Goal: Transaction & Acquisition: Purchase product/service

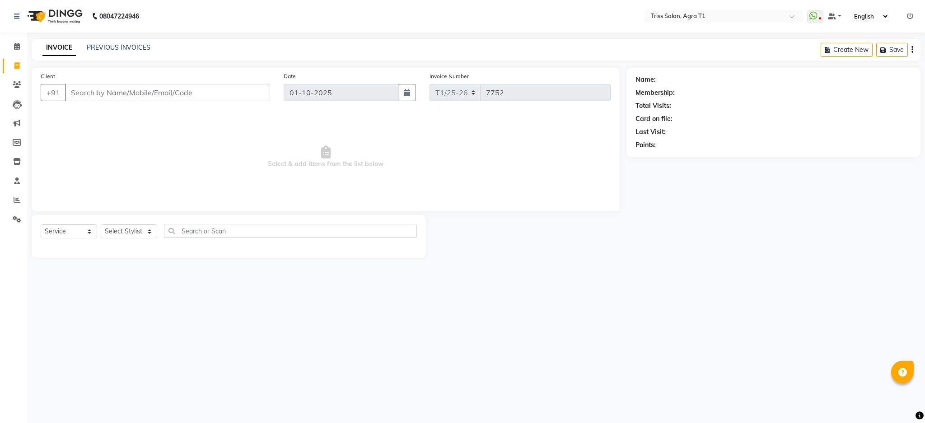
select select "service"
select select "88159"
click at [101, 225] on select "Select Stylist [PERSON_NAME] [PERSON_NAME] [PERSON_NAME] [PERSON_NAME] Kamal [P…" at bounding box center [129, 231] width 56 height 14
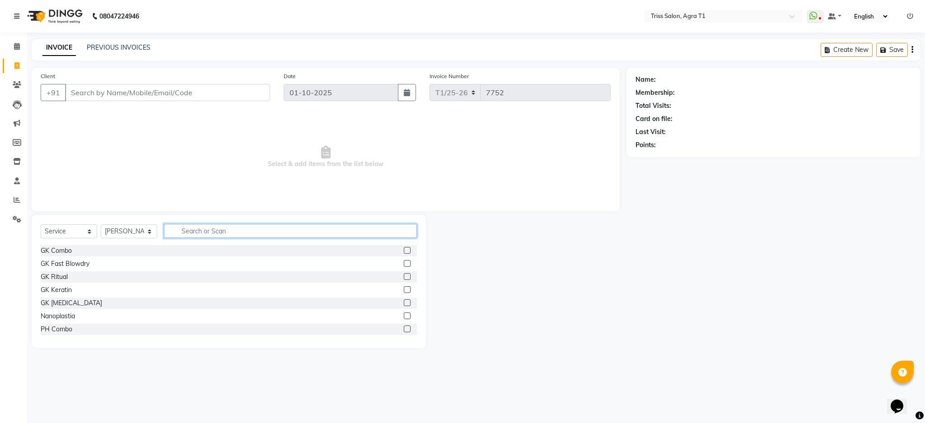
click at [213, 234] on input "text" at bounding box center [290, 231] width 253 height 14
type input "thre"
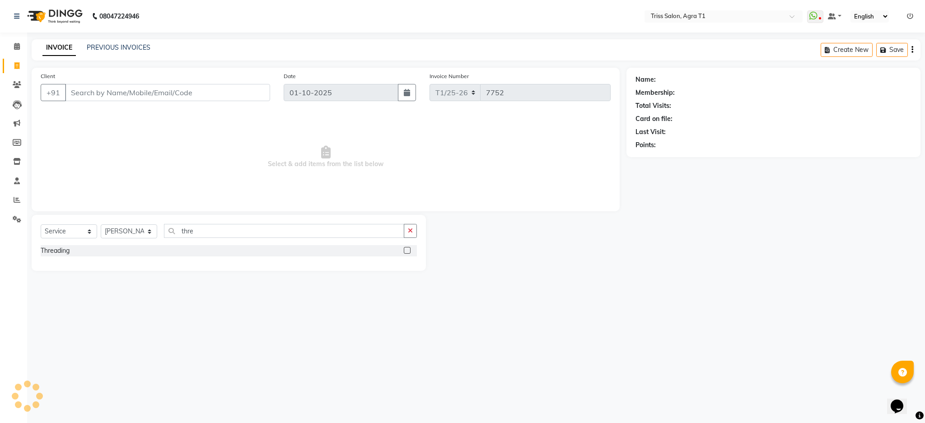
click at [407, 251] on label at bounding box center [407, 250] width 7 height 7
click at [407, 251] on input "checkbox" at bounding box center [407, 251] width 6 height 6
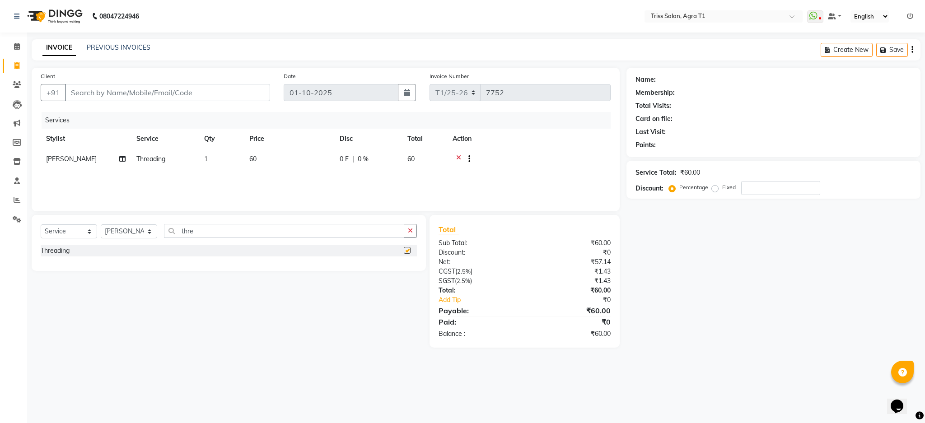
checkbox input "false"
click at [212, 162] on td "1" at bounding box center [221, 160] width 45 height 22
select select "88159"
click at [257, 163] on input "1" at bounding box center [264, 161] width 34 height 14
type input "3"
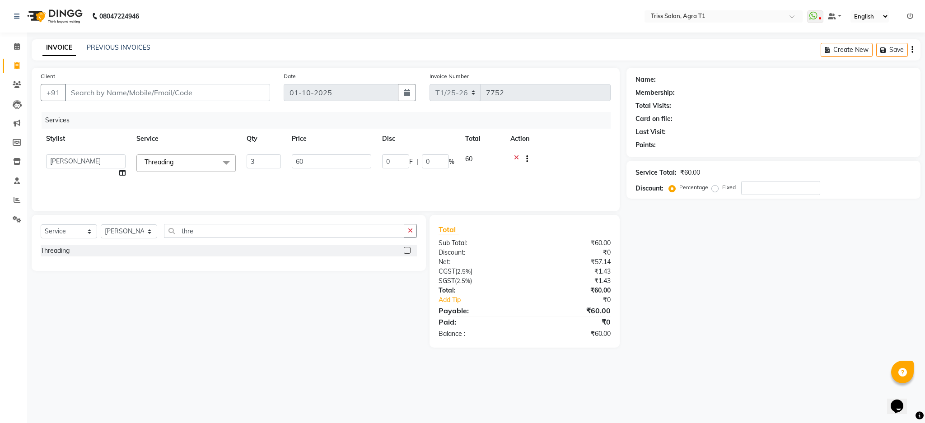
click at [305, 304] on div "Select Service Product Membership Package Voucher Prepaid Gift Card Select Styl…" at bounding box center [225, 281] width 401 height 133
click at [139, 234] on select "Select Stylist [PERSON_NAME] [PERSON_NAME] [PERSON_NAME] [PERSON_NAME] Kamal [P…" at bounding box center [129, 231] width 56 height 14
select select "67269"
click at [101, 225] on select "Select Stylist [PERSON_NAME] [PERSON_NAME] [PERSON_NAME] [PERSON_NAME] Kamal [P…" at bounding box center [129, 231] width 56 height 14
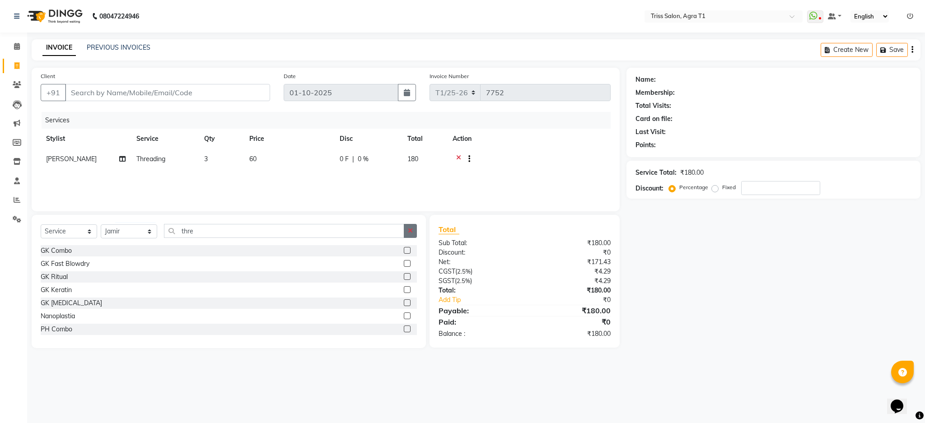
click at [415, 228] on button "button" at bounding box center [410, 231] width 13 height 14
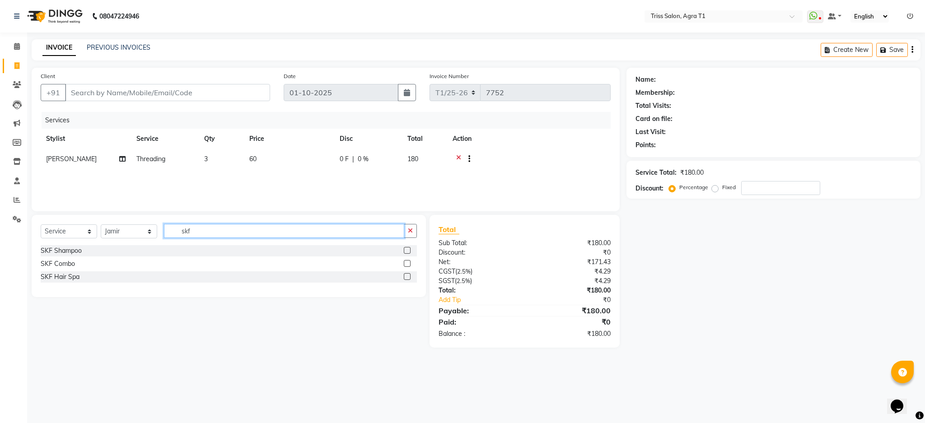
type input "skf"
click at [407, 264] on label at bounding box center [407, 263] width 7 height 7
click at [407, 264] on input "checkbox" at bounding box center [407, 264] width 6 height 6
checkbox input "true"
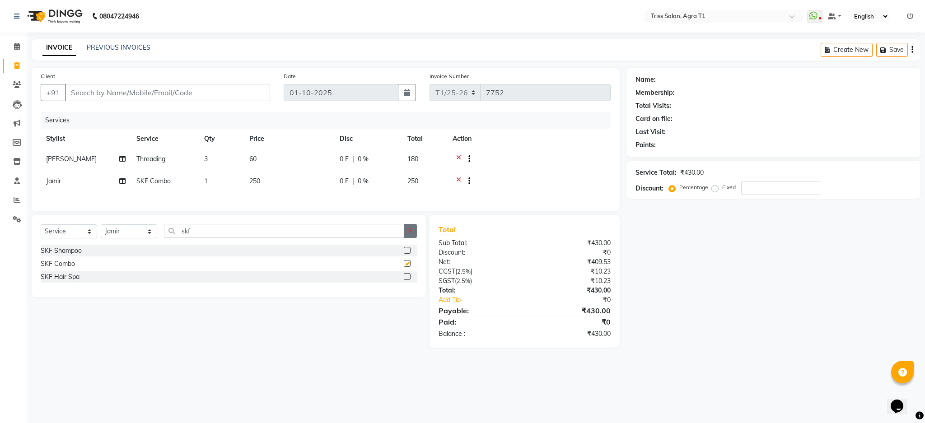
click at [410, 234] on icon "button" at bounding box center [410, 231] width 5 height 6
checkbox input "false"
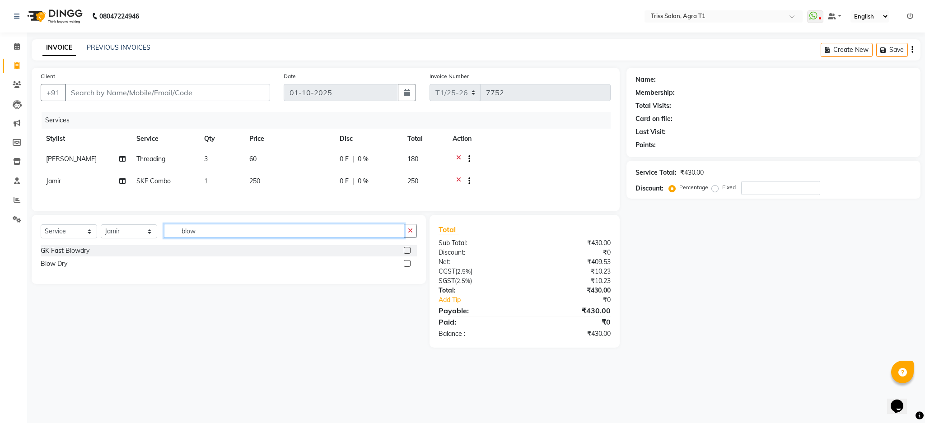
type input "blow"
click at [407, 267] on label at bounding box center [407, 263] width 7 height 7
click at [407, 267] on input "checkbox" at bounding box center [407, 264] width 6 height 6
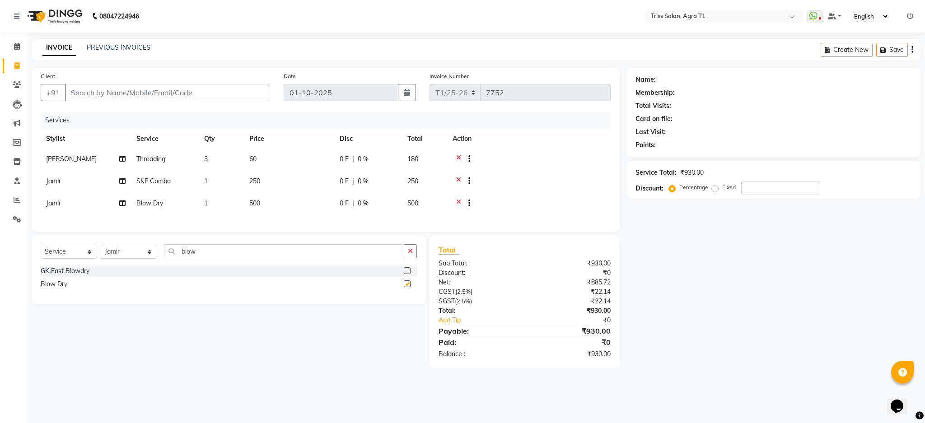
checkbox input "false"
click at [206, 95] on input "Client" at bounding box center [167, 92] width 205 height 17
type input "8"
type input "0"
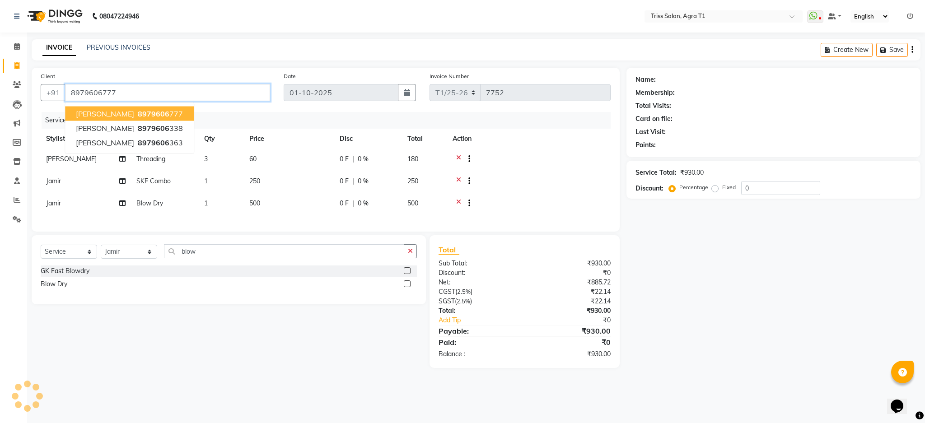
type input "8979606777"
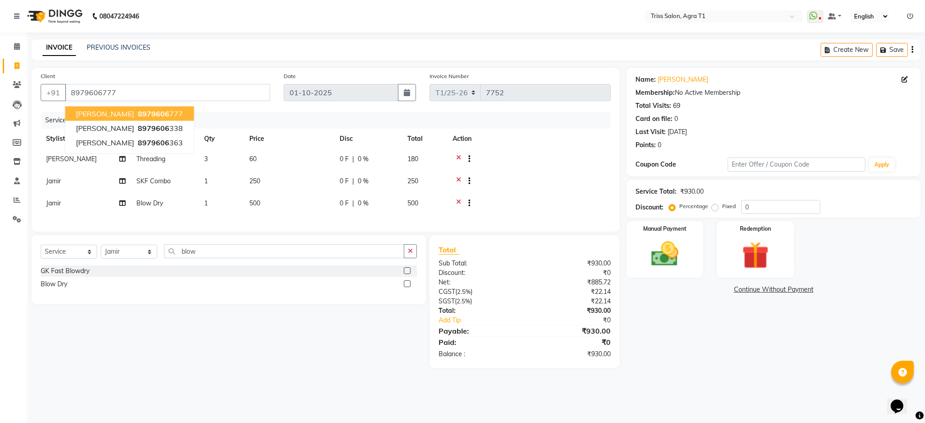
click at [138, 109] on span "8979606" at bounding box center [154, 113] width 32 height 9
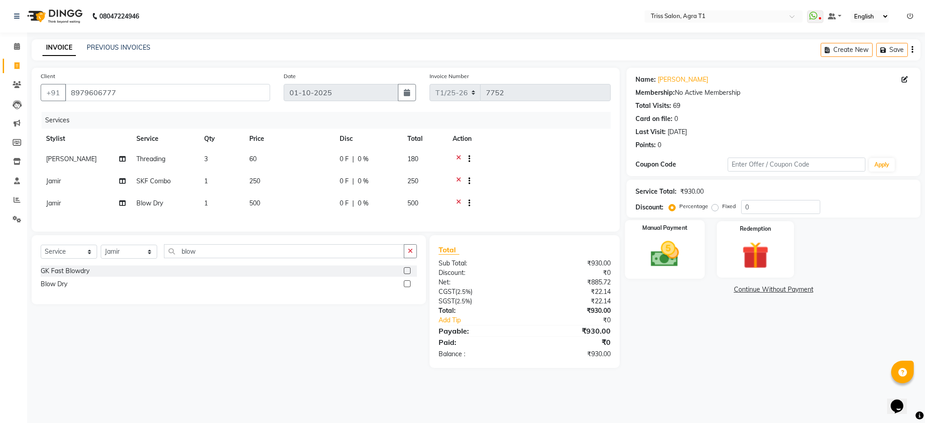
click at [668, 262] on img at bounding box center [665, 254] width 46 height 33
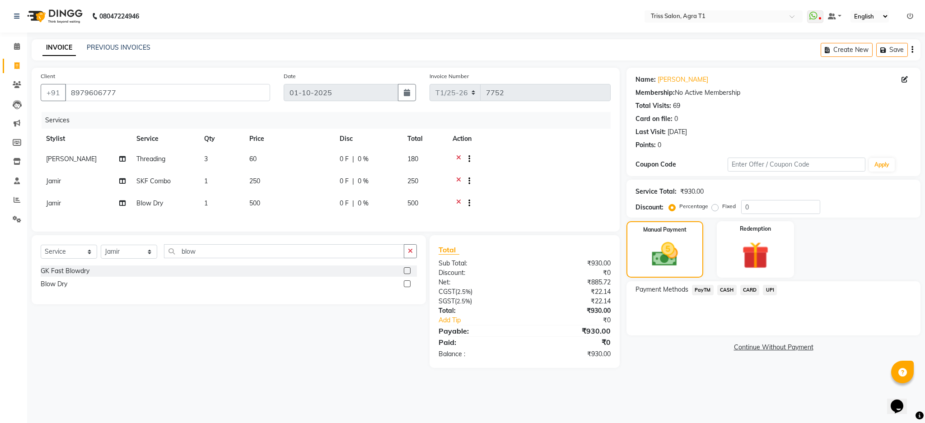
click at [724, 291] on span "CASH" at bounding box center [726, 290] width 19 height 10
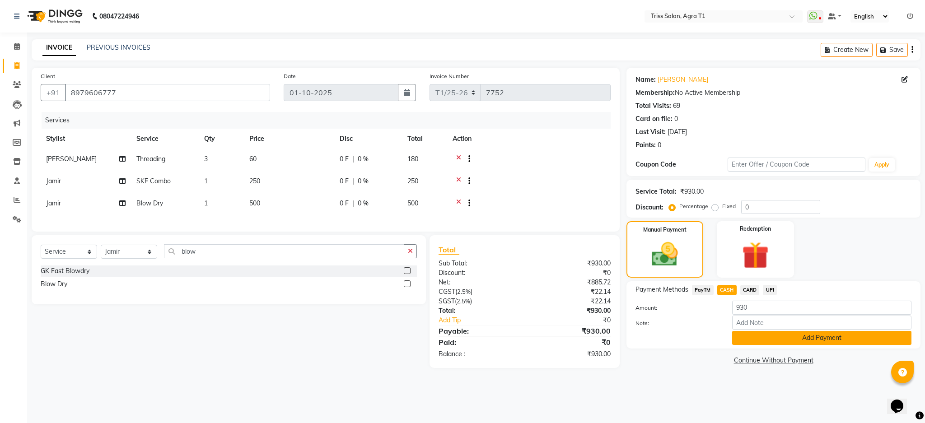
click at [756, 345] on button "Add Payment" at bounding box center [821, 338] width 179 height 14
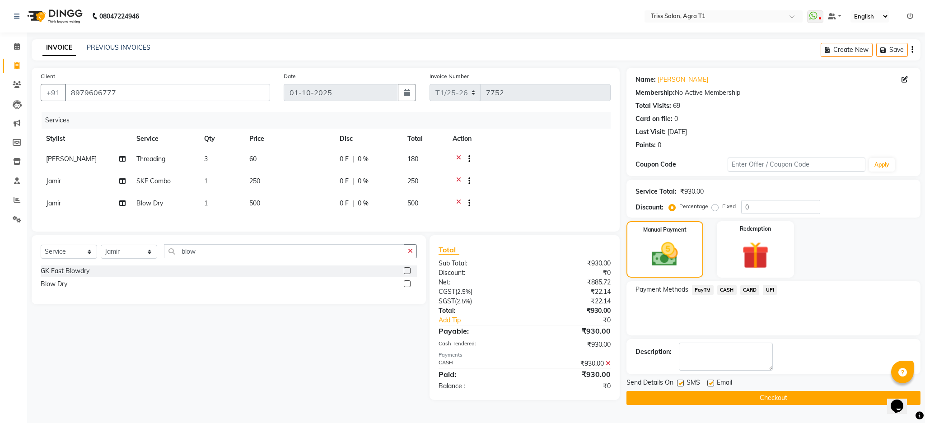
click at [766, 399] on button "Checkout" at bounding box center [773, 398] width 294 height 14
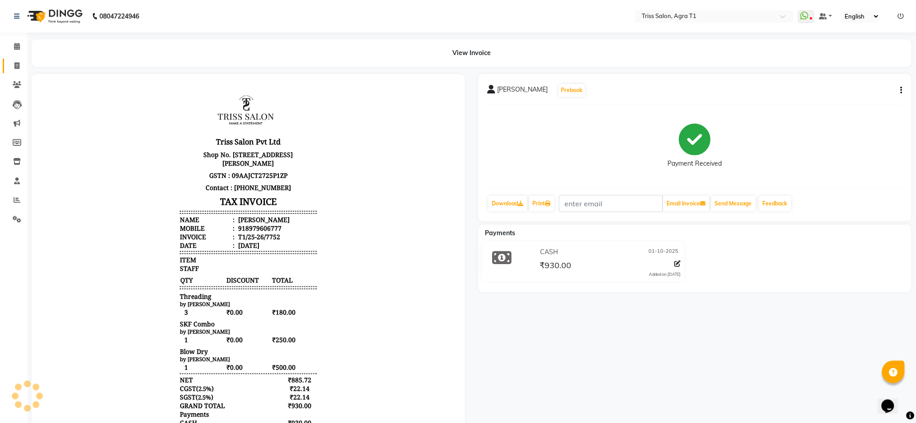
click at [20, 70] on span at bounding box center [17, 66] width 16 height 10
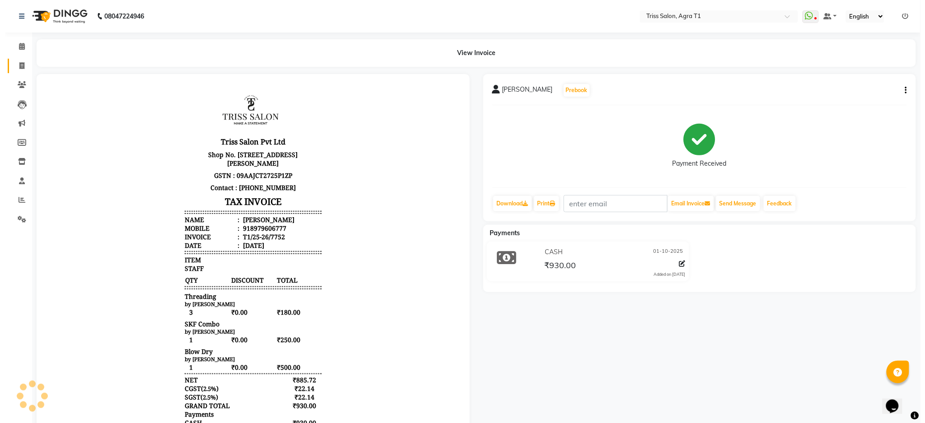
select select "service"
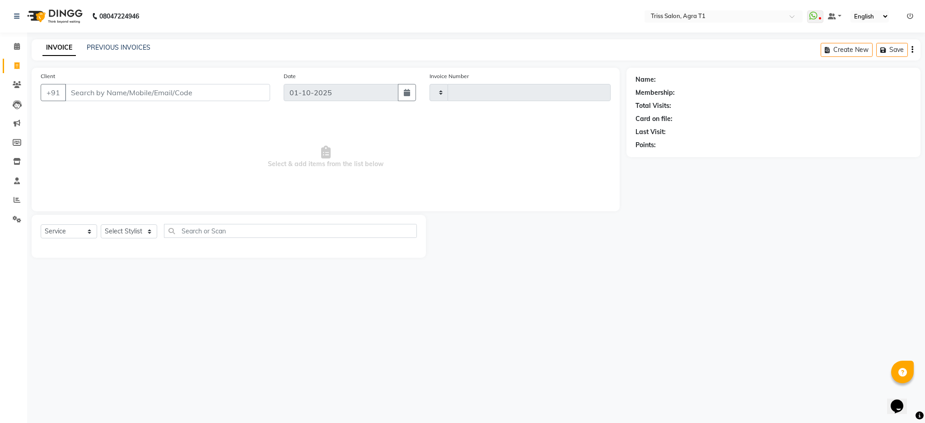
type input "7753"
select select "4300"
click at [13, 89] on span at bounding box center [17, 85] width 16 height 10
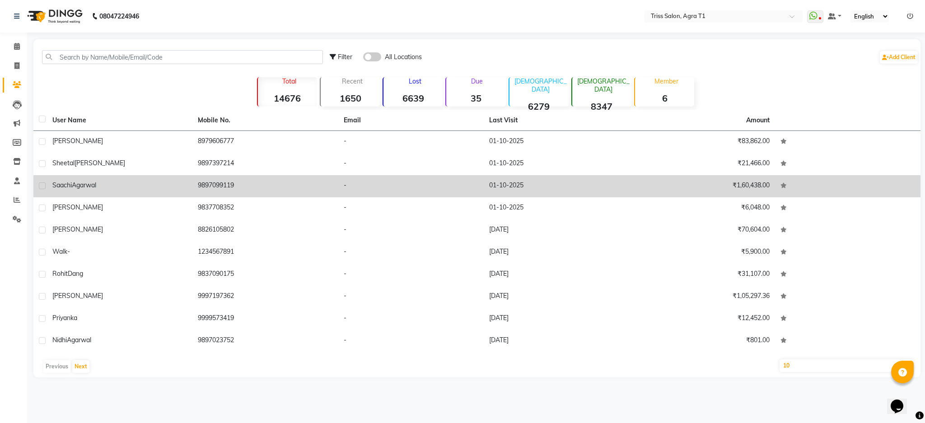
click at [397, 193] on td "-" at bounding box center [410, 186] width 145 height 22
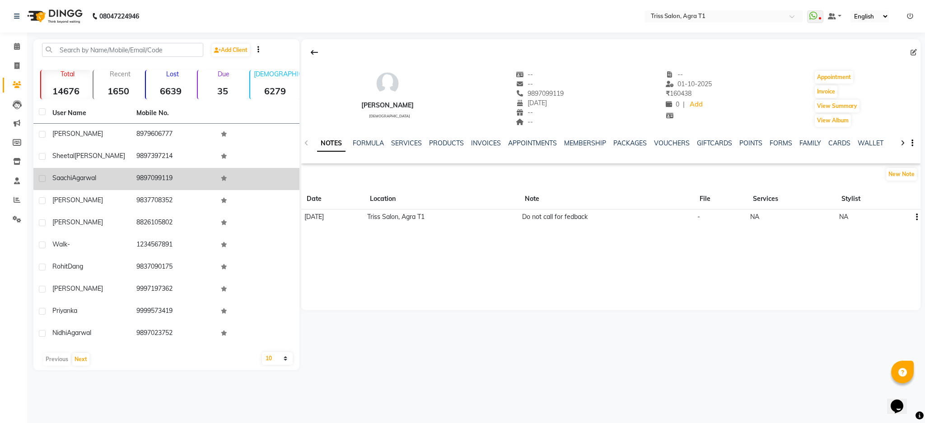
click at [13, 80] on span at bounding box center [17, 85] width 16 height 10
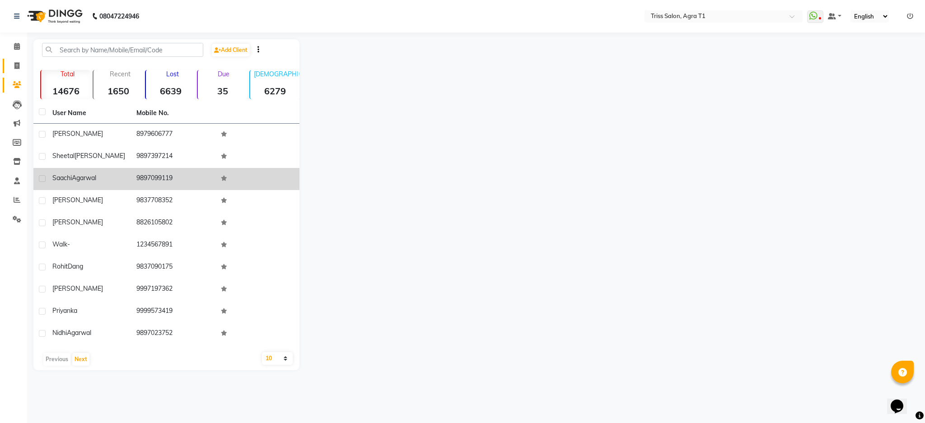
click at [16, 65] on icon at bounding box center [16, 65] width 5 height 7
select select "service"
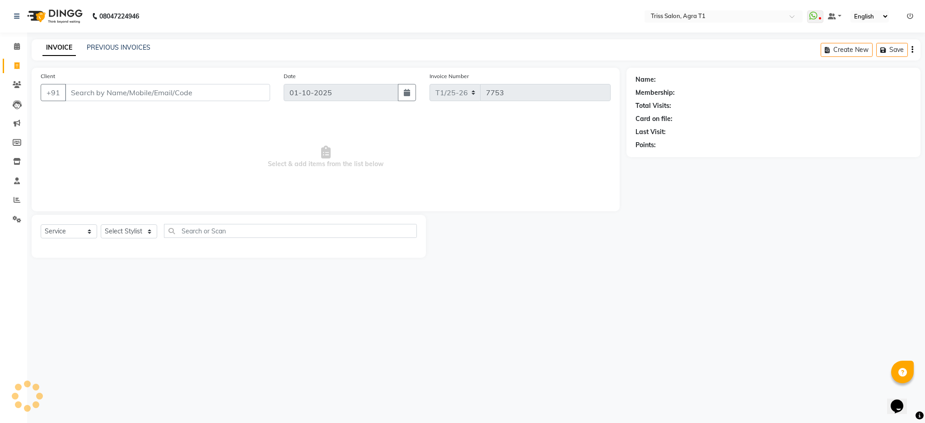
click at [168, 96] on input "Client" at bounding box center [167, 92] width 205 height 17
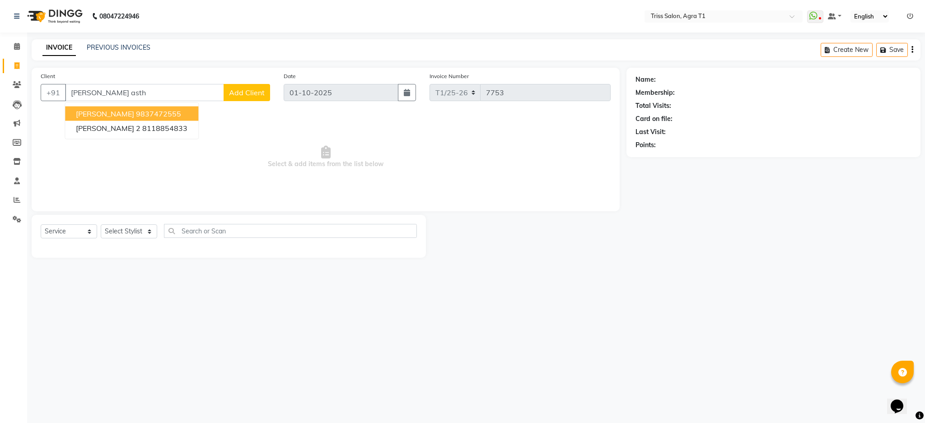
click at [181, 116] on ngb-highlight "9837472555" at bounding box center [158, 113] width 45 height 9
type input "9837472555"
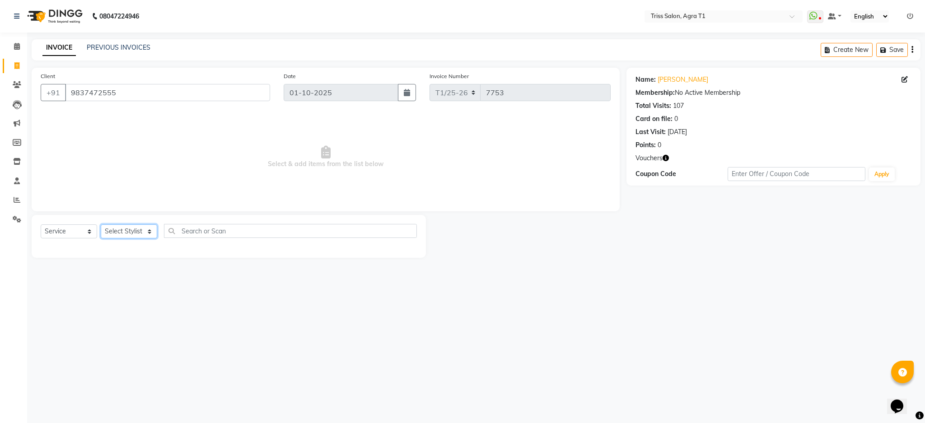
click at [138, 236] on select "Select Stylist [PERSON_NAME] [PERSON_NAME] [PERSON_NAME] [PERSON_NAME] Kamal [P…" at bounding box center [129, 231] width 56 height 14
select select "14694"
click at [101, 225] on select "Select Stylist [PERSON_NAME] [PERSON_NAME] [PERSON_NAME] [PERSON_NAME] Kamal [P…" at bounding box center [129, 231] width 56 height 14
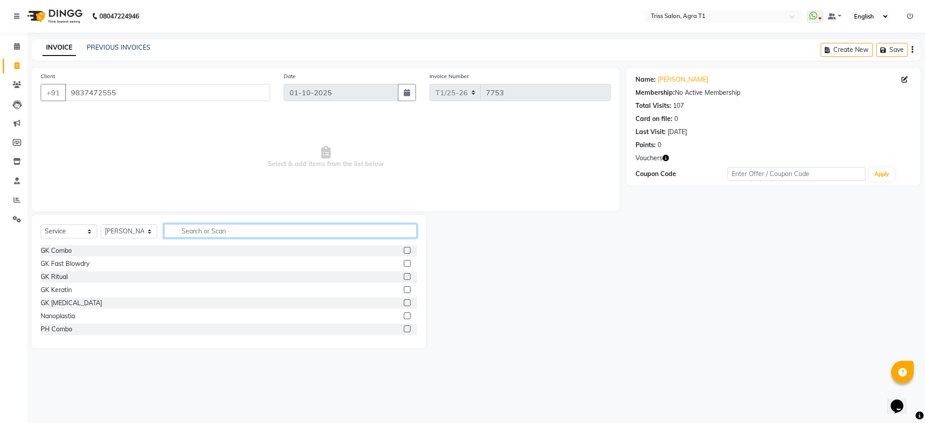
click at [224, 233] on input "text" at bounding box center [290, 231] width 253 height 14
type input "thre"
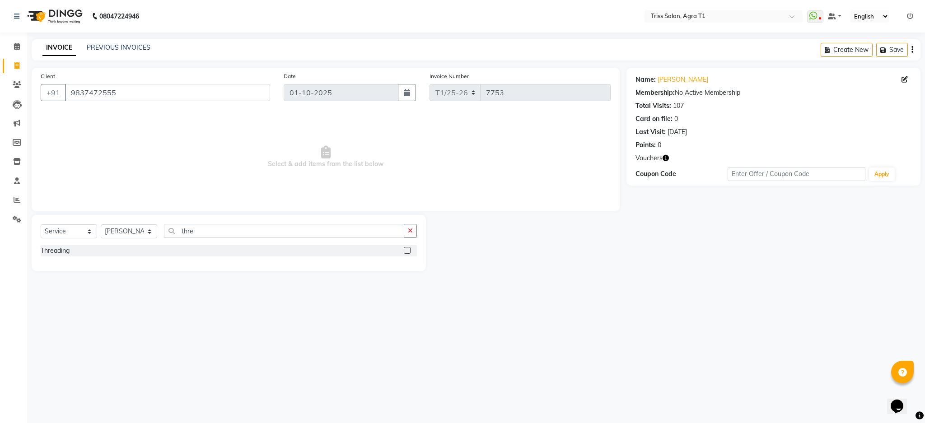
click at [405, 253] on label at bounding box center [407, 250] width 7 height 7
click at [405, 253] on input "checkbox" at bounding box center [407, 251] width 6 height 6
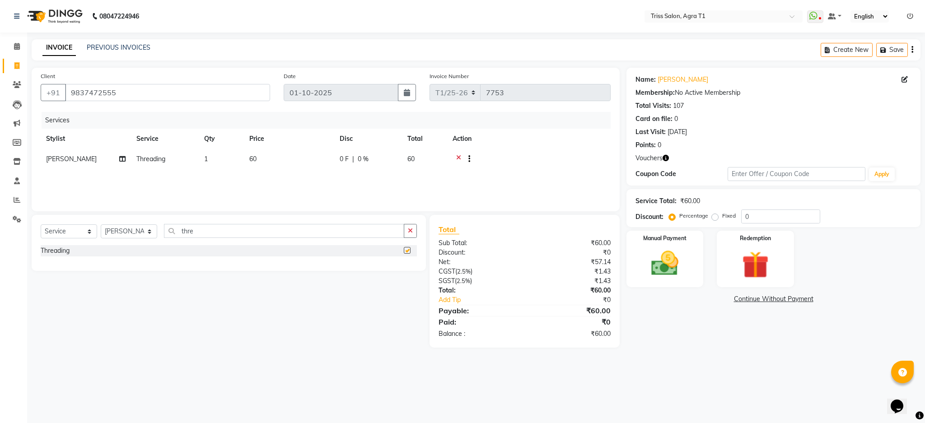
checkbox input "false"
click at [211, 163] on td "1" at bounding box center [221, 160] width 45 height 22
click at [266, 163] on input "1" at bounding box center [264, 161] width 34 height 14
type input "2"
click at [584, 180] on div "Services Stylist Service Qty Price Disc Total Action [PERSON_NAME] [PERSON_NAME…" at bounding box center [326, 157] width 570 height 90
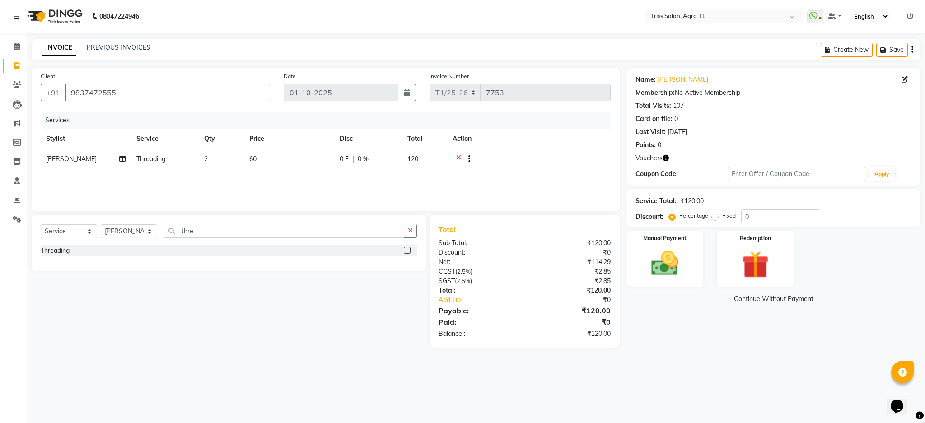
click at [667, 157] on icon "button" at bounding box center [666, 158] width 6 height 6
click at [770, 268] on img at bounding box center [756, 265] width 46 height 35
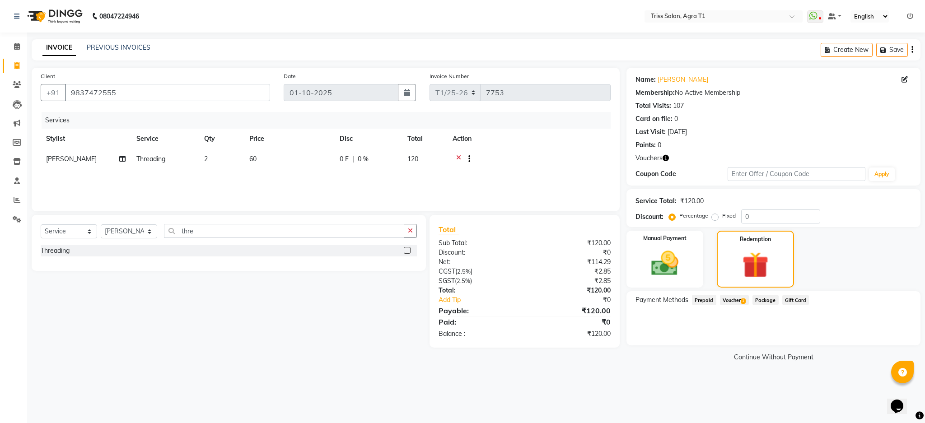
click at [743, 300] on span "1" at bounding box center [743, 301] width 5 height 5
click at [890, 338] on button "Add" at bounding box center [889, 336] width 33 height 15
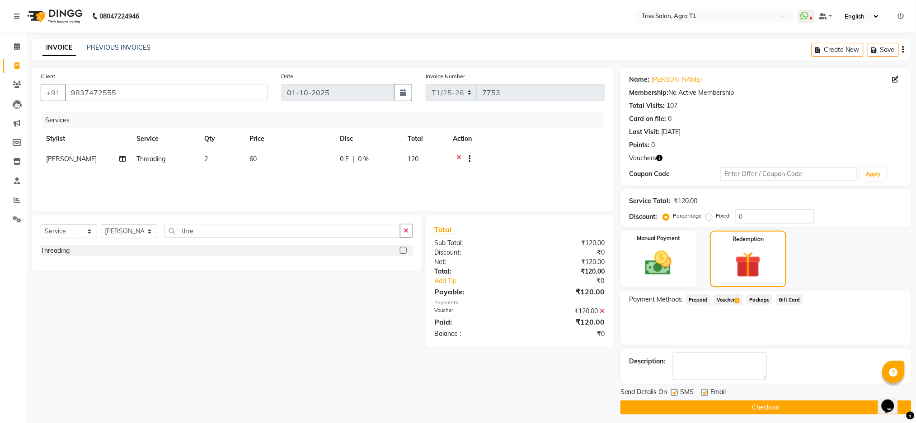
click at [735, 404] on button "Checkout" at bounding box center [765, 408] width 291 height 14
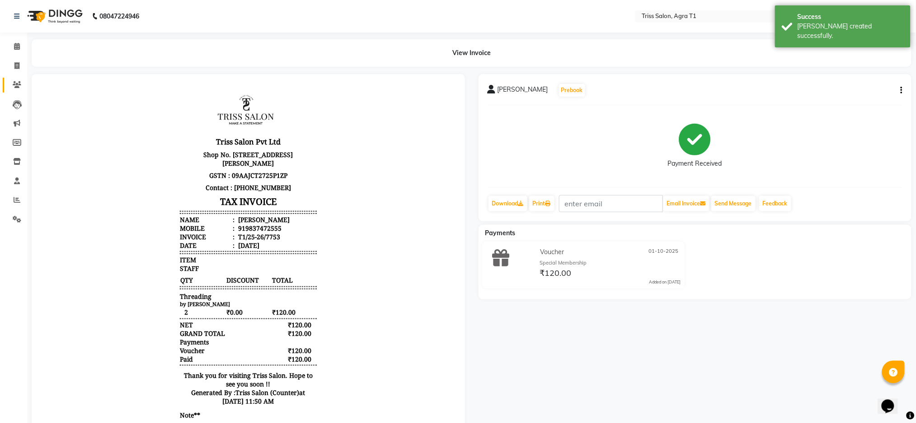
click at [17, 83] on icon at bounding box center [17, 84] width 9 height 7
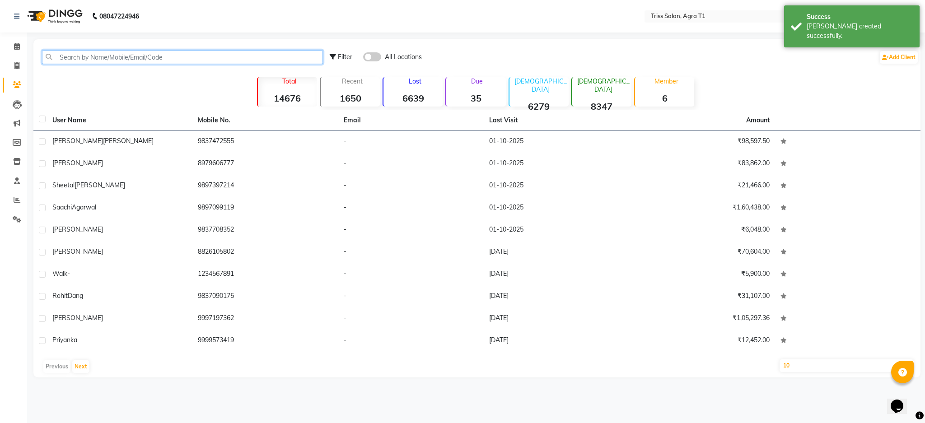
click at [97, 59] on input "text" at bounding box center [182, 57] width 281 height 14
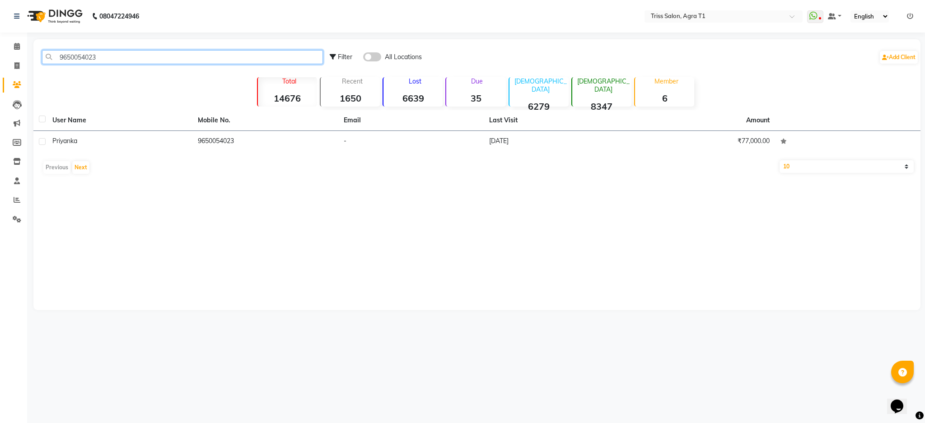
type input "9650054023"
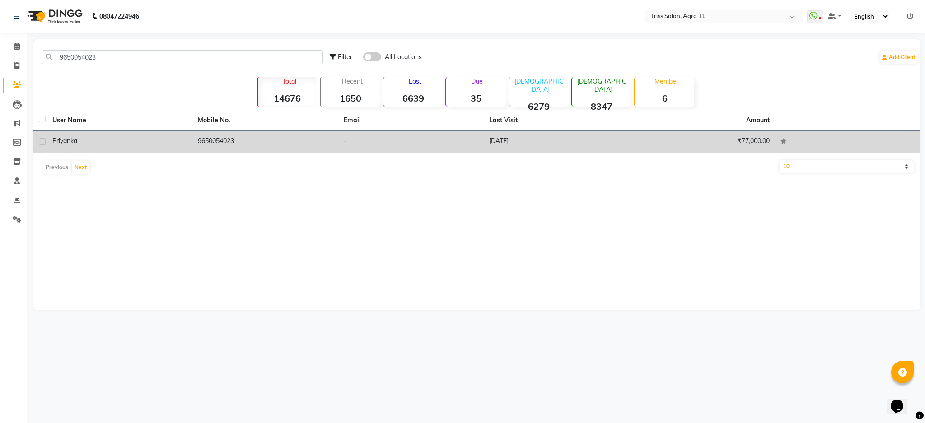
click at [241, 137] on td "9650054023" at bounding box center [264, 142] width 145 height 22
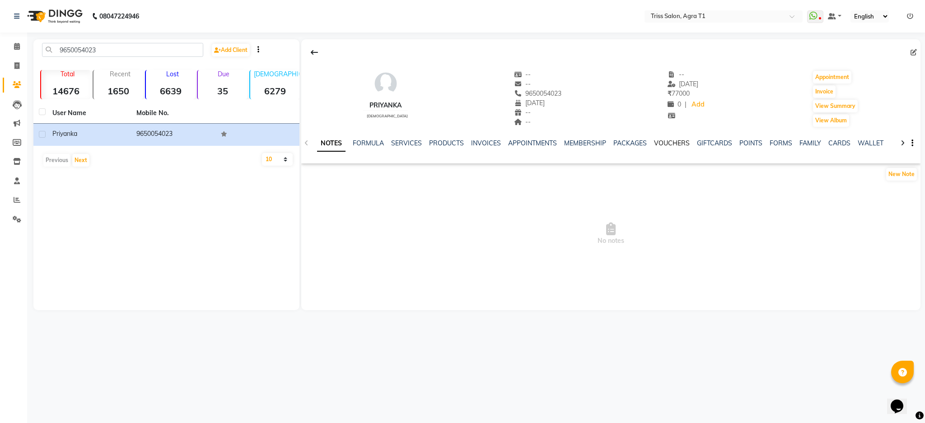
click at [671, 145] on link "VOUCHERS" at bounding box center [672, 143] width 36 height 8
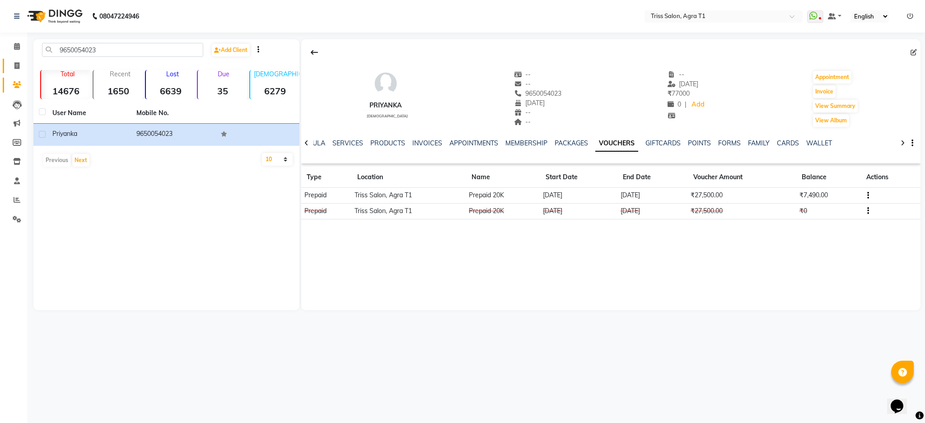
click at [16, 70] on span at bounding box center [17, 66] width 16 height 10
select select "service"
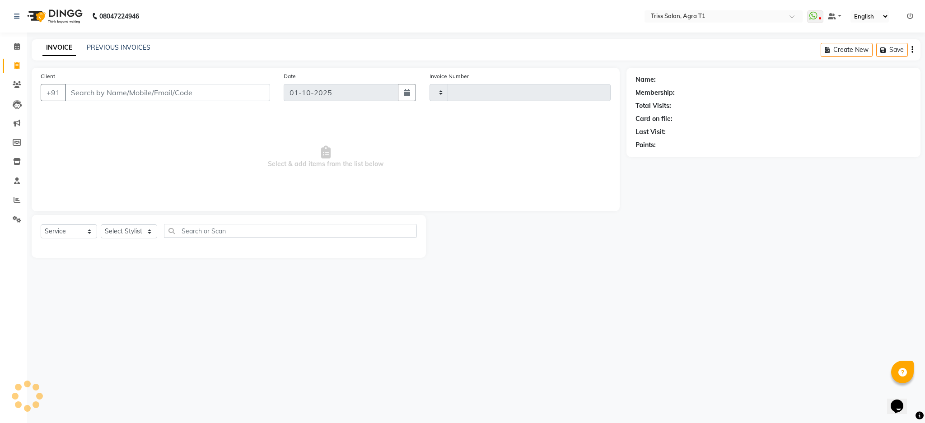
type input "7754"
select select "4300"
click at [17, 46] on icon at bounding box center [17, 46] width 6 height 7
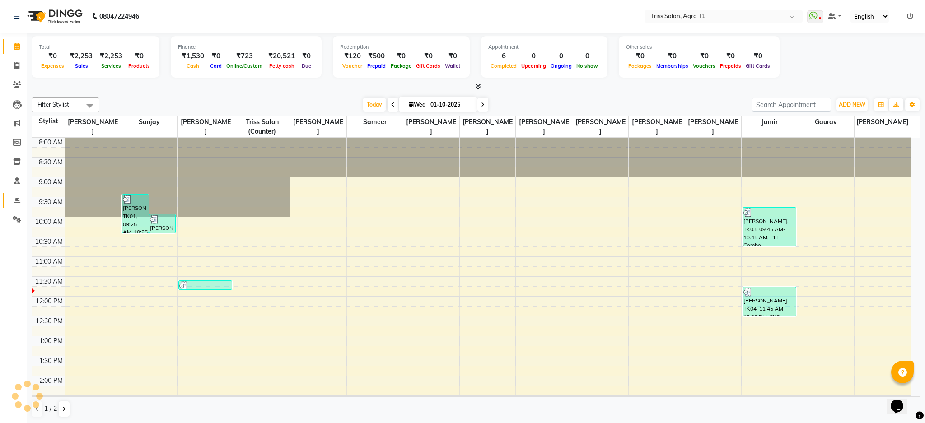
click at [14, 201] on icon at bounding box center [17, 199] width 7 height 7
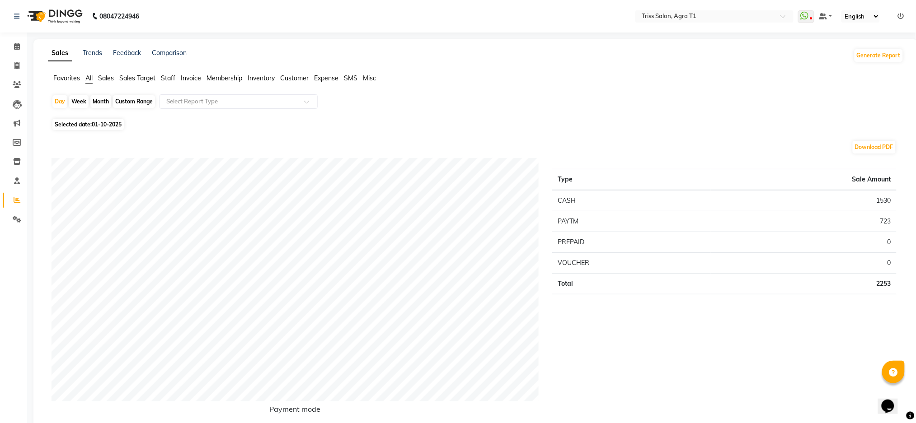
click at [93, 127] on span "01-10-2025" at bounding box center [107, 124] width 30 height 7
select select "10"
select select "2025"
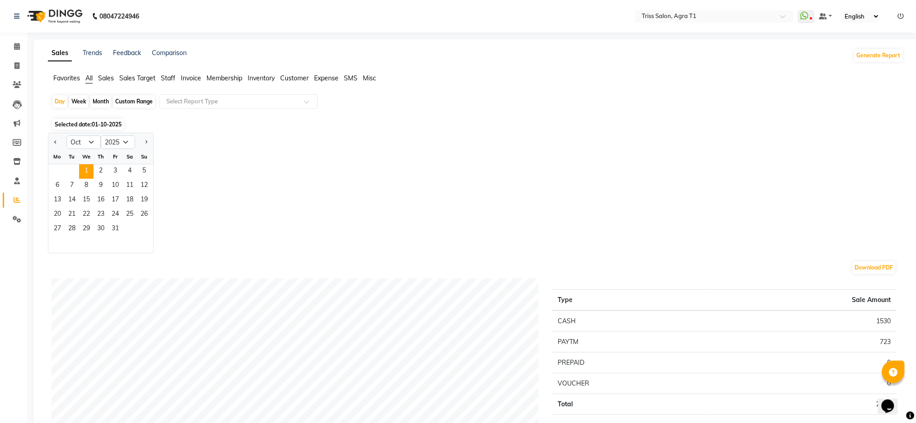
click at [56, 141] on span "Previous month" at bounding box center [55, 141] width 3 height 3
select select "9"
click at [57, 170] on span "1" at bounding box center [57, 171] width 14 height 14
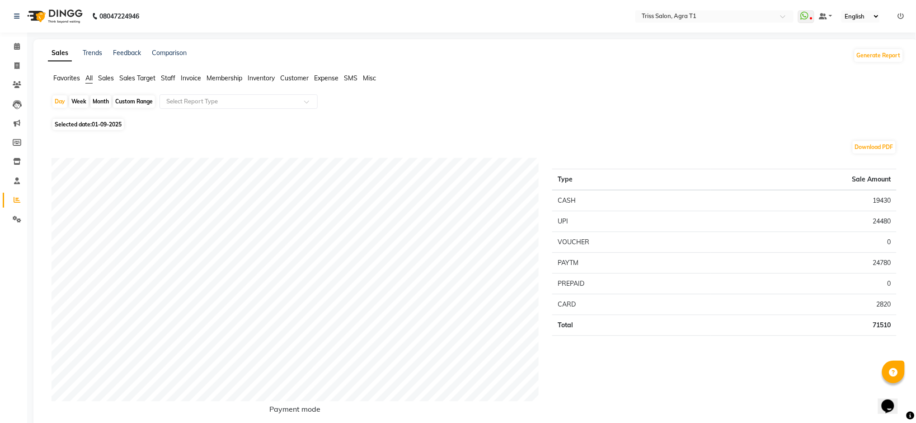
click at [98, 98] on div "Month" at bounding box center [100, 101] width 21 height 13
select select "9"
select select "2025"
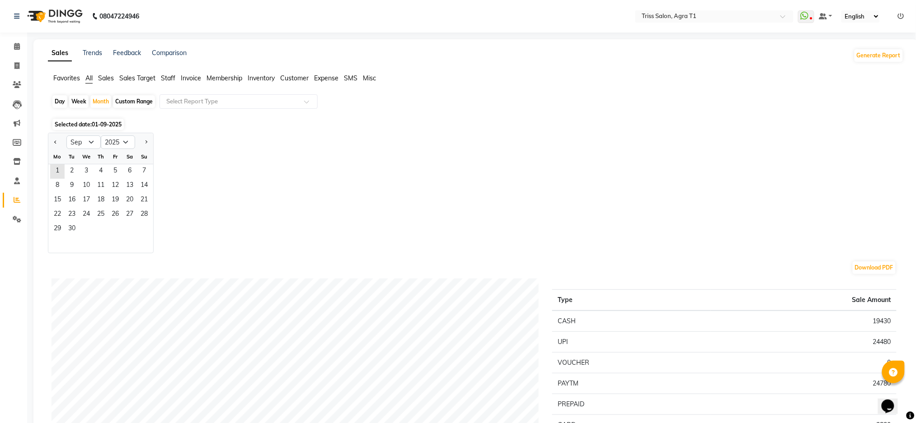
click at [137, 101] on div "Custom Range" at bounding box center [134, 101] width 42 height 13
select select "9"
select select "2025"
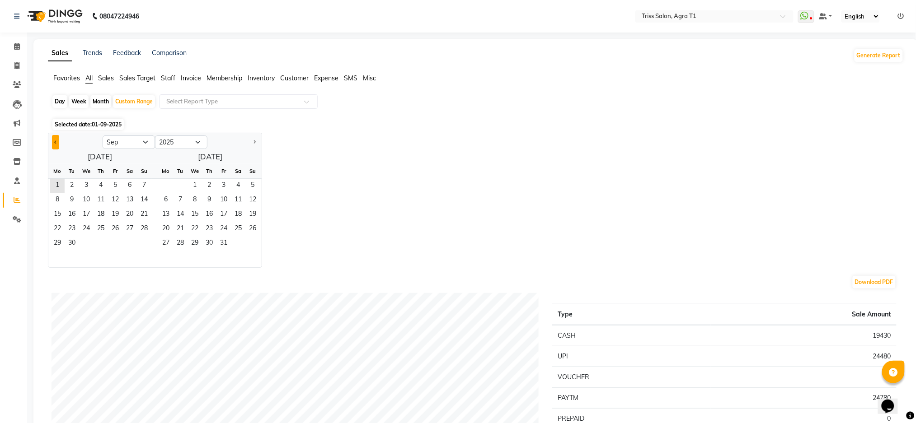
click at [56, 142] on span "Previous month" at bounding box center [55, 141] width 3 height 3
click at [254, 142] on span "Next month" at bounding box center [253, 141] width 3 height 3
select select "9"
click at [57, 184] on span "1" at bounding box center [57, 186] width 14 height 14
click at [84, 199] on span "10" at bounding box center [86, 200] width 14 height 14
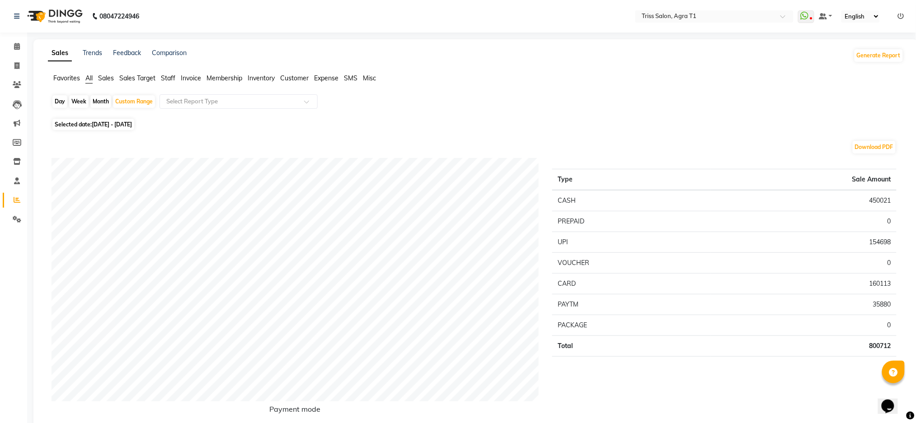
click at [101, 74] on span "Sales" at bounding box center [106, 78] width 16 height 8
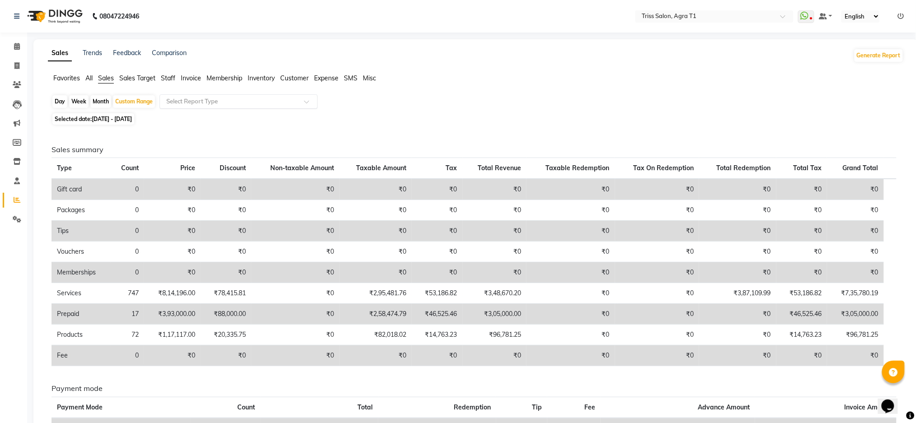
click at [204, 102] on input "text" at bounding box center [229, 101] width 130 height 9
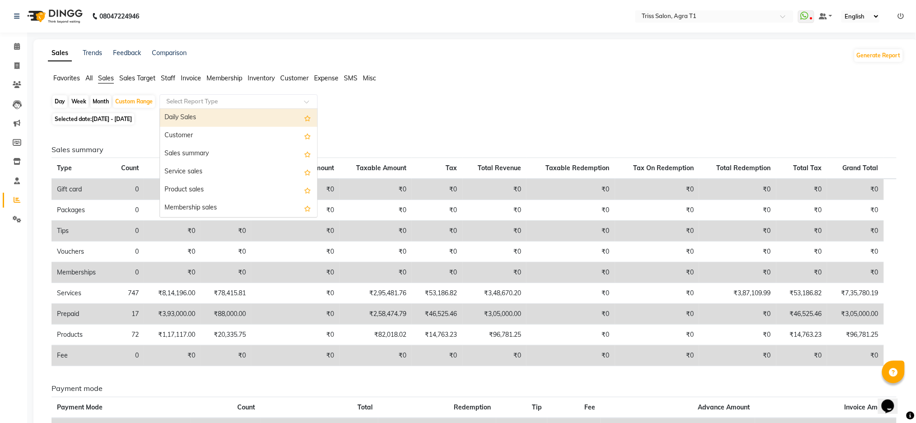
click at [176, 121] on div "Daily Sales" at bounding box center [238, 118] width 157 height 18
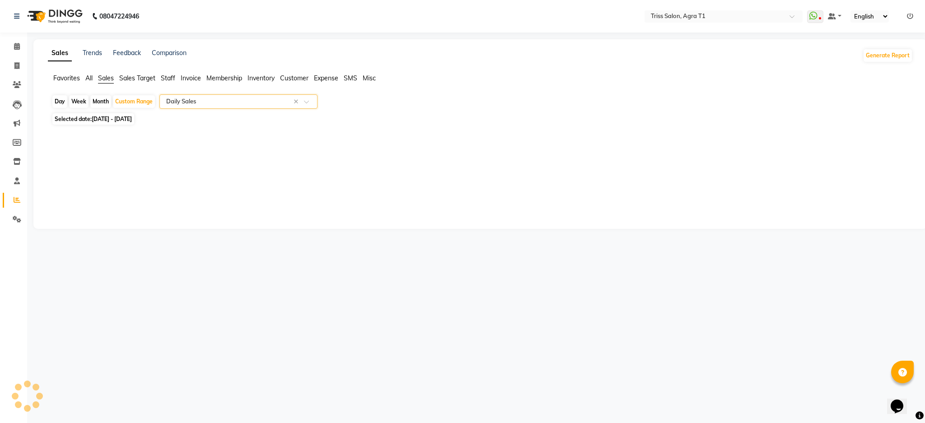
select select "full_report"
select select "csv"
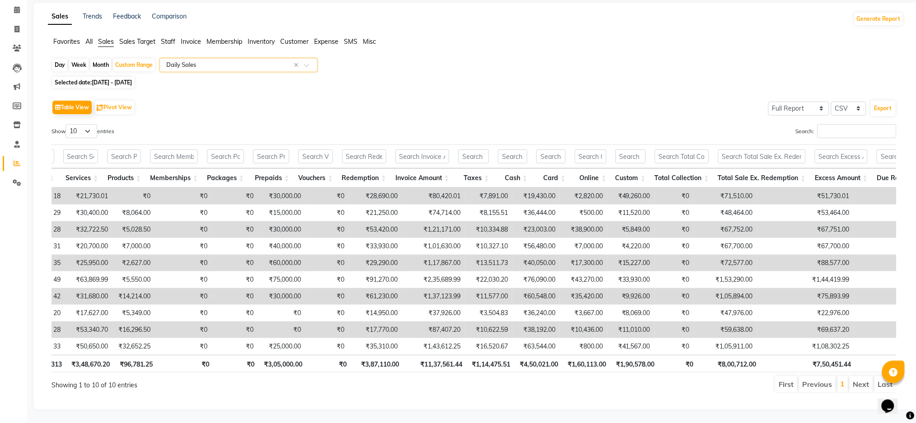
click at [100, 79] on span "[DATE] - [DATE]" at bounding box center [112, 82] width 40 height 7
select select "9"
select select "2025"
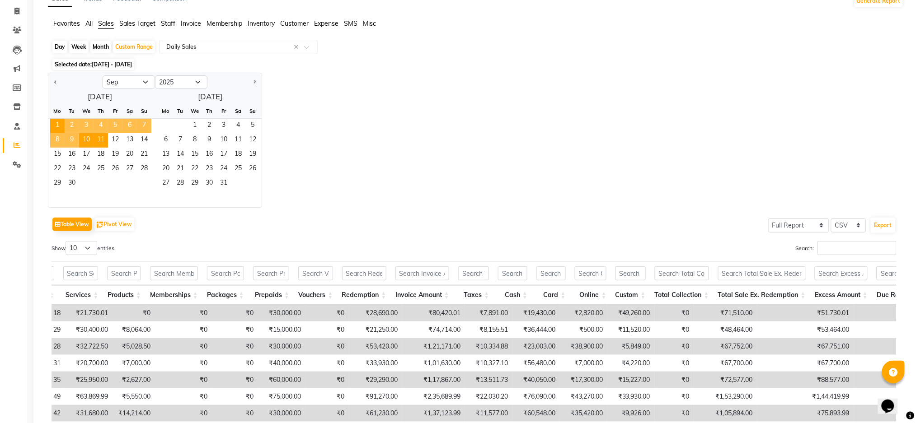
click at [99, 139] on span "11" at bounding box center [100, 140] width 14 height 14
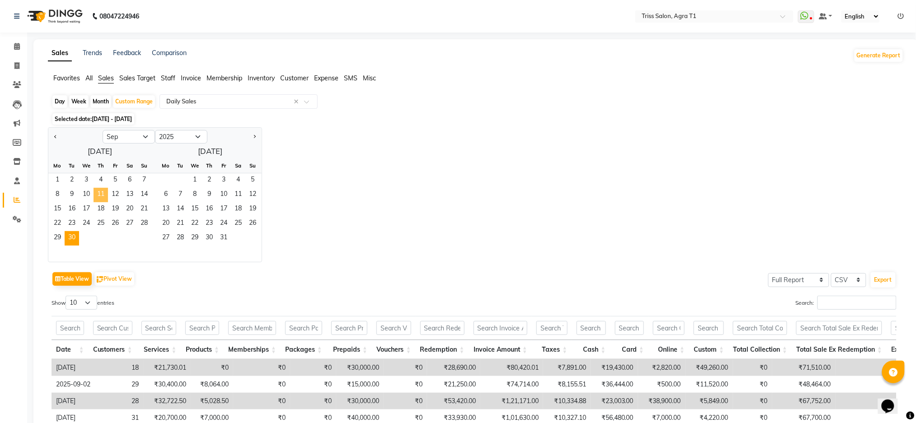
click at [71, 239] on span "30" at bounding box center [72, 238] width 14 height 14
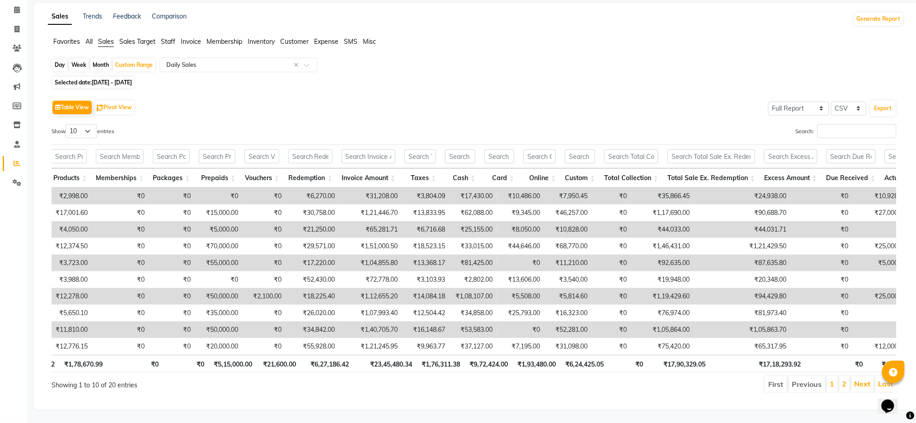
scroll to position [0, 150]
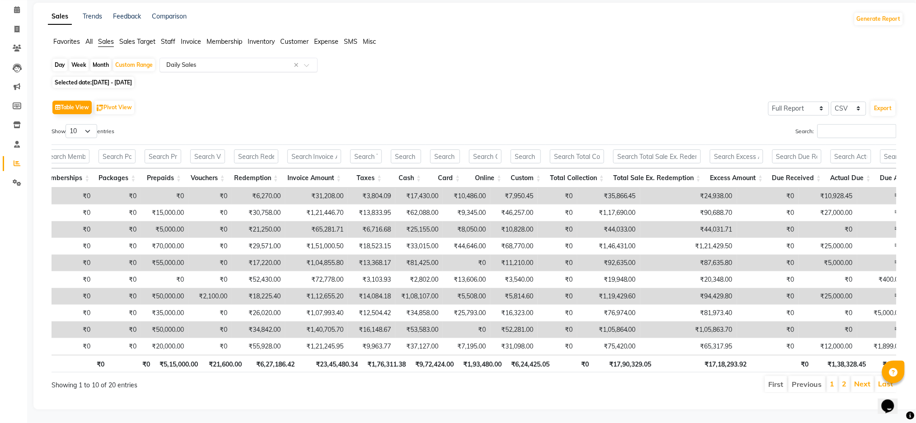
click at [214, 61] on input "text" at bounding box center [229, 65] width 130 height 9
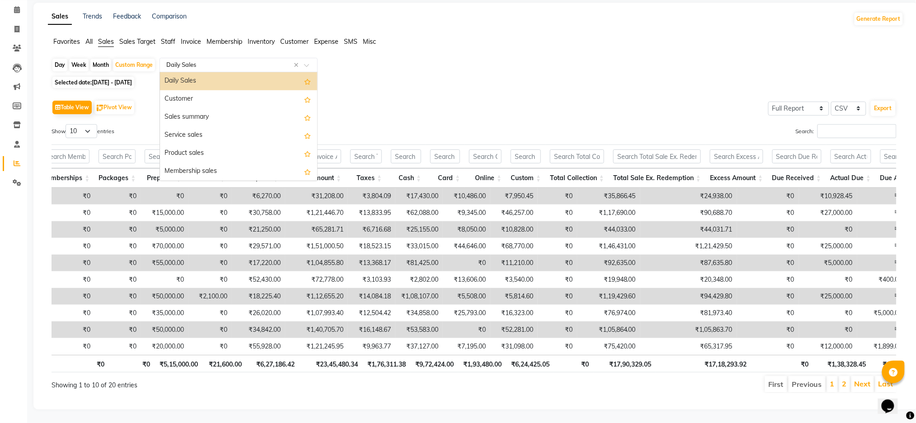
click at [184, 108] on div "Sales summary" at bounding box center [238, 117] width 157 height 18
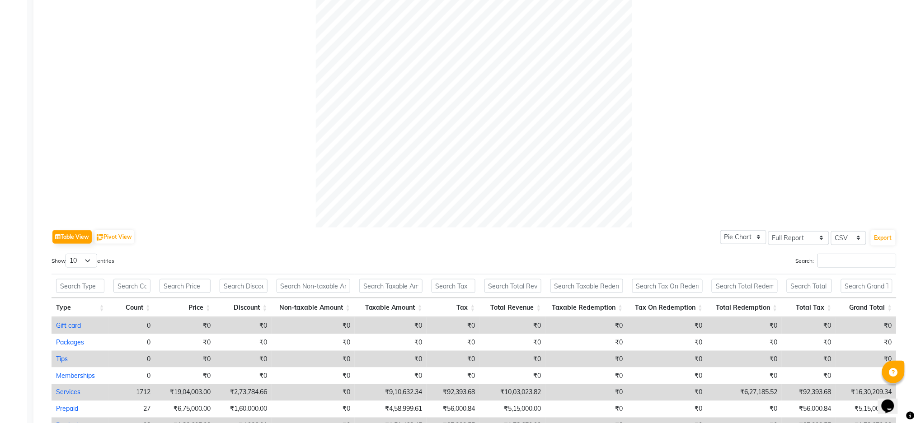
scroll to position [356, 0]
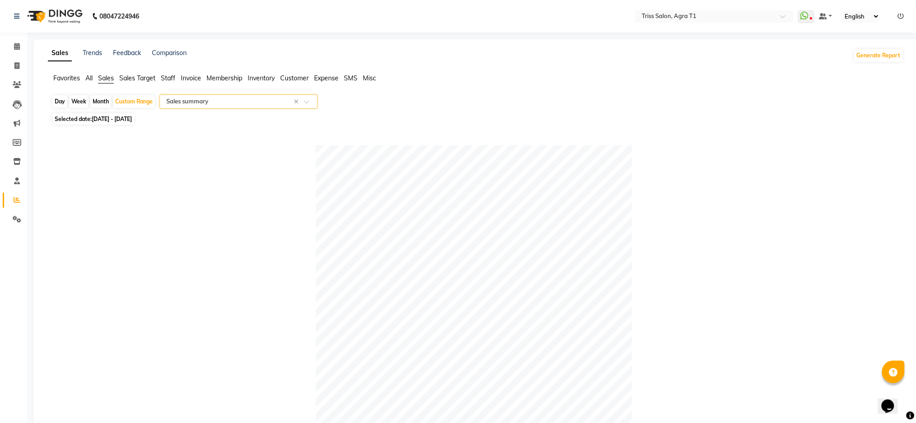
click at [88, 120] on span "Selected date: [DATE] - [DATE]" at bounding box center [93, 118] width 82 height 11
select select "9"
select select "2025"
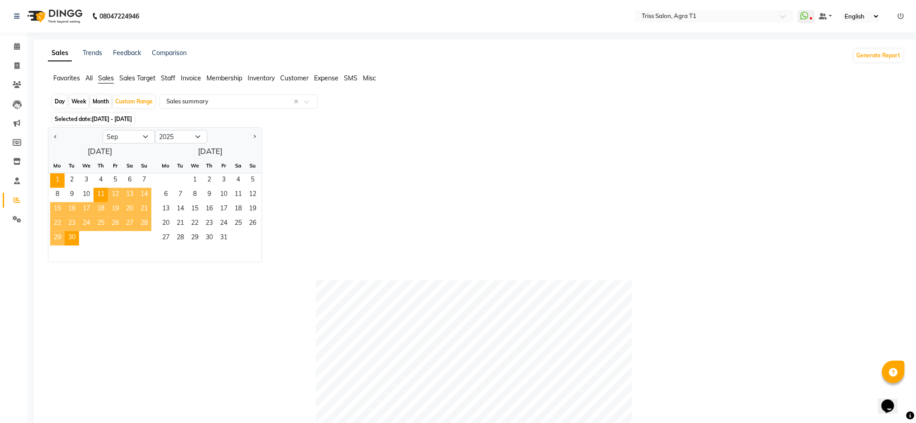
click at [57, 179] on span "1" at bounding box center [57, 180] width 14 height 14
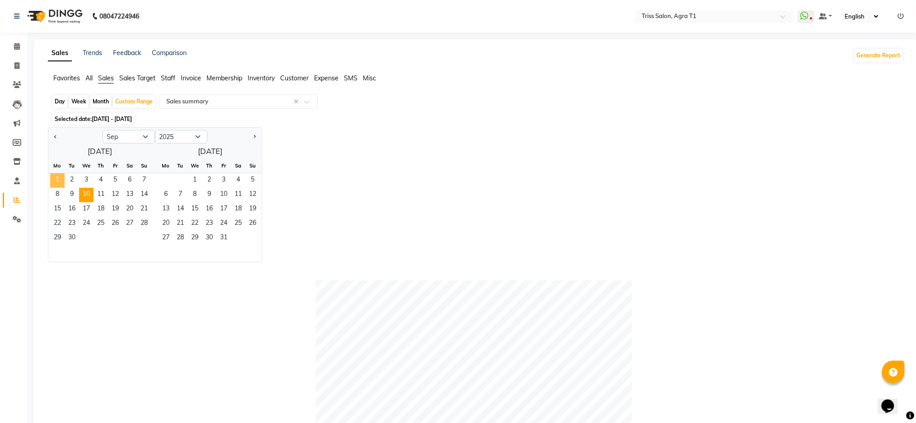
click at [84, 197] on span "10" at bounding box center [86, 195] width 14 height 14
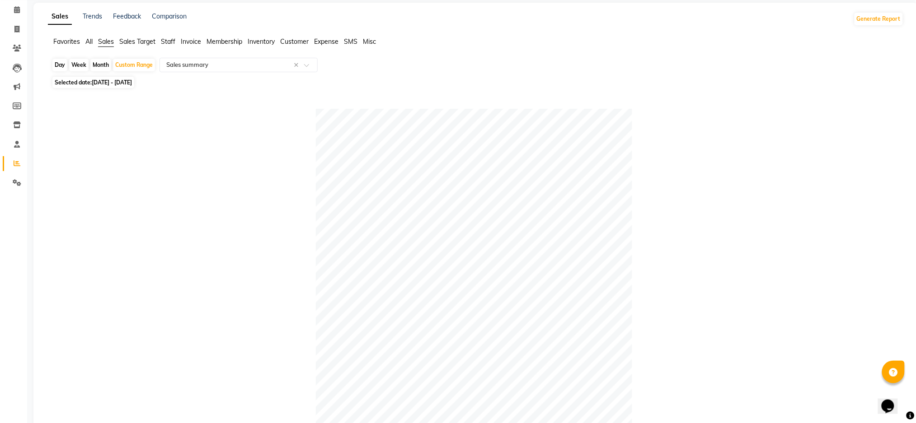
scroll to position [0, 0]
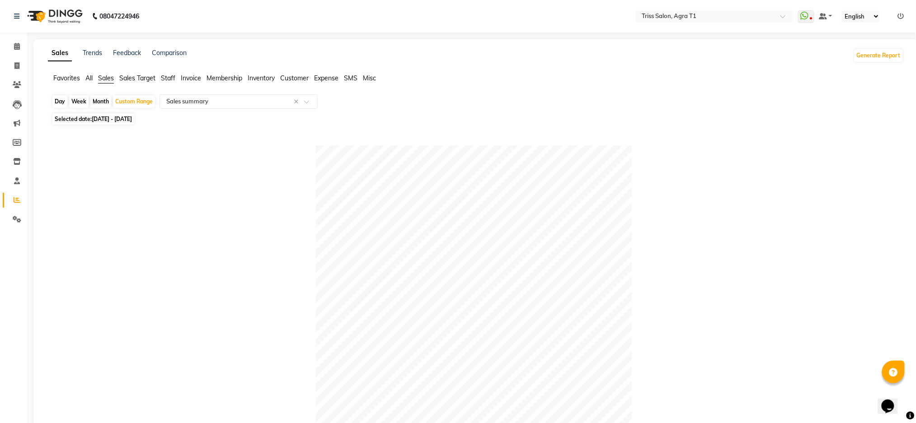
click at [112, 119] on span "[DATE] - [DATE]" at bounding box center [112, 119] width 40 height 7
select select "9"
select select "2025"
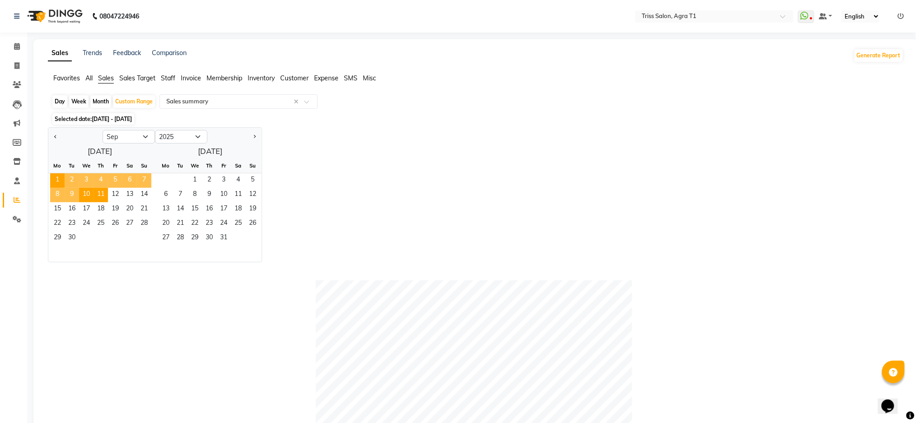
click at [101, 197] on span "11" at bounding box center [100, 195] width 14 height 14
click at [76, 241] on span "30" at bounding box center [72, 238] width 14 height 14
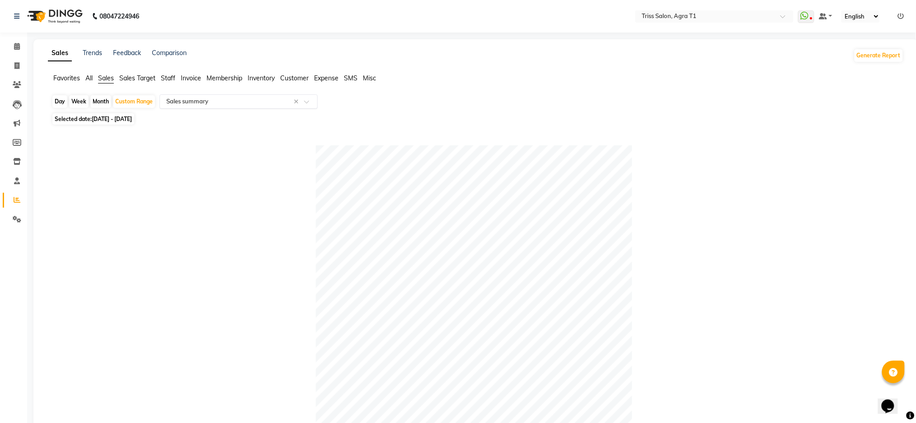
click at [226, 97] on input "text" at bounding box center [229, 101] width 130 height 9
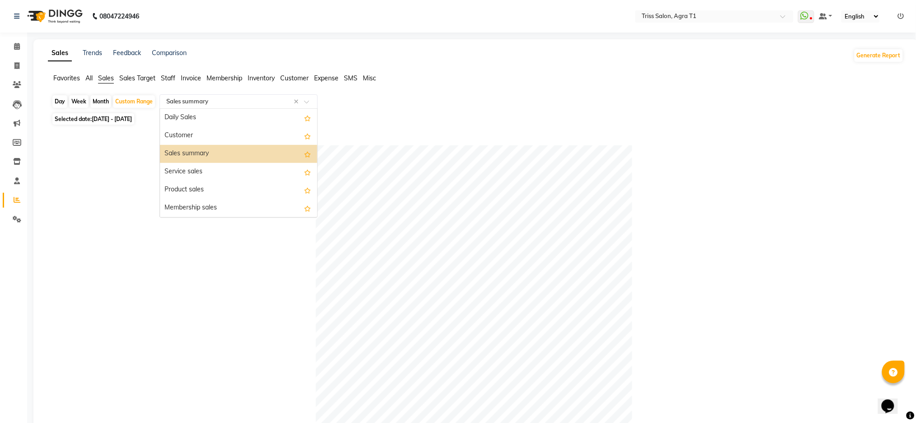
click at [176, 173] on div "Service sales" at bounding box center [238, 172] width 157 height 18
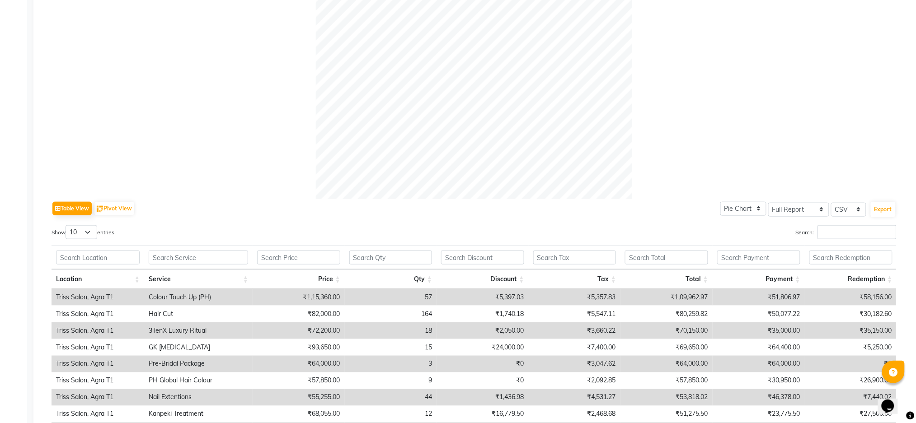
scroll to position [373, 0]
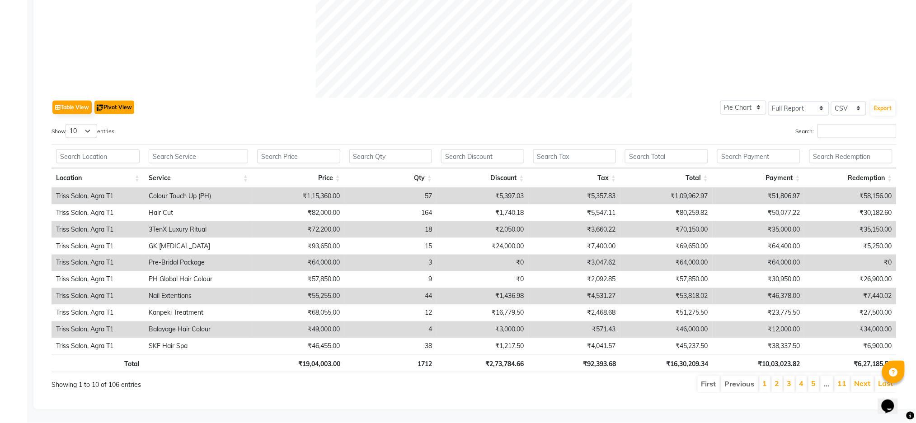
click at [114, 101] on button "Pivot View" at bounding box center [114, 108] width 40 height 14
select select "full_report"
select select "csv"
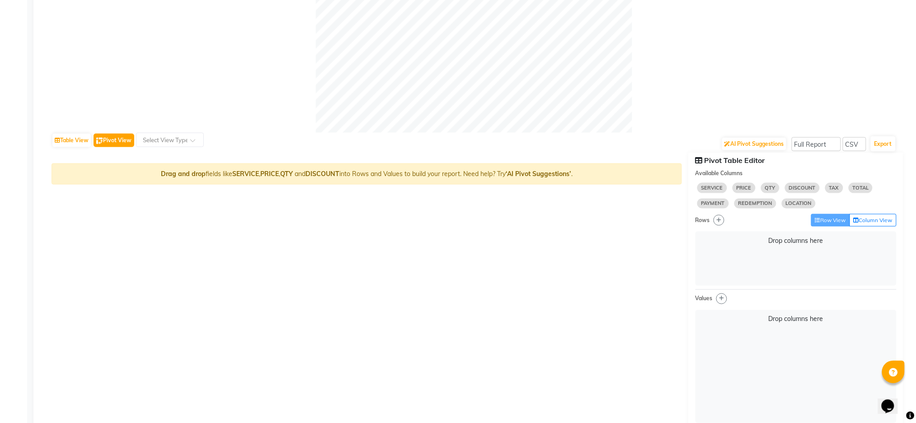
scroll to position [354, 0]
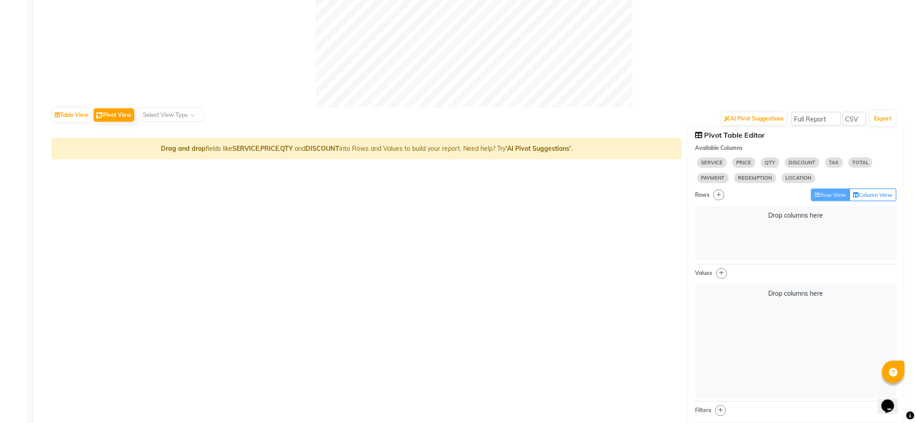
click at [713, 165] on span "SERVICE" at bounding box center [712, 163] width 30 height 10
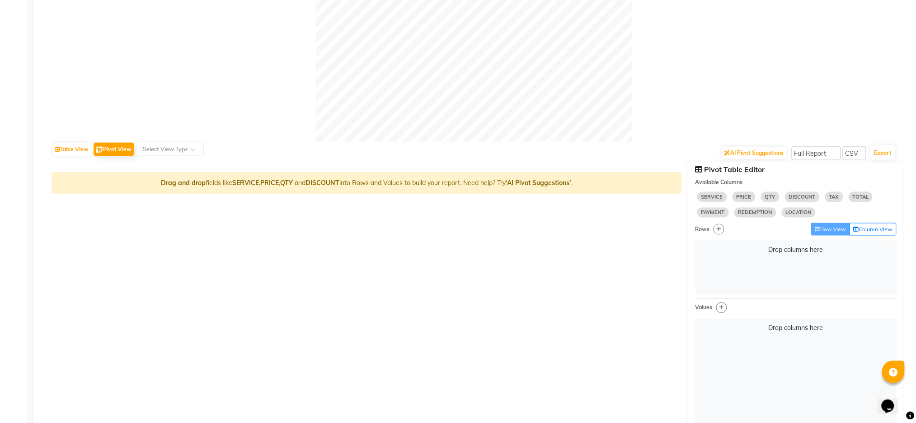
scroll to position [326, 0]
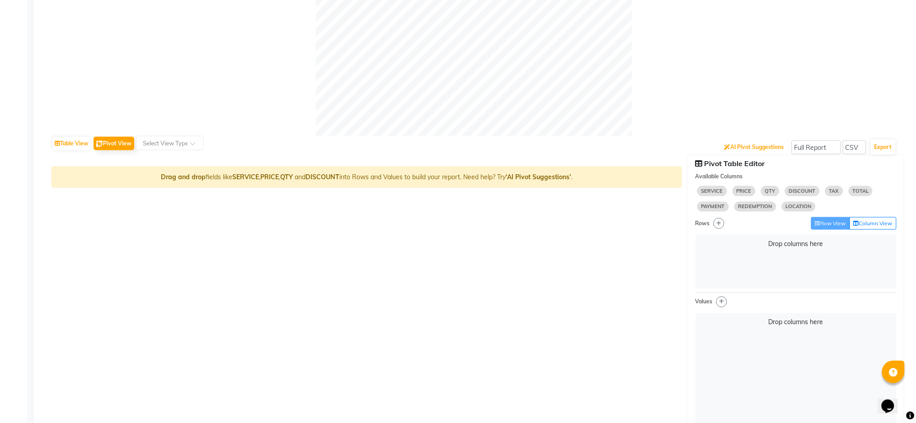
drag, startPoint x: 747, startPoint y: 152, endPoint x: 713, endPoint y: 193, distance: 53.5
click at [713, 193] on app-pivot-table-wrapper "AI Pivot Suggestions Select Full Report Filtered Report Select CSV PDF Export D…" at bounding box center [473, 352] width 845 height 431
select select "10"
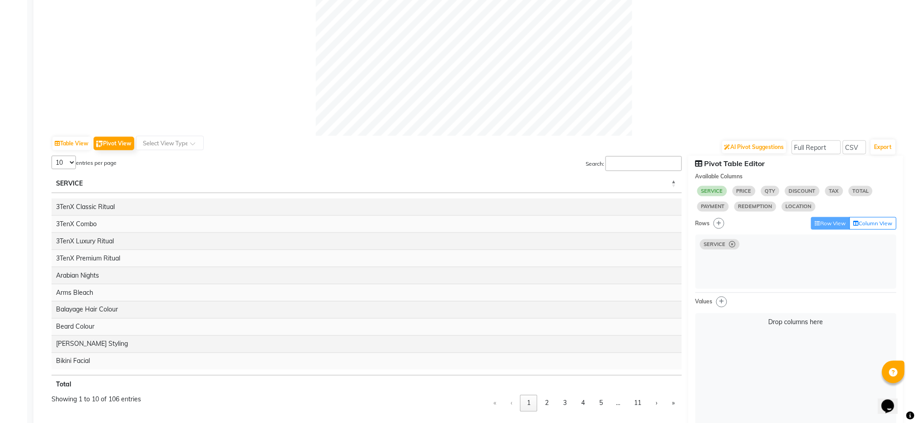
select select "10"
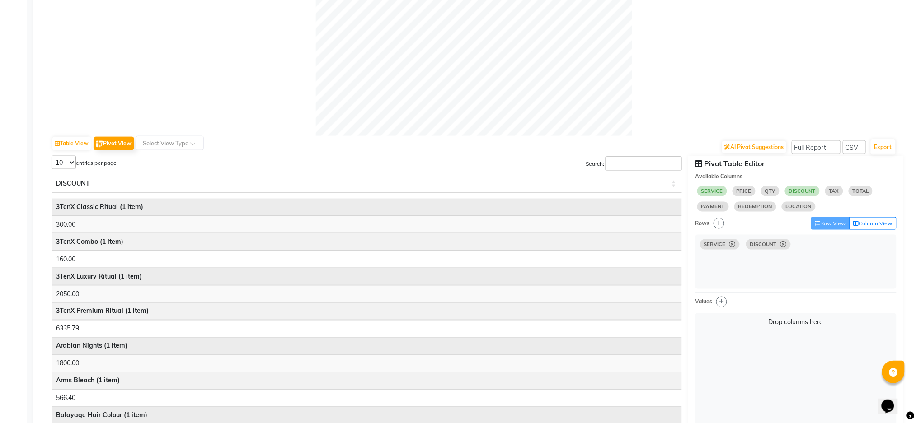
select select "10"
select select "sum"
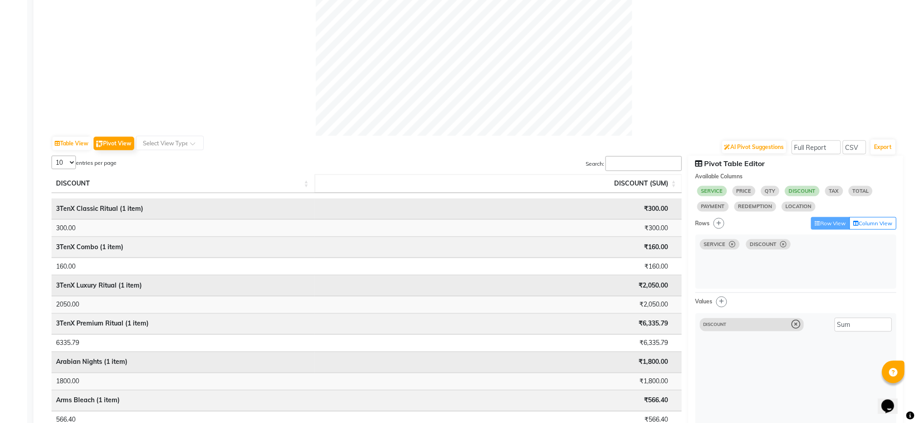
click at [671, 184] on span "DISCOUNT (SUM): Activate to sort" at bounding box center [673, 183] width 5 height 19
click at [674, 179] on span "DISCOUNT (SUM): Activate to invert sorting" at bounding box center [673, 183] width 5 height 19
click at [644, 159] on input "Search:" at bounding box center [643, 163] width 76 height 15
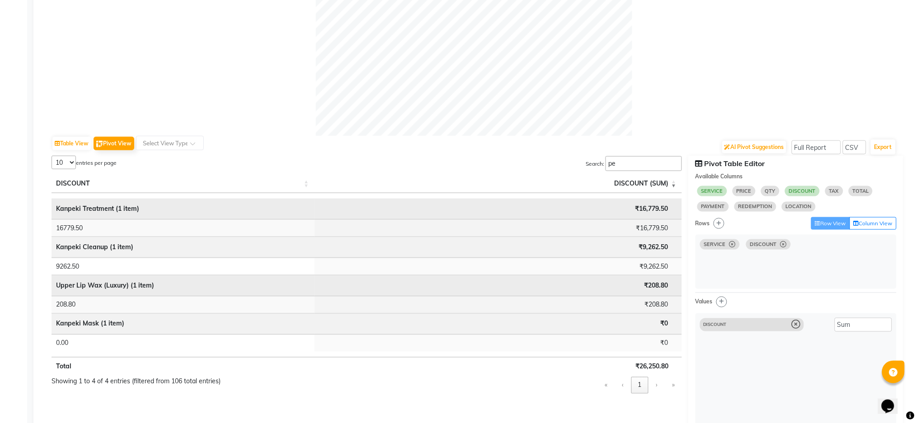
type input "p"
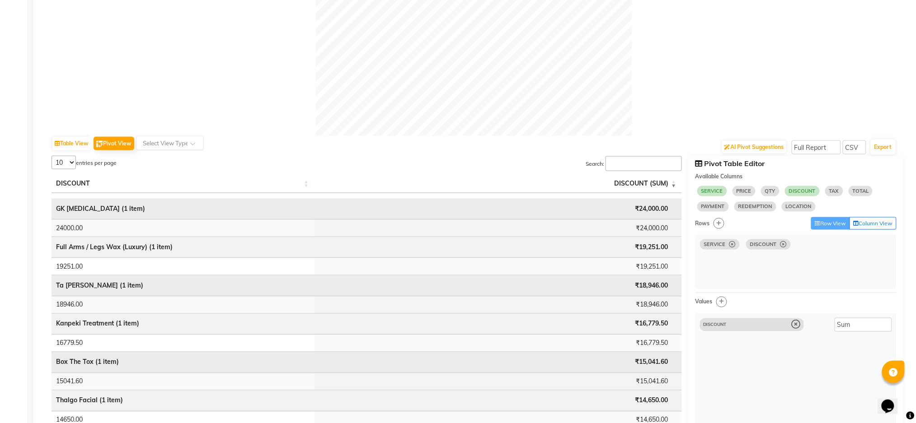
click at [194, 149] on span at bounding box center [195, 146] width 11 height 9
click at [348, 155] on div "AI Pivot Suggestions Select Full Report Filtered Report Select CSV PDF Export" at bounding box center [473, 146] width 845 height 19
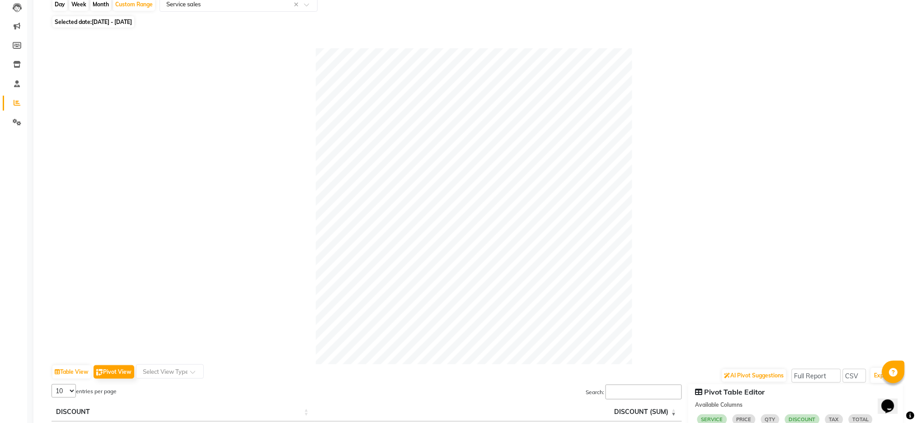
scroll to position [0, 0]
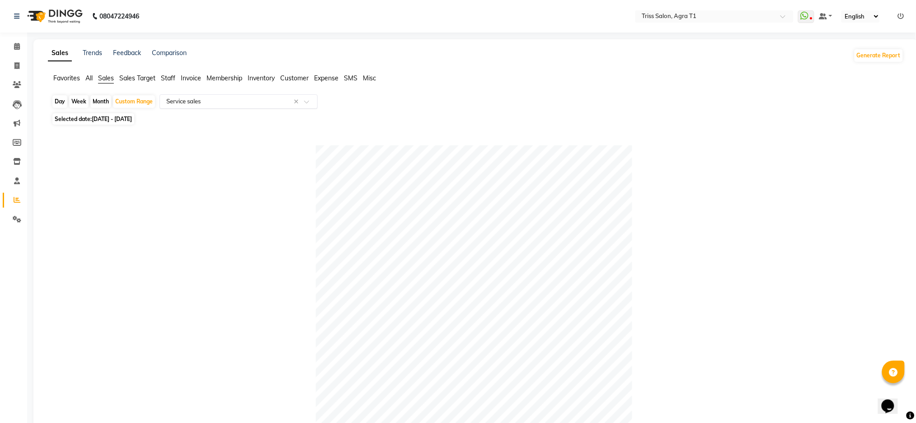
click at [268, 104] on input "text" at bounding box center [229, 101] width 130 height 9
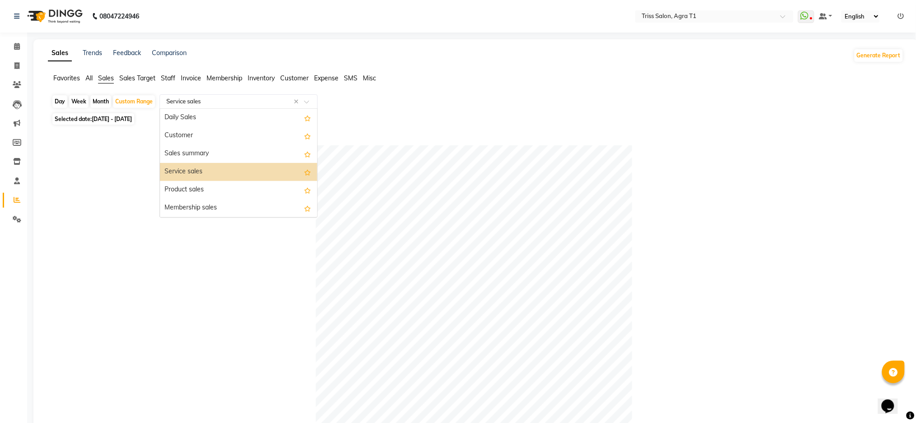
click at [241, 173] on div "Service sales" at bounding box center [238, 172] width 157 height 18
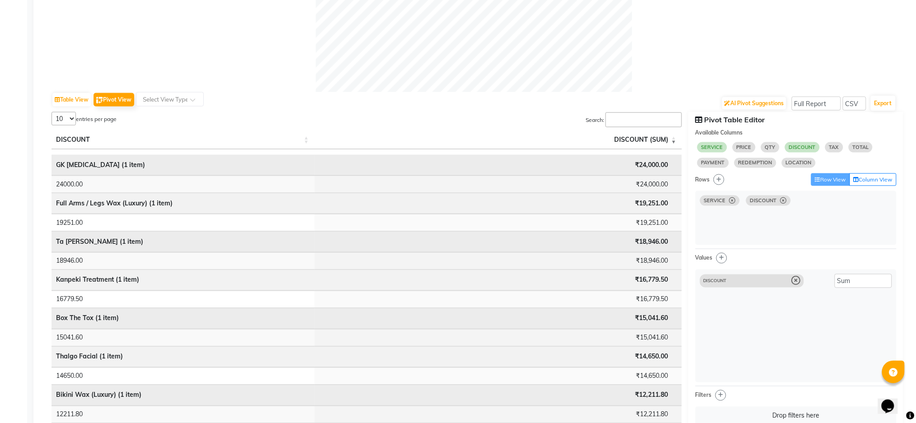
scroll to position [367, 0]
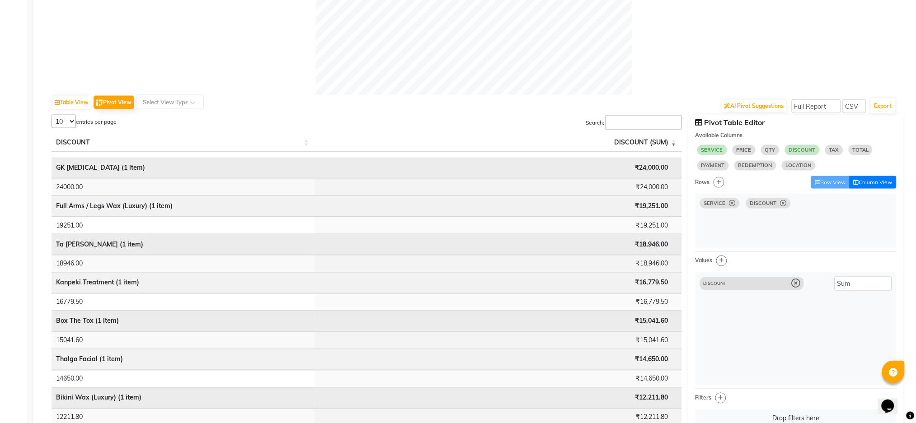
click at [872, 184] on button "Column View" at bounding box center [872, 182] width 47 height 13
select select "10"
select select "sum"
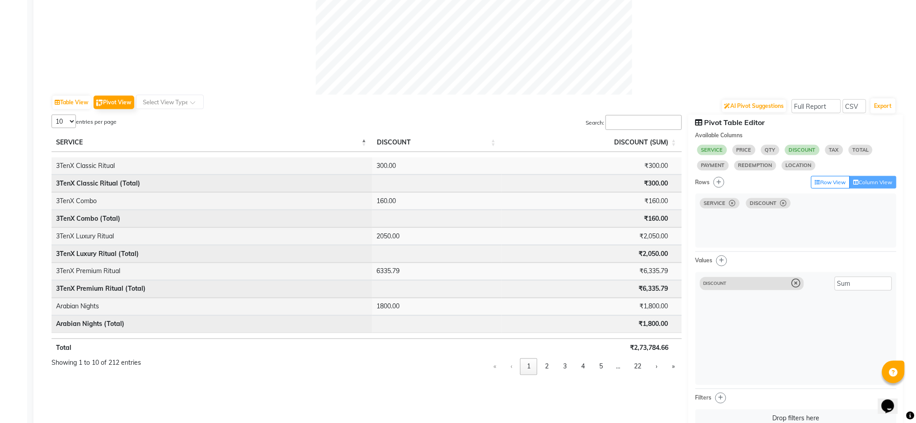
click at [626, 125] on input "Search:" at bounding box center [643, 122] width 76 height 15
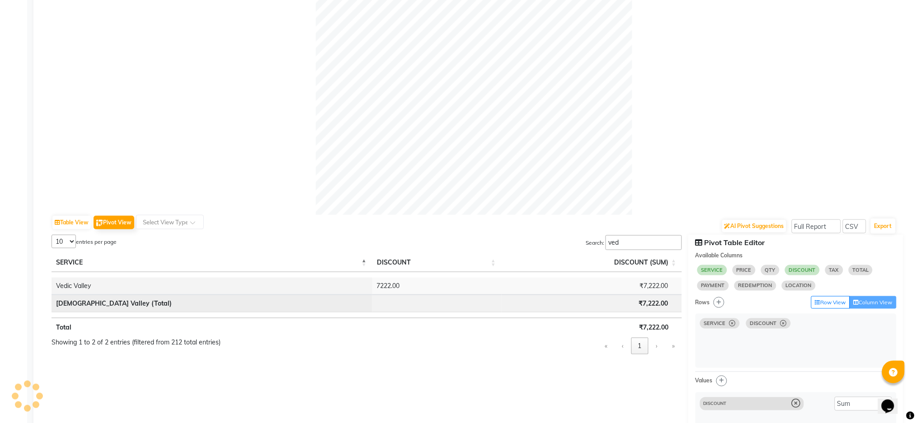
scroll to position [245, 0]
type input "ved"
click at [63, 223] on button "Table View" at bounding box center [71, 225] width 38 height 14
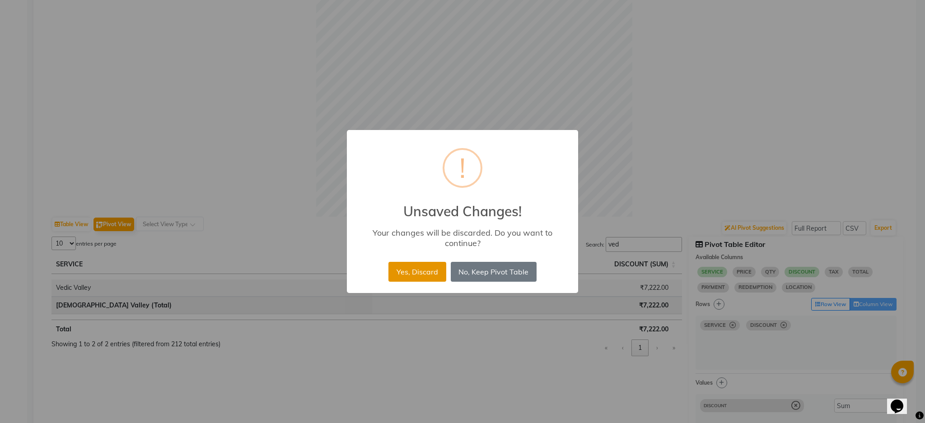
click at [413, 271] on button "Yes, Discard" at bounding box center [416, 272] width 57 height 20
select select "full_report"
select select "csv"
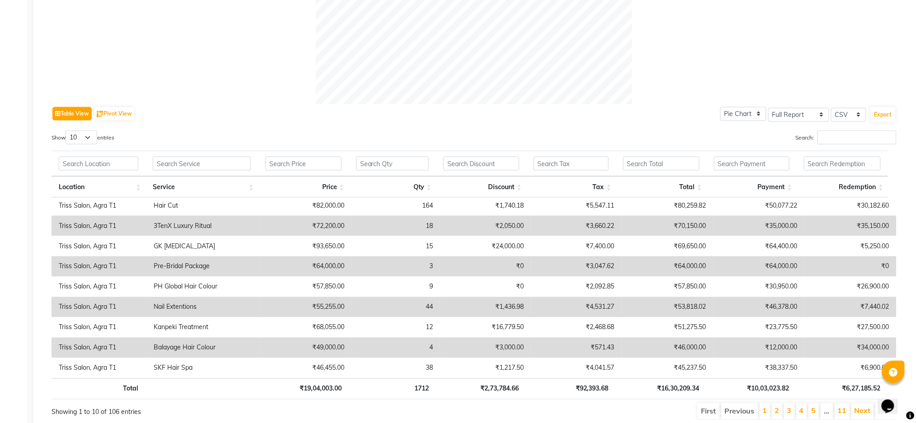
scroll to position [355, 0]
click at [401, 162] on input "text" at bounding box center [392, 166] width 73 height 14
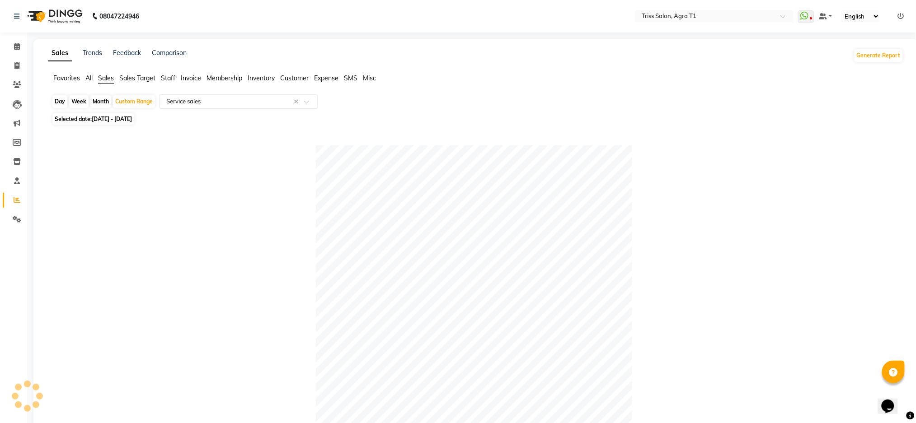
click at [256, 104] on input "text" at bounding box center [229, 101] width 130 height 9
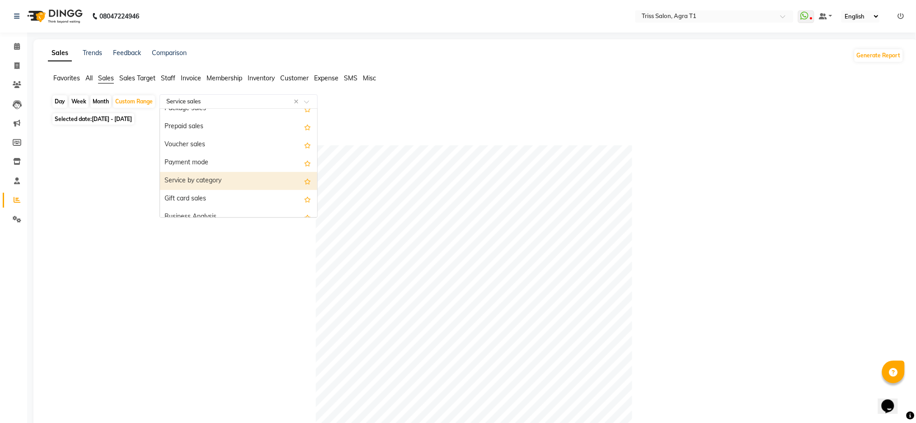
click at [190, 182] on div "Service by category" at bounding box center [238, 181] width 157 height 18
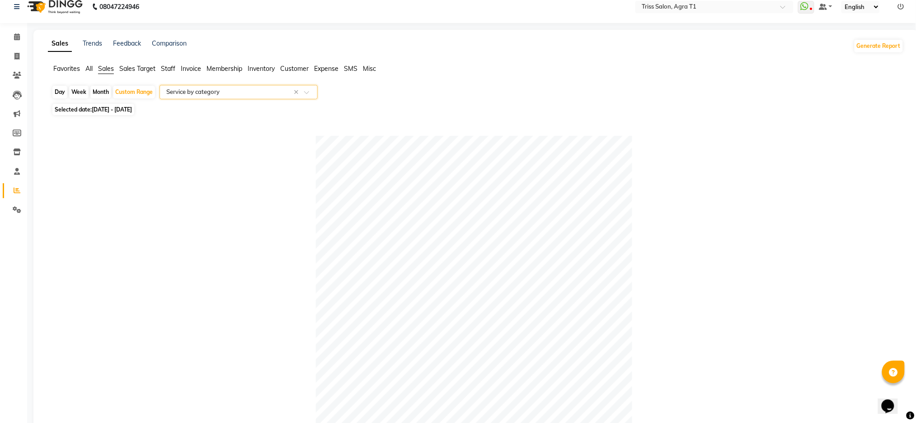
scroll to position [0, 0]
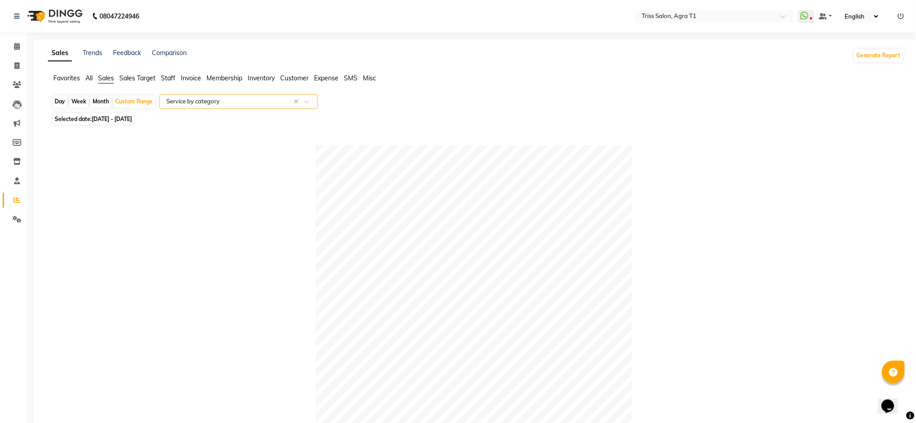
click at [89, 123] on span "Selected date: [DATE] - [DATE]" at bounding box center [93, 118] width 82 height 11
select select "9"
select select "2025"
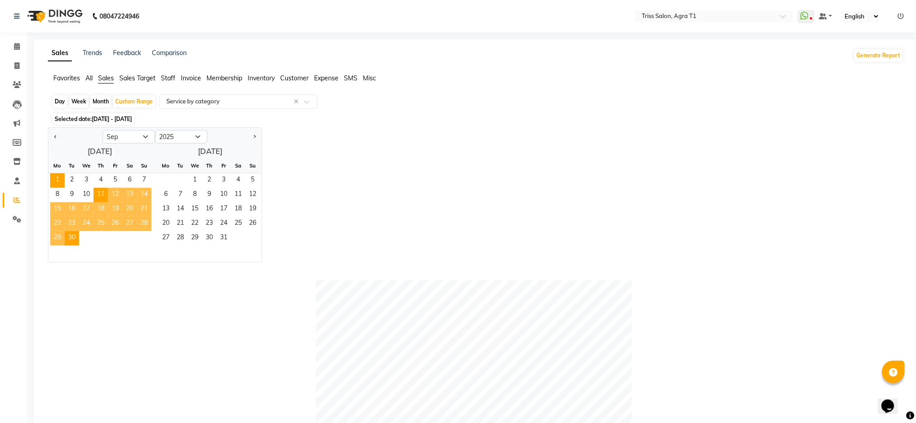
click at [57, 179] on span "1" at bounding box center [57, 180] width 14 height 14
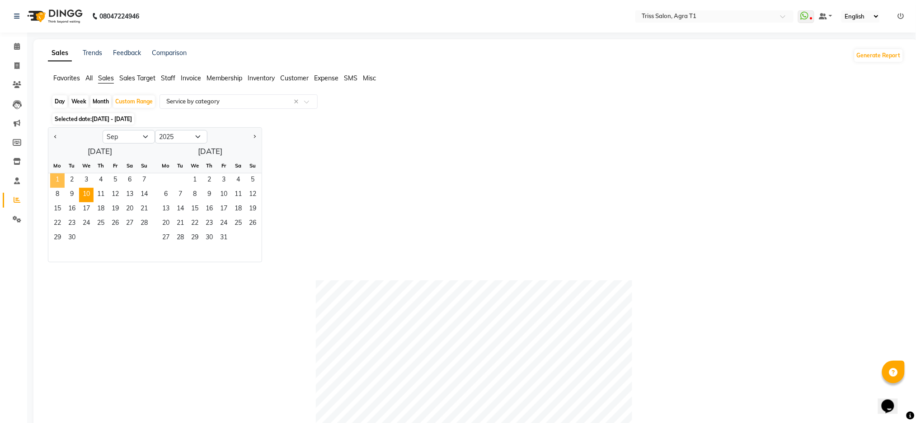
click at [83, 193] on span "10" at bounding box center [86, 195] width 14 height 14
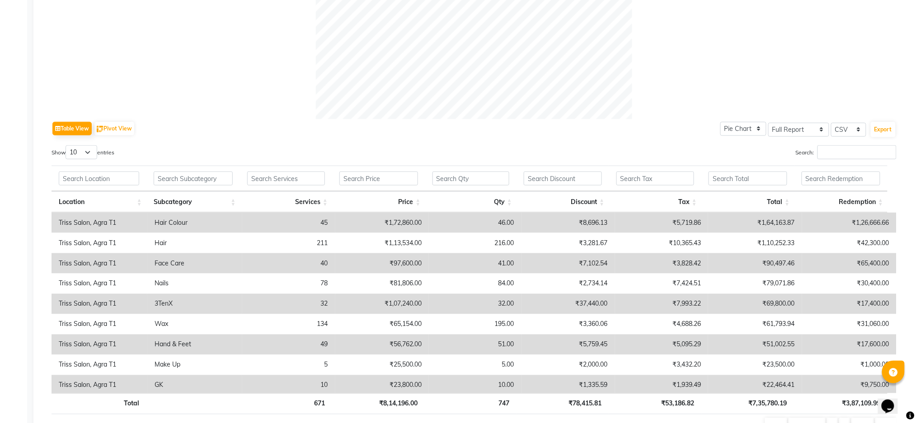
scroll to position [393, 0]
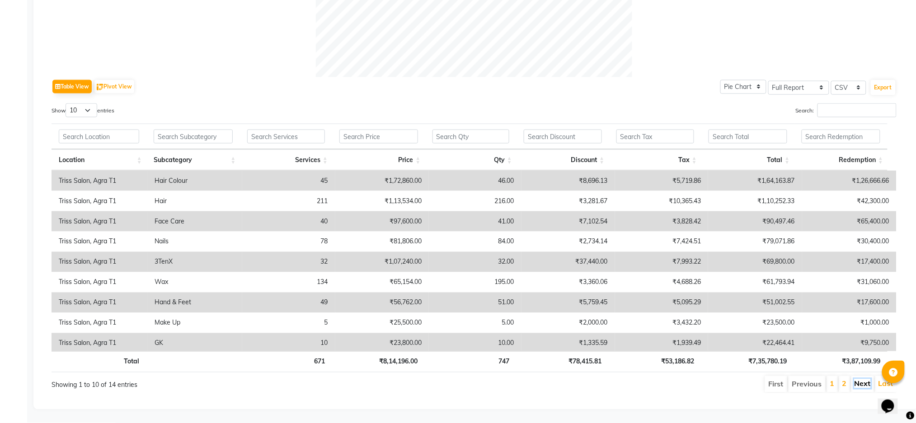
click at [864, 379] on link "Next" at bounding box center [862, 383] width 16 height 9
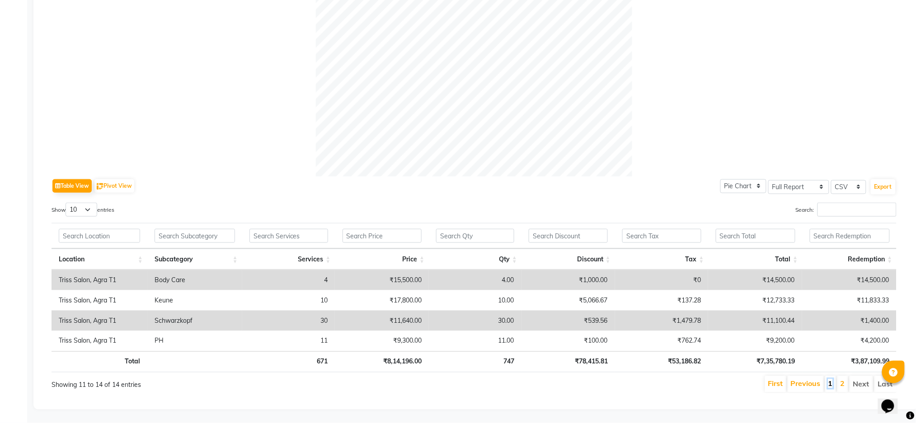
click at [830, 379] on link "1" at bounding box center [830, 383] width 5 height 9
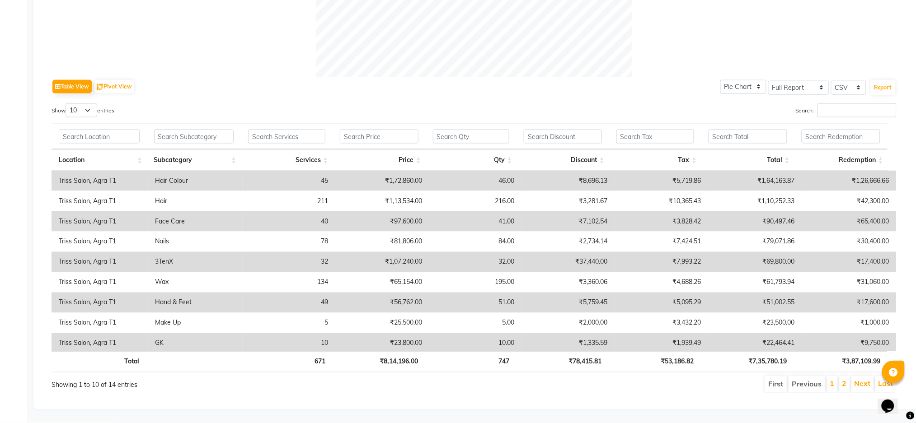
scroll to position [393, 0]
click at [861, 379] on link "Next" at bounding box center [862, 383] width 16 height 9
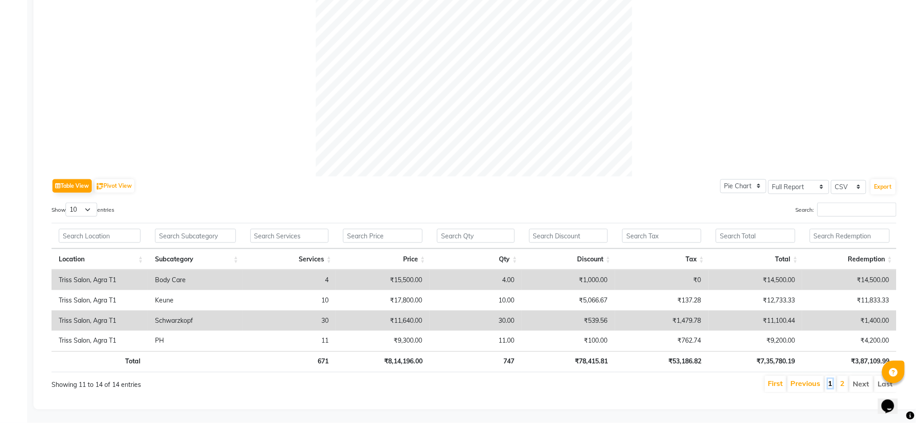
click at [830, 379] on link "1" at bounding box center [830, 383] width 5 height 9
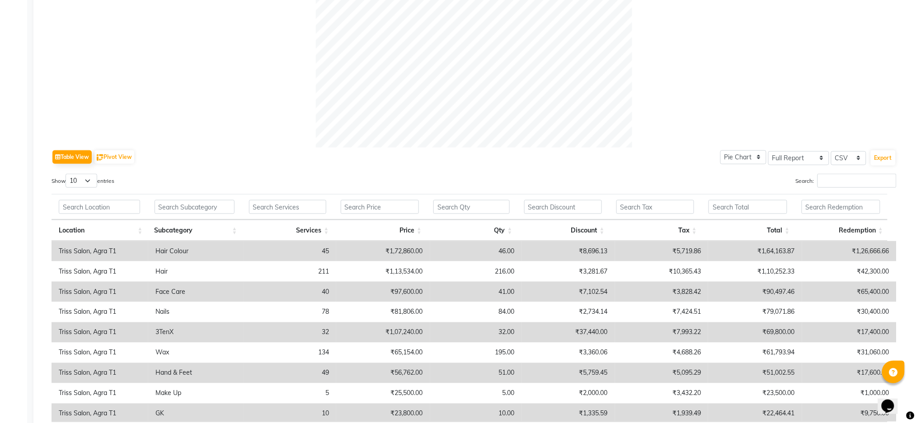
scroll to position [0, 0]
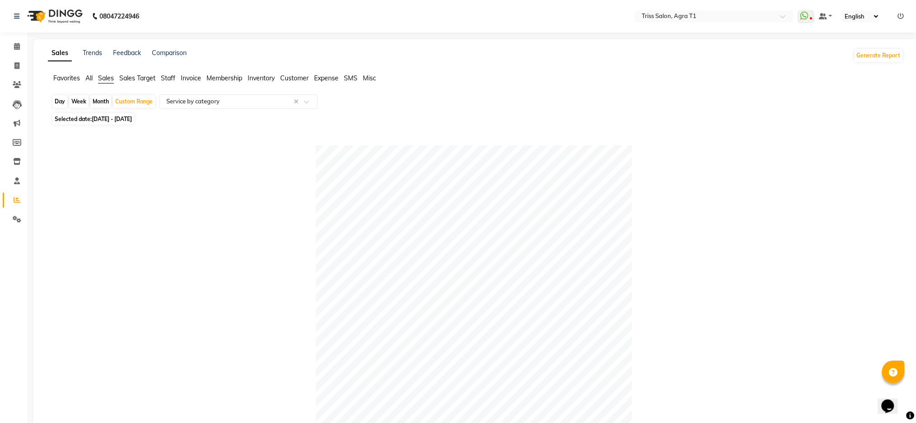
click at [132, 120] on span "[DATE] - [DATE]" at bounding box center [112, 119] width 40 height 7
select select "9"
select select "2025"
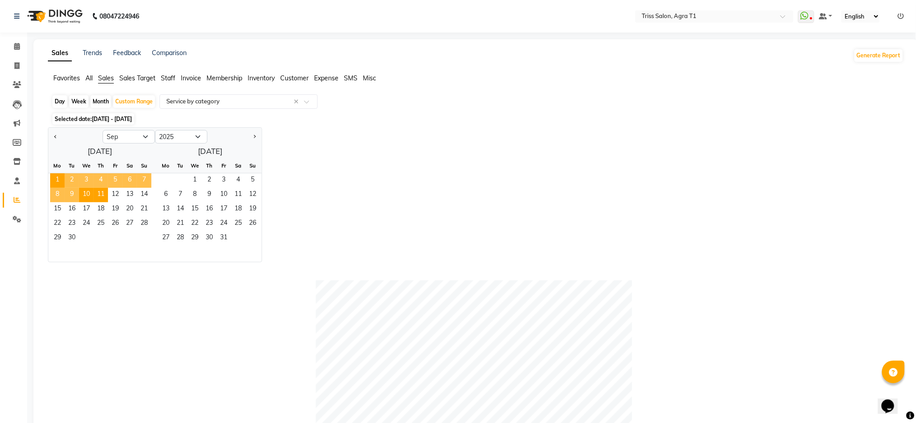
click at [105, 196] on span "11" at bounding box center [100, 195] width 14 height 14
click at [79, 242] on span "30" at bounding box center [72, 238] width 14 height 14
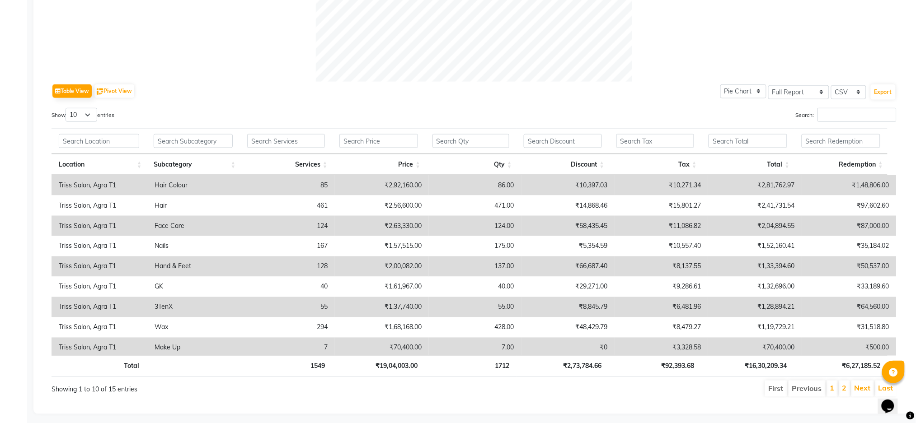
scroll to position [393, 0]
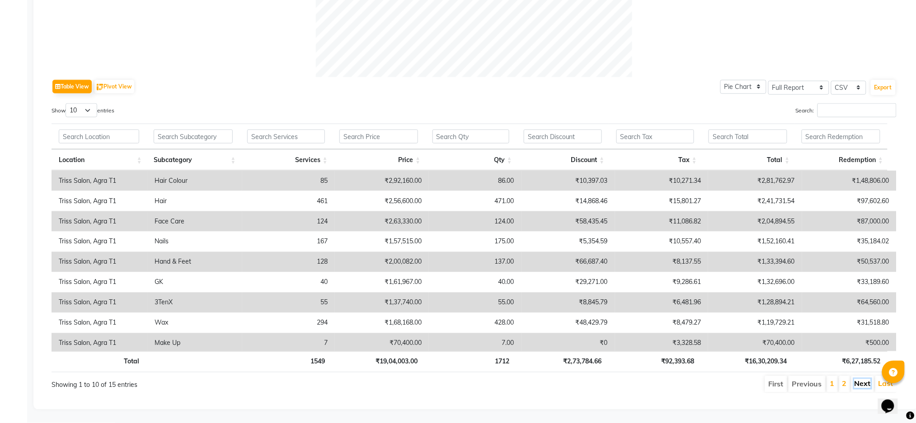
click at [864, 379] on link "Next" at bounding box center [862, 383] width 16 height 9
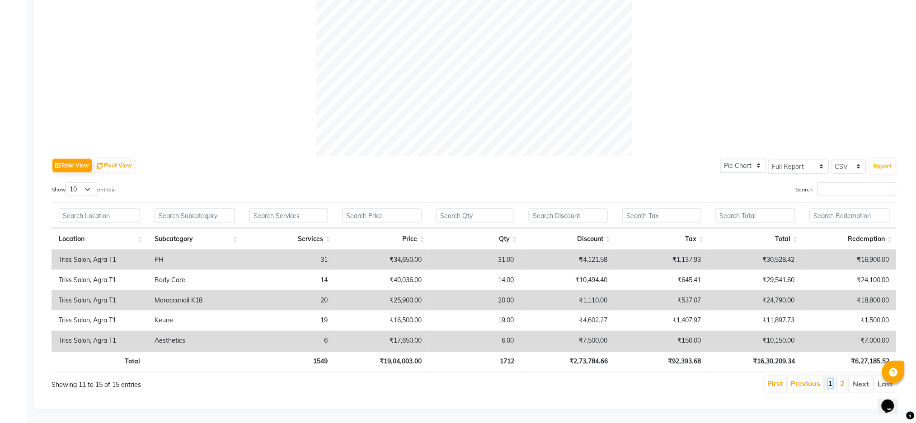
click at [830, 379] on link "1" at bounding box center [830, 383] width 5 height 9
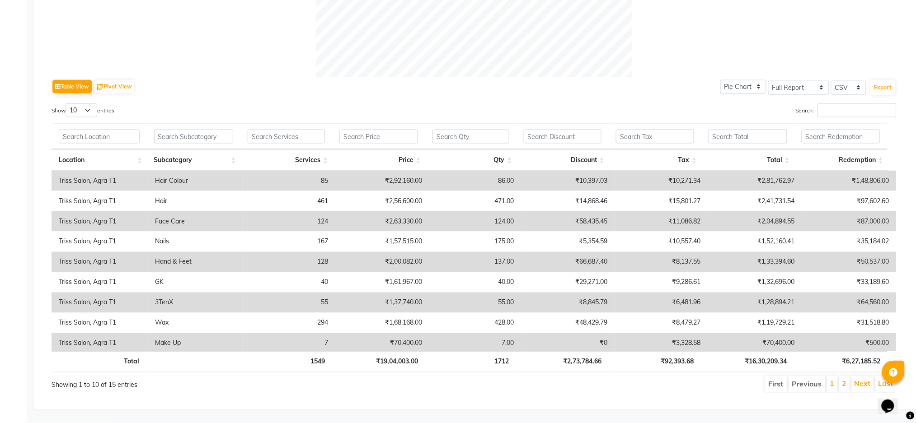
scroll to position [393, 0]
click at [845, 379] on link "2" at bounding box center [844, 383] width 5 height 9
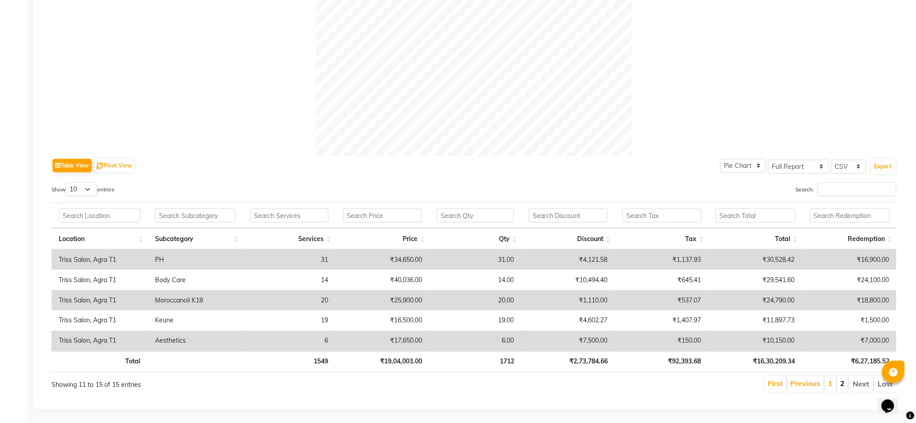
click at [842, 379] on link "2" at bounding box center [842, 383] width 5 height 9
click at [865, 378] on li "Next" at bounding box center [860, 384] width 23 height 16
click at [831, 379] on link "1" at bounding box center [830, 383] width 5 height 9
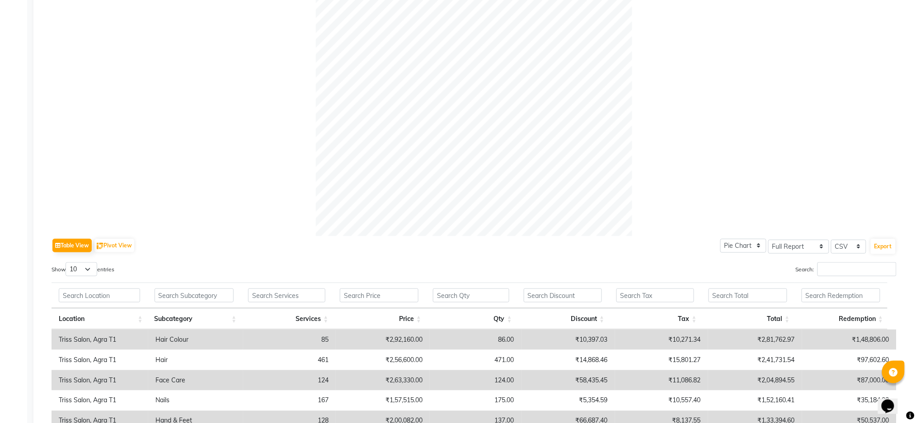
scroll to position [0, 0]
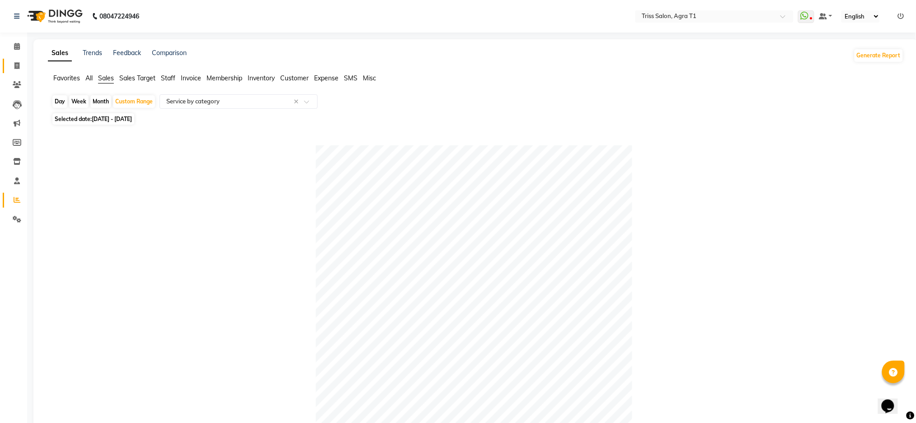
click at [10, 63] on span at bounding box center [17, 66] width 16 height 10
select select "service"
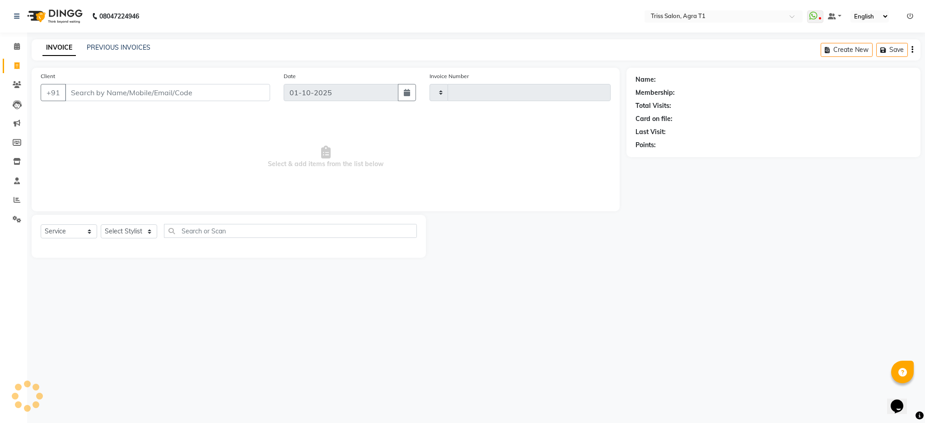
type input "7754"
select select "4300"
click at [126, 236] on select "Select Stylist" at bounding box center [129, 231] width 56 height 14
select select "32494"
click at [101, 225] on select "Select Stylist [PERSON_NAME] [PERSON_NAME] [PERSON_NAME] [PERSON_NAME] Kamal [P…" at bounding box center [129, 231] width 56 height 14
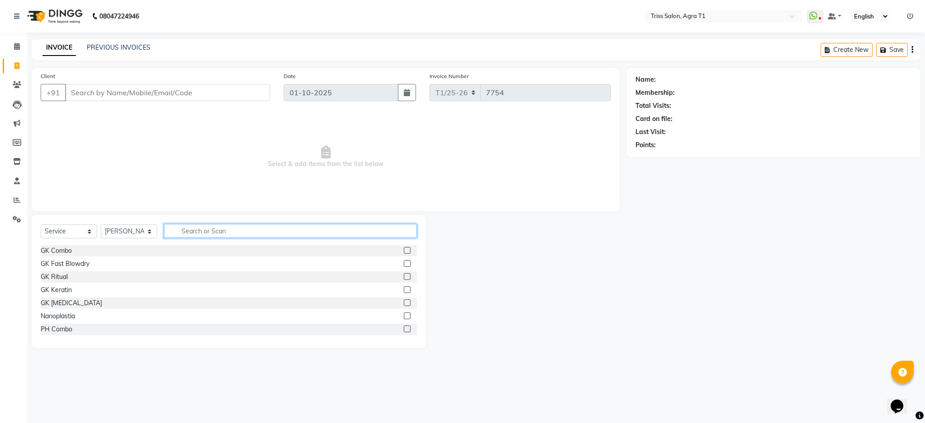
click at [217, 234] on input "text" at bounding box center [290, 231] width 253 height 14
type input "hair cut"
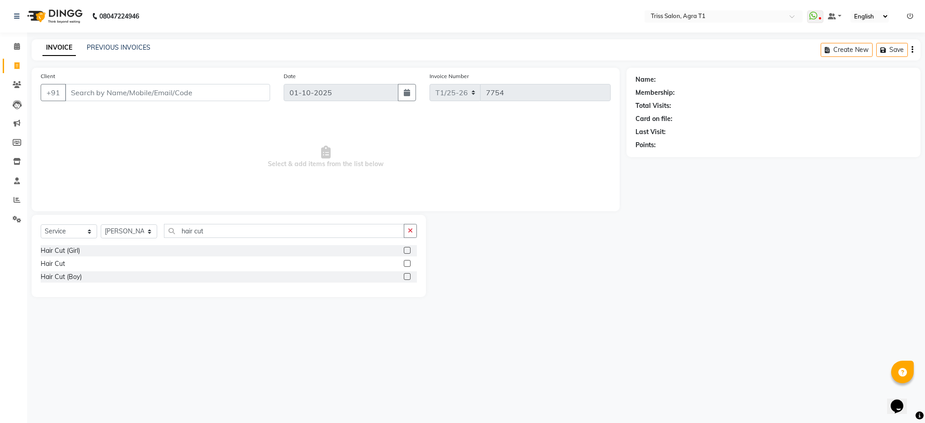
click at [407, 264] on label at bounding box center [407, 263] width 7 height 7
click at [407, 264] on input "checkbox" at bounding box center [407, 264] width 6 height 6
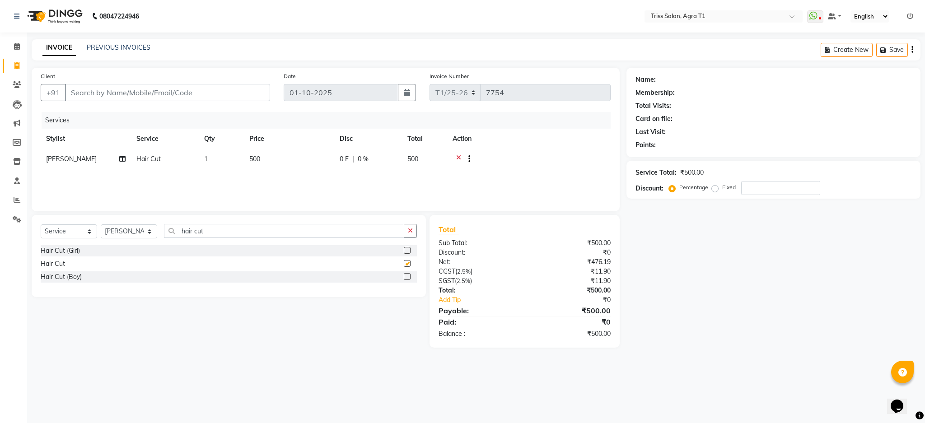
checkbox input "false"
click at [411, 230] on icon "button" at bounding box center [410, 231] width 5 height 6
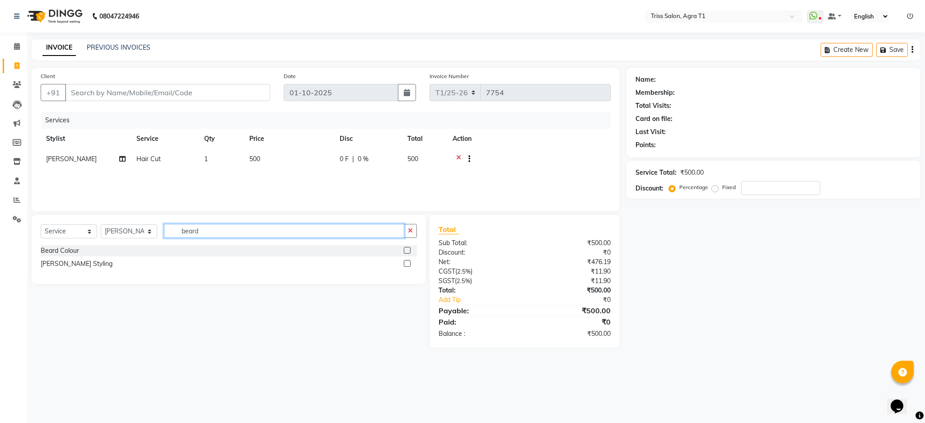
type input "beard"
click at [407, 264] on label at bounding box center [407, 263] width 7 height 7
click at [407, 264] on input "checkbox" at bounding box center [407, 264] width 6 height 6
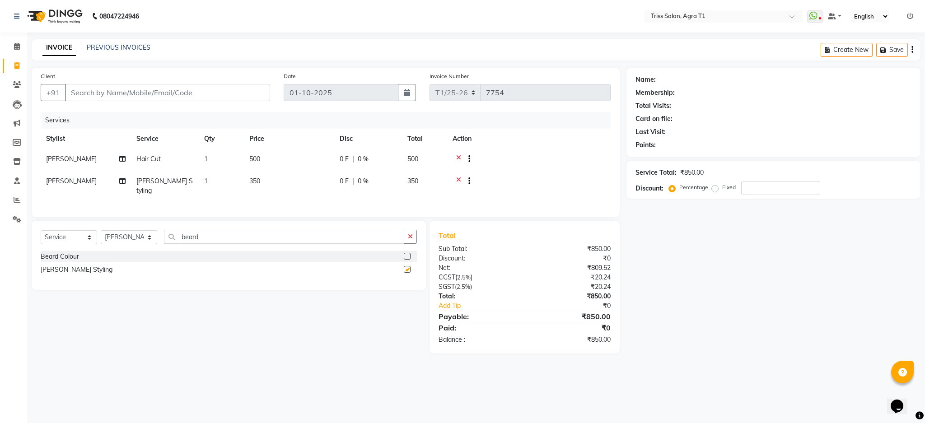
checkbox input "false"
click at [412, 238] on icon "button" at bounding box center [410, 237] width 5 height 6
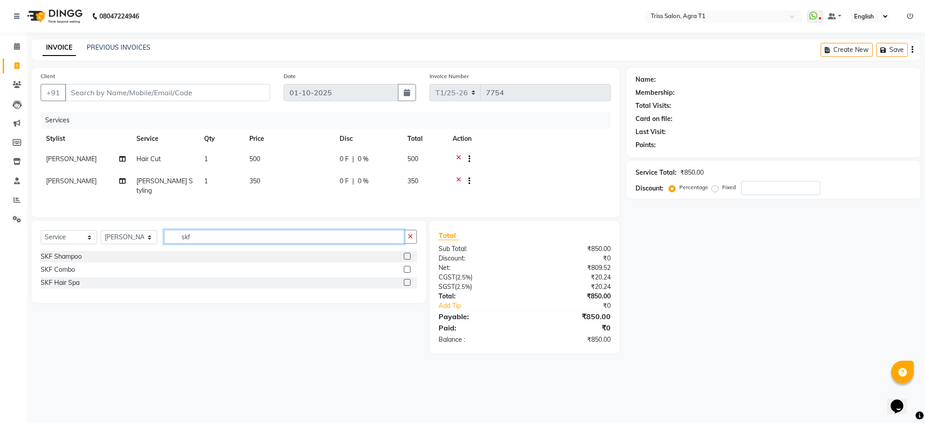
type input "skf"
click at [407, 271] on label at bounding box center [407, 269] width 7 height 7
click at [407, 271] on input "checkbox" at bounding box center [407, 270] width 6 height 6
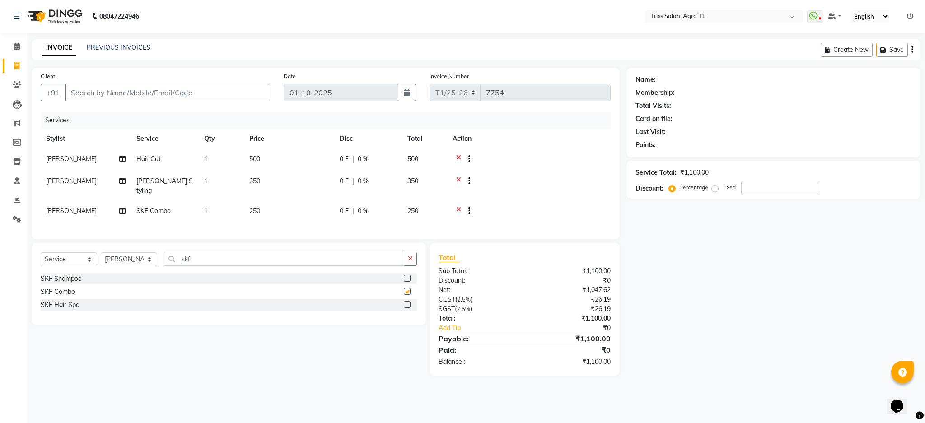
checkbox input "false"
click at [222, 89] on input "Client" at bounding box center [167, 92] width 205 height 17
type input "9"
type input "0"
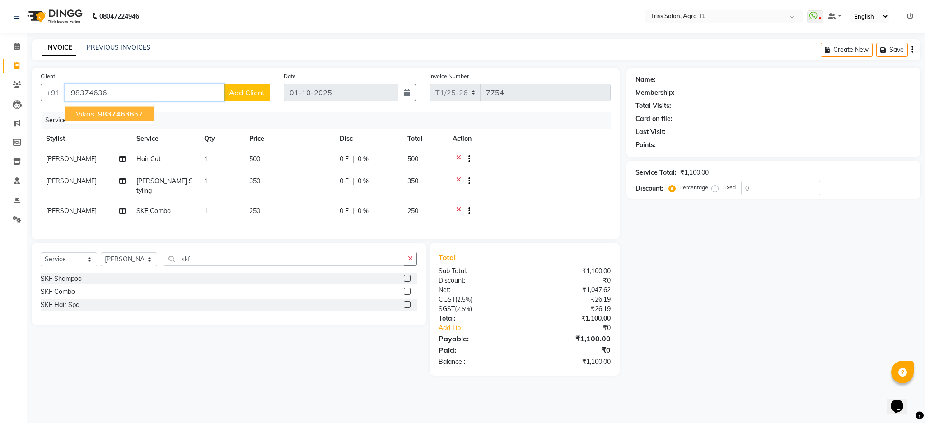
click at [126, 112] on span "98374636" at bounding box center [116, 113] width 36 height 9
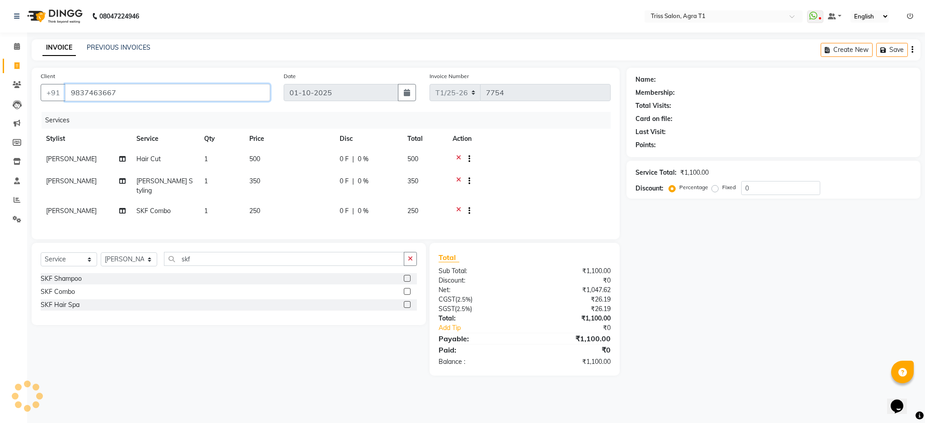
type input "9837463667"
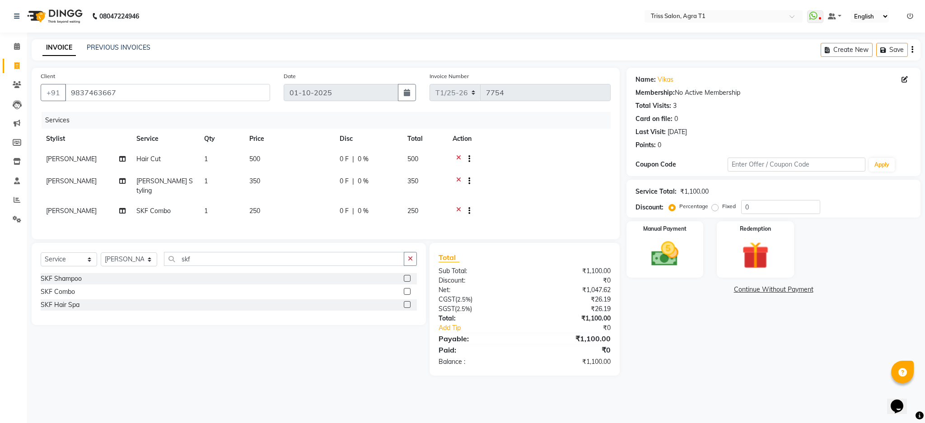
click at [458, 164] on icon at bounding box center [458, 159] width 5 height 11
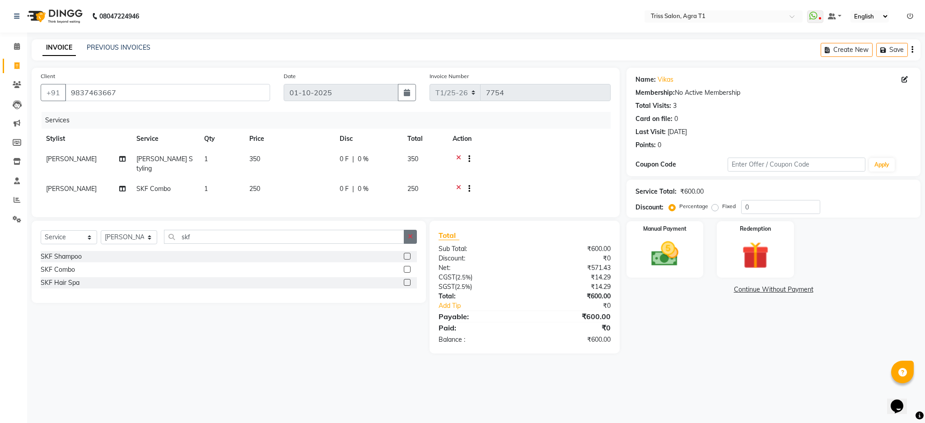
click at [413, 244] on button "button" at bounding box center [410, 237] width 13 height 14
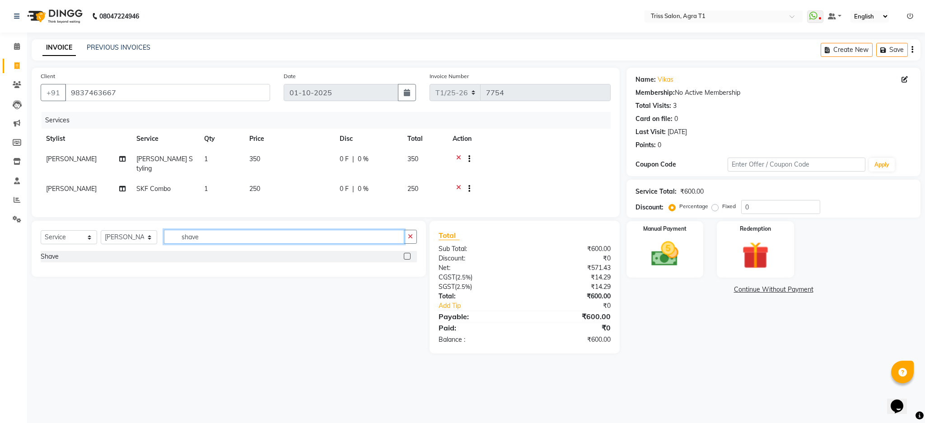
type input "shave"
click at [407, 259] on label at bounding box center [407, 256] width 7 height 7
click at [407, 259] on input "checkbox" at bounding box center [407, 257] width 6 height 6
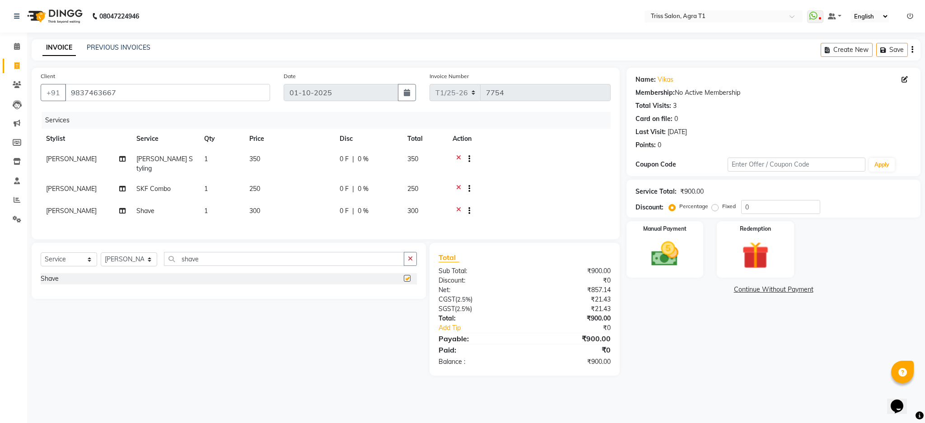
checkbox input "false"
click at [456, 157] on icon at bounding box center [458, 159] width 5 height 11
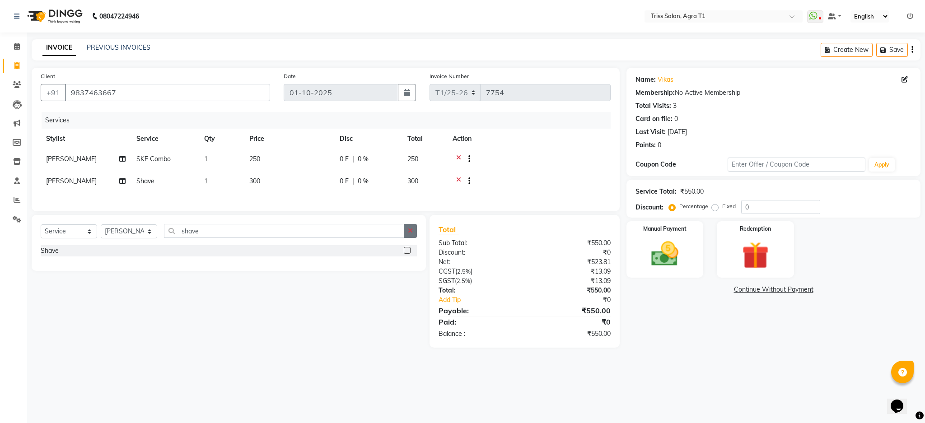
click at [410, 234] on icon "button" at bounding box center [410, 231] width 5 height 6
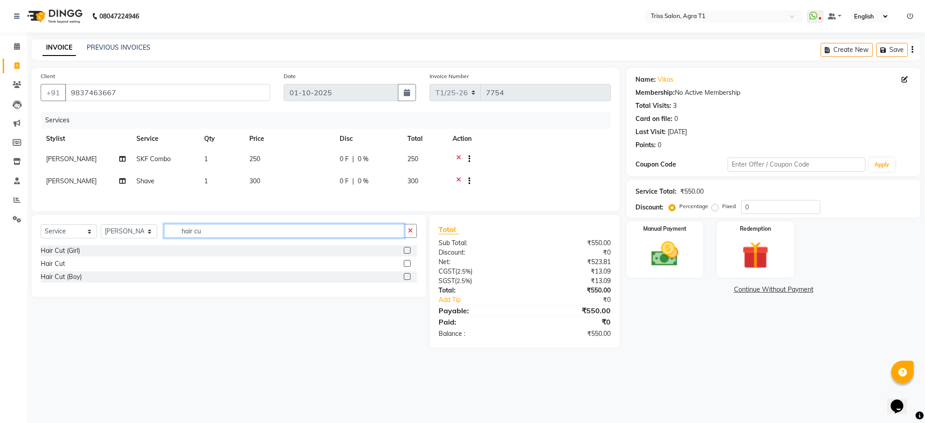
type input "hair cu"
click at [407, 267] on label at bounding box center [407, 263] width 7 height 7
click at [407, 267] on input "checkbox" at bounding box center [407, 264] width 6 height 6
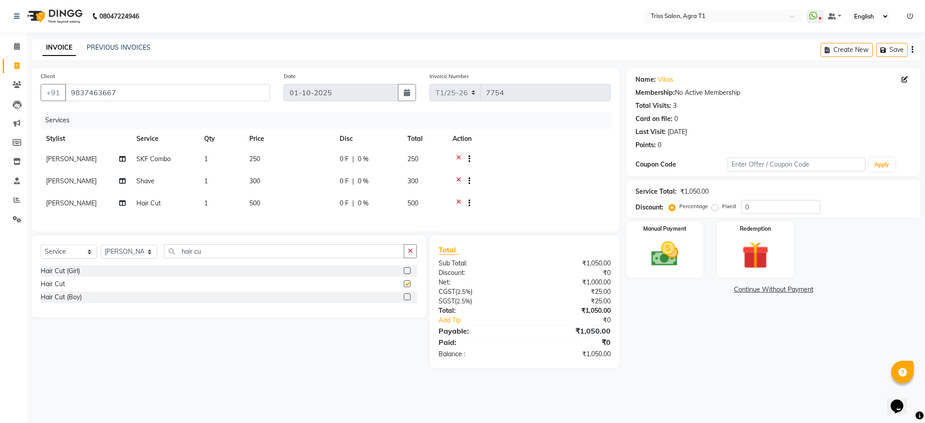
checkbox input "false"
click at [683, 265] on img at bounding box center [665, 254] width 46 height 33
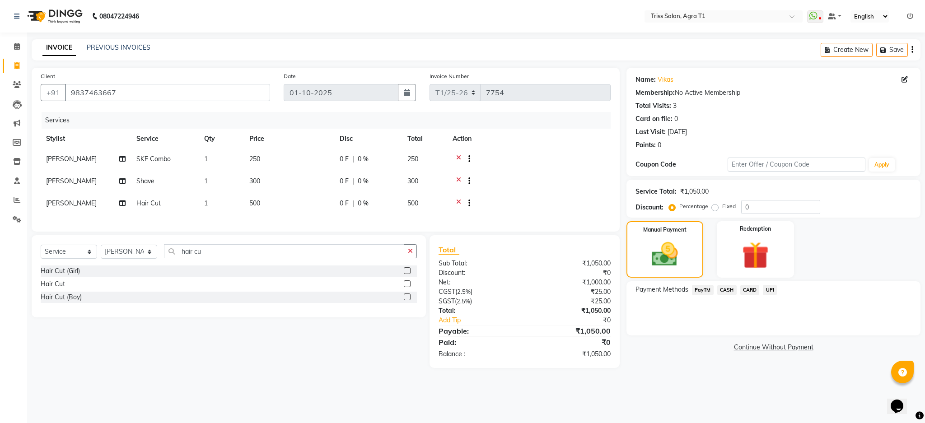
click at [732, 306] on div "Payment Methods PayTM CASH CARD UPI" at bounding box center [773, 308] width 294 height 54
click at [727, 288] on span "CASH" at bounding box center [726, 290] width 19 height 10
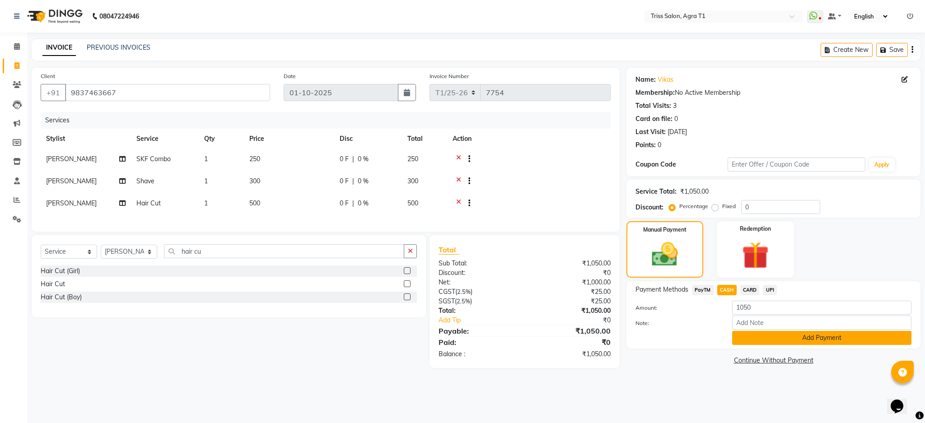
click at [775, 340] on button "Add Payment" at bounding box center [821, 338] width 179 height 14
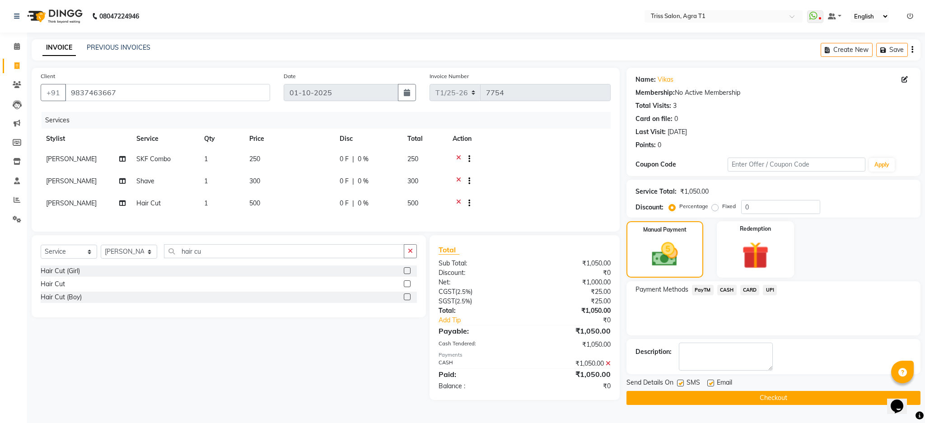
click at [768, 403] on button "Checkout" at bounding box center [773, 398] width 294 height 14
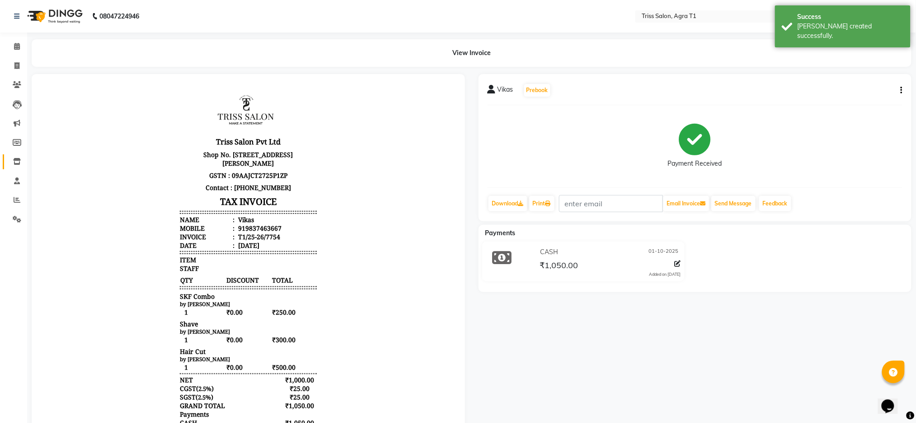
click at [15, 162] on icon at bounding box center [17, 161] width 8 height 7
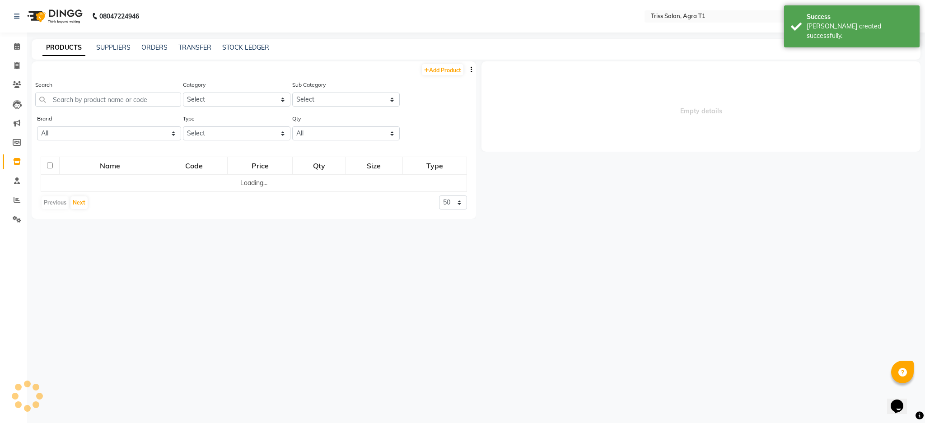
select select
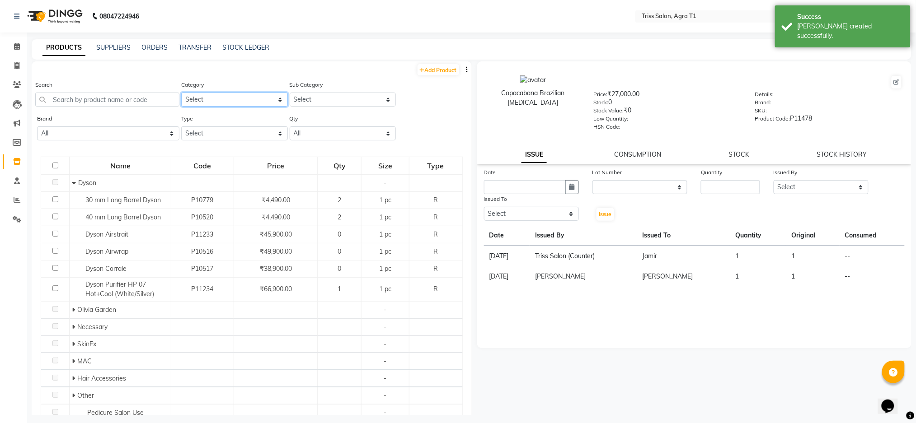
click at [232, 94] on select "Select PH [PERSON_NAME] Moroccan Oil 3TenX K18 Schwarzkopf Mintree Kanpeki Thal…" at bounding box center [234, 100] width 106 height 14
select select "367302850"
click at [181, 93] on select "Select PH [PERSON_NAME] Moroccan Oil 3TenX K18 Schwarzkopf Mintree Kanpeki Thal…" at bounding box center [234, 100] width 106 height 14
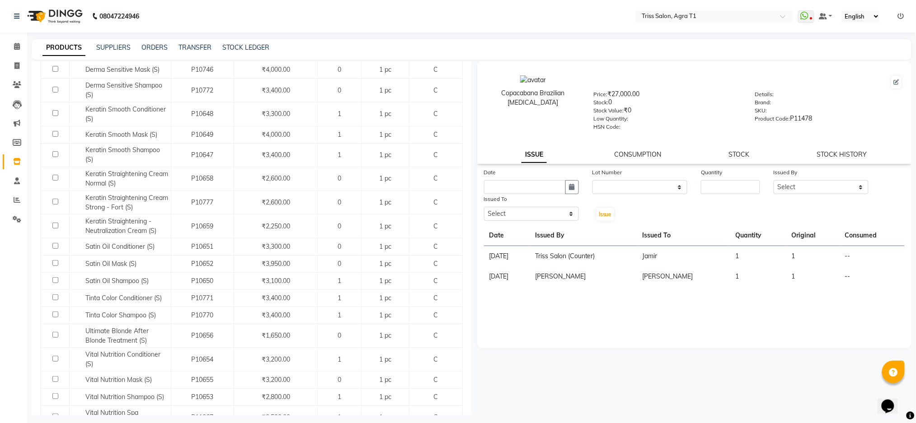
scroll to position [445, 0]
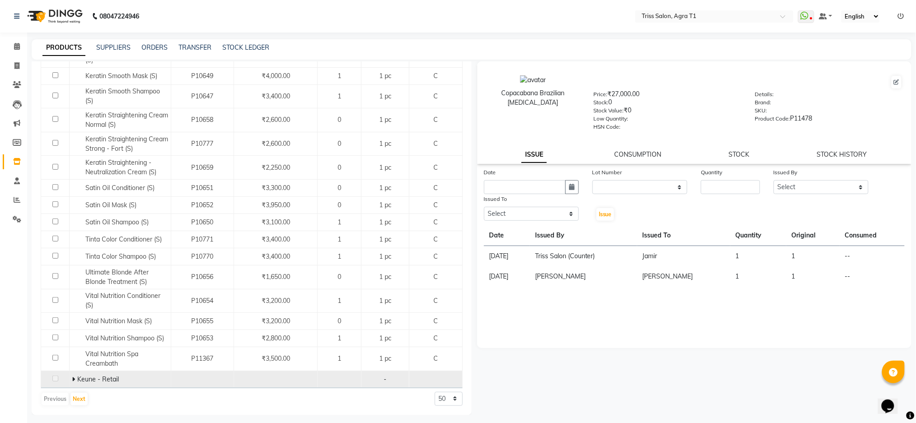
click at [73, 378] on icon at bounding box center [73, 379] width 3 height 6
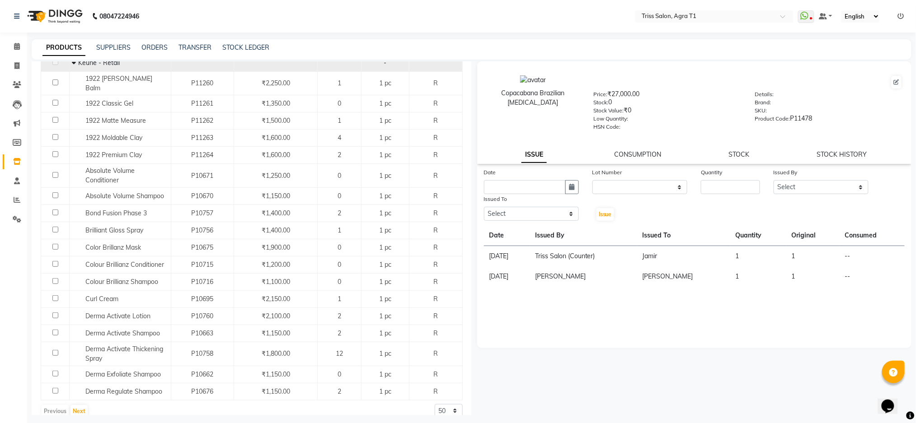
scroll to position [768, 0]
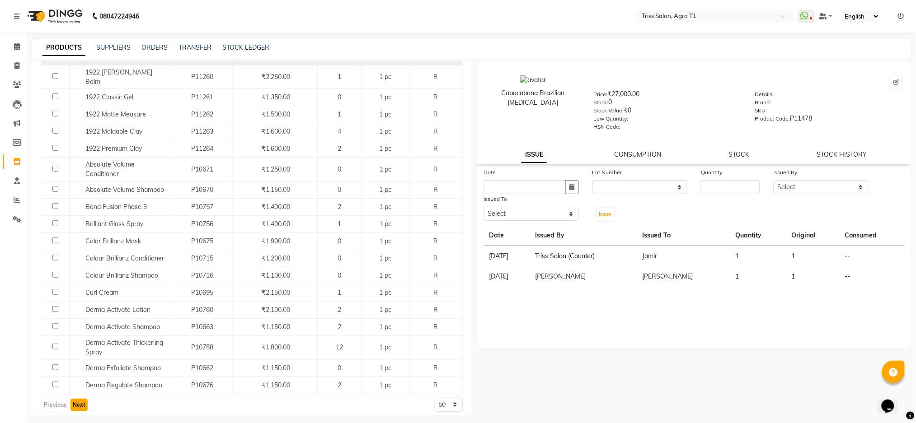
click at [82, 401] on button "Next" at bounding box center [78, 405] width 17 height 13
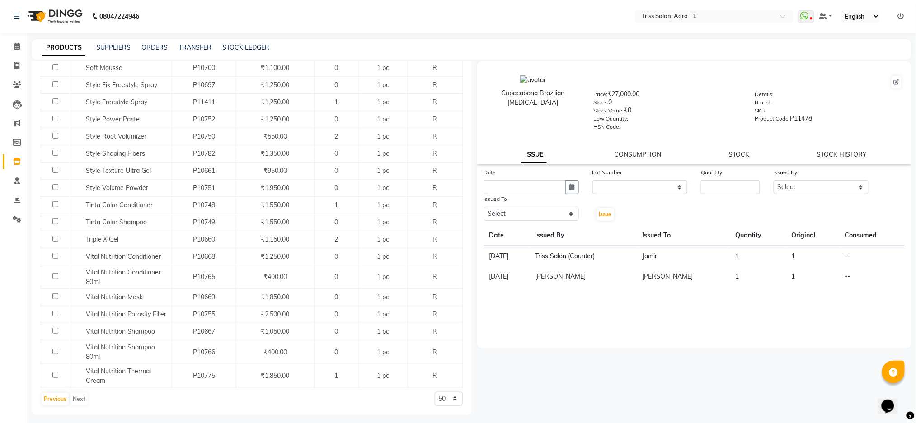
scroll to position [5, 0]
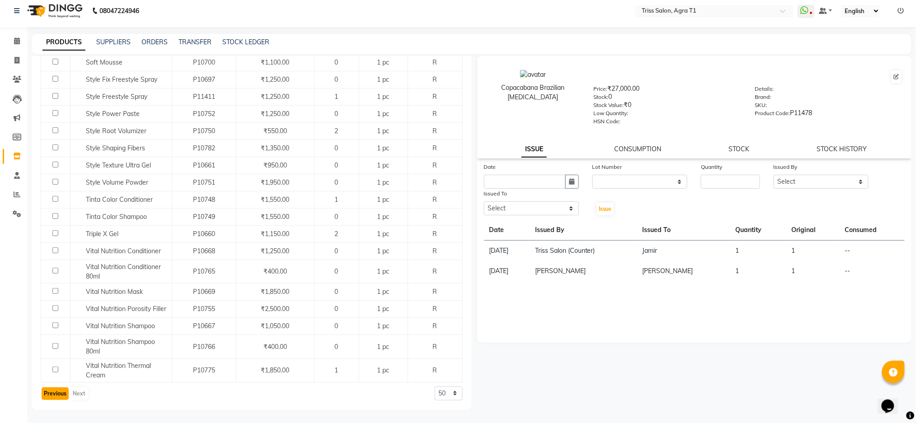
click at [51, 396] on button "Previous" at bounding box center [55, 394] width 27 height 13
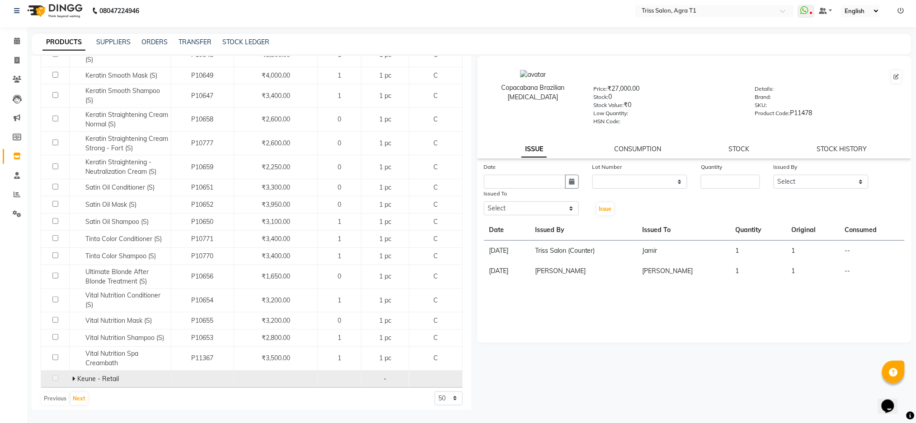
scroll to position [445, 0]
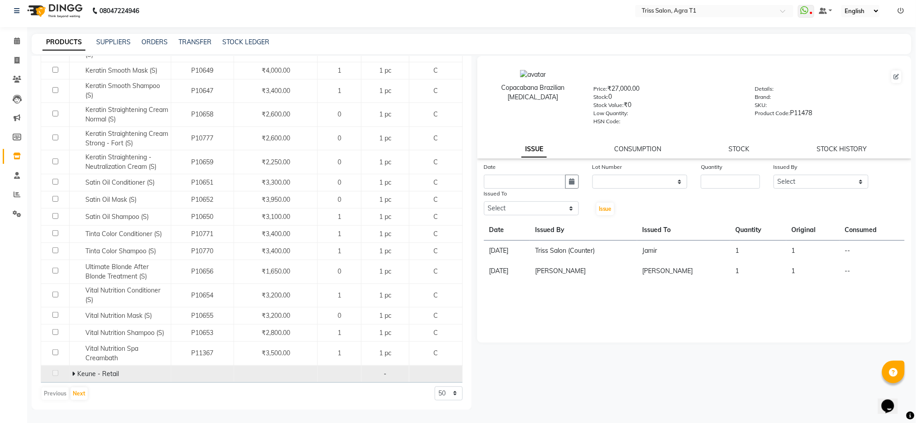
click at [56, 12] on img at bounding box center [54, 10] width 62 height 25
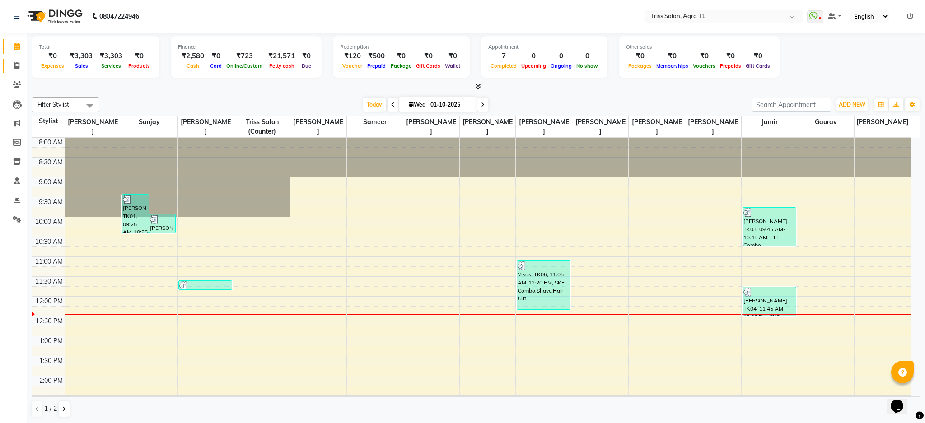
click at [13, 59] on link "Invoice" at bounding box center [14, 66] width 22 height 15
select select "service"
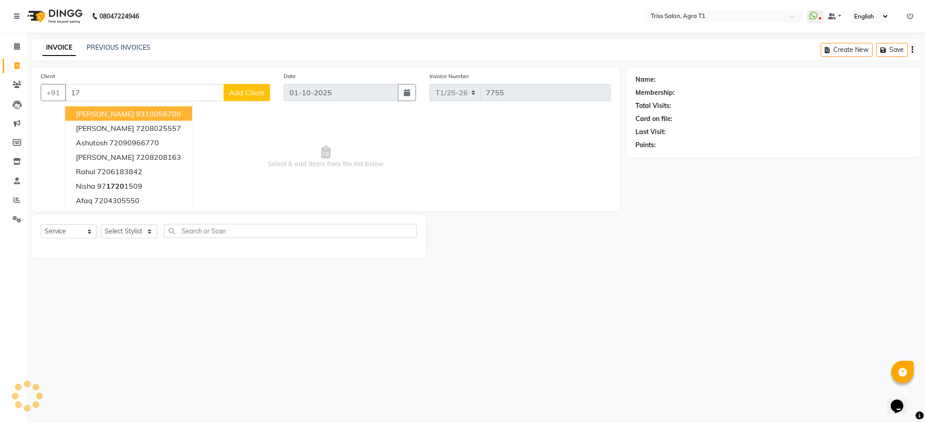
type input "1"
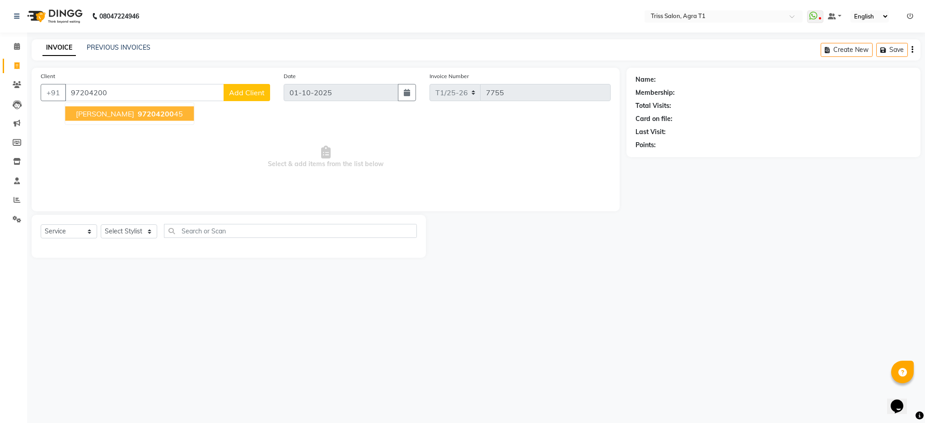
click at [147, 113] on span "97204200" at bounding box center [156, 113] width 36 height 9
type input "9720420045"
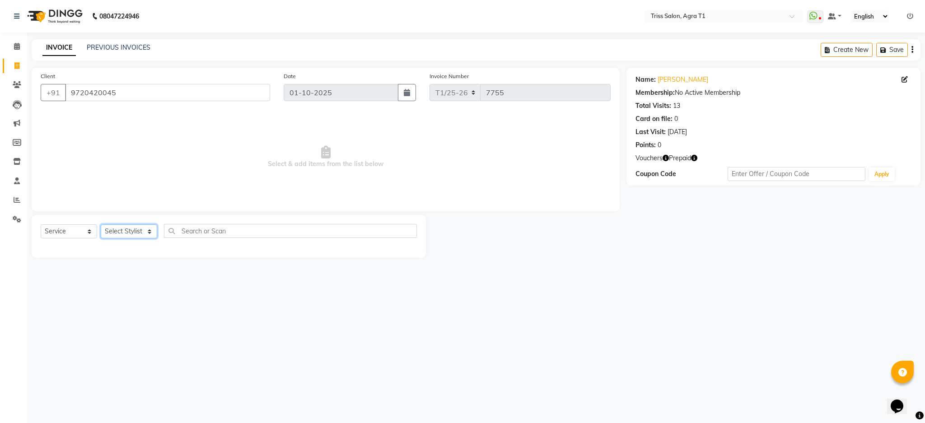
click at [134, 232] on select "Select Stylist [PERSON_NAME] [PERSON_NAME] [PERSON_NAME] [PERSON_NAME] Kamal [P…" at bounding box center [129, 231] width 56 height 14
select select "14691"
click at [101, 225] on select "Select Stylist [PERSON_NAME] [PERSON_NAME] [PERSON_NAME] [PERSON_NAME] Kamal [P…" at bounding box center [129, 231] width 56 height 14
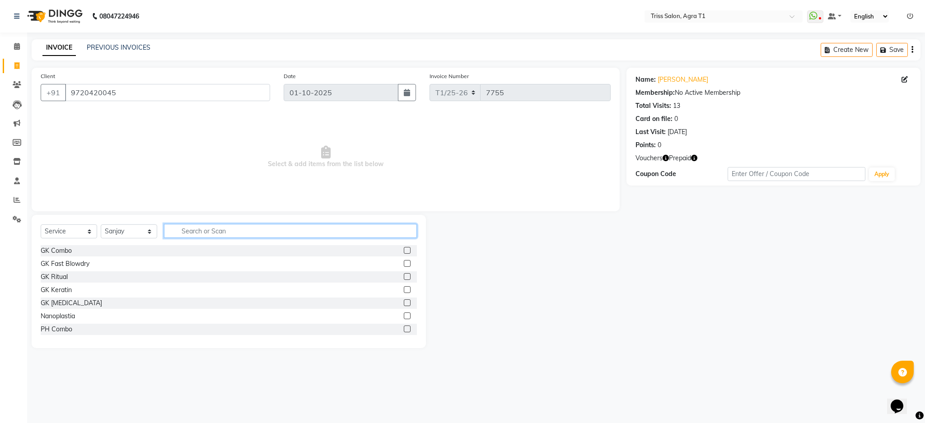
click at [223, 232] on input "text" at bounding box center [290, 231] width 253 height 14
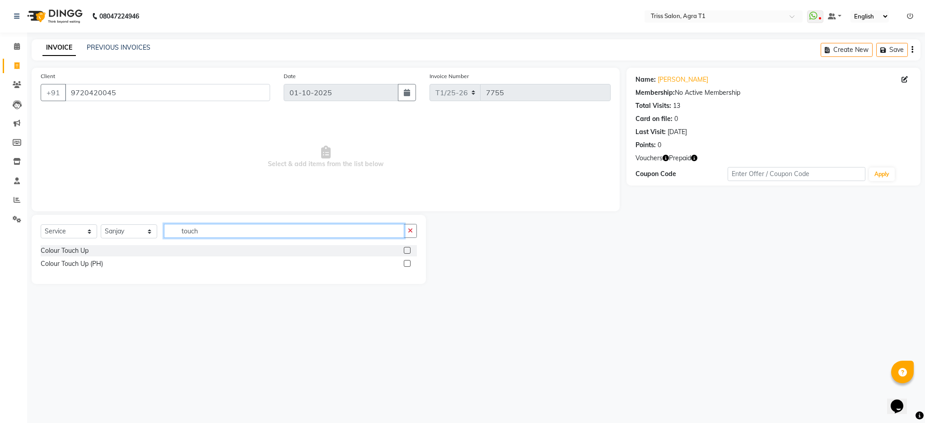
type input "touch"
click at [407, 265] on label at bounding box center [407, 263] width 7 height 7
click at [407, 265] on input "checkbox" at bounding box center [407, 264] width 6 height 6
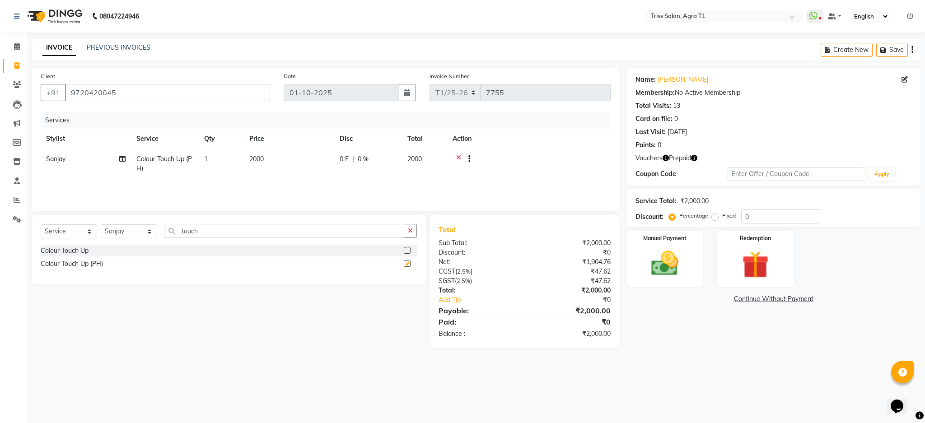
checkbox input "false"
click at [414, 229] on button "button" at bounding box center [410, 231] width 13 height 14
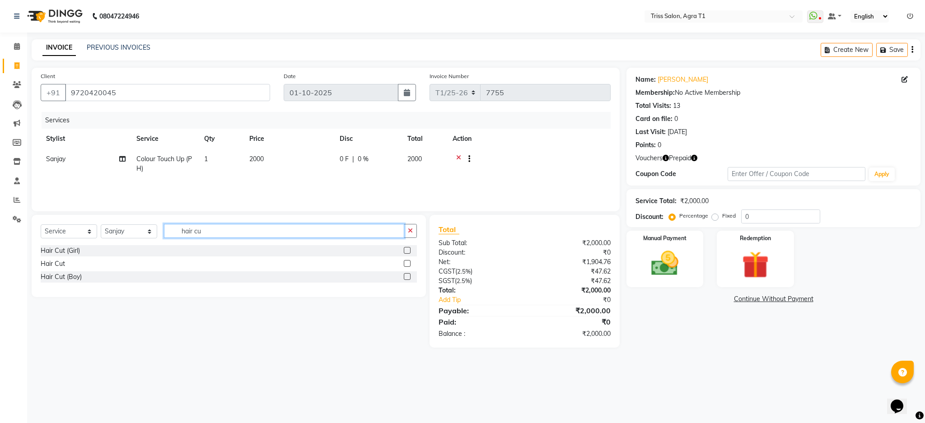
type input "hair cu"
click at [407, 264] on label at bounding box center [407, 263] width 7 height 7
click at [407, 264] on input "checkbox" at bounding box center [407, 264] width 6 height 6
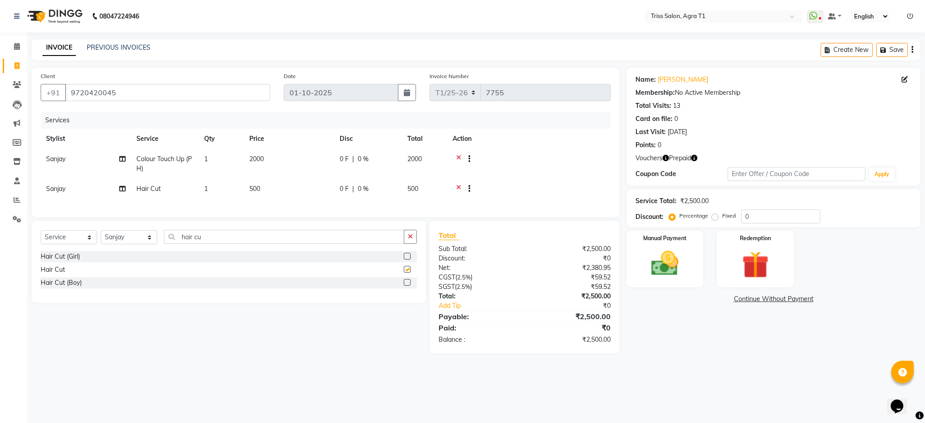
checkbox input "false"
click at [692, 157] on icon "button" at bounding box center [694, 158] width 6 height 6
click at [695, 157] on icon "button" at bounding box center [694, 158] width 6 height 6
click at [696, 157] on icon "button" at bounding box center [694, 158] width 6 height 6
click at [735, 168] on input "text" at bounding box center [797, 174] width 138 height 14
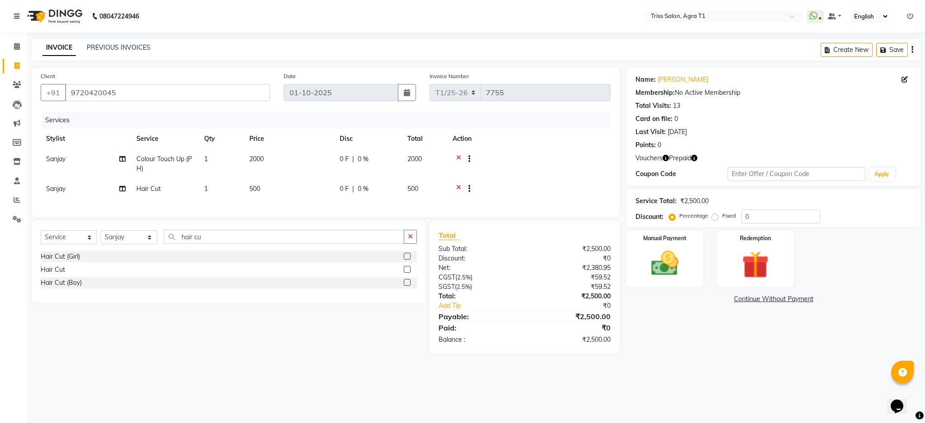
click at [665, 157] on icon "button" at bounding box center [666, 158] width 6 height 6
click at [752, 262] on img at bounding box center [756, 265] width 46 height 35
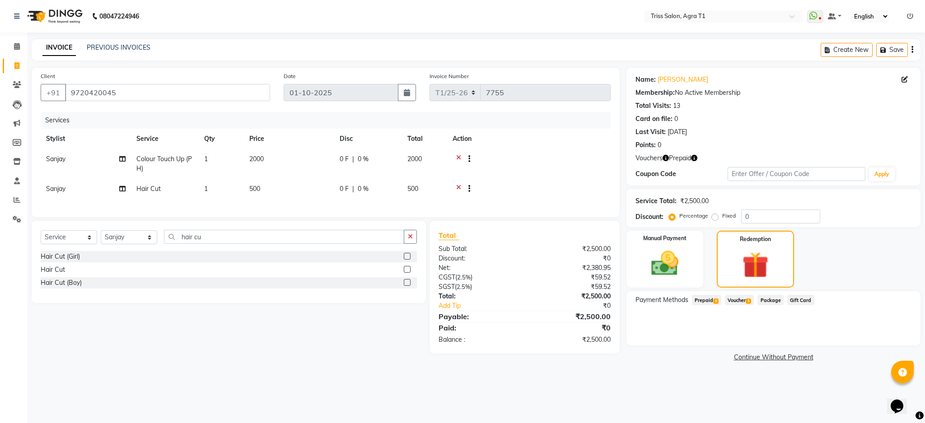
click at [706, 297] on span "Prepaid 1" at bounding box center [706, 300] width 29 height 10
click at [742, 297] on span "Voucher 1" at bounding box center [739, 300] width 29 height 10
click at [897, 341] on button "Add" at bounding box center [889, 336] width 33 height 15
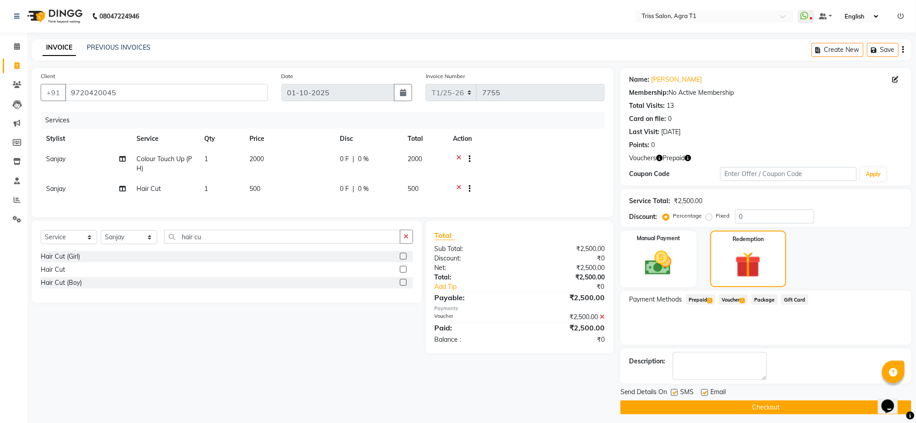
click at [771, 412] on button "Checkout" at bounding box center [765, 408] width 291 height 14
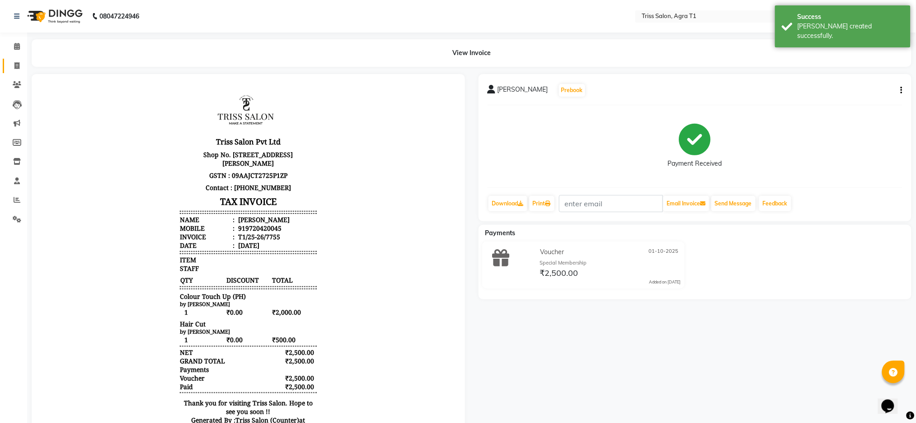
click at [16, 66] on icon at bounding box center [16, 65] width 5 height 7
select select "service"
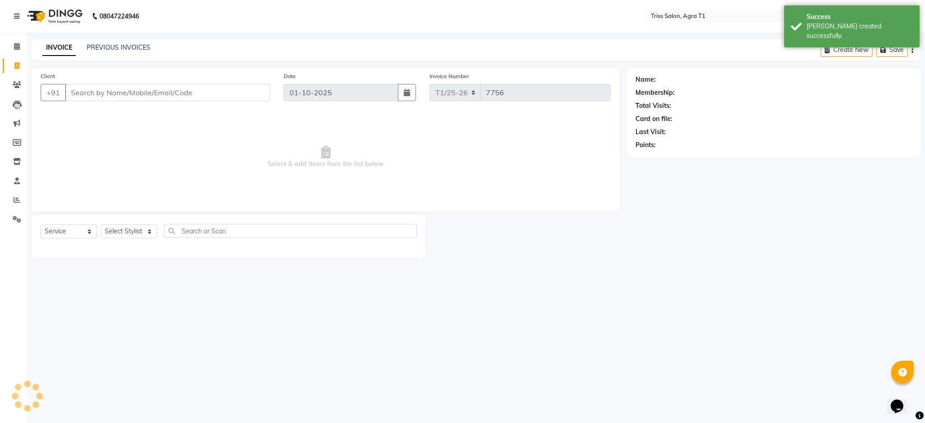
click at [94, 96] on input "Client" at bounding box center [167, 92] width 205 height 17
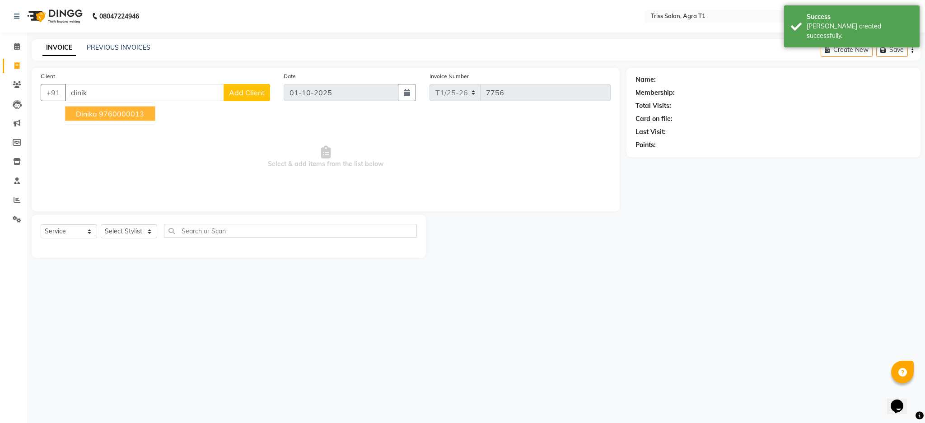
click at [82, 112] on span "Dinika" at bounding box center [86, 113] width 21 height 9
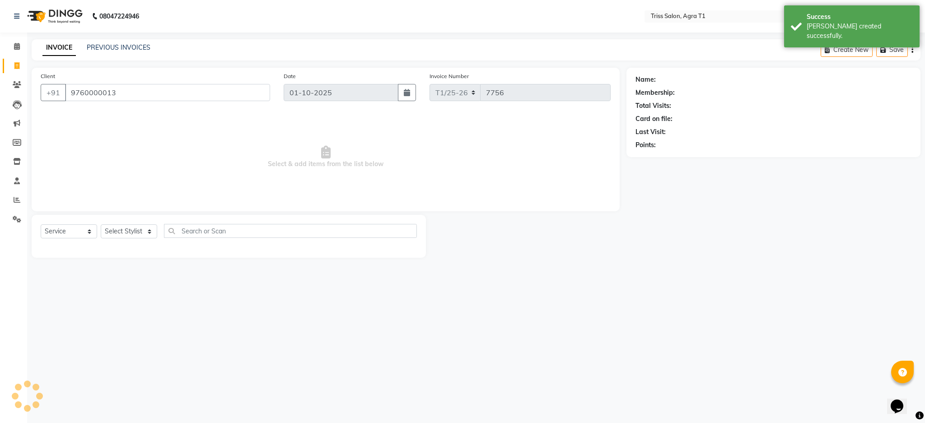
type input "9760000013"
click at [663, 155] on icon "button" at bounding box center [666, 158] width 6 height 6
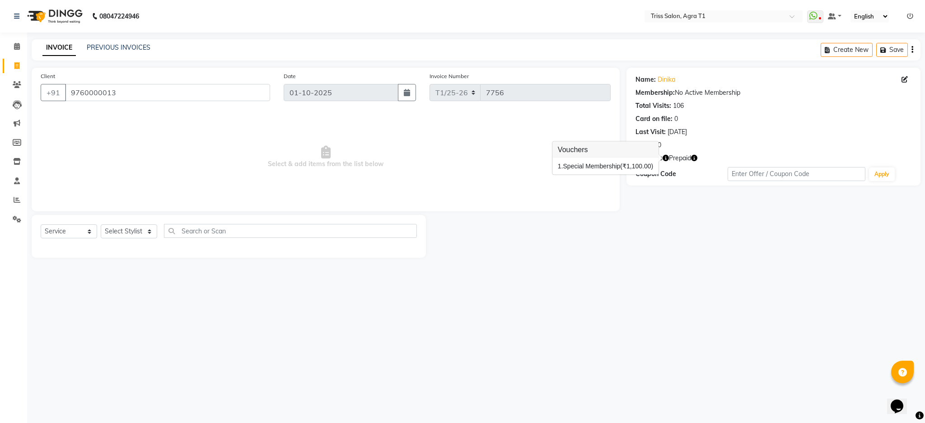
click at [689, 277] on div "08047224946 Select Location × Triss Salon, Agra T1 WhatsApp Status ✕ Status: Di…" at bounding box center [462, 211] width 925 height 423
click at [695, 160] on icon "button" at bounding box center [694, 158] width 6 height 6
click at [710, 300] on div "08047224946 Select Location × Triss Salon, Agra T1 WhatsApp Status ✕ Status: Di…" at bounding box center [462, 211] width 925 height 423
click at [132, 225] on select "Select Stylist [PERSON_NAME] [PERSON_NAME] [PERSON_NAME] [PERSON_NAME] Kamal [P…" at bounding box center [129, 231] width 56 height 14
select select "67269"
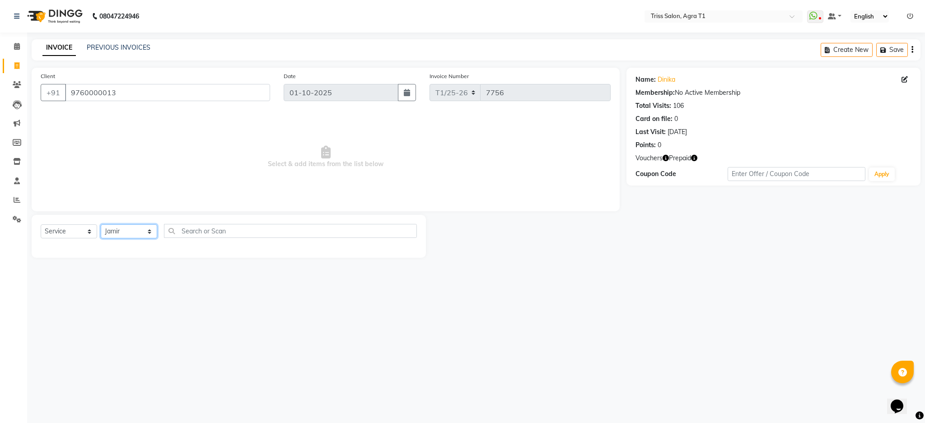
click at [101, 225] on select "Select Stylist [PERSON_NAME] [PERSON_NAME] [PERSON_NAME] [PERSON_NAME] Kamal [P…" at bounding box center [129, 231] width 56 height 14
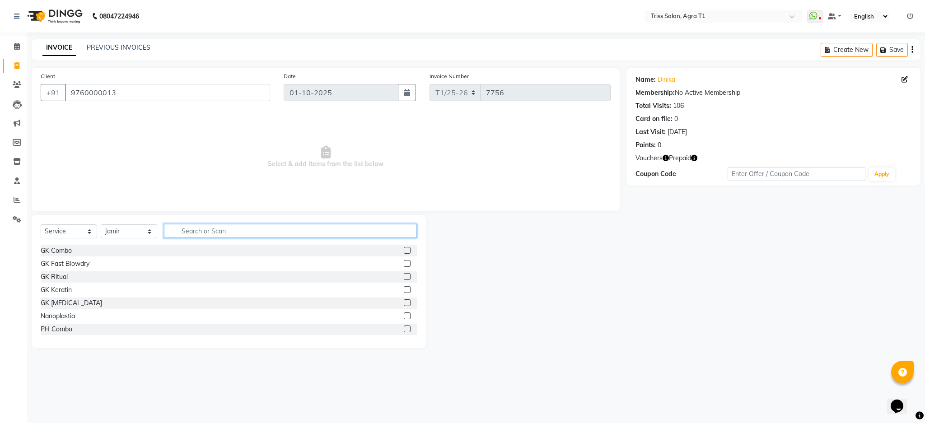
click at [194, 229] on input "text" at bounding box center [290, 231] width 253 height 14
type input "ph c"
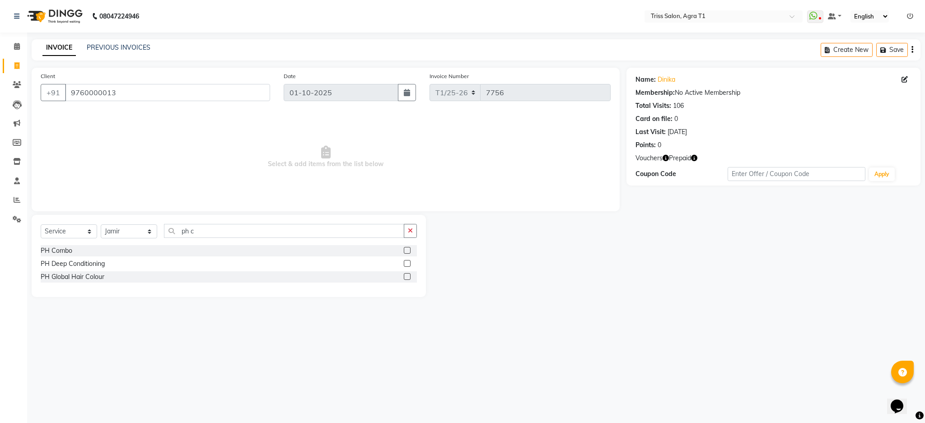
click at [407, 251] on label at bounding box center [407, 250] width 7 height 7
click at [407, 251] on input "checkbox" at bounding box center [407, 251] width 6 height 6
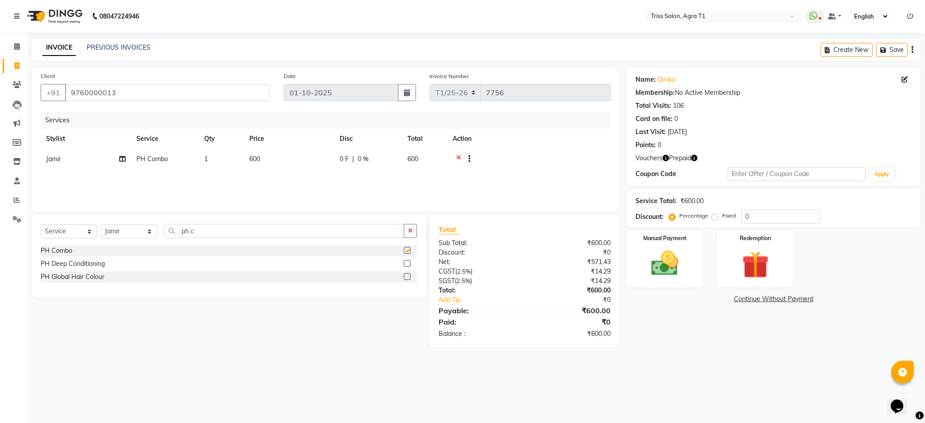
checkbox input "false"
click at [398, 227] on input "ph c" at bounding box center [284, 231] width 240 height 14
click at [411, 232] on icon "button" at bounding box center [410, 231] width 5 height 6
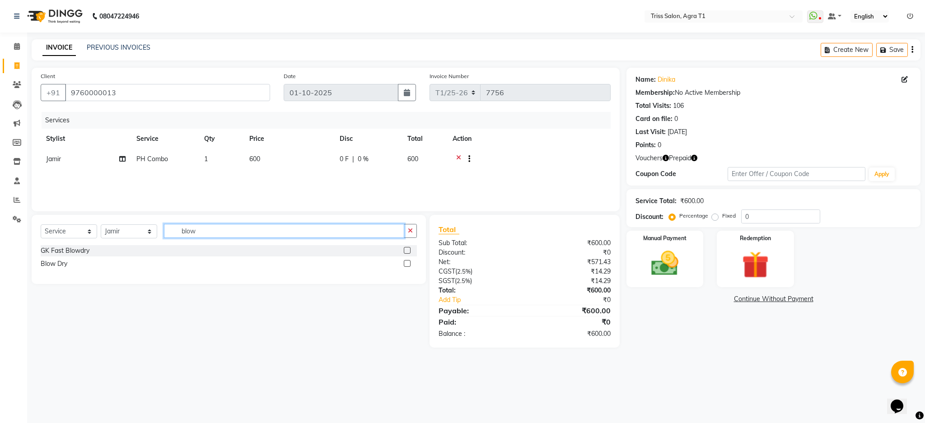
type input "blow"
click at [420, 276] on div "Select Service Product Membership Package Voucher Prepaid Gift Card Select Styl…" at bounding box center [229, 249] width 394 height 69
click at [407, 264] on label at bounding box center [407, 263] width 7 height 7
click at [407, 264] on input "checkbox" at bounding box center [407, 264] width 6 height 6
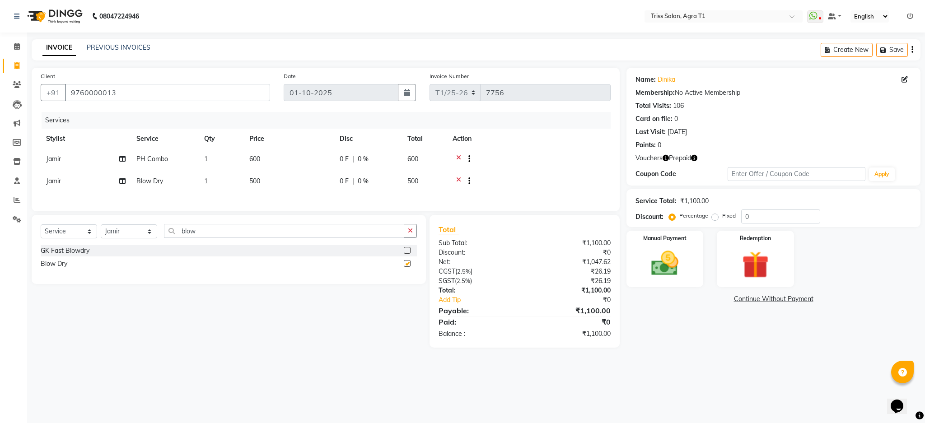
checkbox input "false"
click at [770, 261] on img at bounding box center [755, 265] width 44 height 34
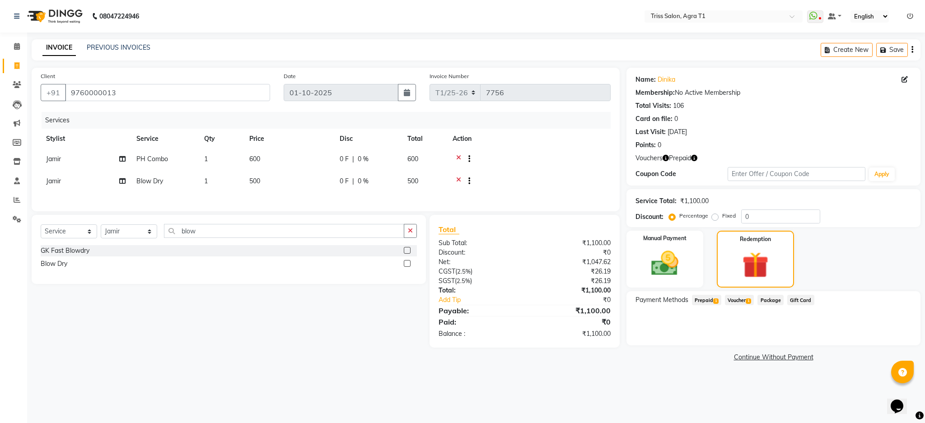
click at [731, 302] on span "Voucher 1" at bounding box center [739, 300] width 29 height 10
click at [900, 343] on button "Add" at bounding box center [889, 336] width 33 height 15
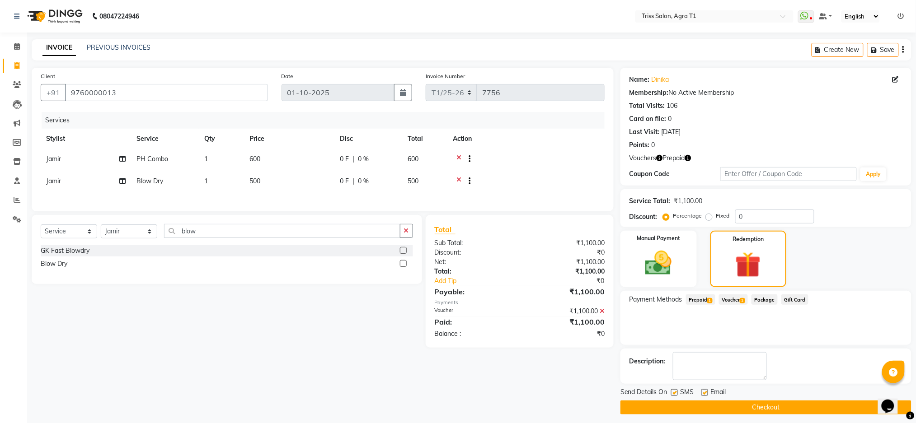
click at [835, 408] on button "Checkout" at bounding box center [765, 408] width 291 height 14
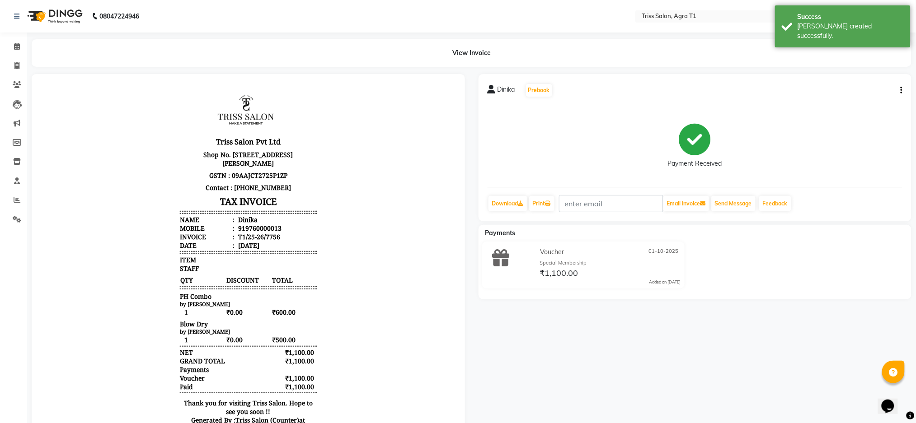
click at [52, 19] on img at bounding box center [54, 16] width 62 height 25
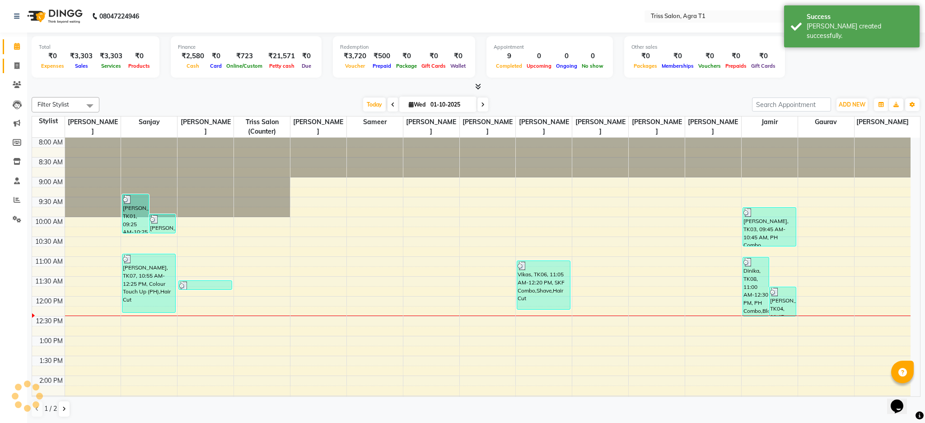
click at [9, 65] on span at bounding box center [17, 66] width 16 height 10
select select "service"
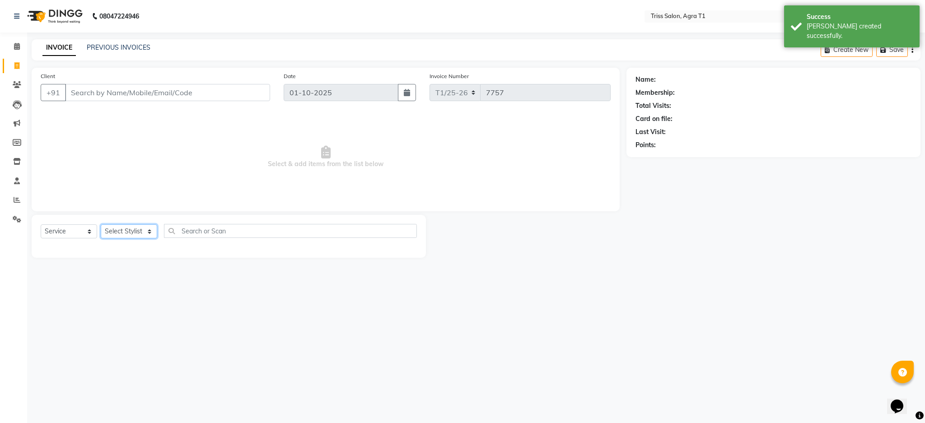
click at [117, 235] on select "Select Stylist [PERSON_NAME] [PERSON_NAME] [PERSON_NAME] [PERSON_NAME] Kamal [P…" at bounding box center [129, 231] width 56 height 14
select select "14691"
click at [101, 225] on select "Select Stylist [PERSON_NAME] [PERSON_NAME] [PERSON_NAME] [PERSON_NAME] Kamal [P…" at bounding box center [129, 231] width 56 height 14
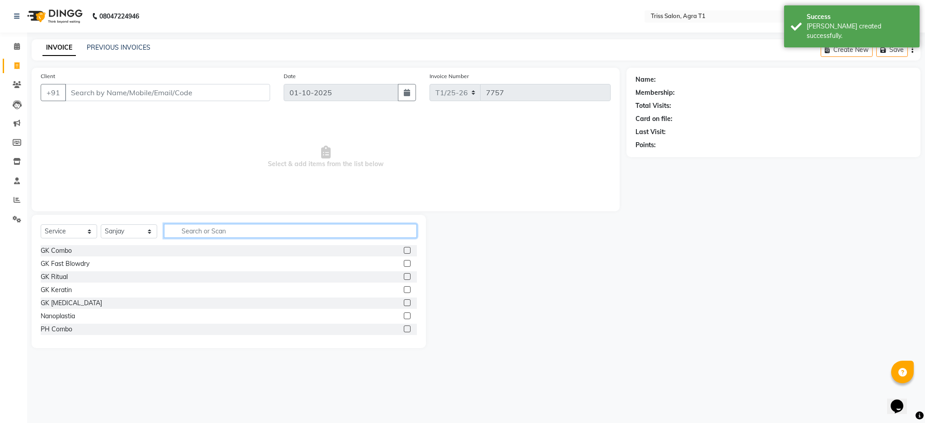
click at [185, 232] on input "text" at bounding box center [290, 231] width 253 height 14
type input "cut"
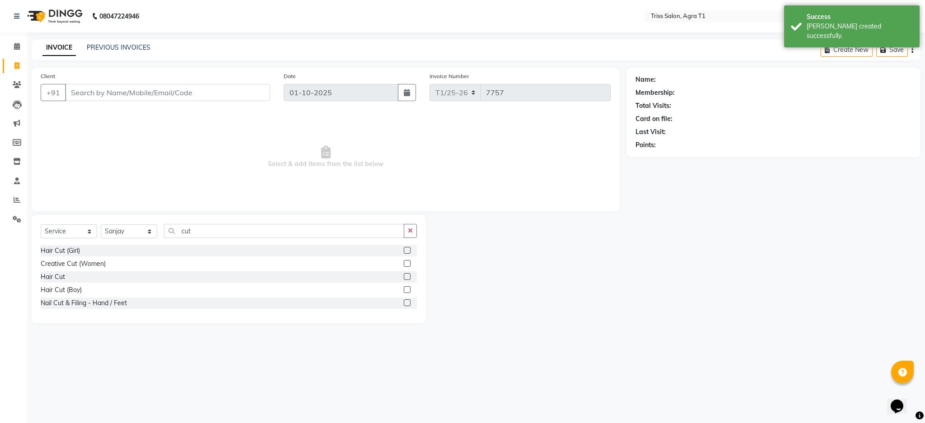
click at [406, 277] on label at bounding box center [407, 276] width 7 height 7
click at [406, 277] on input "checkbox" at bounding box center [407, 277] width 6 height 6
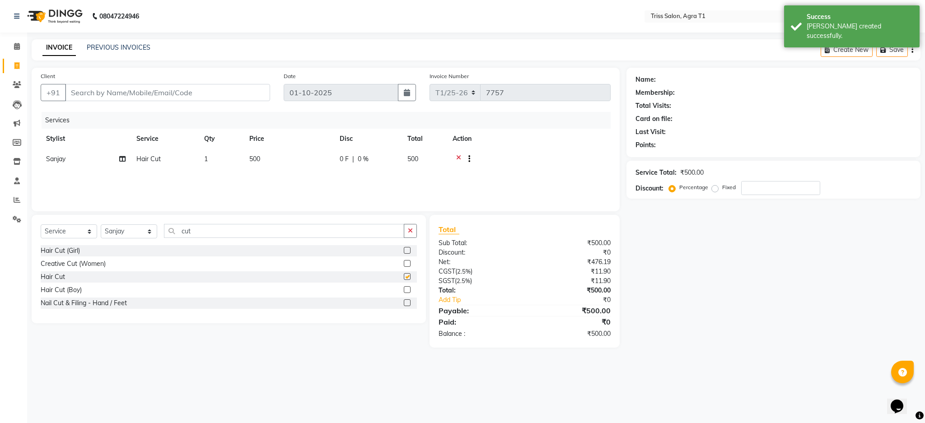
checkbox input "false"
click at [416, 228] on button "button" at bounding box center [410, 231] width 13 height 14
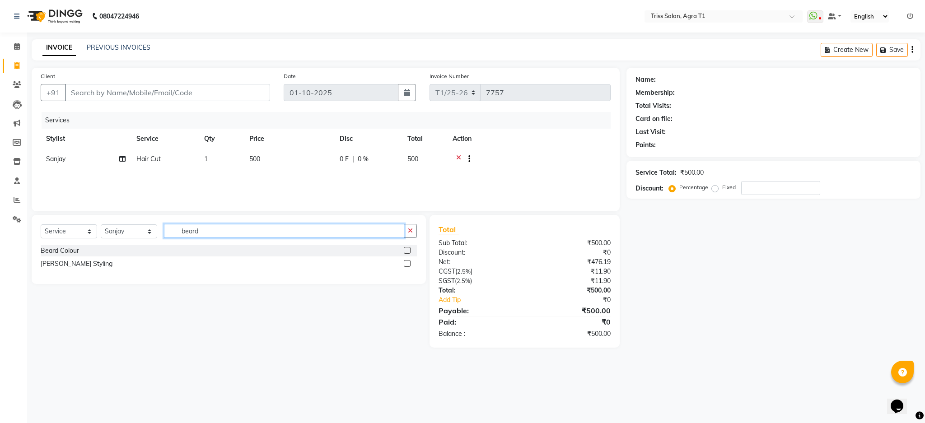
type input "beard"
click at [407, 266] on label at bounding box center [407, 263] width 7 height 7
click at [407, 266] on input "checkbox" at bounding box center [407, 264] width 6 height 6
checkbox input "true"
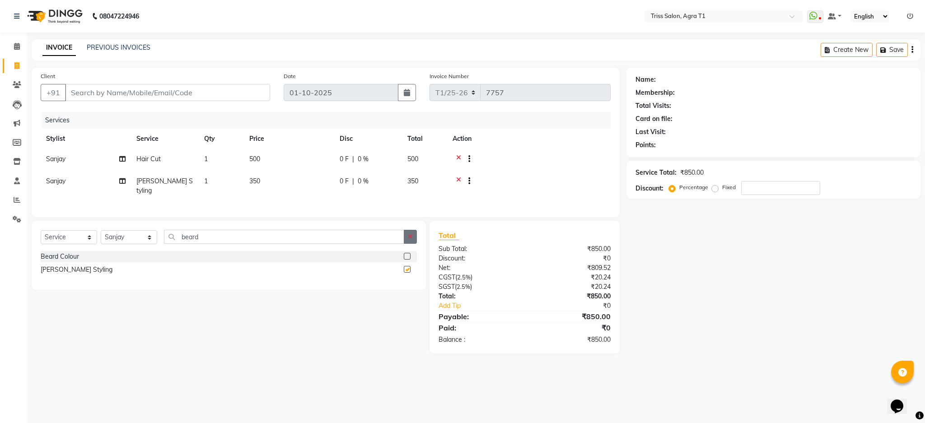
click at [414, 243] on button "button" at bounding box center [410, 237] width 13 height 14
checkbox input "false"
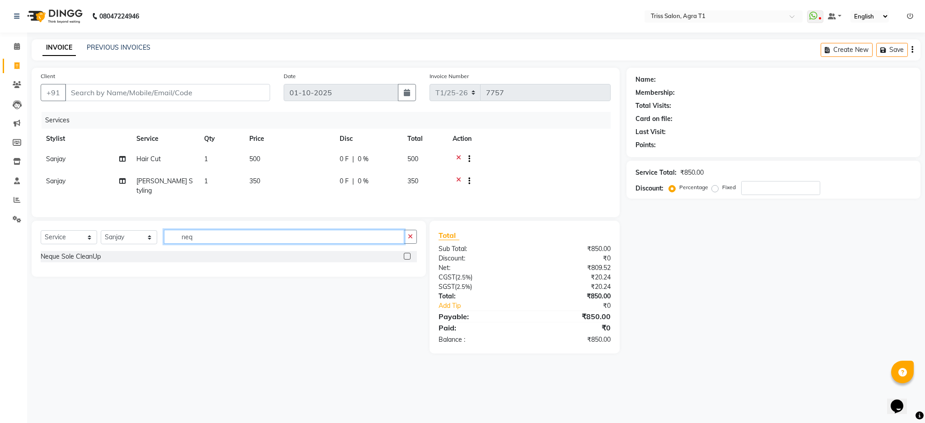
type input "neq"
click at [409, 268] on div "Neque Sole CleanUp" at bounding box center [229, 259] width 376 height 17
click at [397, 257] on div "Neque Sole CleanUp" at bounding box center [229, 256] width 376 height 11
click at [407, 258] on label at bounding box center [407, 256] width 7 height 7
click at [407, 258] on input "checkbox" at bounding box center [407, 257] width 6 height 6
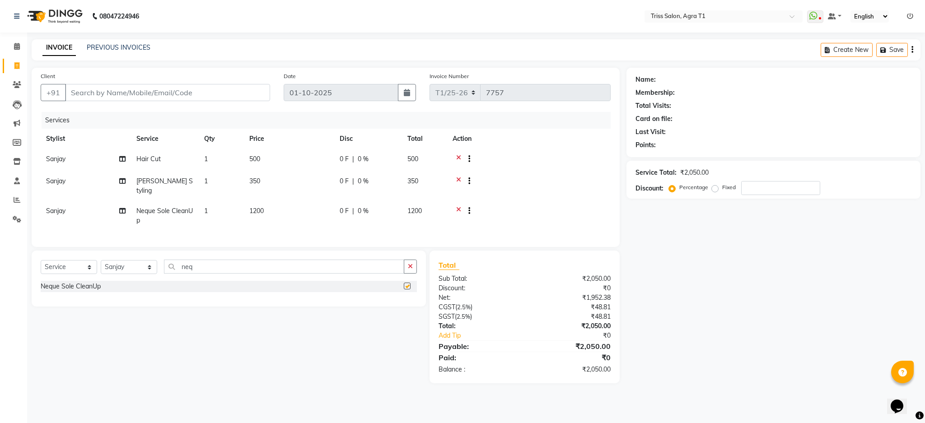
checkbox input "false"
click at [239, 94] on input "Client" at bounding box center [167, 92] width 205 height 17
type input "9"
type input "0"
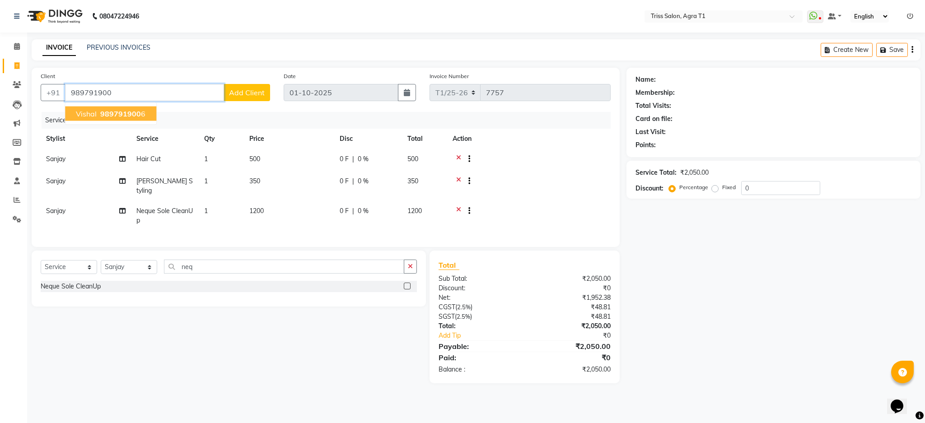
click at [128, 118] on button "Vishal 989791900 6" at bounding box center [110, 114] width 91 height 14
type input "9897919006"
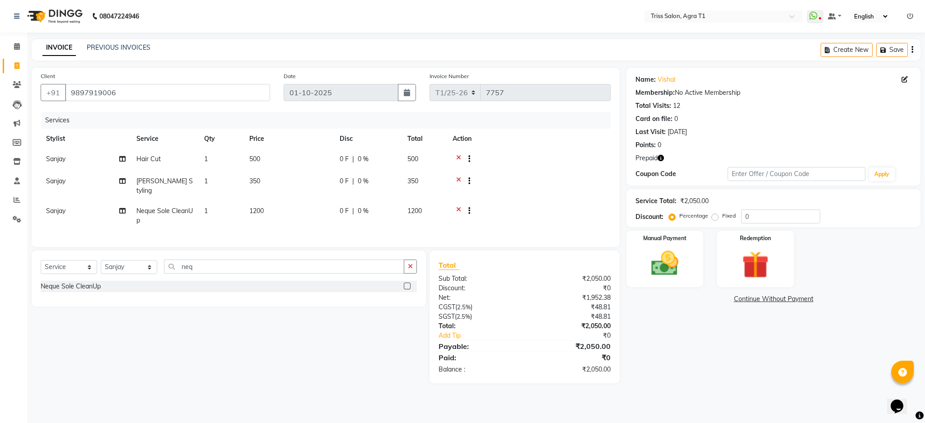
click at [663, 157] on icon "button" at bounding box center [661, 158] width 6 height 6
click at [764, 254] on img at bounding box center [756, 265] width 46 height 35
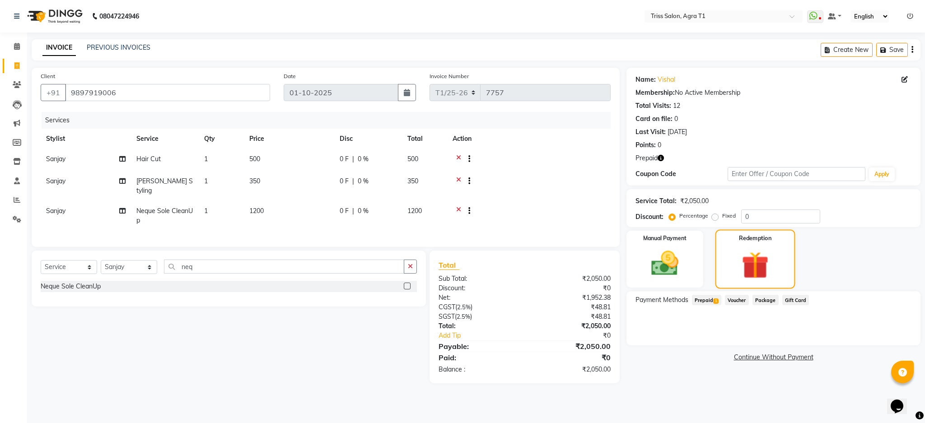
click at [710, 313] on div "Payment Methods Prepaid 1 Voucher Package Gift Card" at bounding box center [773, 318] width 294 height 54
click at [710, 314] on div "Payment Methods Prepaid 1 Voucher Package Gift Card" at bounding box center [773, 318] width 294 height 54
click at [713, 303] on span "Prepaid 1" at bounding box center [706, 300] width 29 height 10
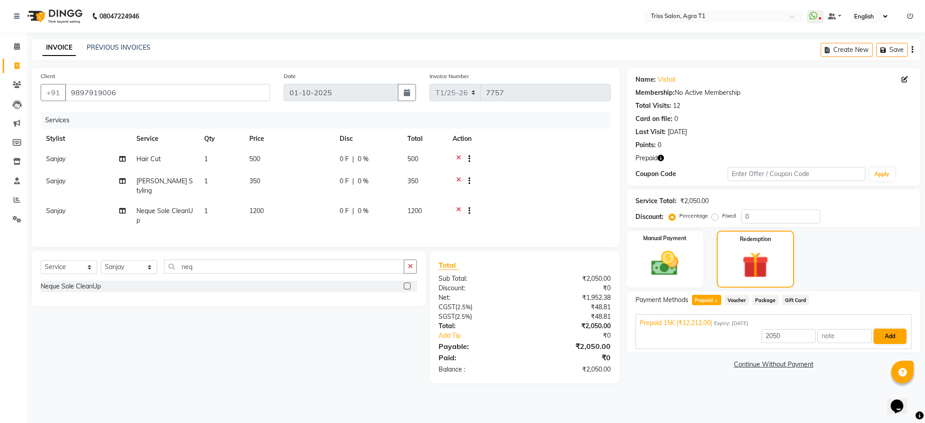
click at [890, 331] on button "Add" at bounding box center [889, 336] width 33 height 15
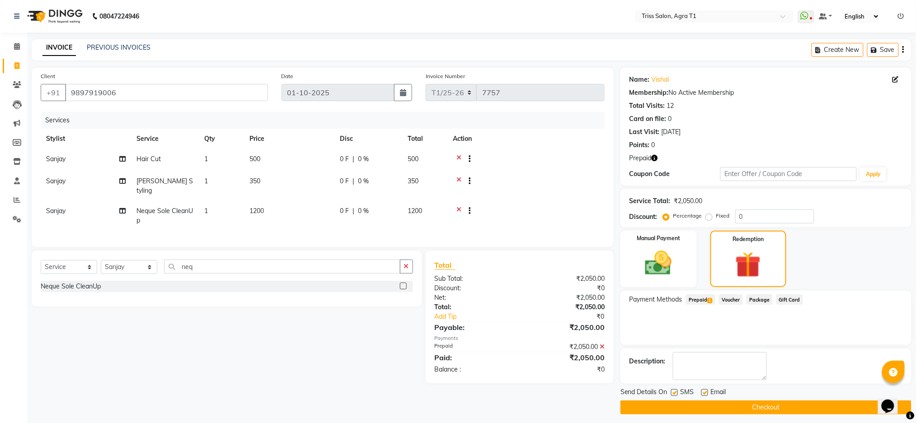
scroll to position [5, 0]
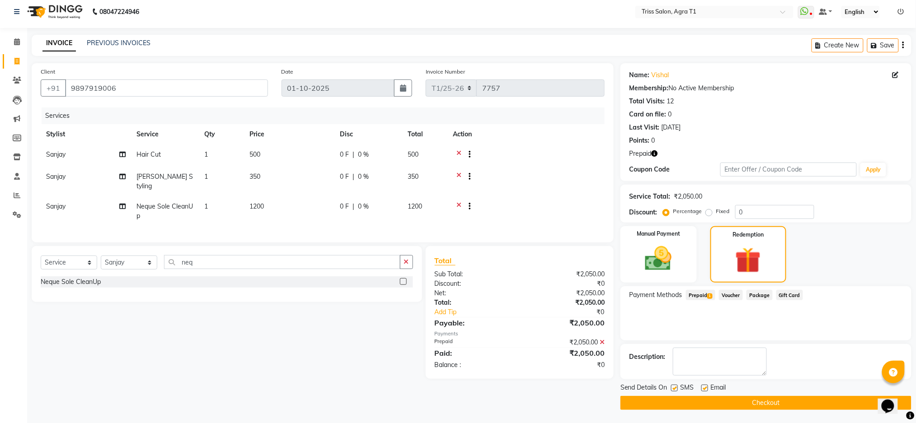
click at [821, 399] on button "Checkout" at bounding box center [765, 403] width 291 height 14
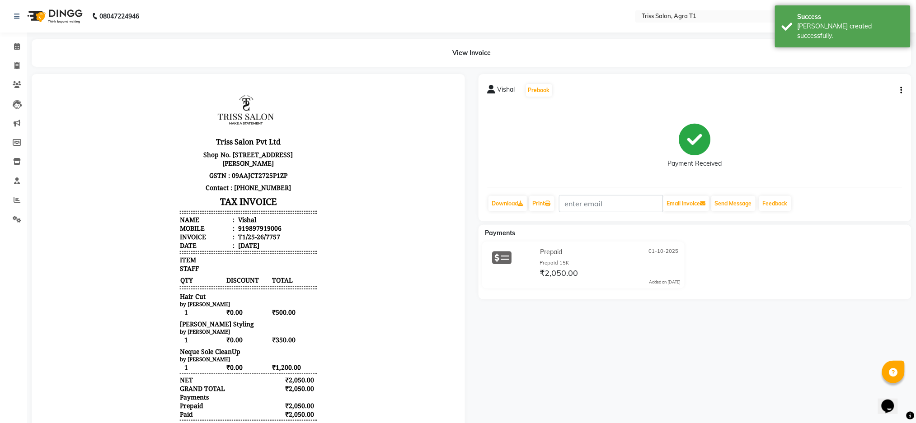
click at [69, 19] on img at bounding box center [54, 16] width 62 height 25
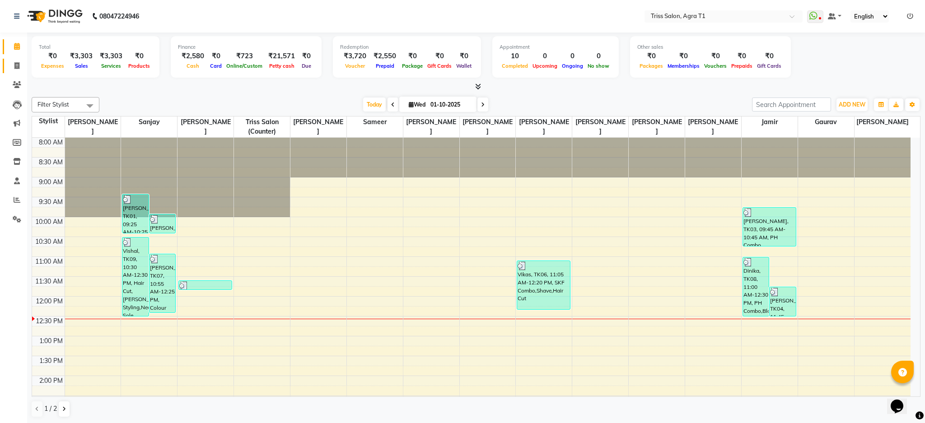
click at [15, 62] on icon at bounding box center [16, 65] width 5 height 7
select select "service"
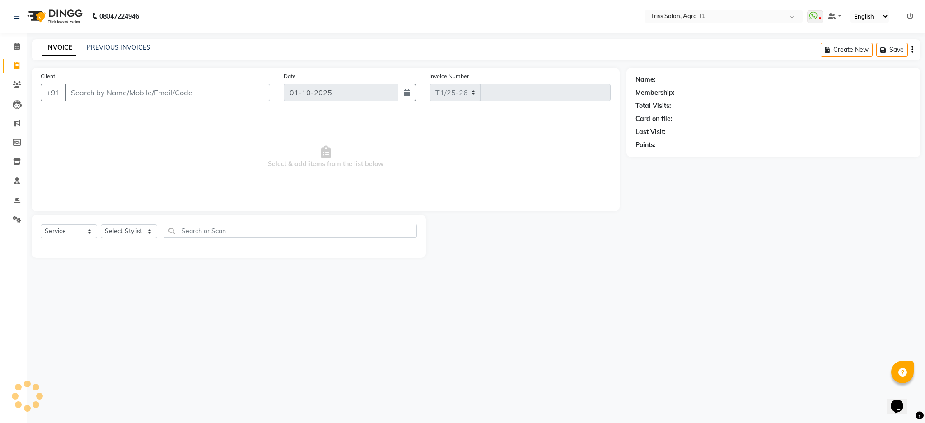
select select "4300"
type input "7758"
click at [136, 237] on select "Select Stylist" at bounding box center [129, 231] width 56 height 14
select select "14700"
click at [101, 225] on select "Select Stylist [PERSON_NAME] [PERSON_NAME] [PERSON_NAME] [PERSON_NAME] Kamal [P…" at bounding box center [129, 231] width 56 height 14
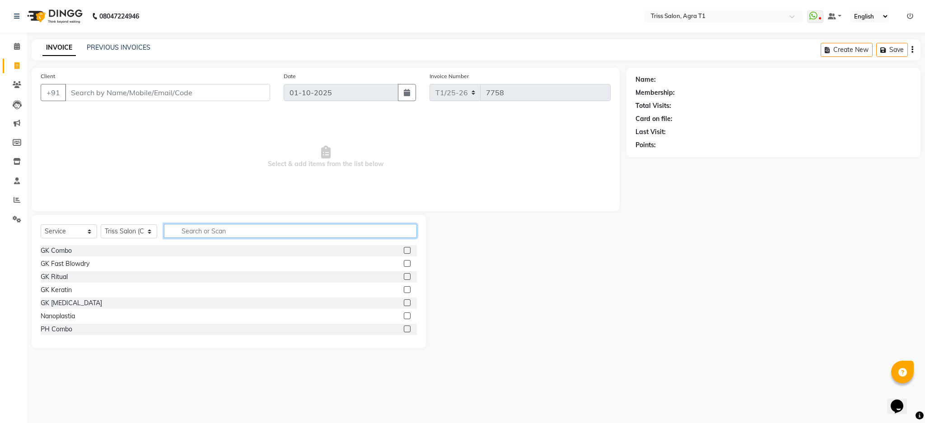
click at [221, 229] on input "text" at bounding box center [290, 231] width 253 height 14
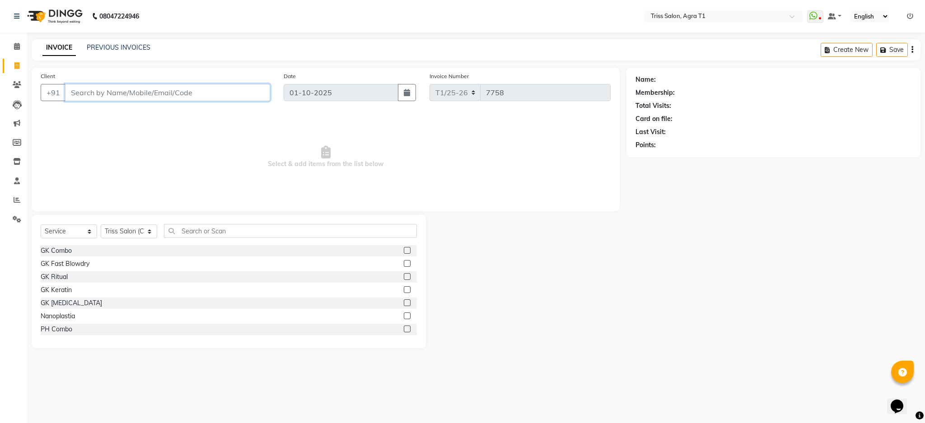
click at [211, 97] on input "Client" at bounding box center [167, 92] width 205 height 17
click at [98, 94] on input "9837575111" at bounding box center [144, 92] width 159 height 17
click at [103, 94] on input "9837575111" at bounding box center [144, 92] width 159 height 17
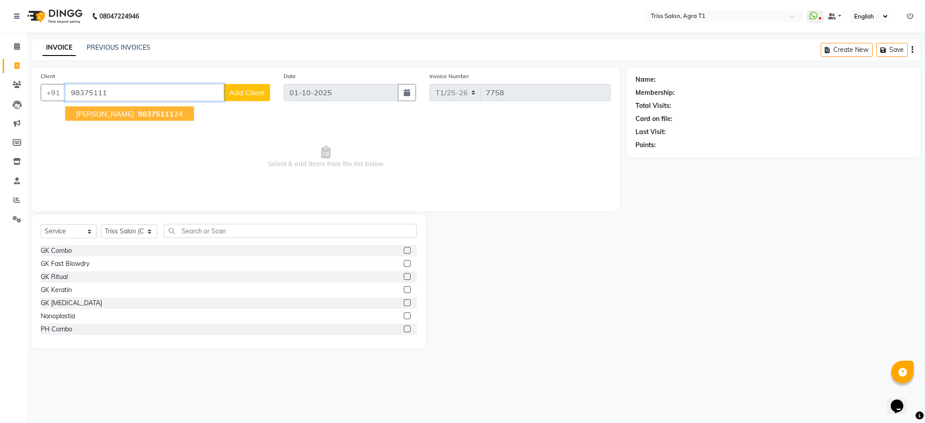
click at [138, 113] on span "98375111" at bounding box center [156, 113] width 36 height 9
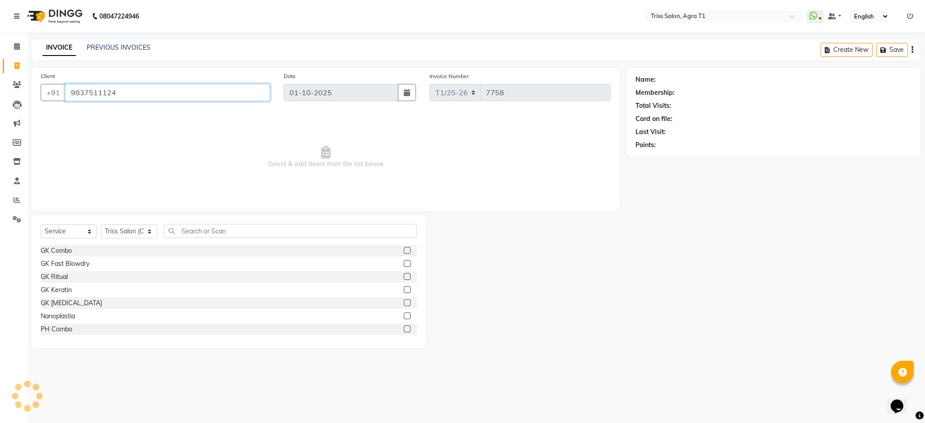
type input "9837511124"
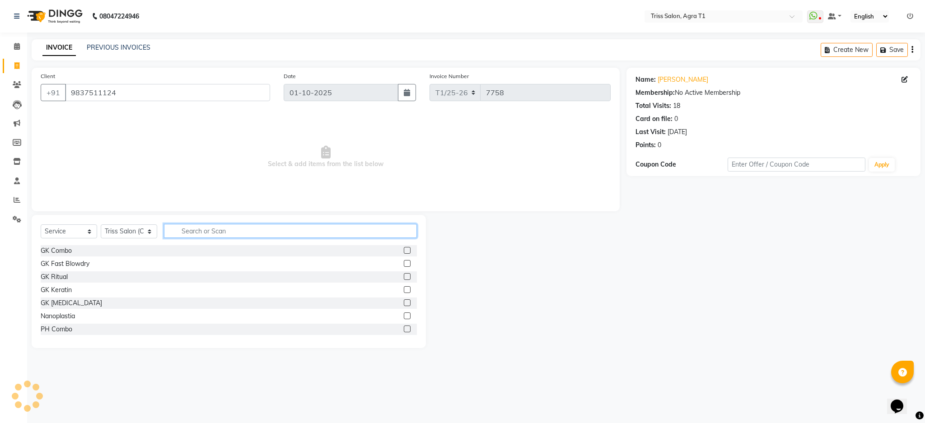
click at [234, 228] on input "text" at bounding box center [290, 231] width 253 height 14
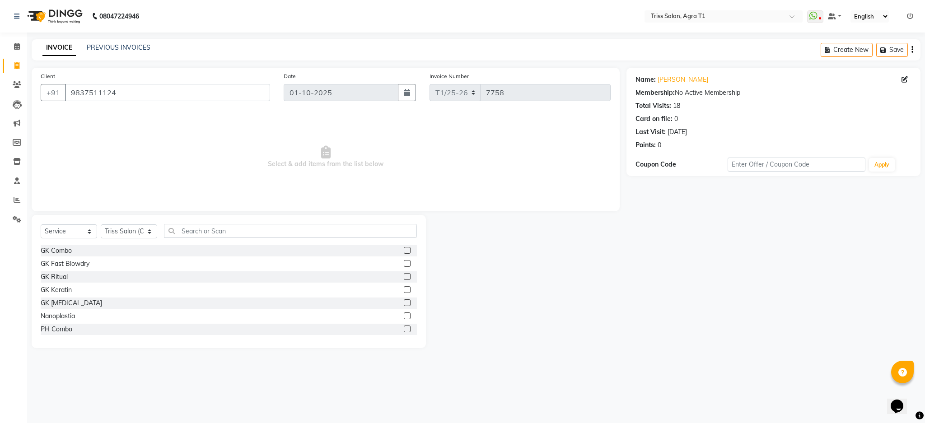
click at [404, 250] on label at bounding box center [407, 250] width 7 height 7
click at [404, 250] on input "checkbox" at bounding box center [407, 251] width 6 height 6
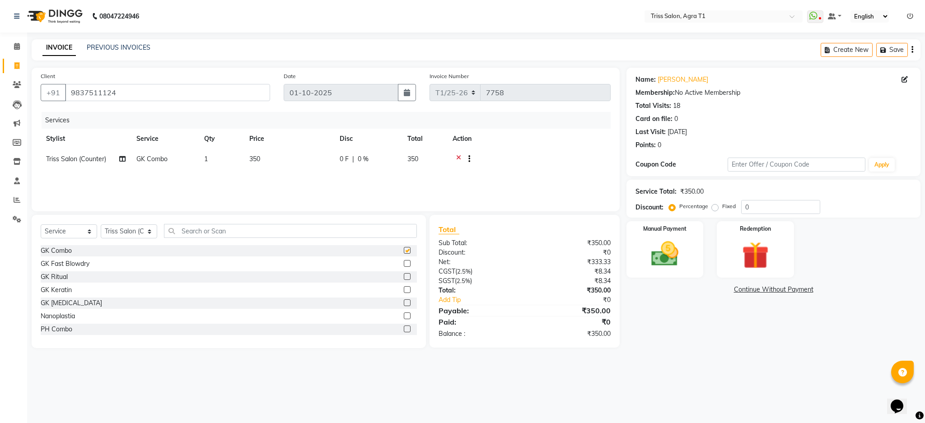
checkbox input "false"
click at [670, 256] on img at bounding box center [665, 254] width 46 height 33
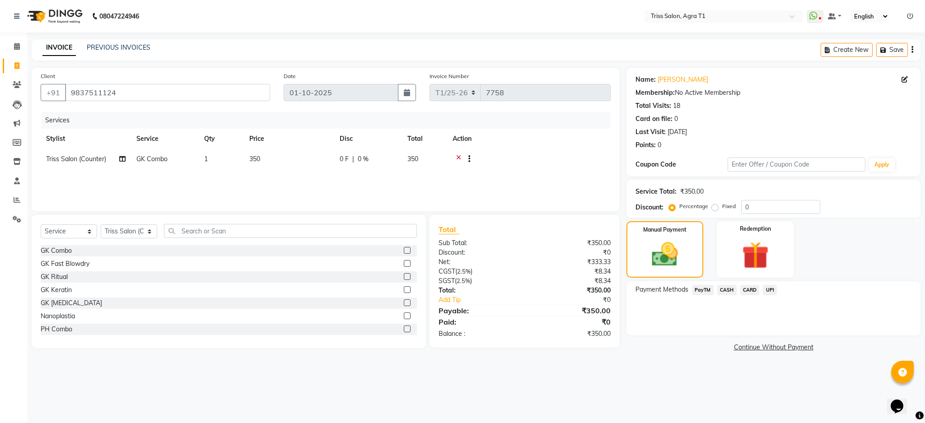
click at [728, 290] on span "CASH" at bounding box center [726, 290] width 19 height 10
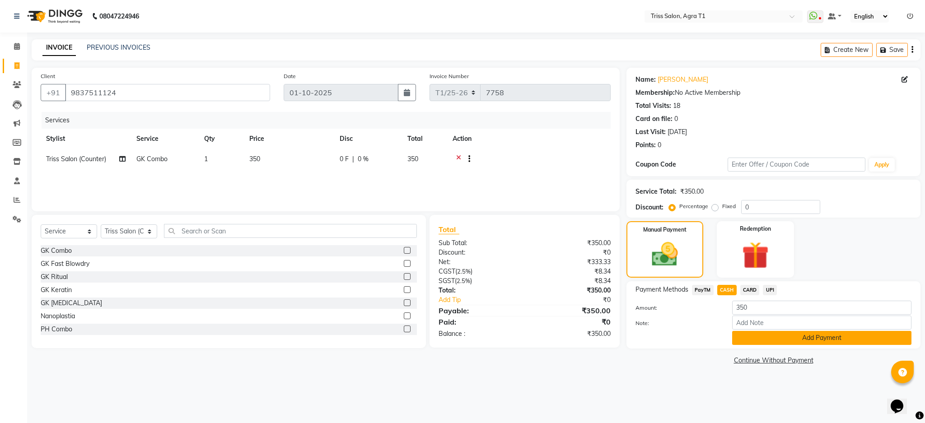
click at [762, 344] on button "Add Payment" at bounding box center [821, 338] width 179 height 14
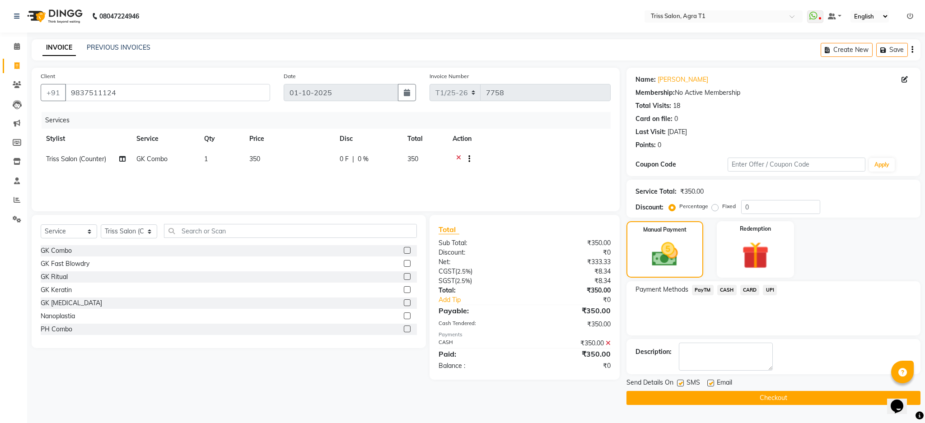
click at [742, 403] on button "Checkout" at bounding box center [773, 398] width 294 height 14
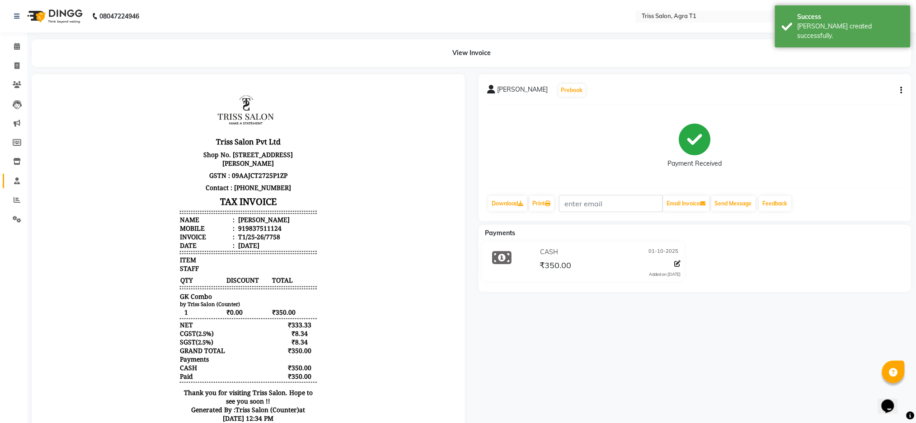
click at [17, 181] on icon at bounding box center [17, 181] width 6 height 7
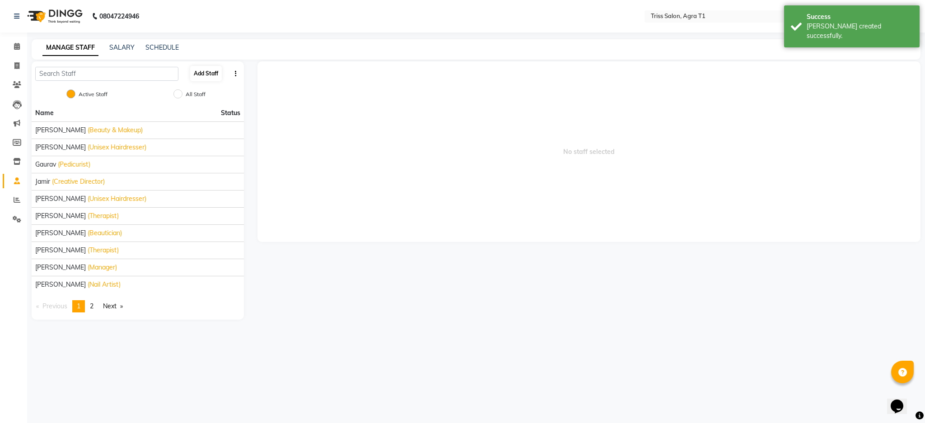
click at [208, 66] on button "Add Staff" at bounding box center [206, 73] width 32 height 15
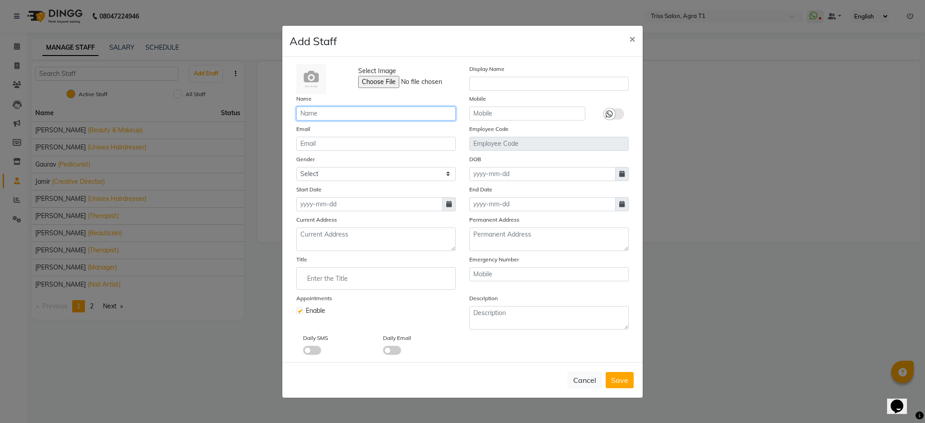
click at [327, 115] on input "text" at bounding box center [375, 114] width 159 height 14
type input "[PERSON_NAME]"
click at [376, 146] on input "email" at bounding box center [375, 144] width 159 height 14
click at [441, 173] on select "Select [DEMOGRAPHIC_DATA] [DEMOGRAPHIC_DATA] Other Prefer Not To Say" at bounding box center [375, 174] width 159 height 14
select select "[DEMOGRAPHIC_DATA]"
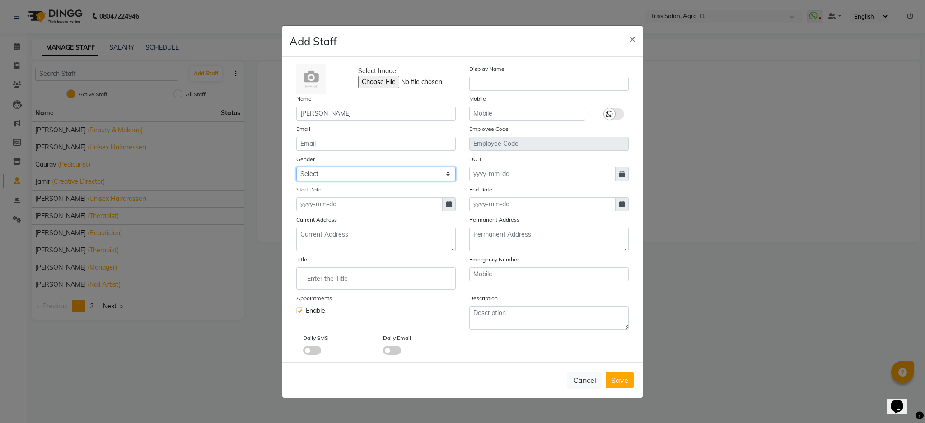
click at [296, 167] on select "Select [DEMOGRAPHIC_DATA] [DEMOGRAPHIC_DATA] Other Prefer Not To Say" at bounding box center [375, 174] width 159 height 14
click at [353, 145] on input "email" at bounding box center [375, 144] width 159 height 14
type input "[EMAIL_ADDRESS][DOMAIN_NAME]"
click at [450, 207] on icon at bounding box center [448, 204] width 5 height 6
select select "10"
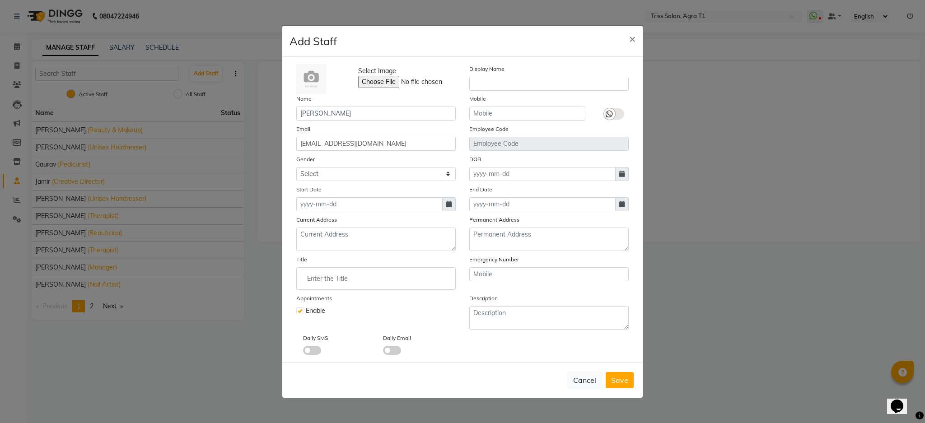
select select "2025"
click at [304, 221] on span "Previous month" at bounding box center [305, 222] width 4 height 4
select select "9"
click at [307, 312] on div "29" at bounding box center [306, 309] width 14 height 14
type input "29-09-2025"
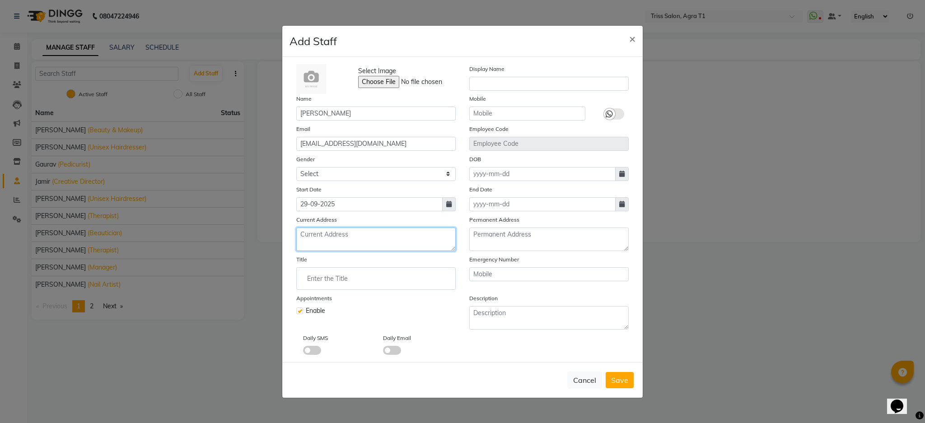
click at [376, 238] on textarea at bounding box center [375, 239] width 159 height 23
type textarea "Bodla"
click at [378, 282] on input "Enter the Title" at bounding box center [375, 279] width 151 height 18
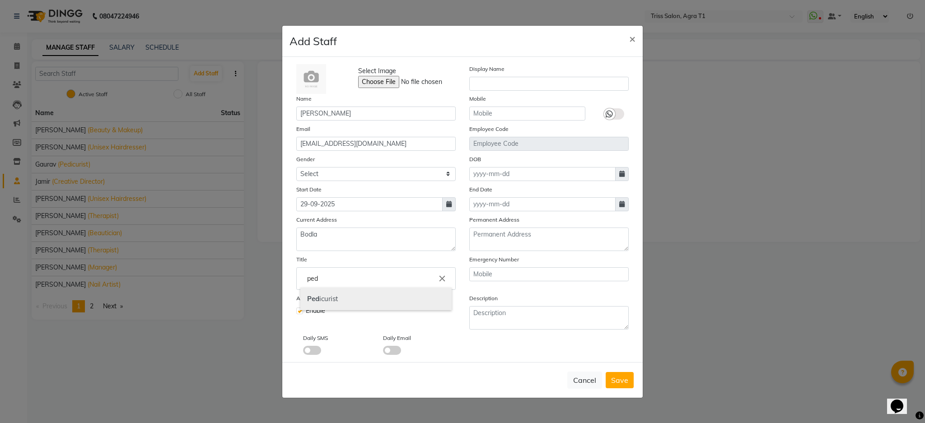
click at [386, 297] on link "Ped icurist" at bounding box center [375, 299] width 151 height 23
type input "Pedicurist"
click at [394, 353] on span at bounding box center [392, 350] width 18 height 9
click at [383, 352] on input "checkbox" at bounding box center [383, 352] width 0 height 0
click at [318, 351] on span at bounding box center [312, 350] width 18 height 9
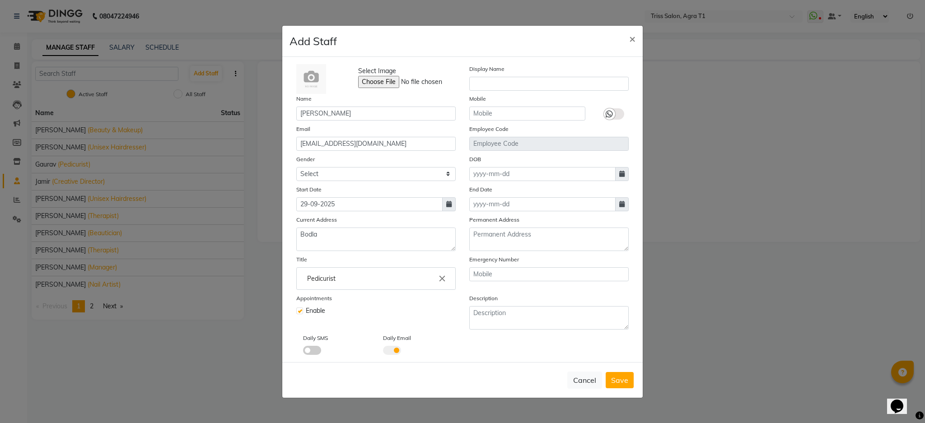
click at [303, 352] on input "checkbox" at bounding box center [303, 352] width 0 height 0
click at [506, 84] on input "text" at bounding box center [548, 84] width 159 height 14
type input "[PERSON_NAME]"
click at [537, 116] on input "text" at bounding box center [527, 114] width 116 height 14
type input "9560940282"
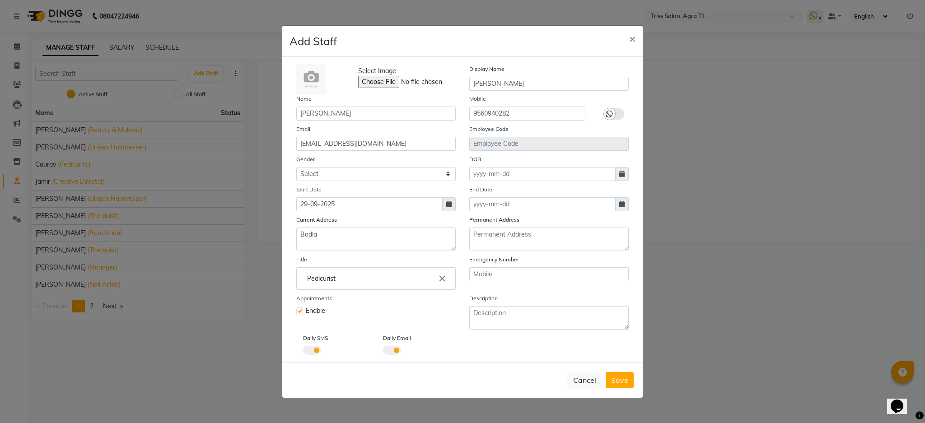
click at [619, 174] on icon at bounding box center [621, 174] width 5 height 6
select select "10"
select select "2025"
click at [566, 224] on div "29 30 1 2 3 4 5" at bounding box center [522, 221] width 105 height 14
click at [477, 191] on span "Previous month" at bounding box center [478, 191] width 4 height 4
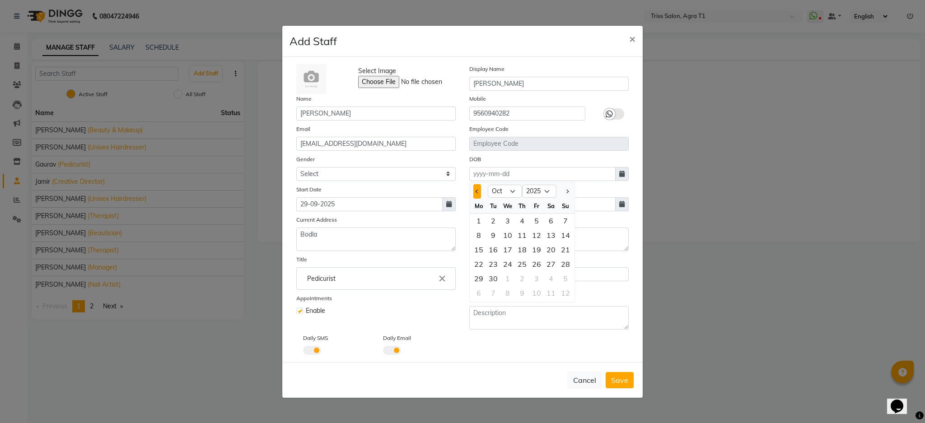
select select "9"
click at [537, 220] on div "5" at bounding box center [536, 221] width 14 height 14
type input "[DATE]"
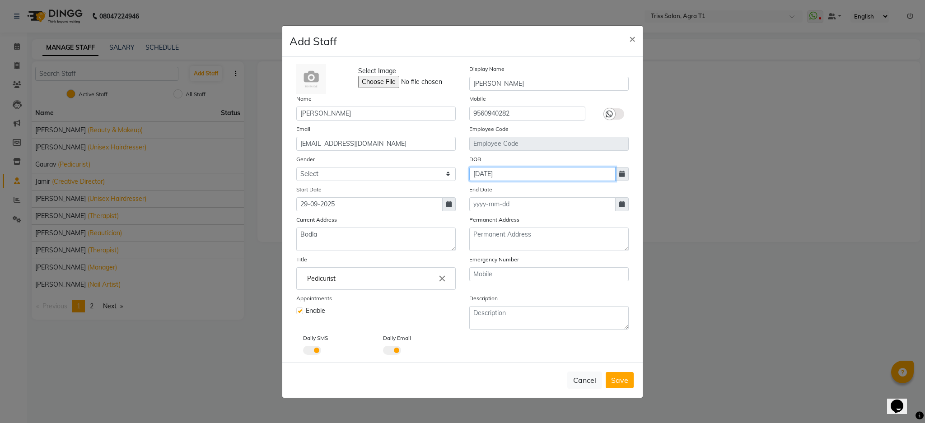
click at [546, 174] on input "[DATE]" at bounding box center [542, 174] width 146 height 14
select select "9"
select select "2025"
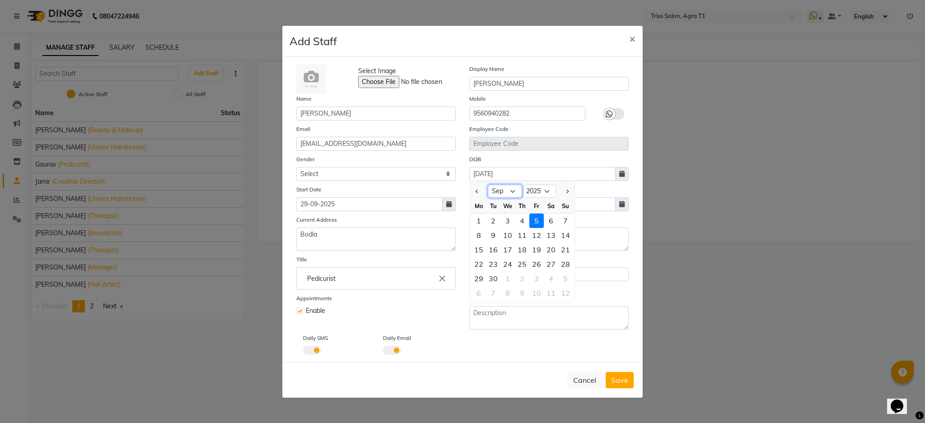
click at [511, 192] on select "Jan Feb Mar Apr May Jun [DATE] Aug Sep Oct" at bounding box center [505, 192] width 34 height 14
select select "5"
click at [488, 185] on select "Jan Feb Mar Apr May Jun [DATE] Aug Sep Oct" at bounding box center [505, 192] width 34 height 14
click at [542, 192] on select "1920 1921 1922 1923 1924 1925 1926 1927 1928 1929 1930 1931 1932 1933 1934 1935…" at bounding box center [539, 192] width 34 height 14
select select "2004"
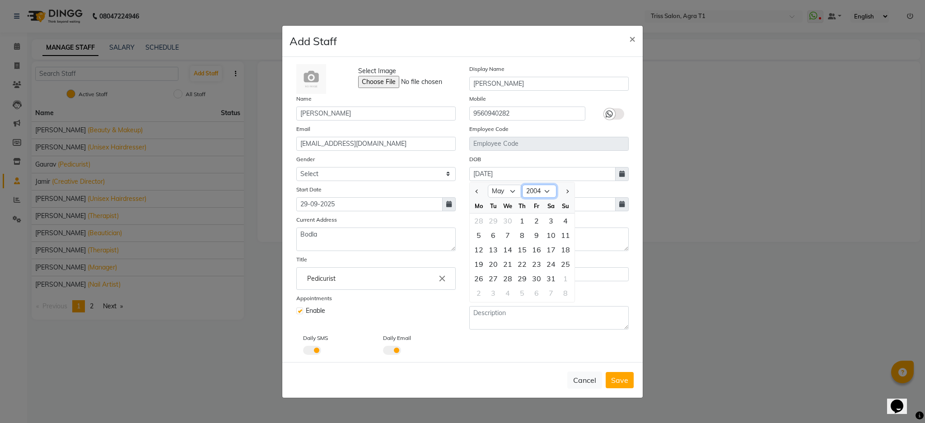
click at [522, 185] on select "1920 1921 1922 1923 1924 1925 1926 1927 1928 1929 1930 1931 1932 1933 1934 1935…" at bounding box center [539, 192] width 34 height 14
click at [628, 187] on div "End Date" at bounding box center [548, 198] width 173 height 27
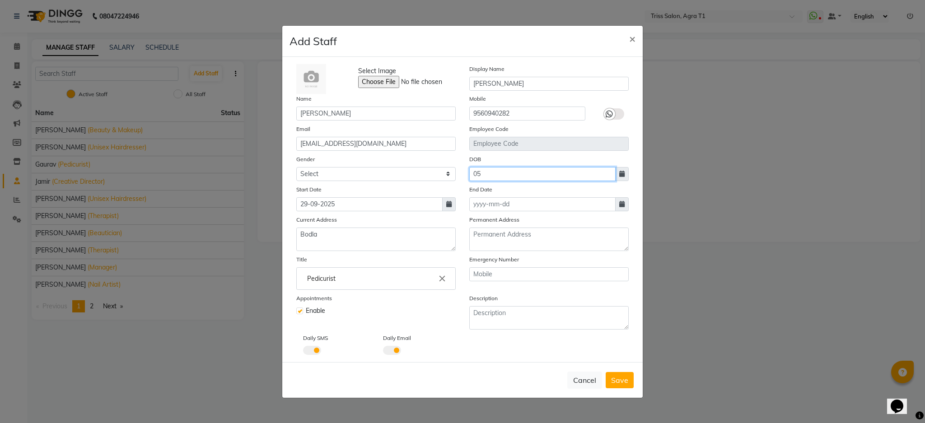
type input "0"
type input "[DATE]"
click at [576, 246] on textarea at bounding box center [548, 239] width 159 height 23
type textarea "Bodla"
click at [538, 277] on input "text" at bounding box center [548, 274] width 159 height 14
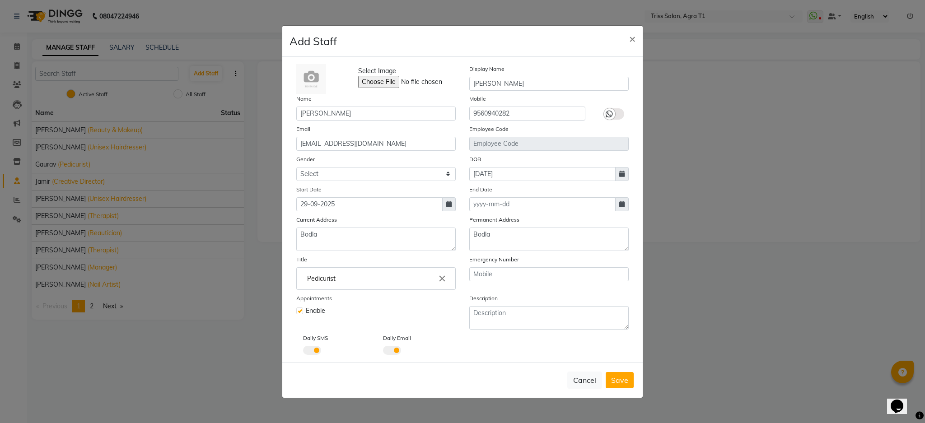
click at [574, 336] on div "Daily SMS Daily Email" at bounding box center [463, 344] width 346 height 22
click at [561, 327] on textarea at bounding box center [548, 317] width 159 height 23
click at [627, 380] on span "Save" at bounding box center [619, 380] width 17 height 9
select select
checkbox input "false"
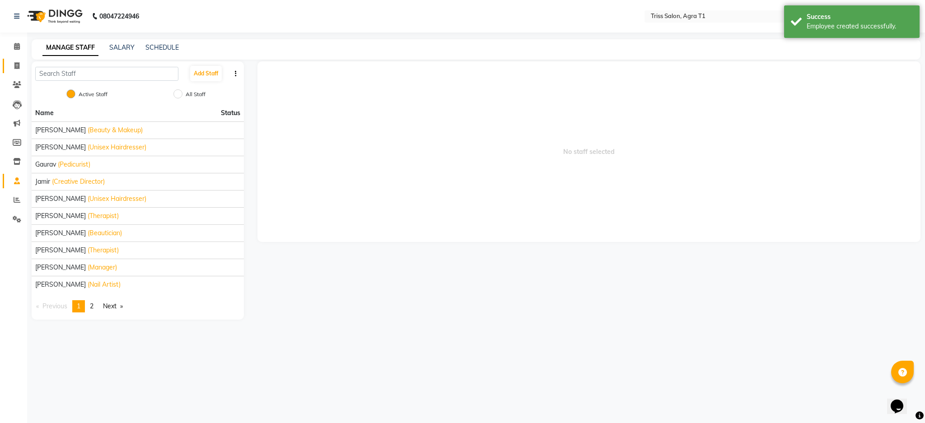
click at [16, 62] on icon at bounding box center [16, 65] width 5 height 7
select select "service"
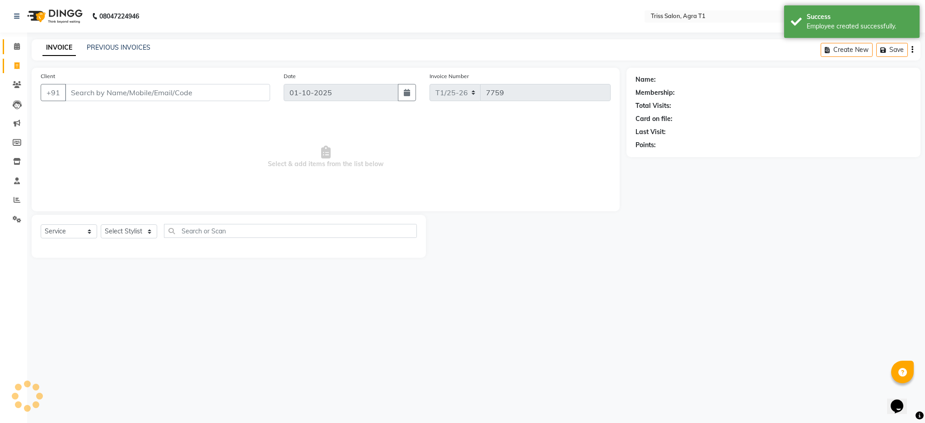
click at [16, 45] on icon at bounding box center [17, 46] width 6 height 7
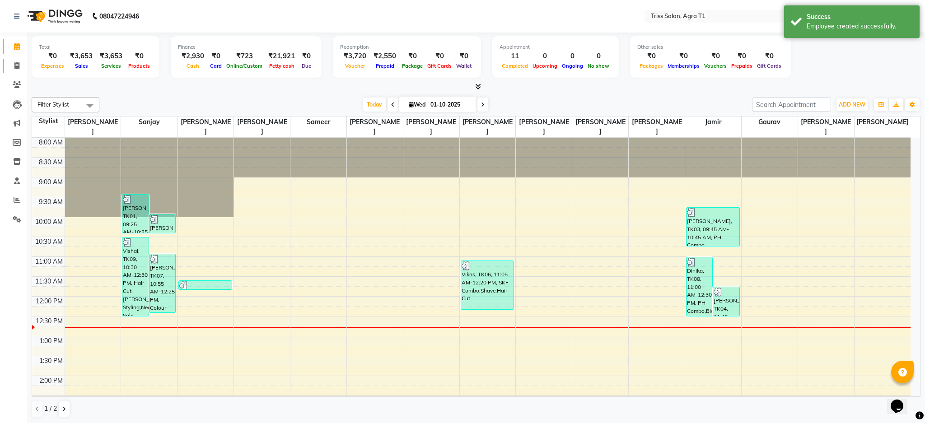
click at [12, 67] on span at bounding box center [17, 66] width 16 height 10
select select "service"
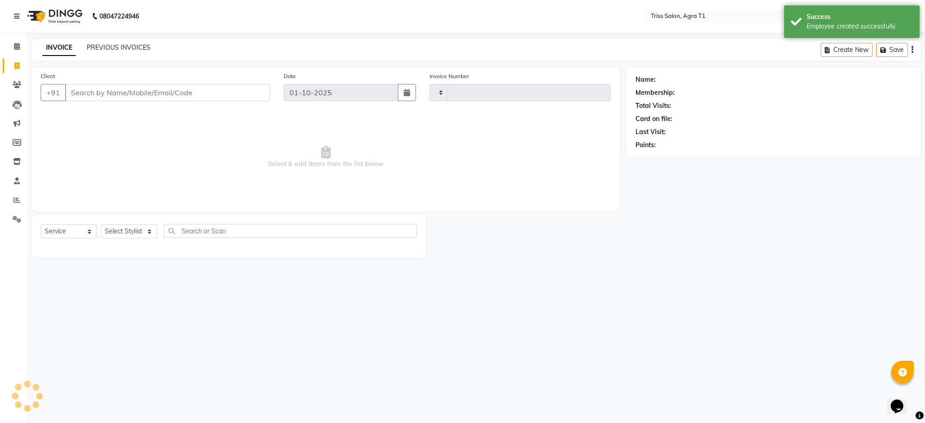
type input "7759"
select select "4300"
click at [117, 48] on link "PREVIOUS INVOICES" at bounding box center [119, 47] width 64 height 8
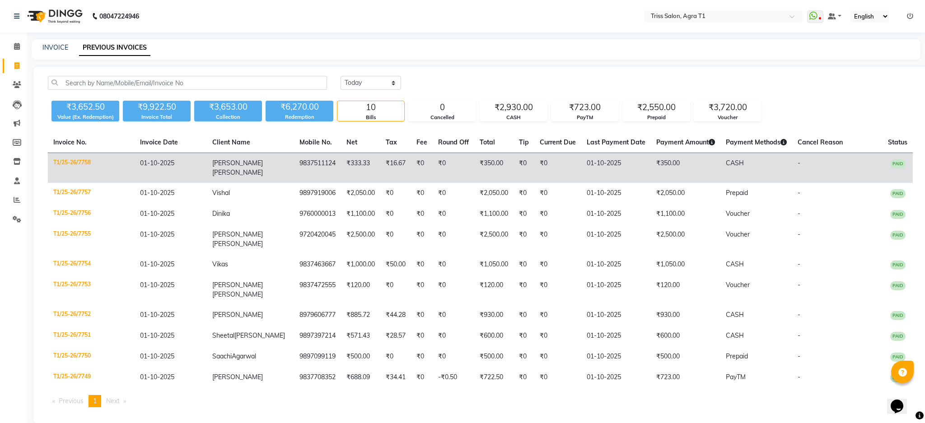
click at [69, 162] on td "T1/25-26/7758" at bounding box center [91, 168] width 87 height 30
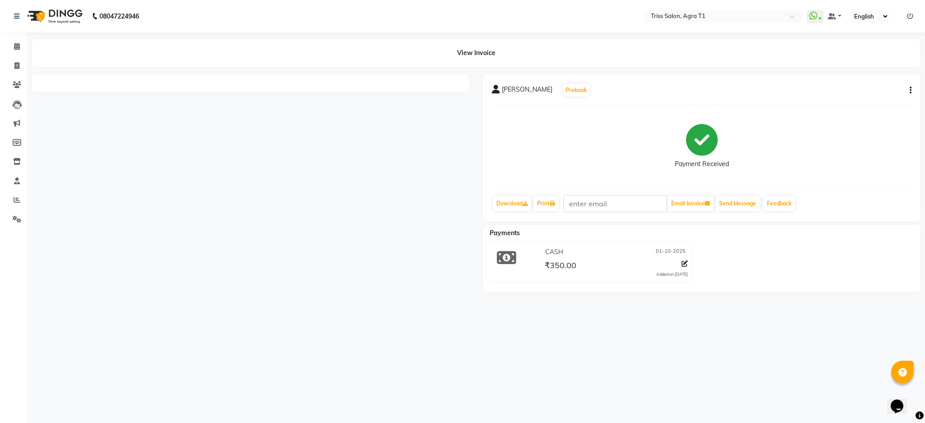
click at [910, 90] on icon "button" at bounding box center [911, 90] width 2 height 0
click at [863, 97] on div "Edit Item Staff" at bounding box center [866, 95] width 62 height 11
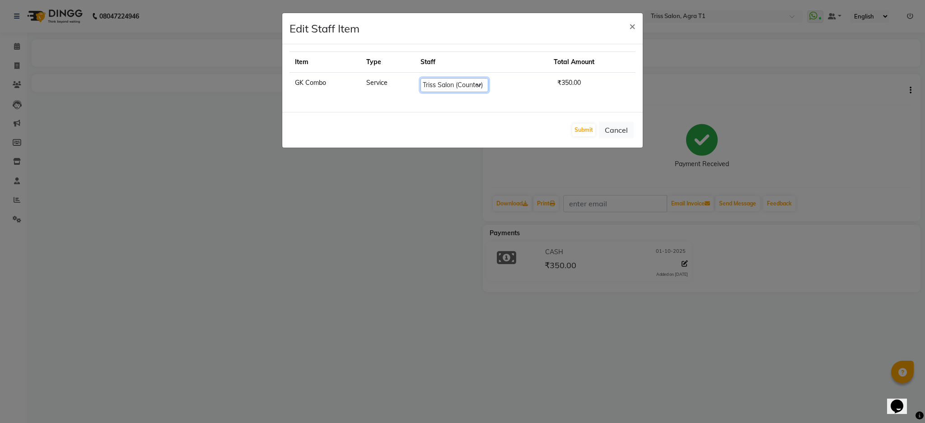
click at [472, 90] on select "Select Apoorva Dipesh Gaurav Jamir Jasbir Singh Kamal Kanchan Kishor Neha Moolc…" at bounding box center [454, 85] width 68 height 14
select select "93431"
click at [420, 78] on select "Select Apoorva Dipesh Gaurav Jamir Jasbir Singh Kamal Kanchan Kishor Neha Moolc…" at bounding box center [454, 85] width 68 height 14
click at [583, 130] on button "Submit" at bounding box center [583, 130] width 23 height 13
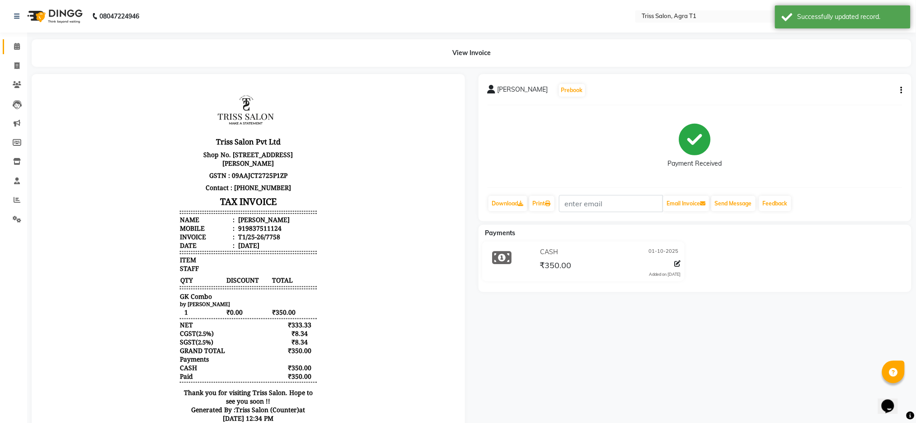
click at [11, 42] on span at bounding box center [17, 47] width 16 height 10
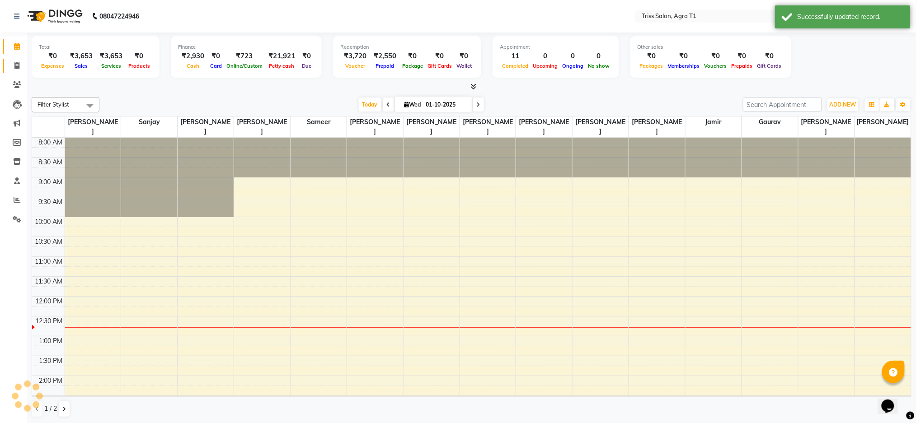
click at [14, 59] on link "Invoice" at bounding box center [14, 66] width 22 height 15
select select "service"
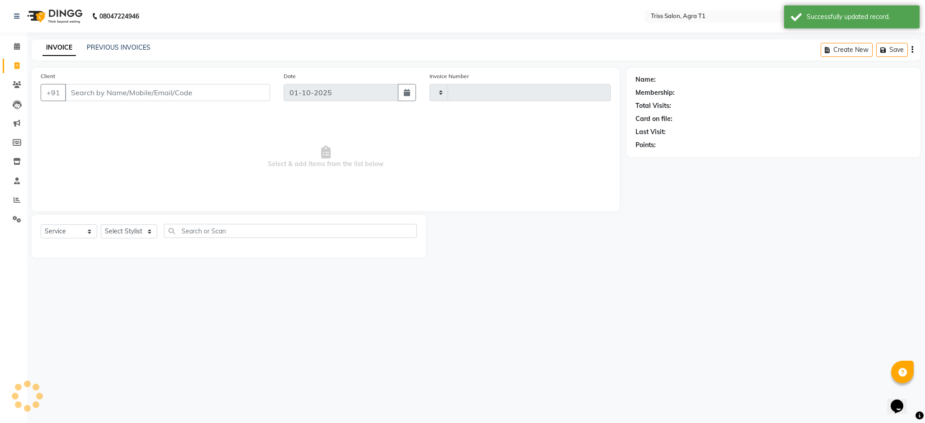
type input "7759"
select select "4300"
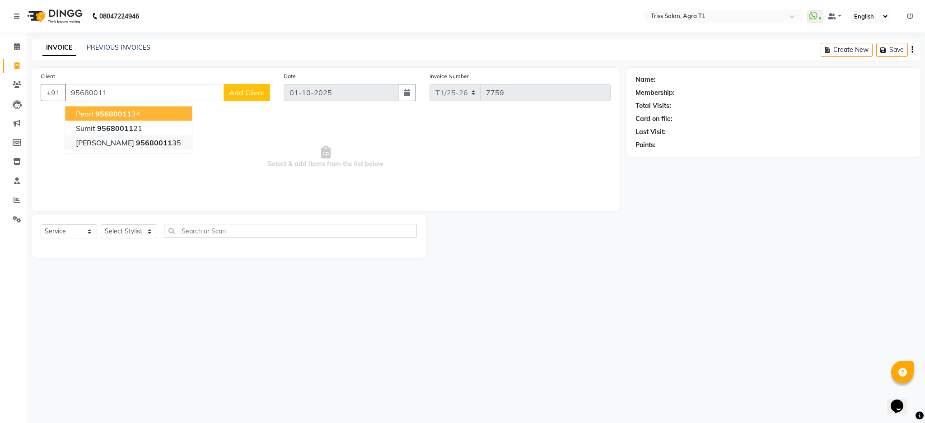
click at [132, 148] on button "Rajni 95680011 35" at bounding box center [128, 142] width 127 height 14
type input "9568001135"
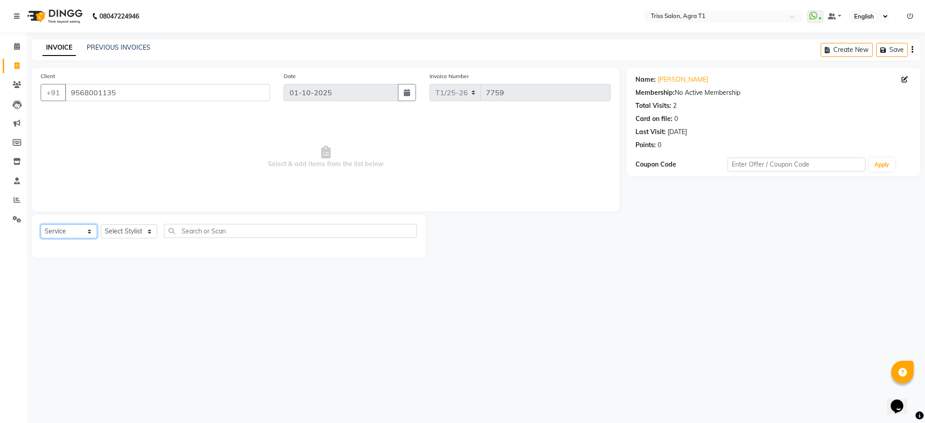
click at [80, 235] on select "Select Service Product Membership Package Voucher Prepaid Gift Card" at bounding box center [69, 231] width 56 height 14
select select "product"
click at [41, 225] on select "Select Service Product Membership Package Voucher Prepaid Gift Card" at bounding box center [69, 231] width 56 height 14
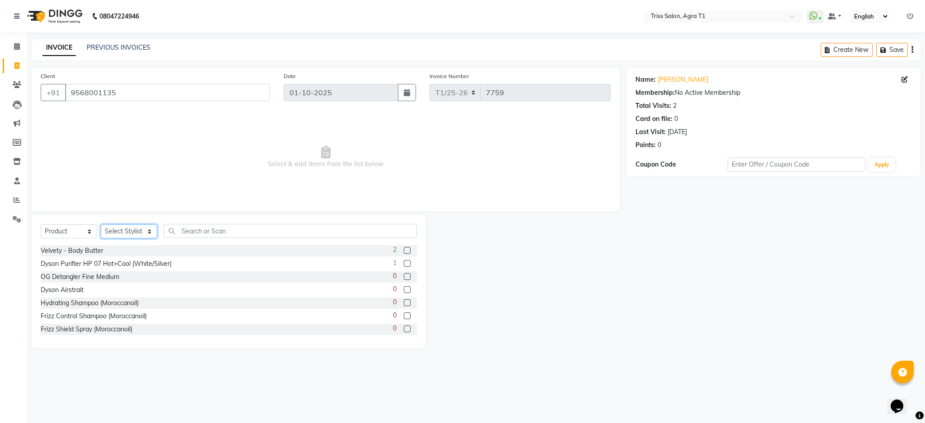
click at [146, 229] on select "Select Stylist Apoorva Dipesh Gaurav Jamir Jasbir Singh Kamal Kanchan Kishor Ne…" at bounding box center [129, 231] width 56 height 14
select select "32494"
click at [101, 225] on select "Select Stylist Apoorva Dipesh Gaurav Jamir Jasbir Singh Kamal Kanchan Kishor Ne…" at bounding box center [129, 231] width 56 height 14
click at [262, 234] on input "text" at bounding box center [290, 231] width 253 height 14
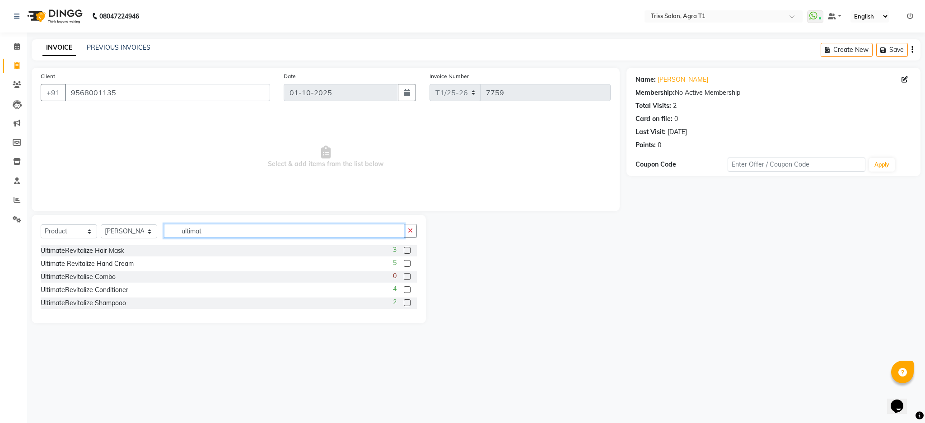
type input "ultimat"
click at [407, 290] on label at bounding box center [407, 289] width 7 height 7
click at [407, 290] on input "checkbox" at bounding box center [407, 290] width 6 height 6
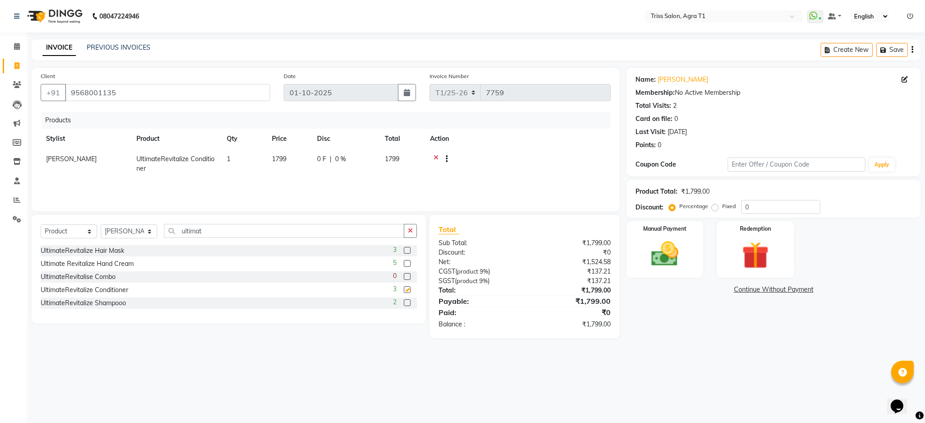
checkbox input "false"
click at [407, 303] on label at bounding box center [407, 302] width 7 height 7
click at [407, 303] on input "checkbox" at bounding box center [407, 303] width 6 height 6
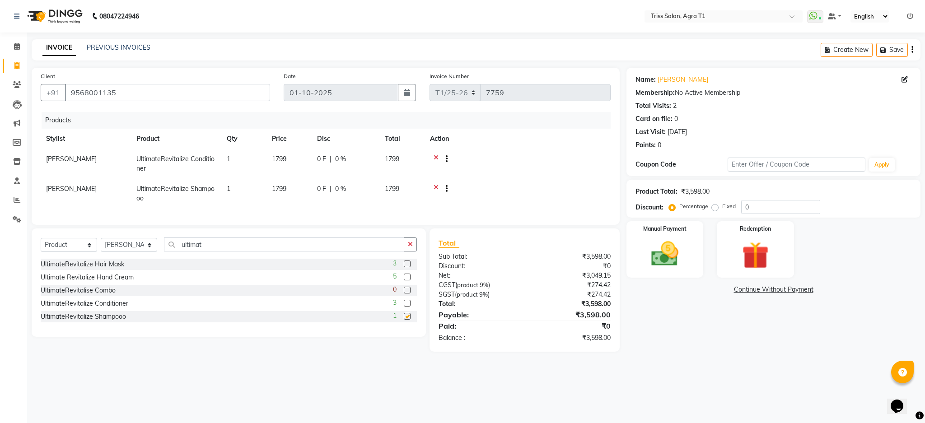
checkbox input "false"
click at [131, 252] on select "Select Stylist Apoorva Dipesh Gaurav Jamir Jasbir Singh Kamal Kanchan Kishor Ne…" at bounding box center [129, 245] width 56 height 14
click at [53, 252] on select "Select Service Product Membership Package Voucher Prepaid Gift Card" at bounding box center [69, 245] width 56 height 14
select select "service"
click at [41, 248] on select "Select Service Product Membership Package Voucher Prepaid Gift Card" at bounding box center [69, 245] width 56 height 14
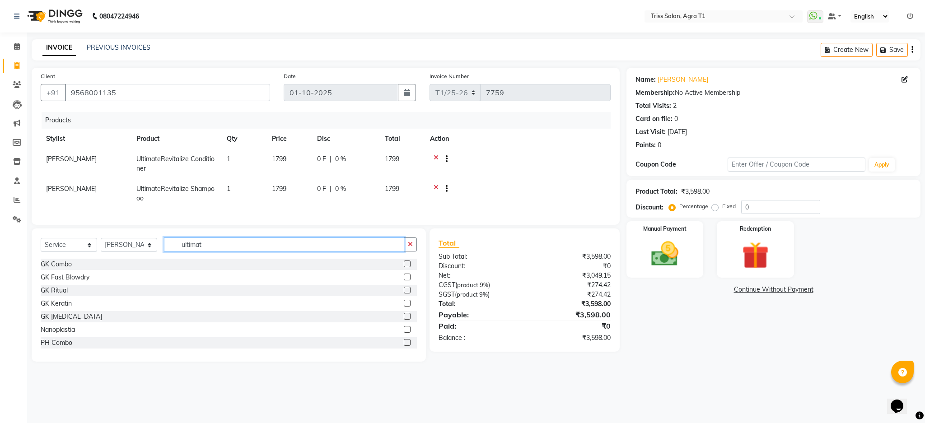
click at [230, 252] on input "ultimat" at bounding box center [284, 245] width 240 height 14
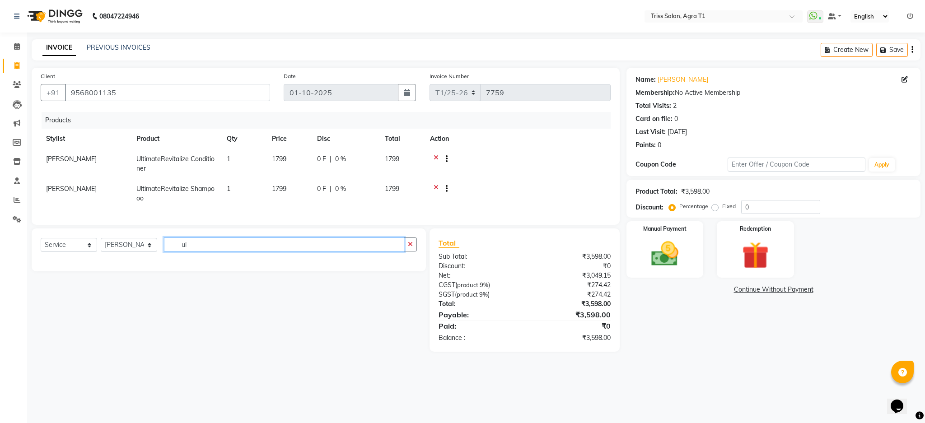
type input "u"
type input "trim"
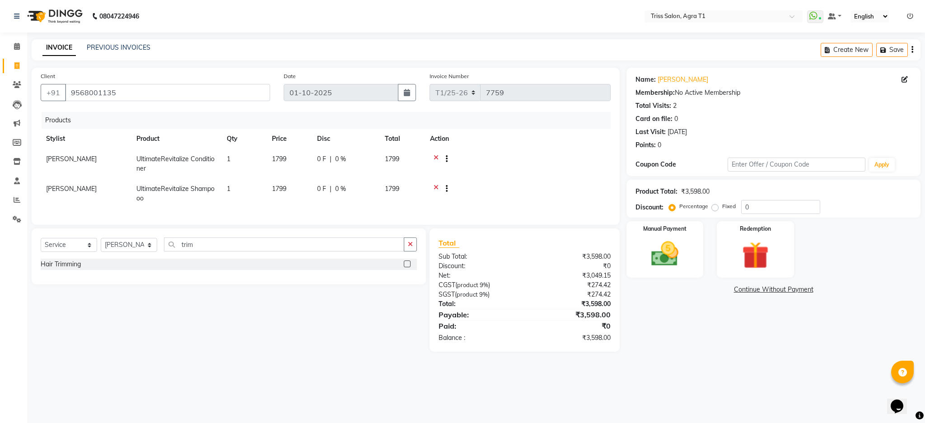
click at [406, 267] on label at bounding box center [407, 264] width 7 height 7
click at [406, 267] on input "checkbox" at bounding box center [407, 265] width 6 height 6
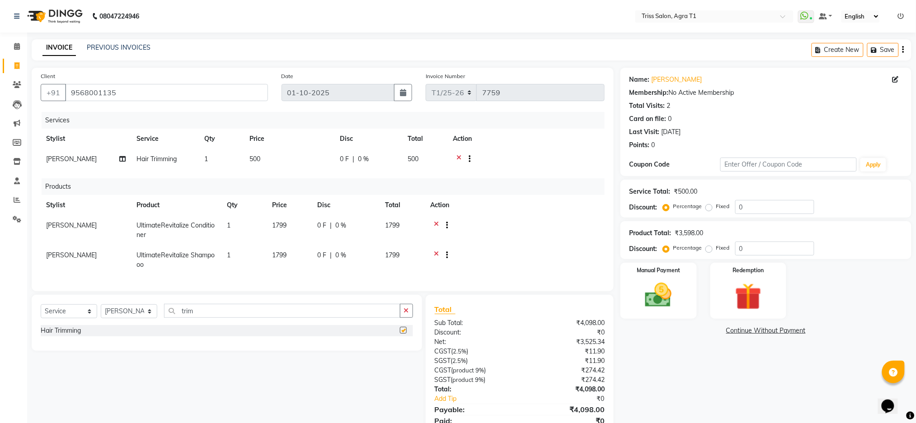
checkbox input "false"
click at [120, 318] on select "Select Stylist Apoorva Dipesh Gaurav Jamir Jasbir Singh Kamal Kanchan Kishor Ne…" at bounding box center [129, 311] width 56 height 14
select select "67269"
click at [101, 314] on select "Select Stylist Apoorva Dipesh Gaurav Jamir Jasbir Singh Kamal Kanchan Kishor Ne…" at bounding box center [129, 311] width 56 height 14
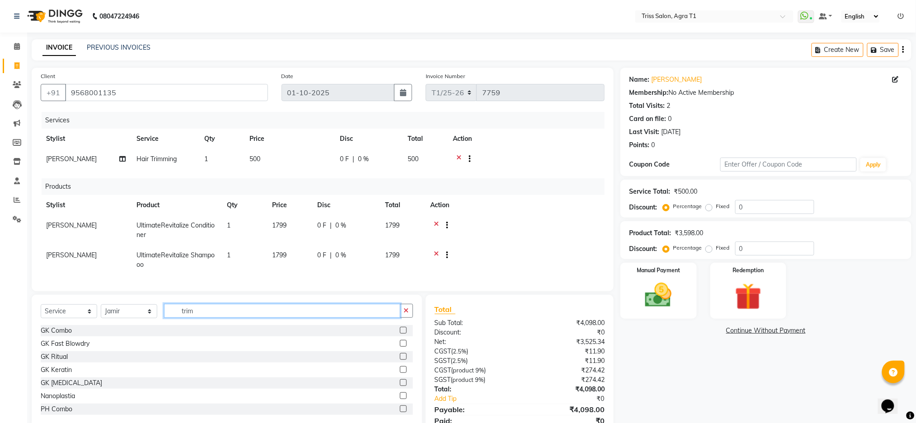
click at [249, 318] on input "trim" at bounding box center [282, 311] width 236 height 14
type input "t"
type input "blow"
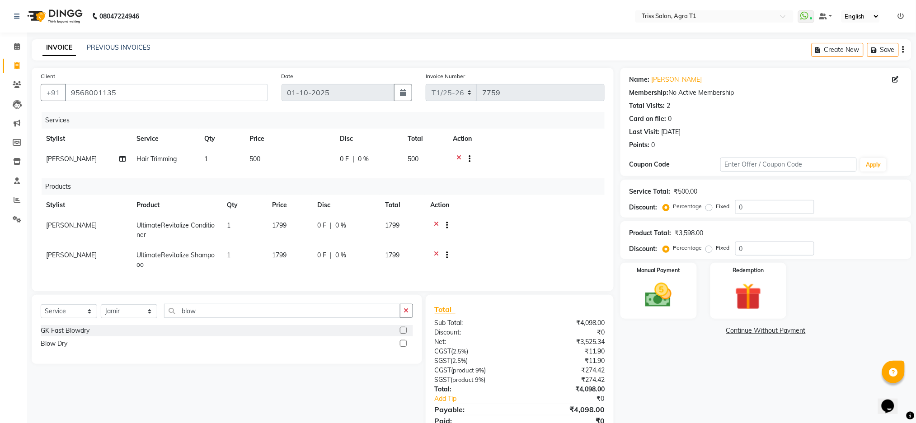
click at [403, 347] on label at bounding box center [403, 343] width 7 height 7
click at [403, 347] on input "checkbox" at bounding box center [403, 344] width 6 height 6
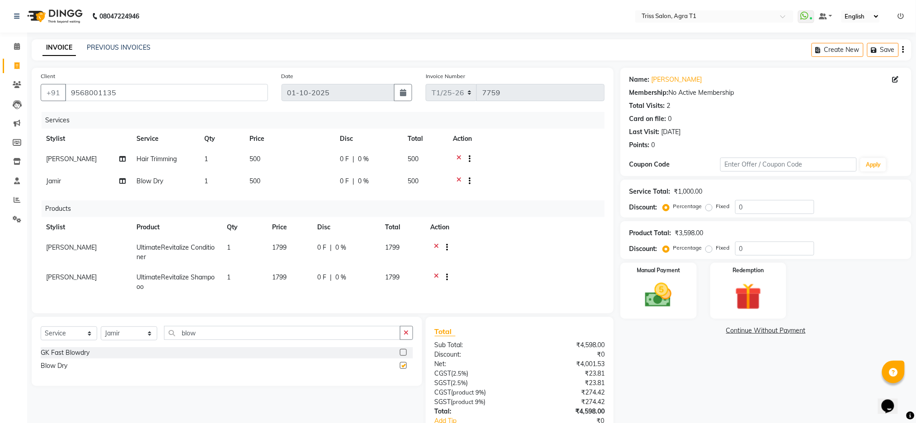
checkbox input "false"
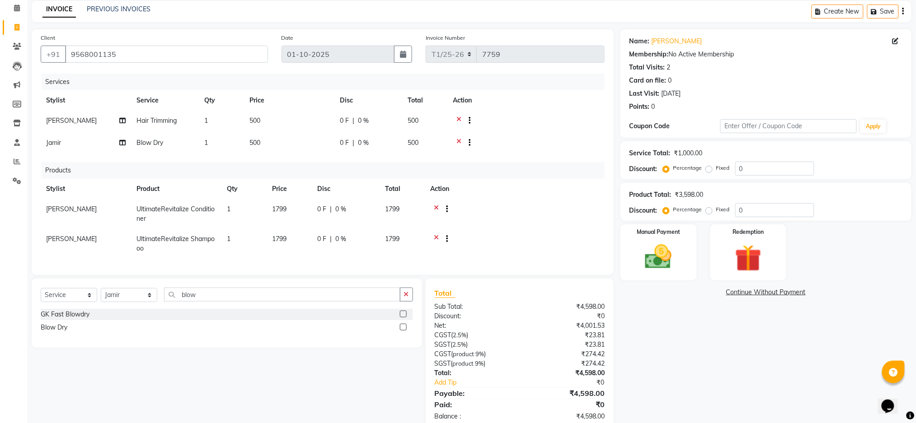
scroll to position [40, 0]
click at [659, 247] on img at bounding box center [657, 256] width 45 height 32
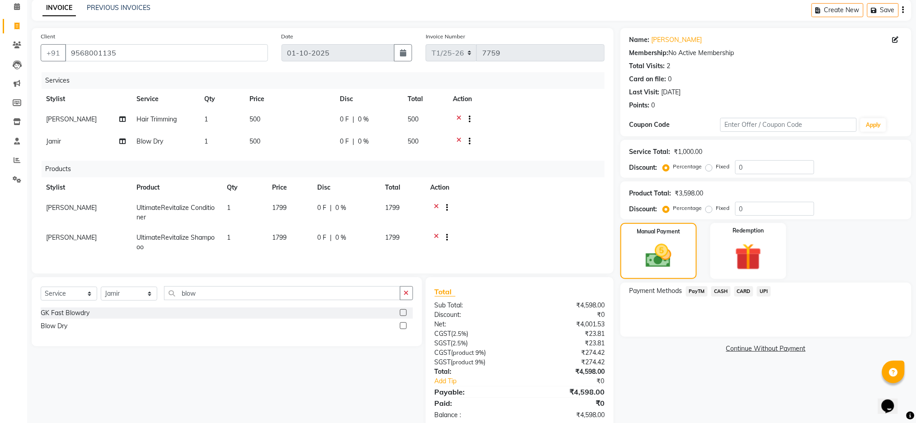
click at [721, 289] on span "CASH" at bounding box center [720, 291] width 19 height 10
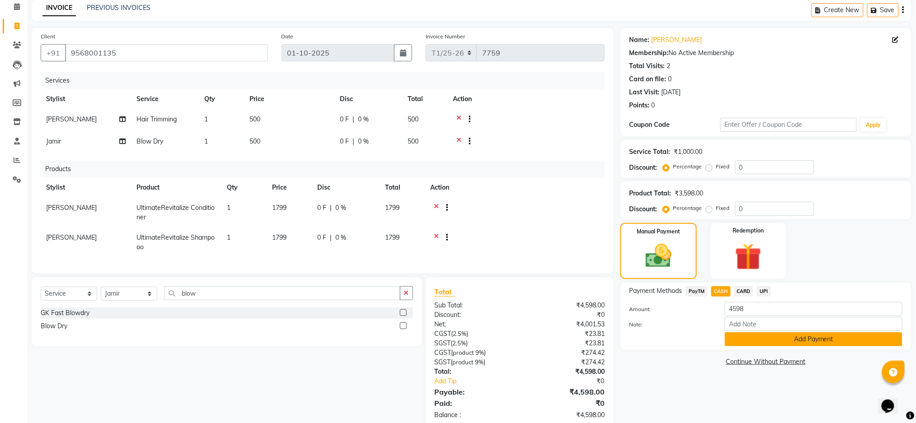
click at [757, 342] on button "Add Payment" at bounding box center [813, 339] width 178 height 14
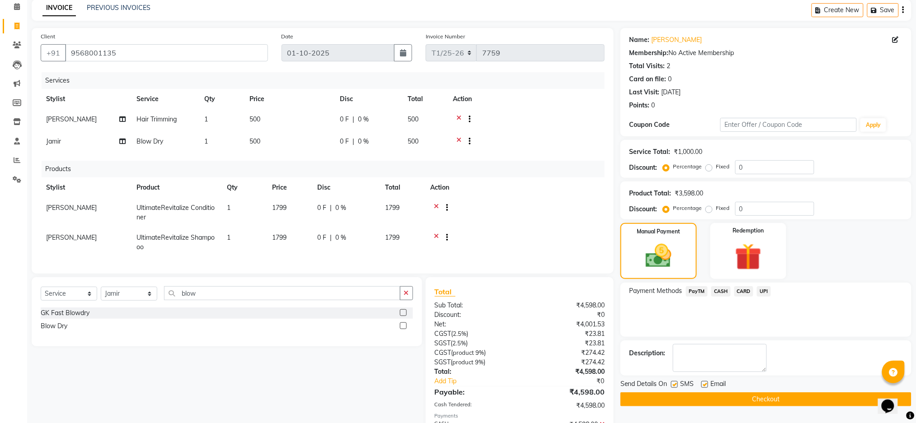
click at [746, 403] on button "Checkout" at bounding box center [765, 399] width 291 height 14
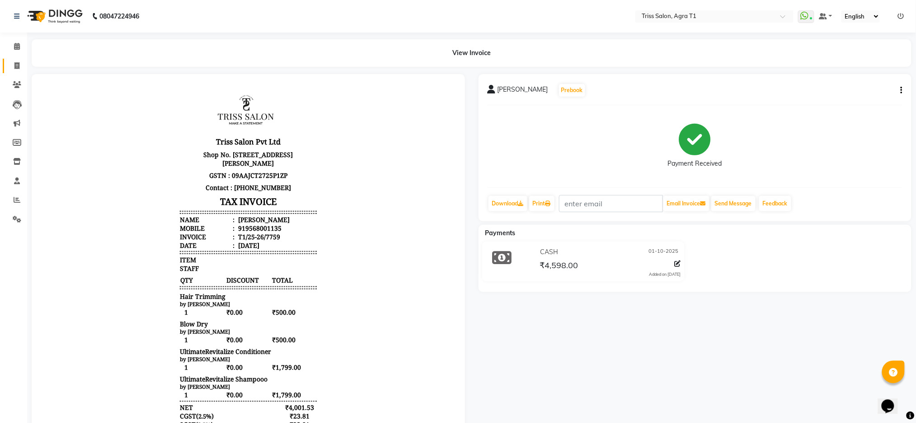
click at [16, 62] on icon at bounding box center [16, 65] width 5 height 7
select select "service"
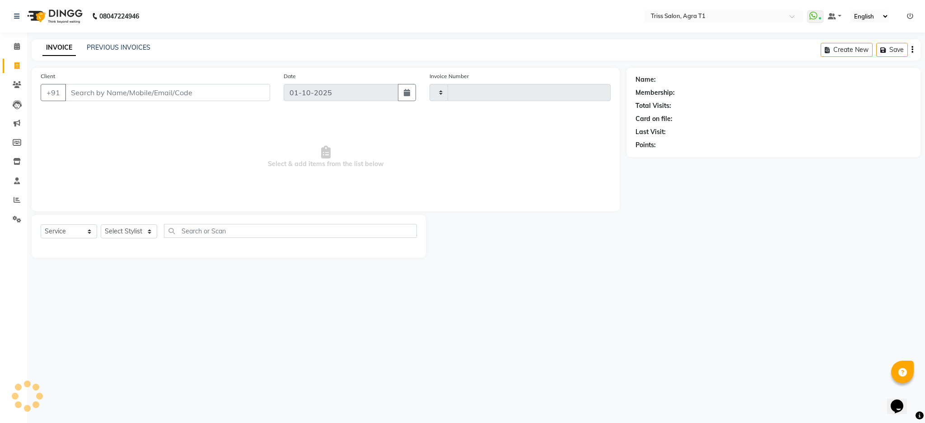
type input "7760"
select select "4300"
click at [14, 43] on icon at bounding box center [17, 46] width 6 height 7
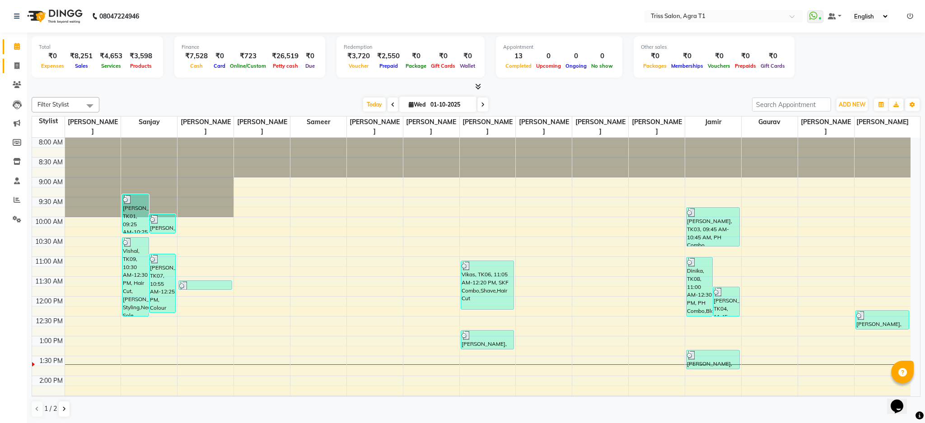
click at [15, 66] on icon at bounding box center [16, 65] width 5 height 7
select select "service"
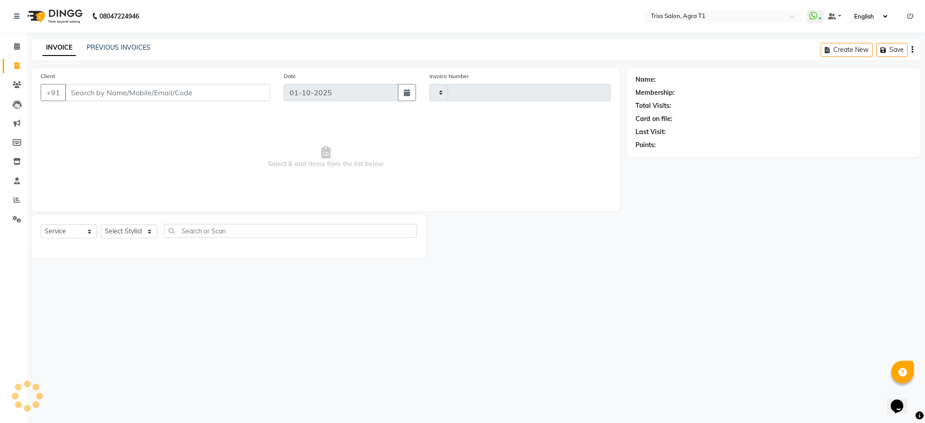
type input "7760"
select select "4300"
click at [137, 236] on select "Select Stylist Apoorva Dipesh Gaurav Jamir Jasbir Singh Kamal Kanchan Kishor Ne…" at bounding box center [129, 231] width 56 height 14
select select "14694"
click at [101, 225] on select "Select Stylist Apoorva Dipesh Gaurav Jamir Jasbir Singh Kamal Kanchan Kishor Ne…" at bounding box center [129, 231] width 56 height 14
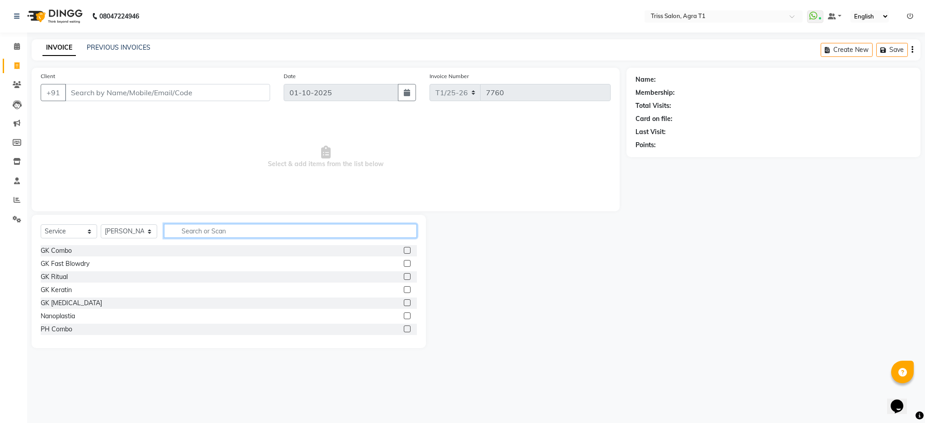
click at [226, 233] on input "text" at bounding box center [290, 231] width 253 height 14
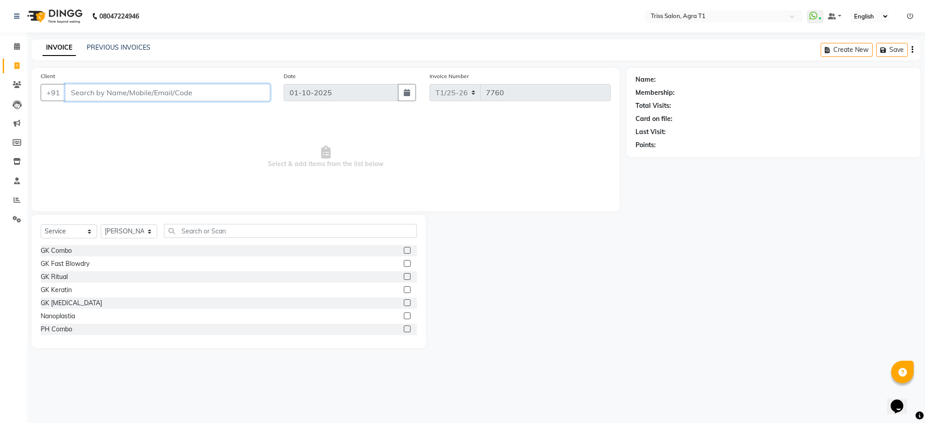
click at [122, 94] on input "Client" at bounding box center [167, 92] width 205 height 17
type input "9756606841"
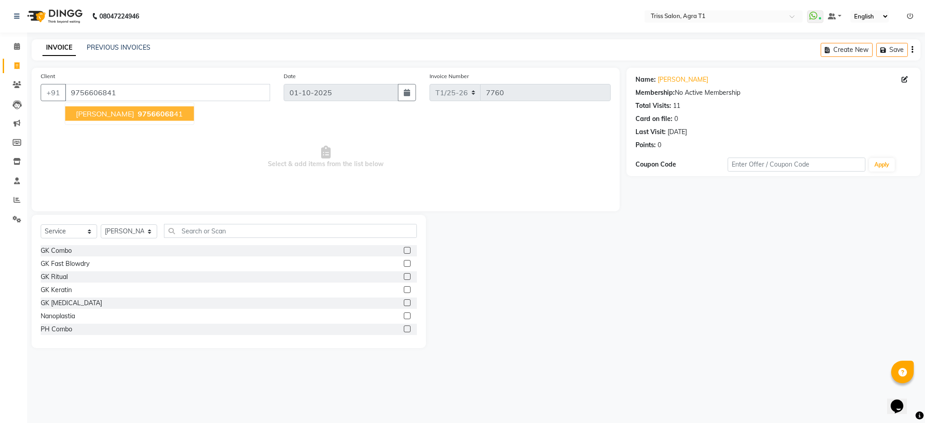
click at [139, 120] on button "Rachna Agrawal 97566068 41" at bounding box center [129, 114] width 129 height 14
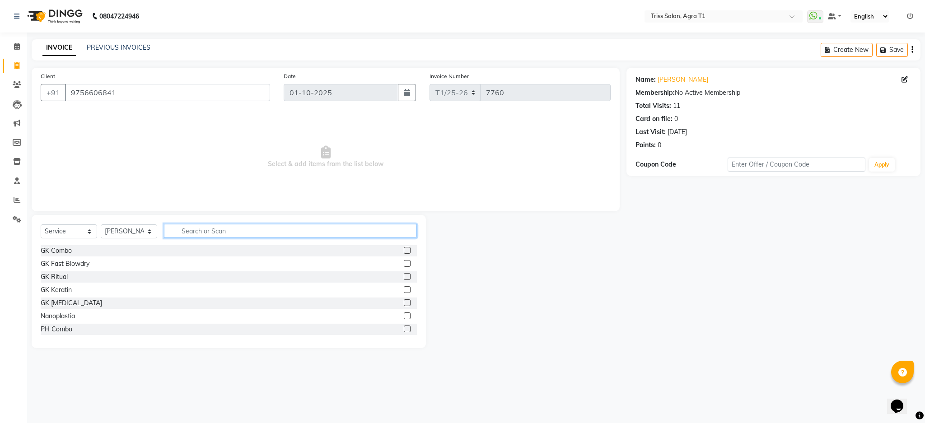
click at [217, 229] on input "text" at bounding box center [290, 231] width 253 height 14
type input "thre"
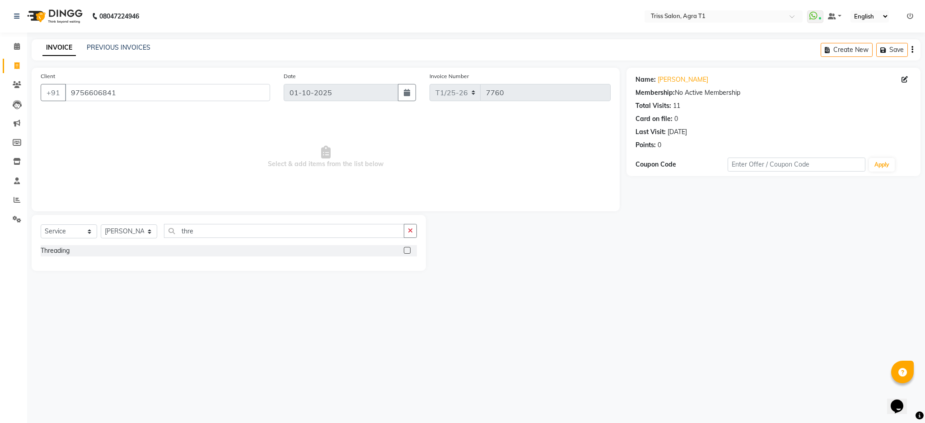
click at [407, 251] on label at bounding box center [407, 250] width 7 height 7
click at [407, 251] on input "checkbox" at bounding box center [407, 251] width 6 height 6
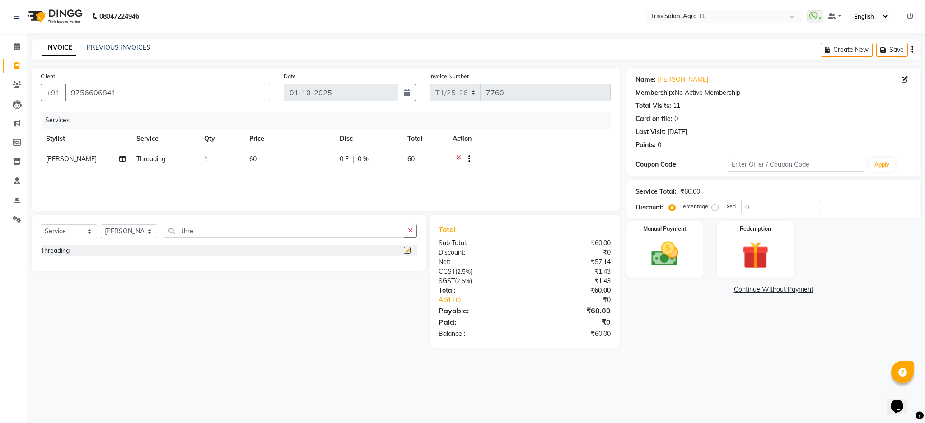
checkbox input "false"
click at [672, 253] on img at bounding box center [665, 253] width 44 height 31
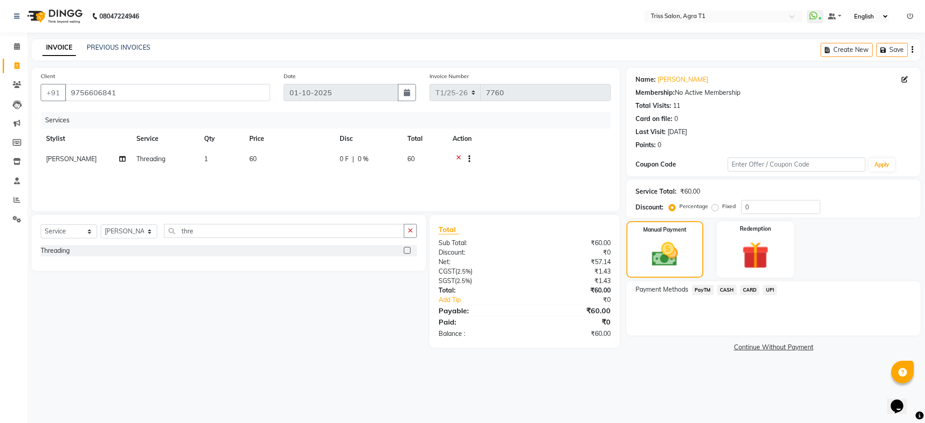
click at [731, 290] on span "CASH" at bounding box center [726, 290] width 19 height 10
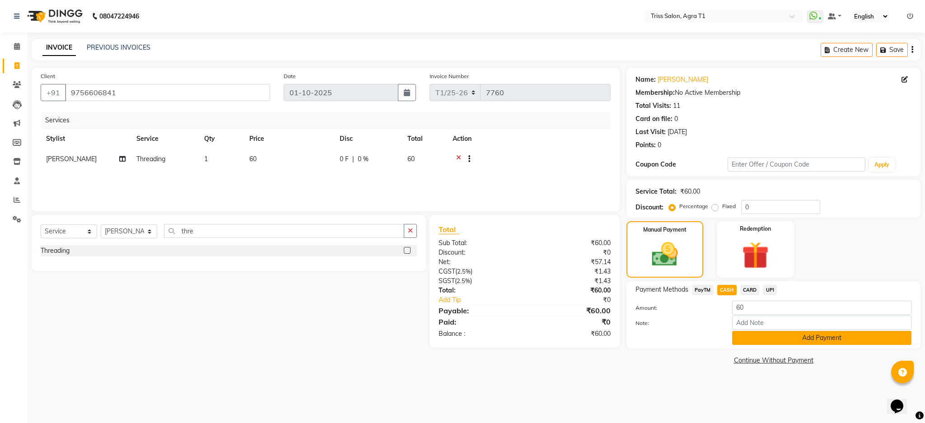
click at [768, 341] on button "Add Payment" at bounding box center [821, 338] width 179 height 14
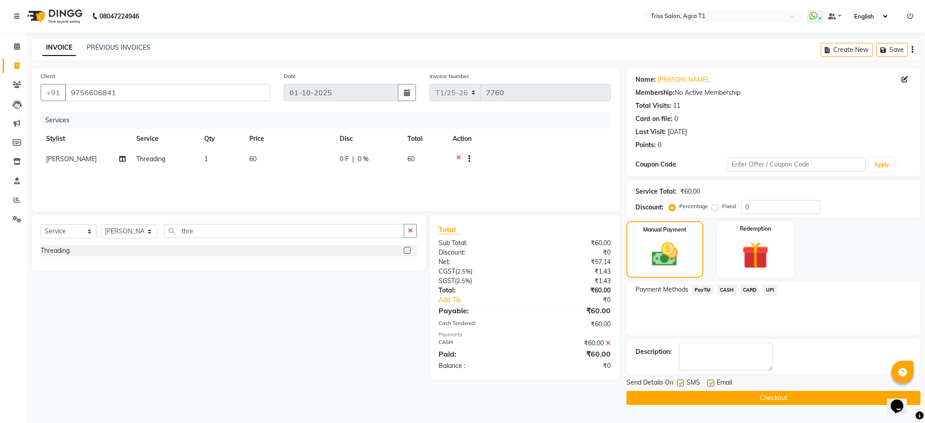
click at [757, 404] on button "Checkout" at bounding box center [773, 398] width 294 height 14
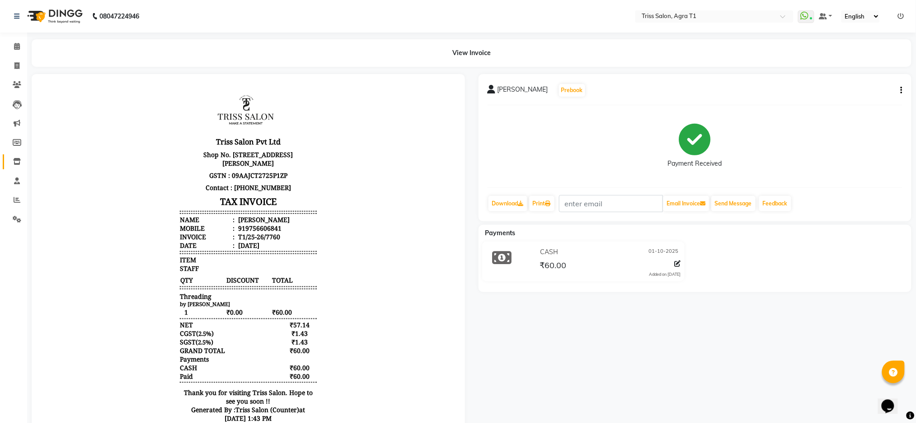
click at [13, 160] on icon at bounding box center [17, 161] width 8 height 7
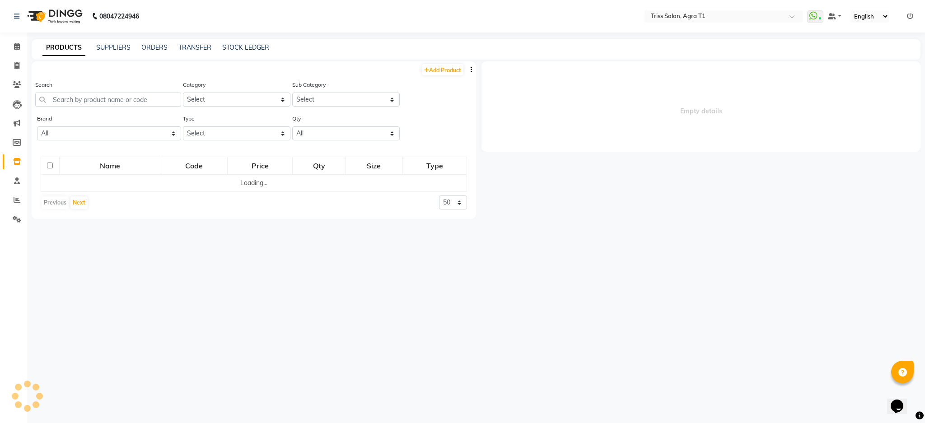
select select
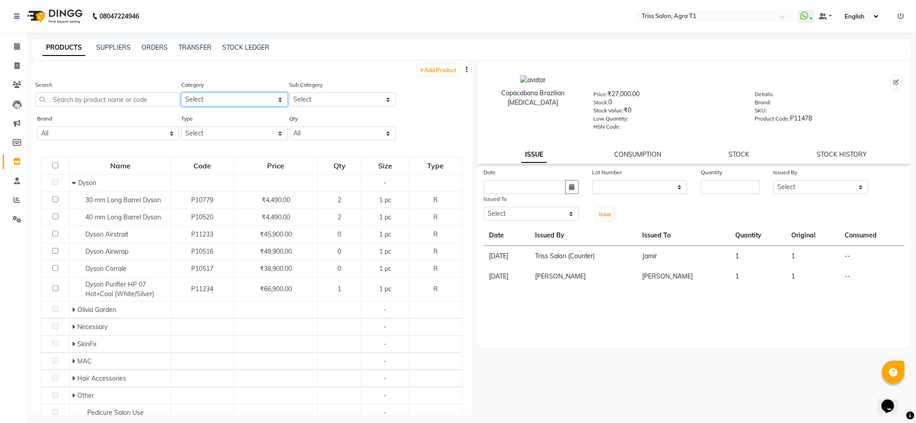
click at [215, 95] on select "Select PH [PERSON_NAME] Moroccan Oil 3TenX K18 Schwarzkopf Mintree Kanpeki Thal…" at bounding box center [234, 100] width 106 height 14
click at [20, 246] on div "Calendar Invoice Clients Leads Marketing Members Inventory Staff Reports Settin…" at bounding box center [61, 221] width 122 height 390
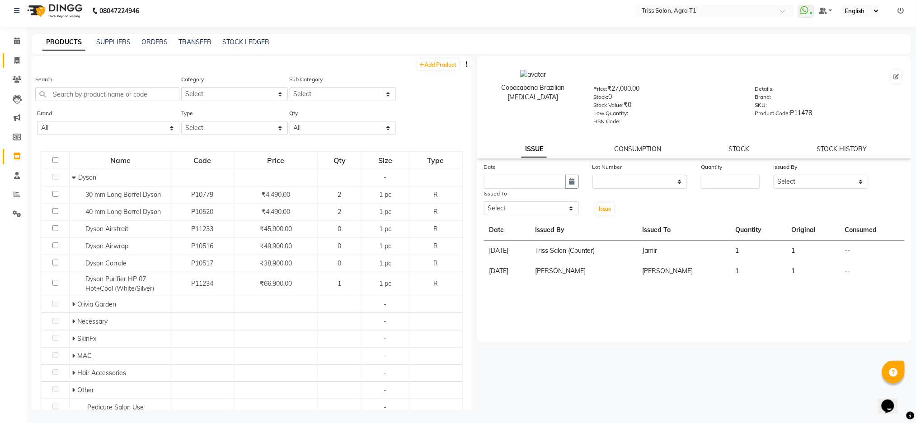
click at [16, 59] on icon at bounding box center [16, 60] width 5 height 7
select select "service"
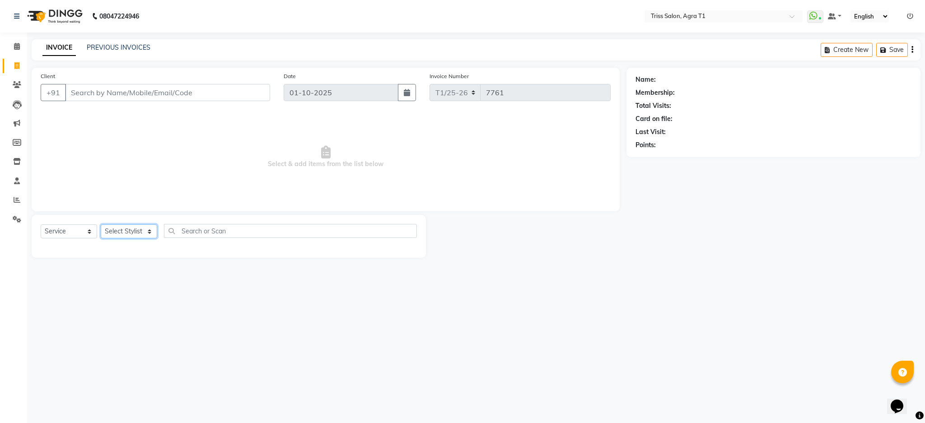
click at [136, 229] on select "Select Stylist Apoorva Dipesh Gaurav Jamir Jasbir Singh Kamal Kanchan Kishor Ne…" at bounding box center [129, 231] width 56 height 14
select select "24769"
click at [101, 225] on select "Select Stylist Apoorva Dipesh Gaurav Jamir Jasbir Singh Kamal Kanchan Kishor Ne…" at bounding box center [129, 231] width 56 height 14
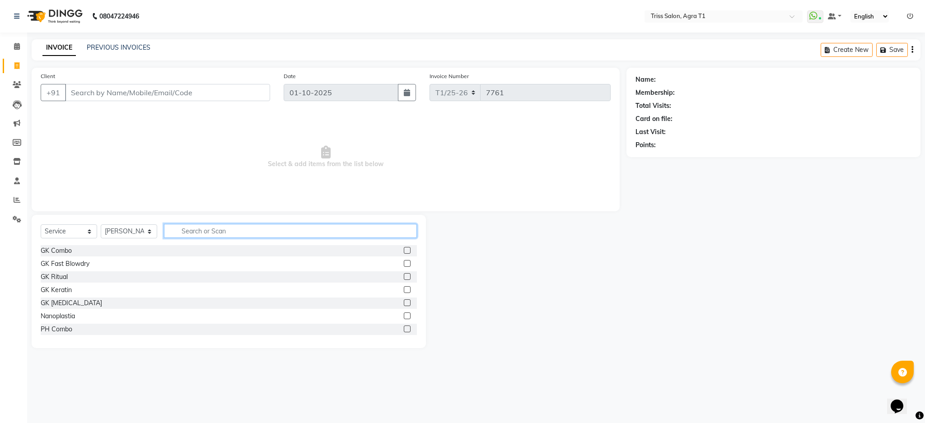
click at [253, 233] on input "text" at bounding box center [290, 231] width 253 height 14
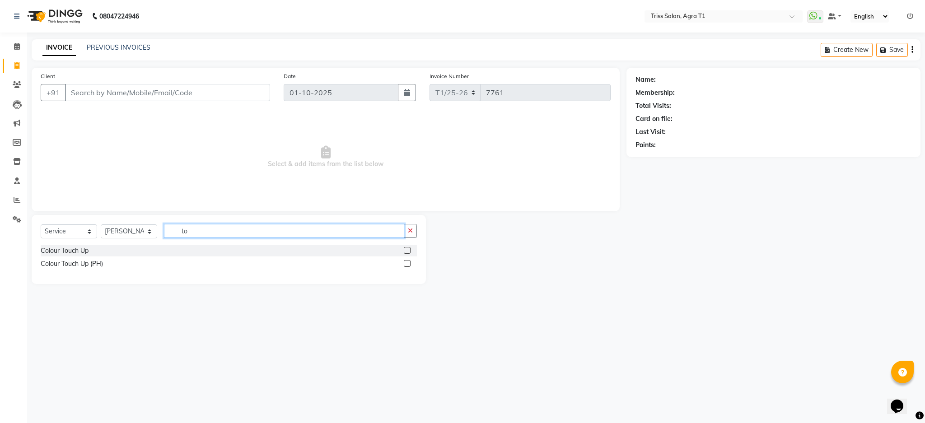
type input "t"
type input "nail ext"
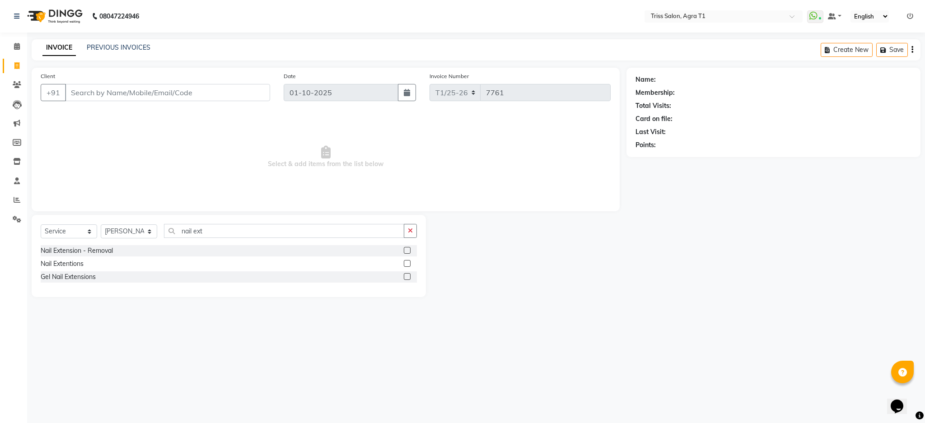
click at [405, 261] on label at bounding box center [407, 263] width 7 height 7
click at [405, 261] on input "checkbox" at bounding box center [407, 264] width 6 height 6
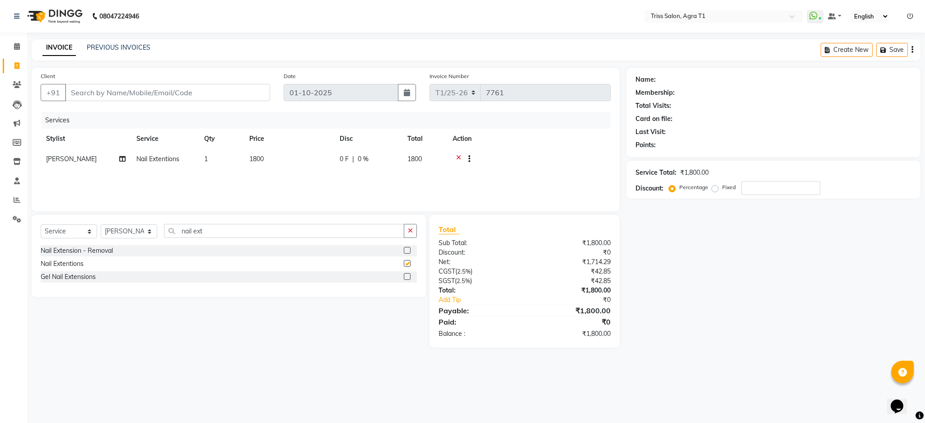
checkbox input "false"
click at [411, 233] on icon "button" at bounding box center [410, 231] width 5 height 6
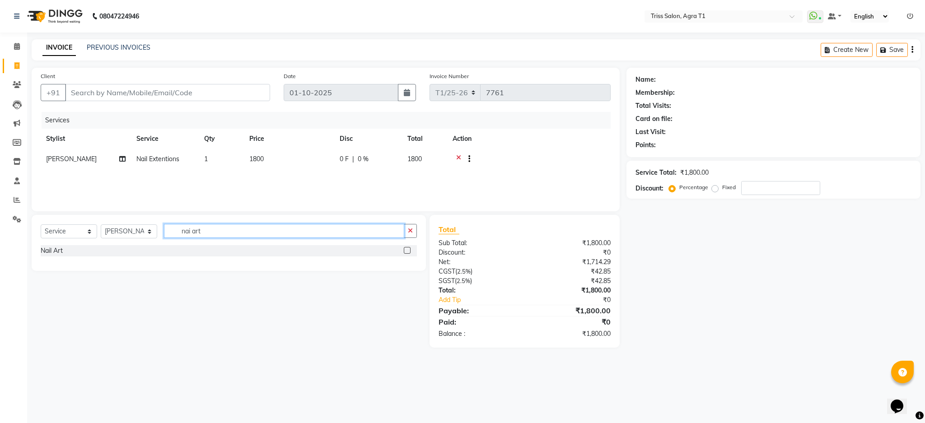
type input "nai art"
click at [407, 251] on label at bounding box center [407, 250] width 7 height 7
click at [407, 251] on input "checkbox" at bounding box center [407, 251] width 6 height 6
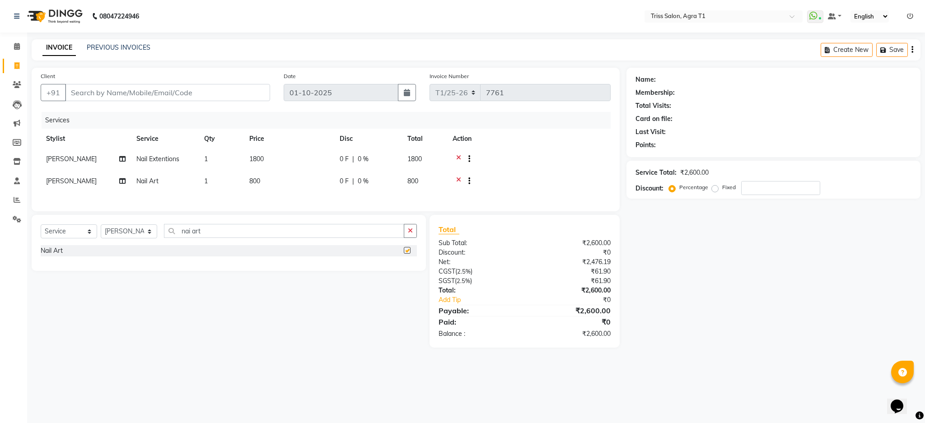
checkbox input "false"
click at [275, 178] on td "800" at bounding box center [289, 182] width 90 height 22
select select "24769"
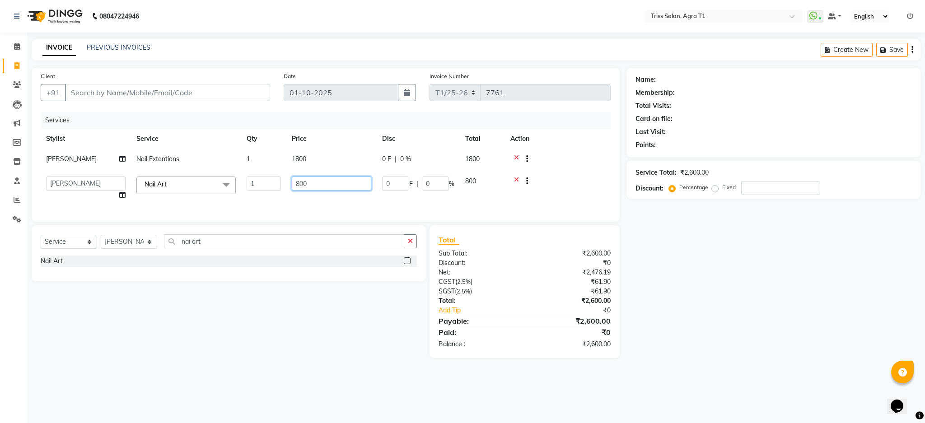
click at [330, 186] on input "800" at bounding box center [331, 184] width 79 height 14
type input "8"
type input "700"
click at [170, 323] on div "Select Service Product Membership Package Voucher Prepaid Gift Card Select Styl…" at bounding box center [225, 291] width 401 height 133
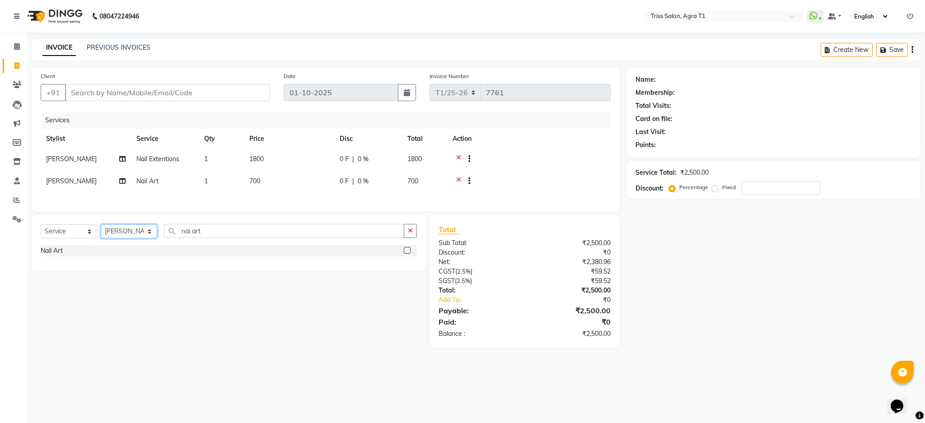
click at [127, 238] on select "Select Stylist Apoorva Dipesh Gaurav Jamir Jasbir Singh Kamal Kanchan Kishor Ne…" at bounding box center [129, 231] width 56 height 14
select select "67269"
click at [101, 232] on select "Select Stylist Apoorva Dipesh Gaurav Jamir Jasbir Singh Kamal Kanchan Kishor Ne…" at bounding box center [129, 231] width 56 height 14
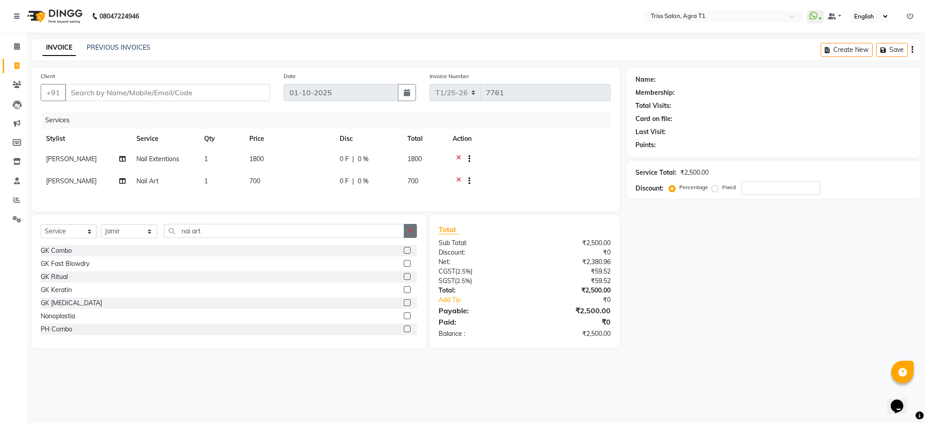
click at [410, 234] on icon "button" at bounding box center [410, 231] width 5 height 6
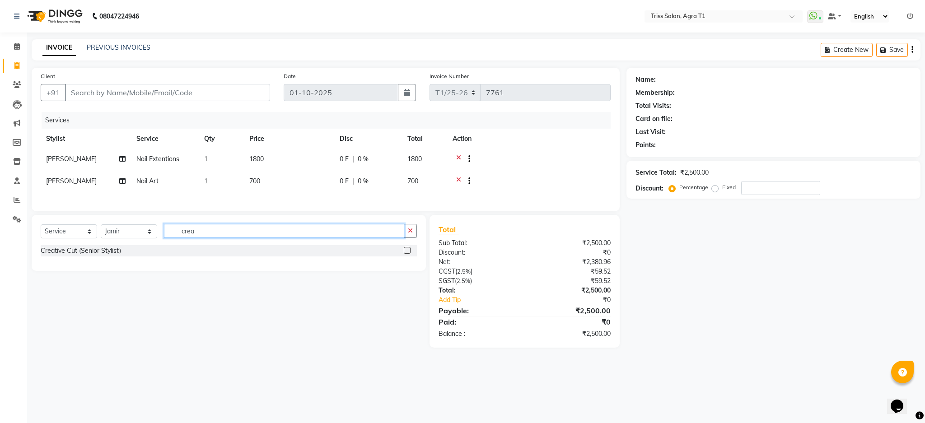
type input "crea"
click at [414, 238] on button "button" at bounding box center [410, 231] width 13 height 14
type input "crea"
click at [407, 254] on label at bounding box center [407, 250] width 7 height 7
click at [407, 254] on input "checkbox" at bounding box center [407, 251] width 6 height 6
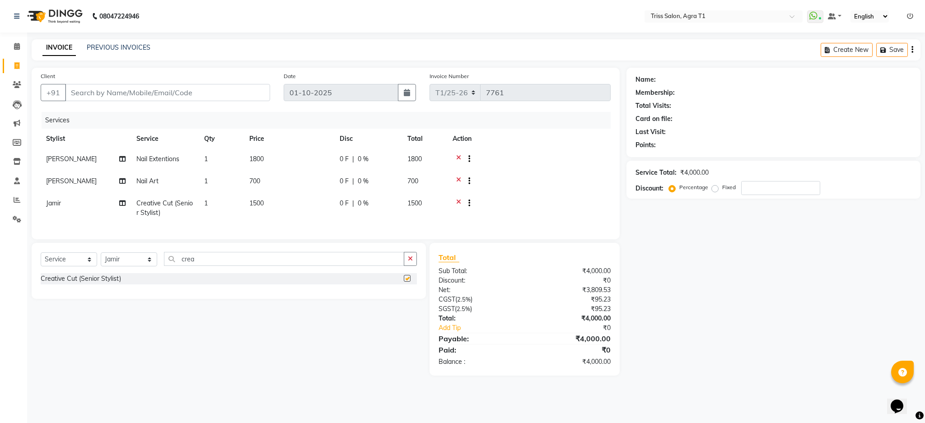
checkbox input "false"
click at [214, 93] on input "Client" at bounding box center [167, 92] width 205 height 17
type input "9"
type input "0"
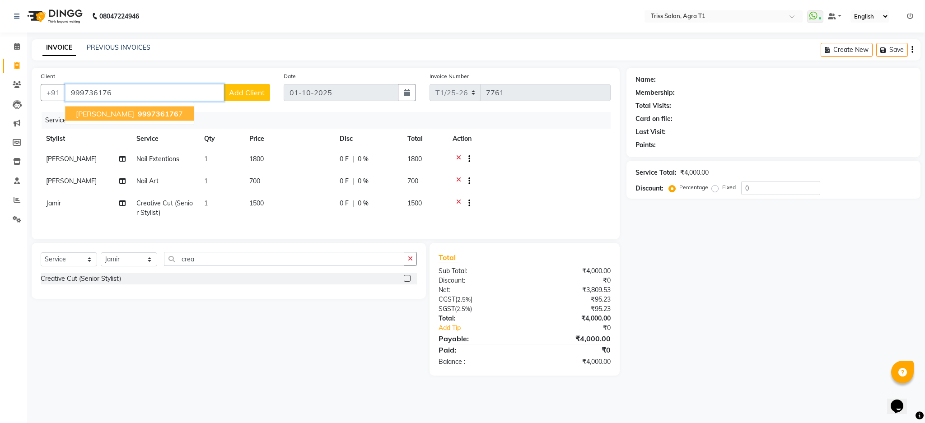
click at [138, 112] on span "999736176" at bounding box center [158, 113] width 41 height 9
type input "9997361767"
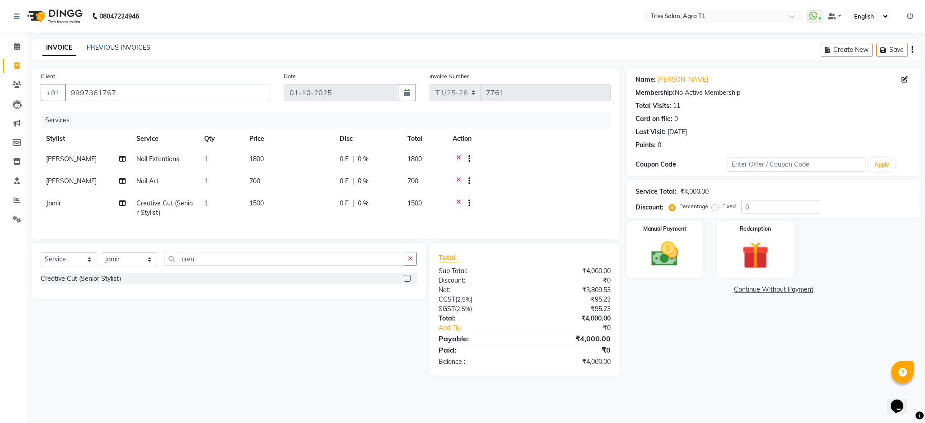
click at [279, 206] on td "1500" at bounding box center [289, 208] width 90 height 30
select select "67269"
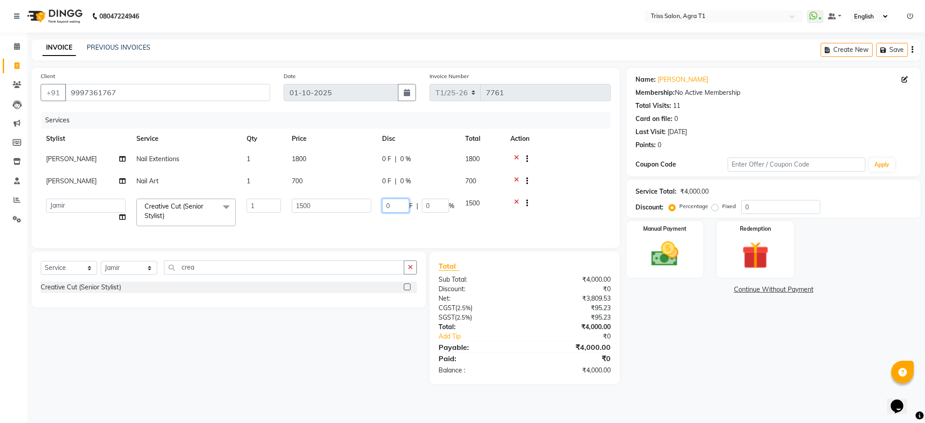
click at [395, 208] on input "0" at bounding box center [395, 206] width 27 height 14
type input "700"
click at [585, 178] on div at bounding box center [557, 182] width 95 height 11
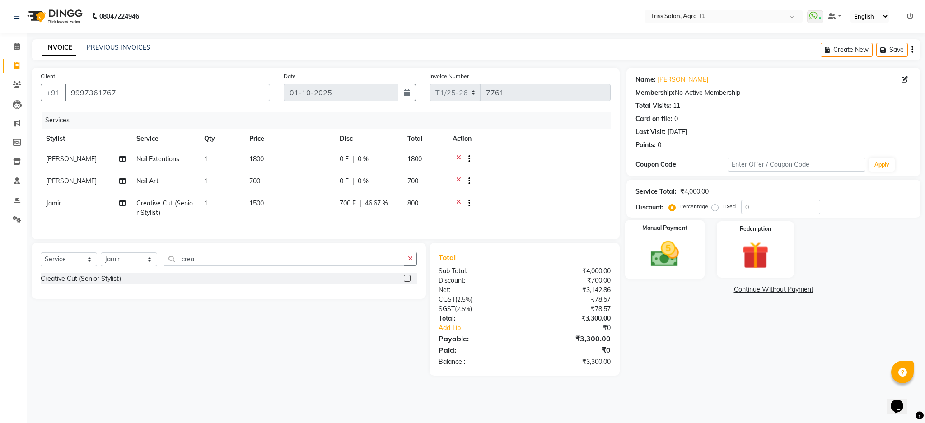
click at [657, 259] on img at bounding box center [665, 254] width 46 height 33
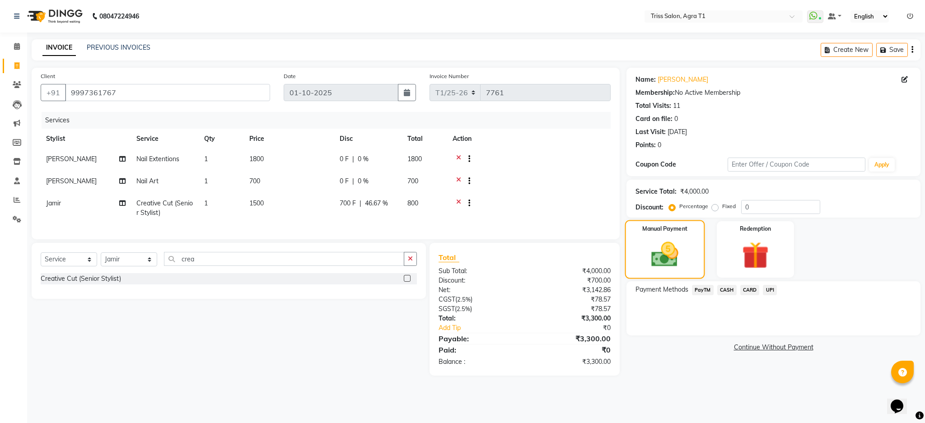
click at [680, 257] on img at bounding box center [665, 255] width 44 height 32
click at [726, 292] on span "CASH" at bounding box center [726, 290] width 19 height 10
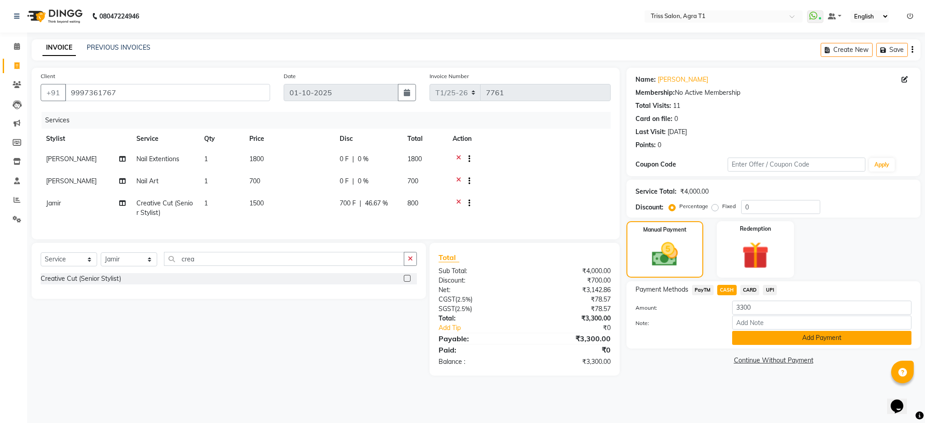
click at [753, 343] on button "Add Payment" at bounding box center [821, 338] width 179 height 14
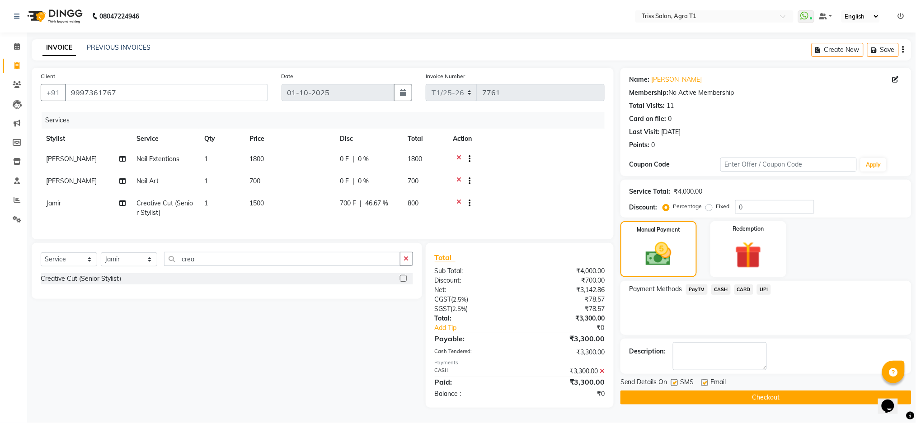
click at [767, 400] on button "Checkout" at bounding box center [765, 398] width 291 height 14
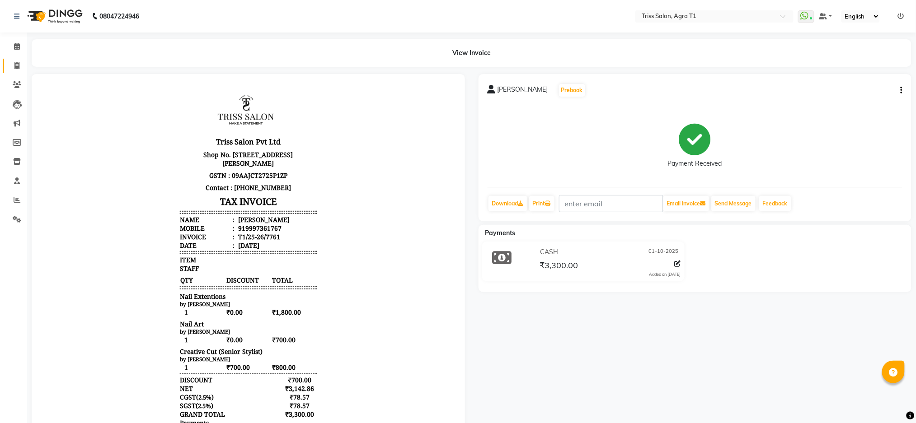
click at [14, 61] on span at bounding box center [17, 66] width 16 height 10
select select "service"
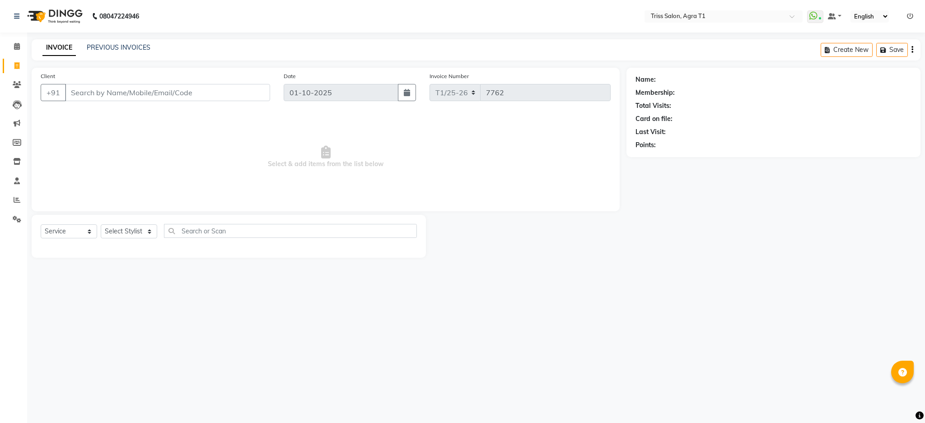
click at [181, 94] on input "Client" at bounding box center [167, 92] width 205 height 17
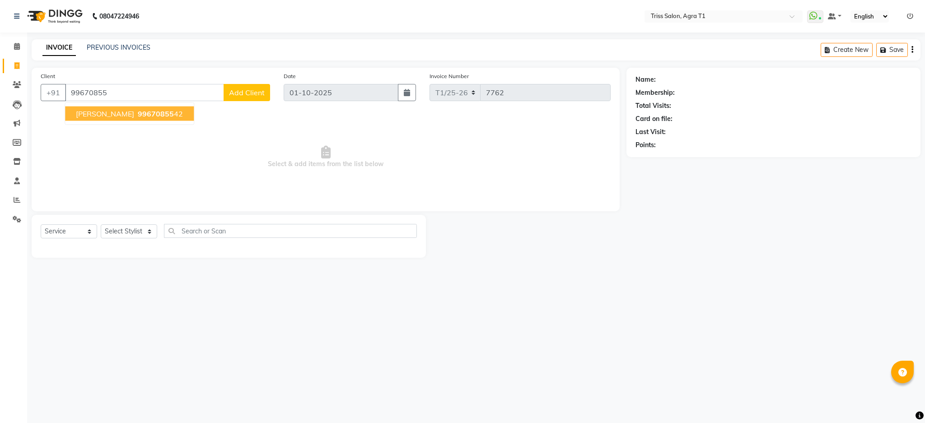
click at [138, 109] on span "99670855" at bounding box center [156, 113] width 36 height 9
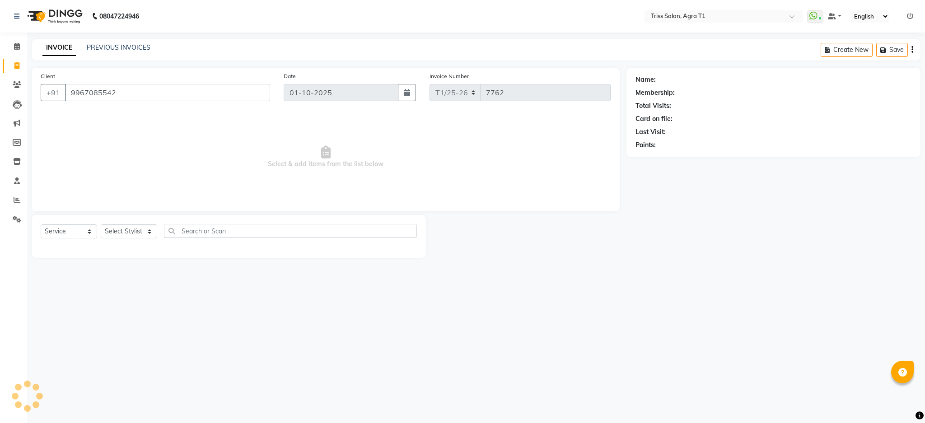
type input "9967085542"
click at [135, 234] on select "Select Stylist Apoorva Dipesh Gaurav Jamir Jasbir Singh Kamal Kanchan Kishor Ne…" at bounding box center [129, 231] width 56 height 14
select select "88159"
click at [101, 225] on select "Select Stylist Apoorva Dipesh Gaurav Jamir Jasbir Singh Kamal Kanchan Kishor Ne…" at bounding box center [129, 231] width 56 height 14
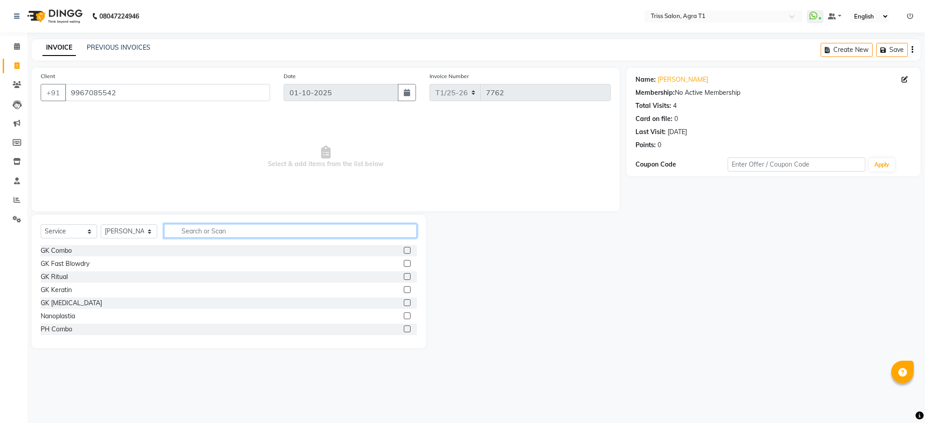
click at [207, 233] on input "text" at bounding box center [290, 231] width 253 height 14
type input "thre"
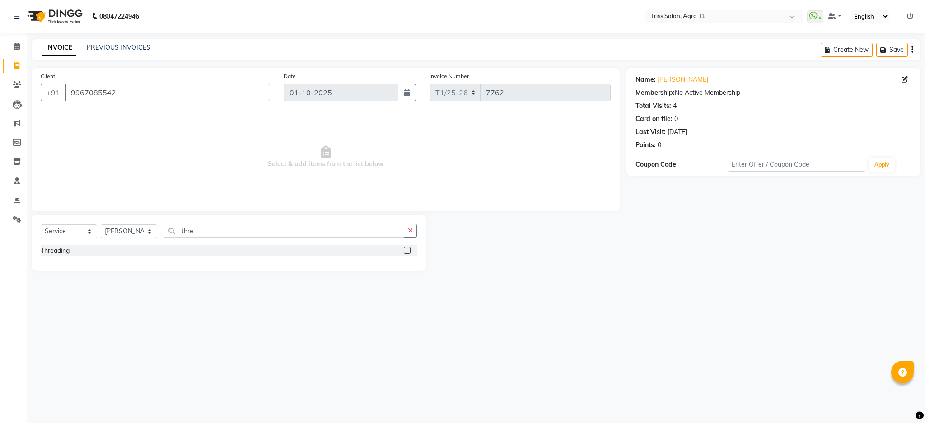
click at [407, 251] on label at bounding box center [407, 250] width 7 height 7
click at [407, 251] on input "checkbox" at bounding box center [407, 251] width 6 height 6
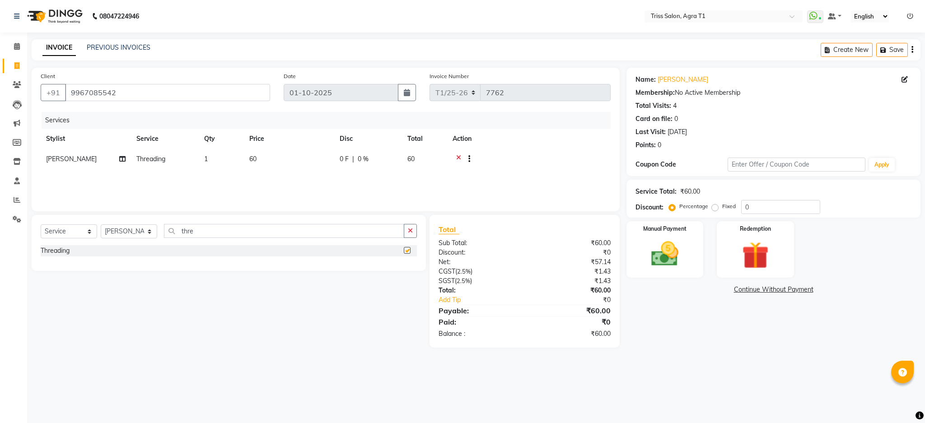
checkbox input "false"
click at [219, 160] on td "1" at bounding box center [221, 160] width 45 height 22
select select "88159"
click at [266, 163] on input "1" at bounding box center [264, 161] width 34 height 14
type input "2"
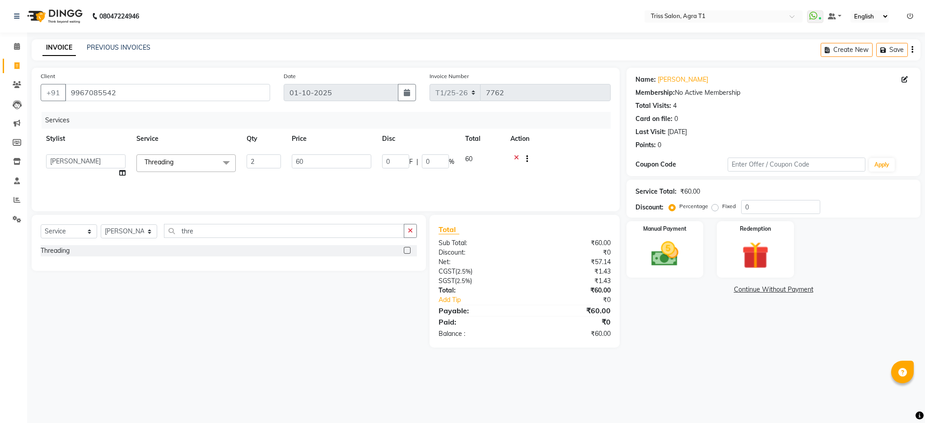
click at [707, 340] on div "Name: Monisha Membership: No Active Membership Total Visits: 4 Card on file: 0 …" at bounding box center [776, 208] width 301 height 280
click at [675, 249] on img at bounding box center [665, 253] width 44 height 31
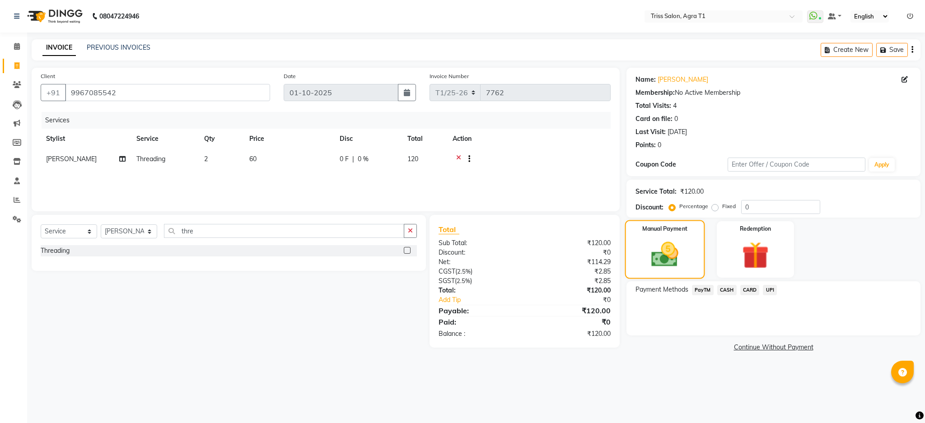
click at [772, 292] on span "UPI" at bounding box center [770, 290] width 14 height 10
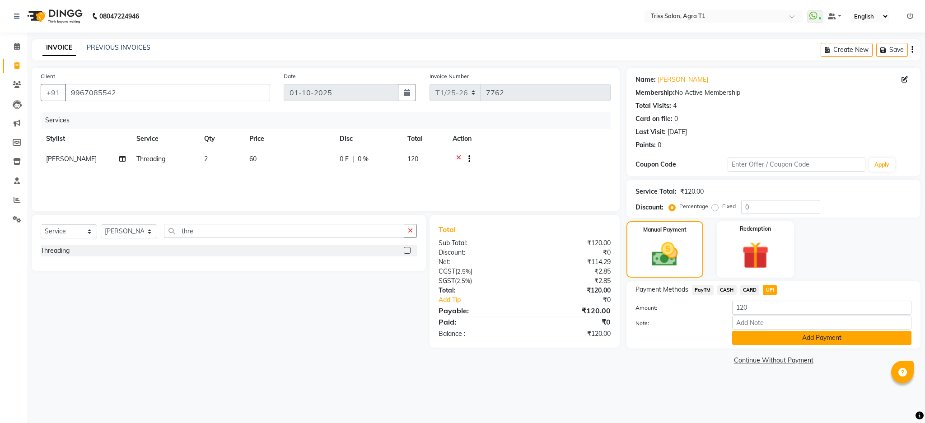
click at [832, 338] on button "Add Payment" at bounding box center [821, 338] width 179 height 14
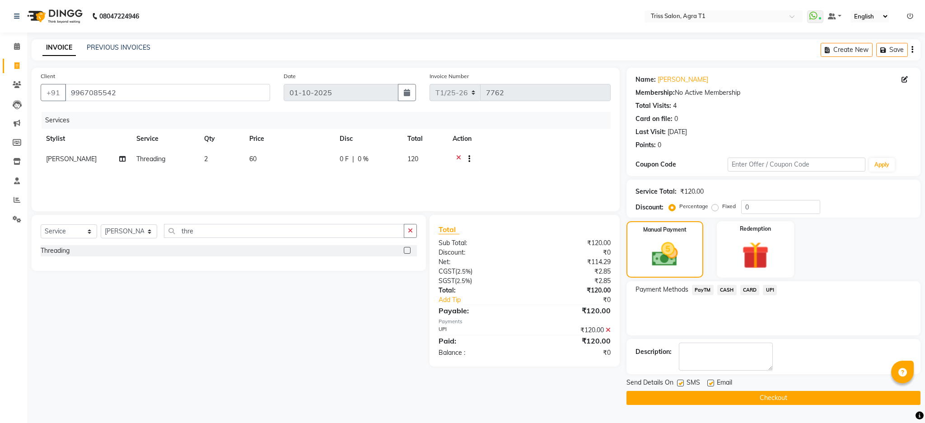
click at [801, 394] on button "Checkout" at bounding box center [773, 398] width 294 height 14
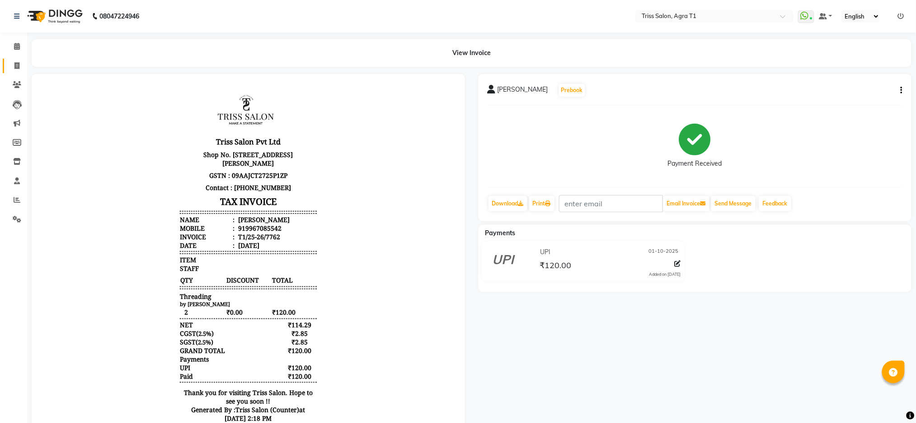
click at [11, 66] on span at bounding box center [17, 66] width 16 height 10
select select "service"
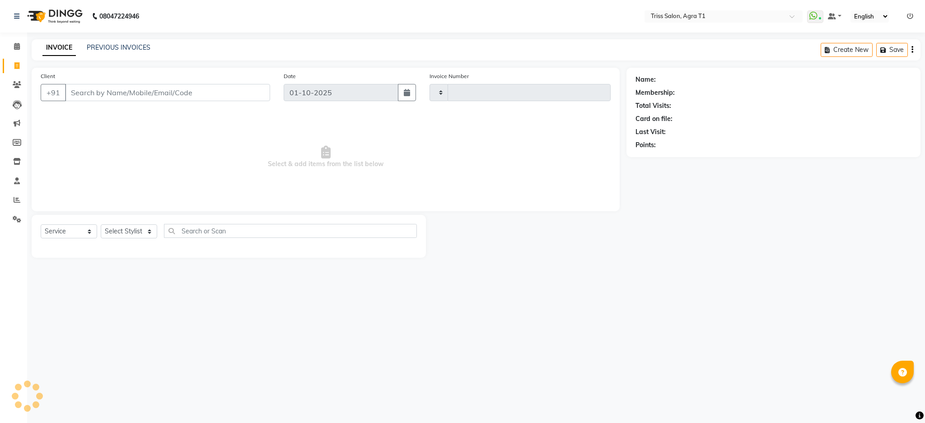
type input "7763"
select select "4300"
click at [117, 234] on select "Select Stylist Apoorva Dipesh Gaurav Jamir Jasbir Singh Kamal Kanchan Kishor Ne…" at bounding box center [129, 231] width 56 height 14
click at [101, 225] on select "Select Stylist Apoorva Dipesh Gaurav Jamir Jasbir Singh Kamal Kanchan Kishor Ne…" at bounding box center [129, 231] width 56 height 14
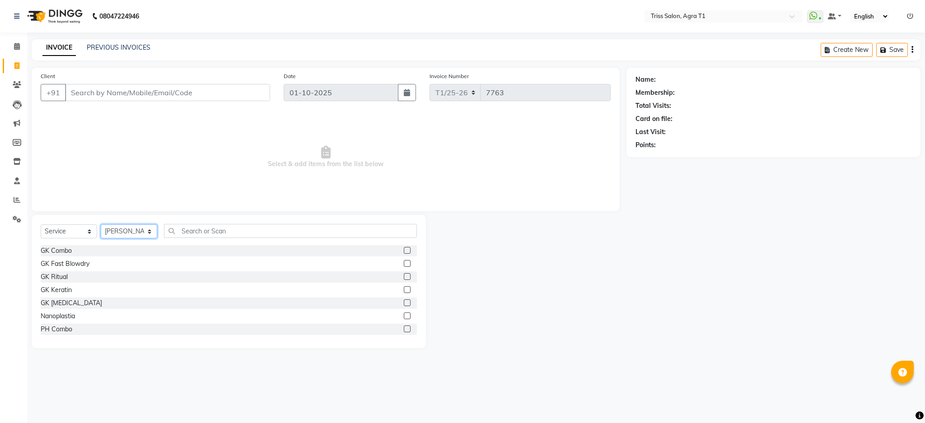
click at [122, 229] on select "Select Stylist Apoorva Dipesh Gaurav Jamir Jasbir Singh Kamal Kanchan Kishor Ne…" at bounding box center [129, 231] width 56 height 14
select select "14694"
click at [101, 225] on select "Select Stylist Apoorva Dipesh Gaurav Jamir Jasbir Singh Kamal Kanchan Kishor Ne…" at bounding box center [129, 231] width 56 height 14
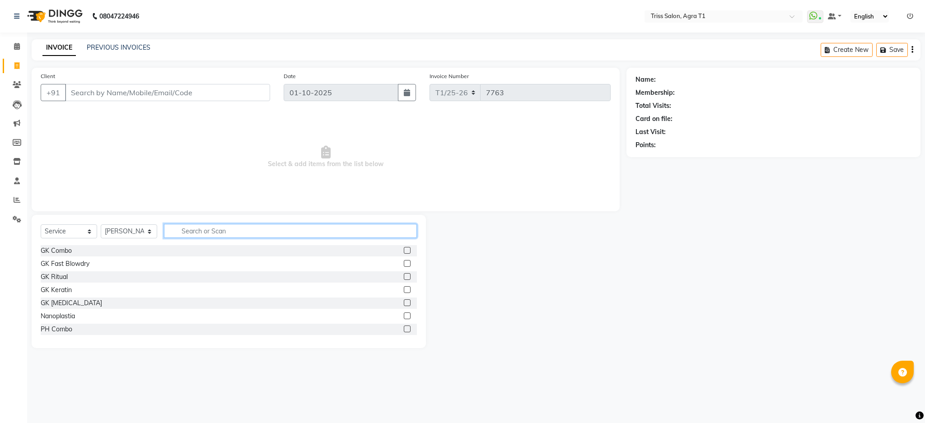
click at [204, 234] on input "text" at bounding box center [290, 231] width 253 height 14
type input "cut"
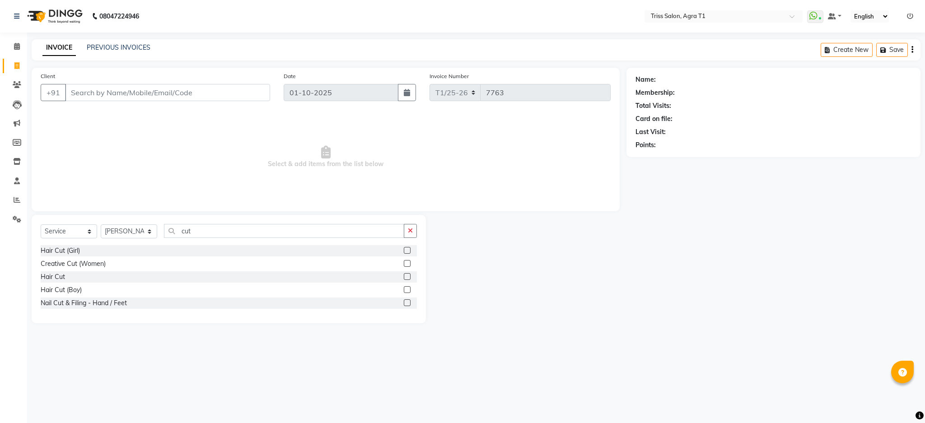
click at [407, 277] on label at bounding box center [407, 276] width 7 height 7
click at [407, 277] on input "checkbox" at bounding box center [407, 277] width 6 height 6
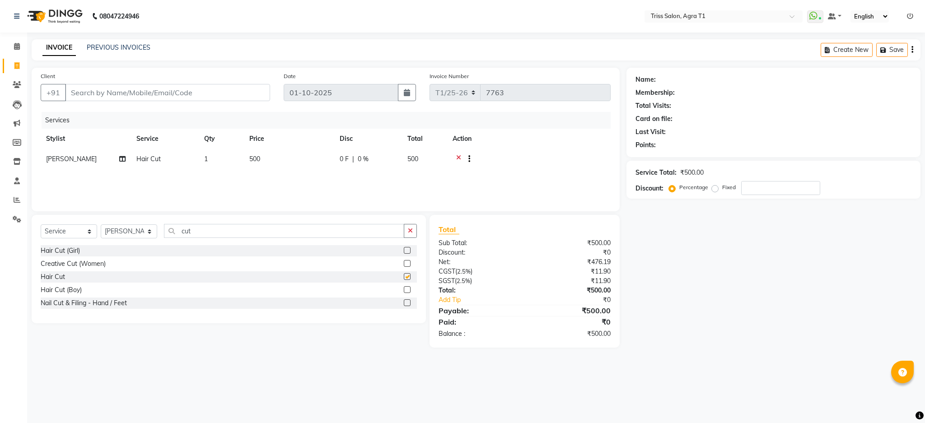
checkbox input "false"
click at [410, 229] on icon "button" at bounding box center [410, 231] width 5 height 6
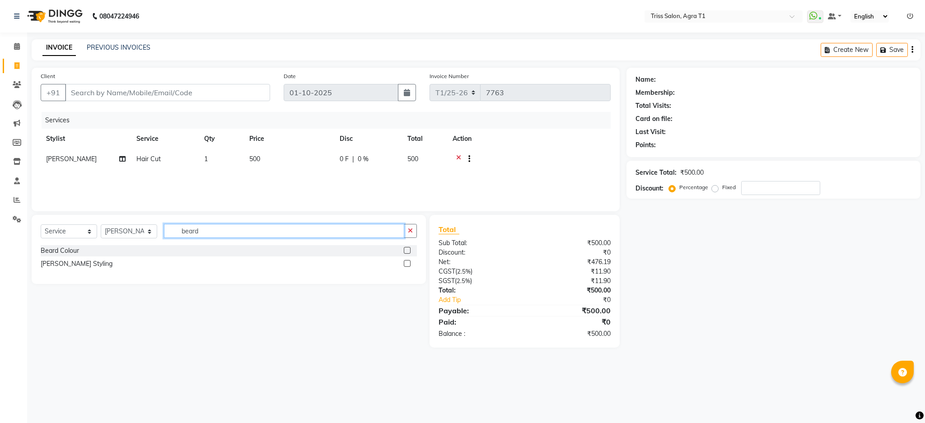
type input "beard"
click at [406, 265] on label at bounding box center [407, 263] width 7 height 7
click at [406, 265] on input "checkbox" at bounding box center [407, 264] width 6 height 6
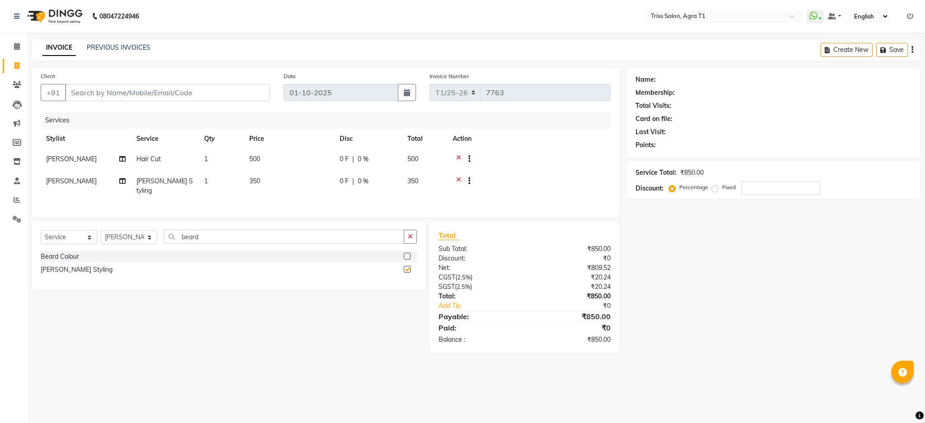
checkbox input "false"
click at [236, 89] on input "Client" at bounding box center [167, 92] width 205 height 17
type input "8"
type input "0"
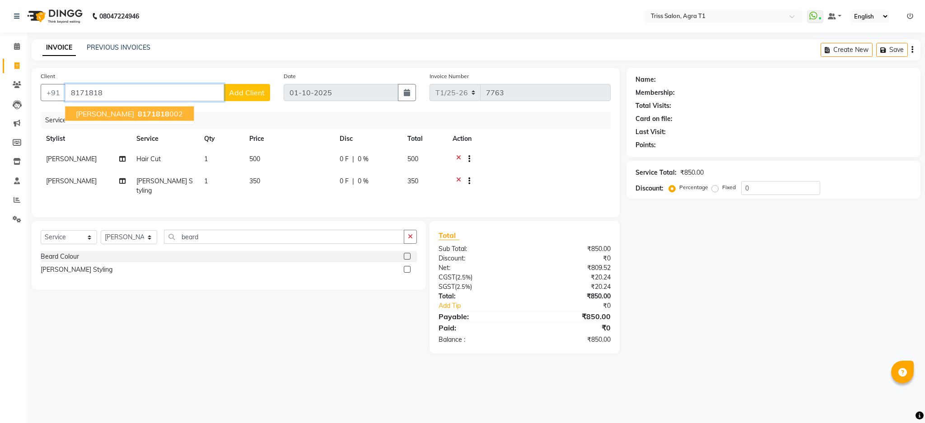
click at [161, 112] on button "Priyanca 8171818 002" at bounding box center [129, 114] width 129 height 14
type input "8171818002"
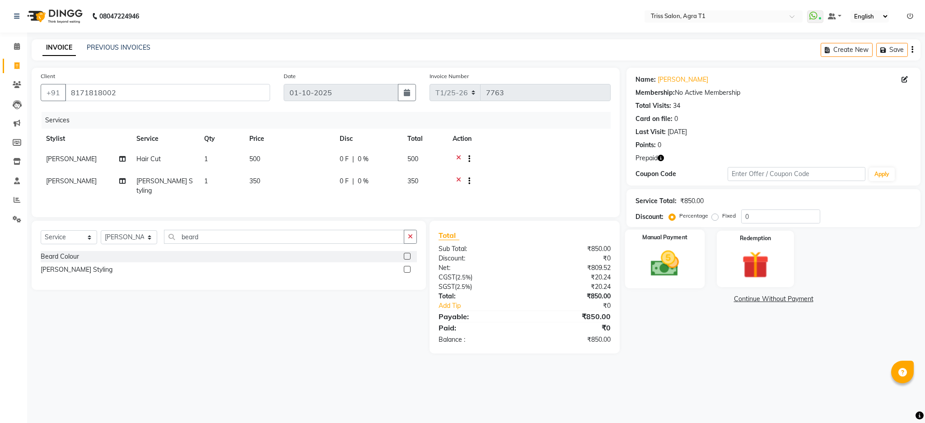
click at [673, 266] on img at bounding box center [665, 264] width 46 height 33
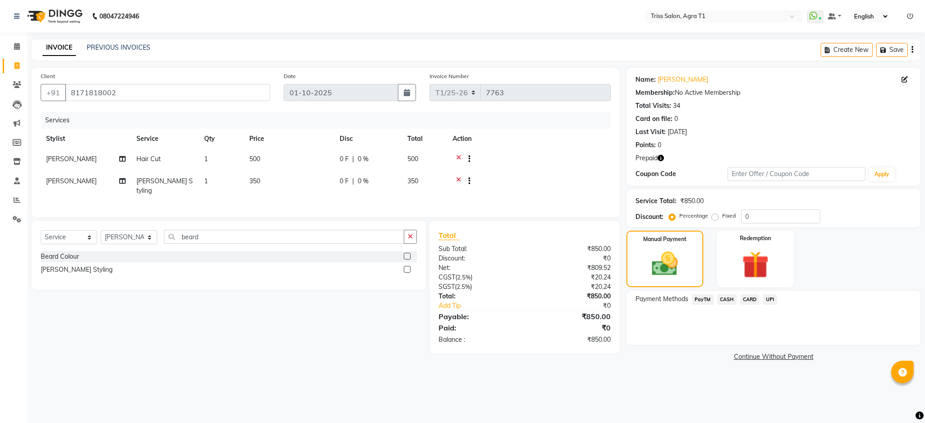
click at [733, 303] on span "CASH" at bounding box center [726, 299] width 19 height 10
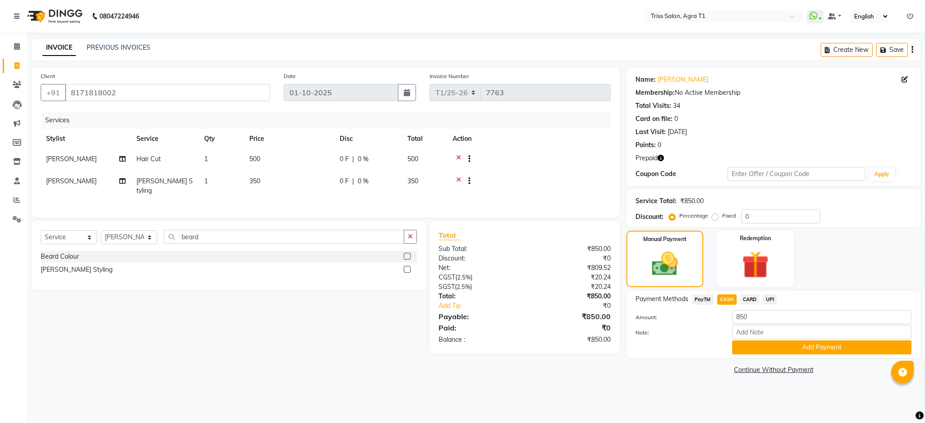
click at [752, 304] on span "CARD" at bounding box center [749, 299] width 19 height 10
click at [882, 345] on button "Add Payment" at bounding box center [821, 348] width 179 height 14
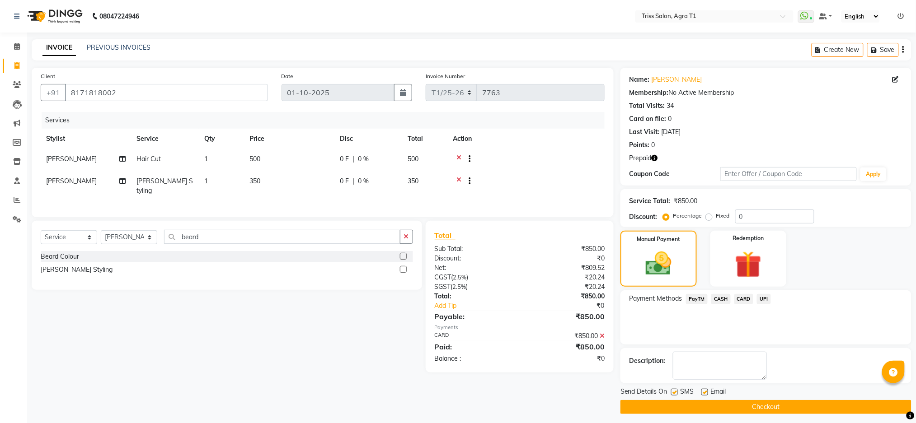
click at [857, 402] on button "Checkout" at bounding box center [765, 407] width 291 height 14
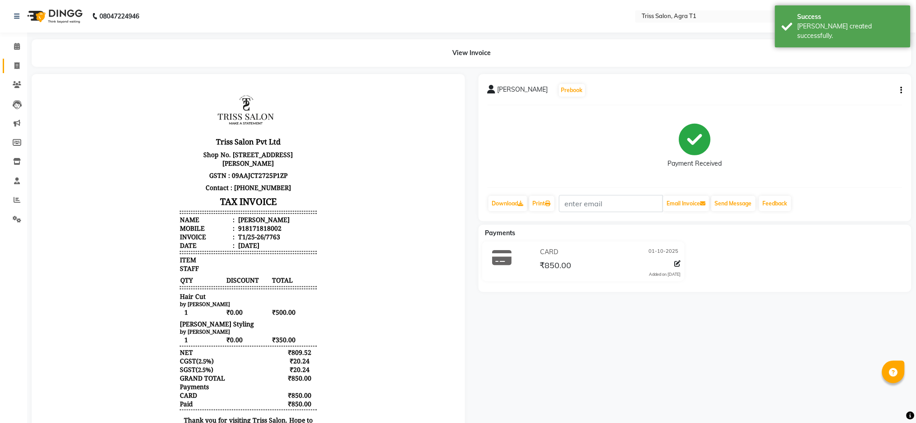
click at [16, 65] on icon at bounding box center [16, 65] width 5 height 7
select select "service"
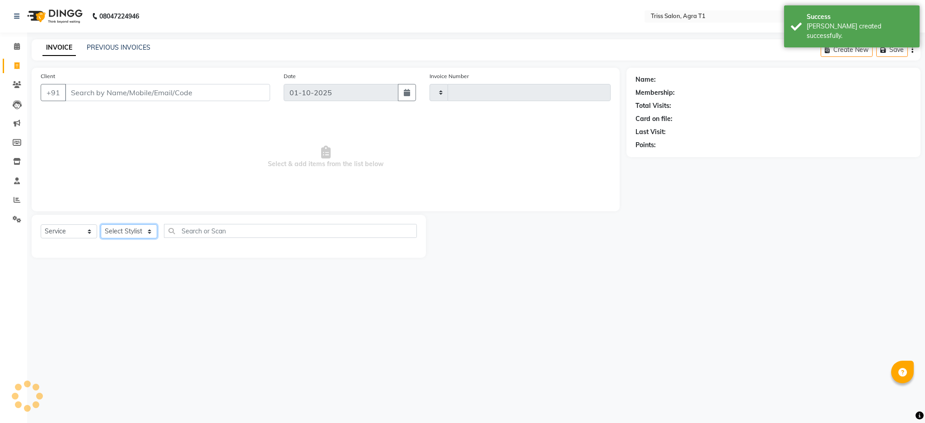
click at [120, 237] on select "Select Stylist" at bounding box center [129, 231] width 56 height 14
click at [114, 229] on select "Select Stylist" at bounding box center [129, 231] width 56 height 14
click at [113, 235] on select "Select Stylist" at bounding box center [129, 231] width 56 height 14
click at [119, 234] on select "Select Stylist" at bounding box center [129, 231] width 56 height 14
click at [125, 235] on select "Select Stylist" at bounding box center [129, 231] width 56 height 14
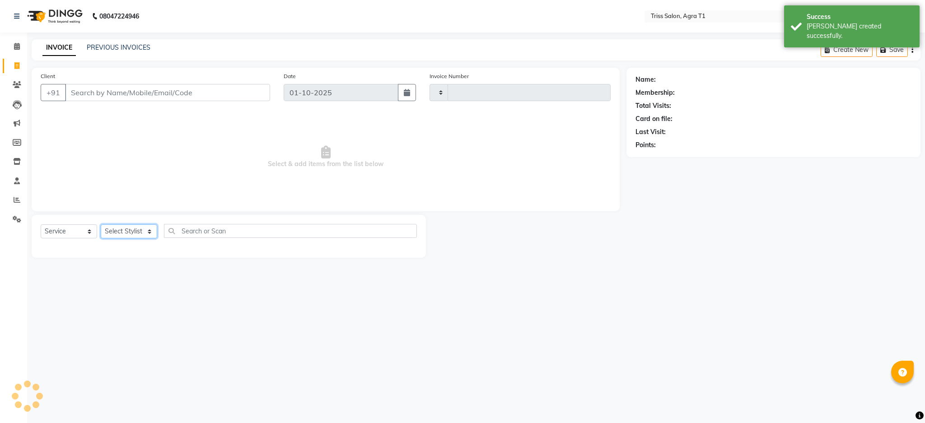
click at [122, 234] on select "Select Stylist" at bounding box center [129, 231] width 56 height 14
click at [132, 236] on select "Select Stylist" at bounding box center [129, 231] width 56 height 14
click at [120, 237] on select "Select Stylist" at bounding box center [129, 231] width 56 height 14
click at [113, 227] on select "Select Stylist" at bounding box center [129, 231] width 56 height 14
click at [123, 238] on select "Select Stylist" at bounding box center [129, 231] width 56 height 14
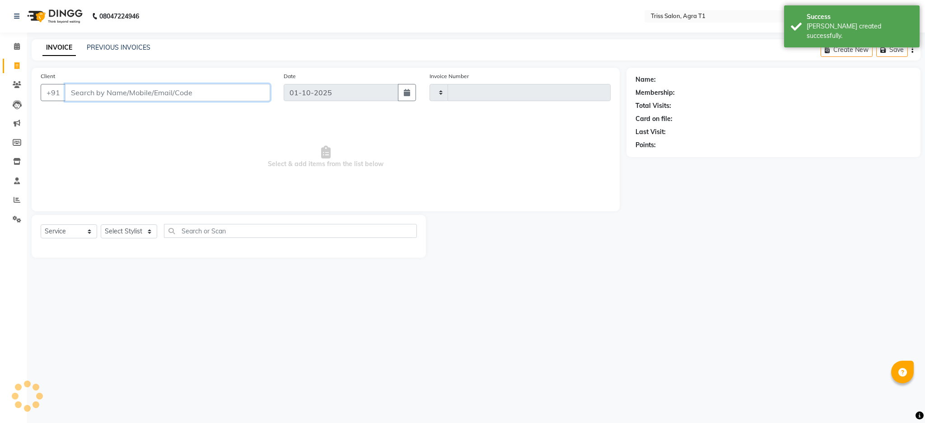
click at [82, 91] on input "Client" at bounding box center [167, 92] width 205 height 17
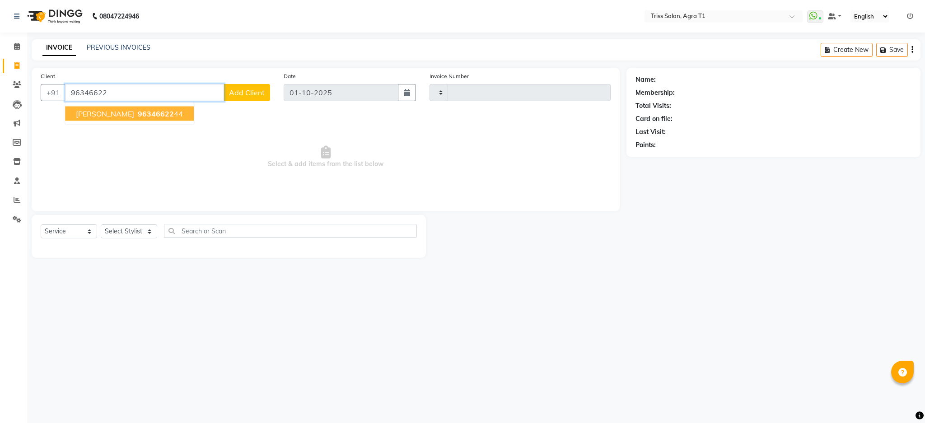
click at [127, 94] on input "96346622" at bounding box center [144, 92] width 159 height 17
type input "9"
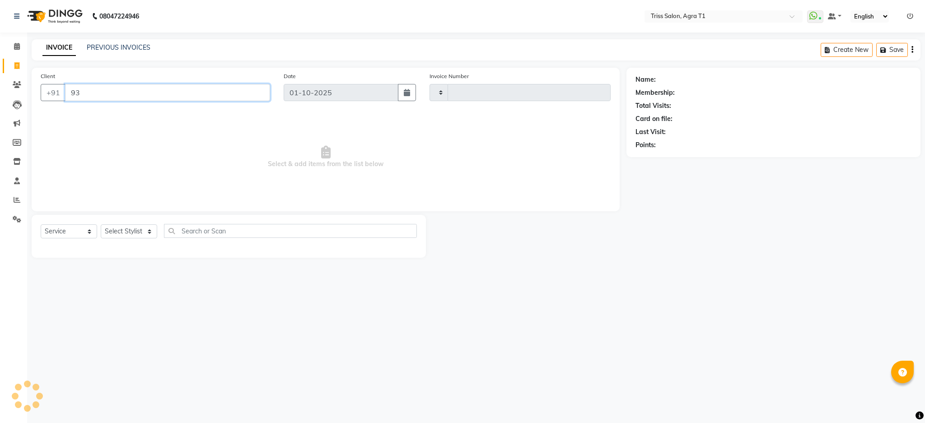
type input "9"
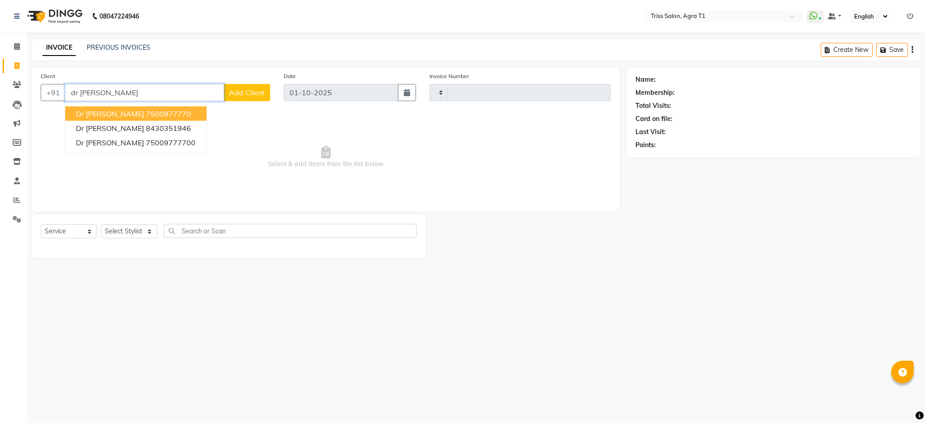
click at [78, 114] on span "Dr Sachin" at bounding box center [110, 113] width 68 height 9
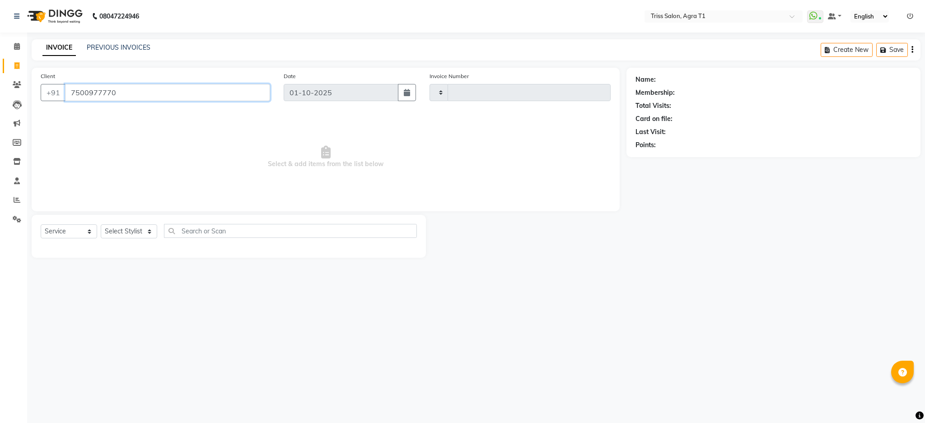
type input "7500977770"
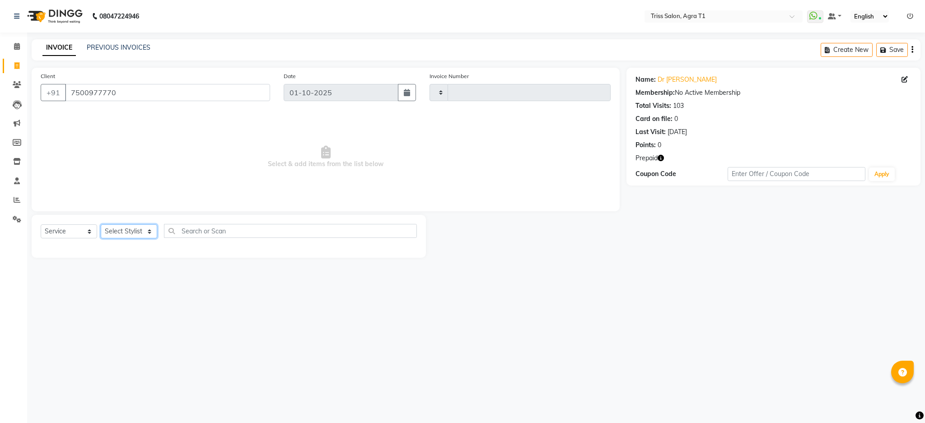
click at [124, 231] on select "Select Stylist" at bounding box center [129, 231] width 56 height 14
click at [101, 225] on select "Select Stylist" at bounding box center [129, 231] width 56 height 14
click at [121, 233] on select "Select Stylist" at bounding box center [129, 231] width 56 height 14
click at [659, 162] on button "button" at bounding box center [661, 158] width 6 height 9
click at [694, 248] on div "Name: Dr Sachin Membership: No Active Membership Total Visits: 103 Card on file…" at bounding box center [776, 163] width 301 height 190
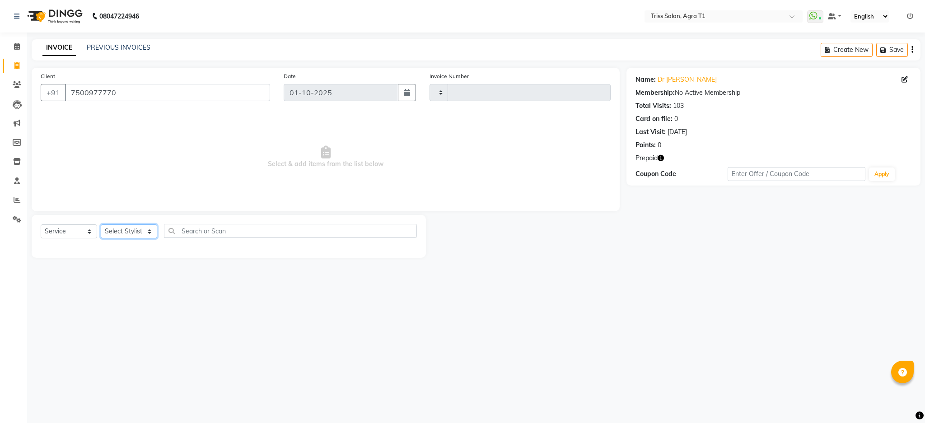
click at [116, 235] on select "Select Stylist" at bounding box center [129, 231] width 56 height 14
click at [112, 235] on select "Select Stylist" at bounding box center [129, 231] width 56 height 14
click at [121, 234] on select "Select Stylist" at bounding box center [129, 231] width 56 height 14
click at [132, 224] on select "Select Stylist" at bounding box center [129, 231] width 56 height 14
click at [119, 229] on select "Select Stylist" at bounding box center [129, 231] width 56 height 14
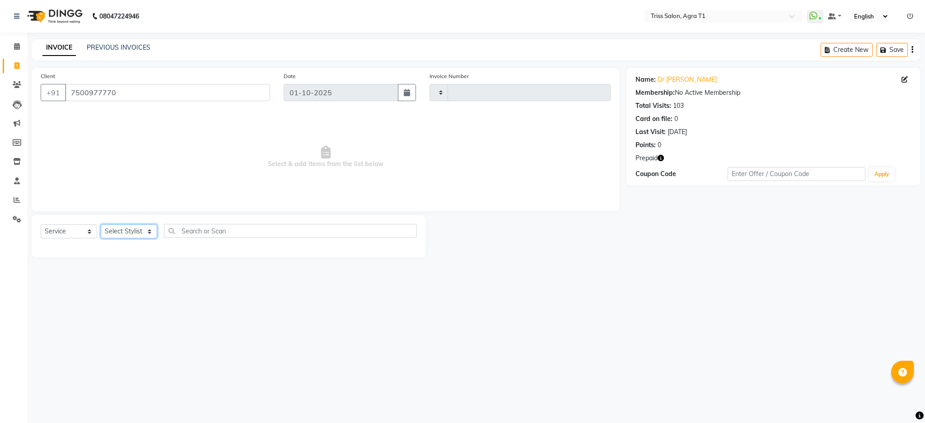
click at [101, 225] on select "Select Stylist" at bounding box center [129, 231] width 56 height 14
click at [135, 235] on select "Select Stylist" at bounding box center [129, 231] width 56 height 14
click at [129, 232] on select "Select Stylist" at bounding box center [129, 231] width 56 height 14
click at [127, 232] on select "Select Stylist" at bounding box center [129, 231] width 56 height 14
click at [122, 236] on select "Select Stylist" at bounding box center [129, 231] width 56 height 14
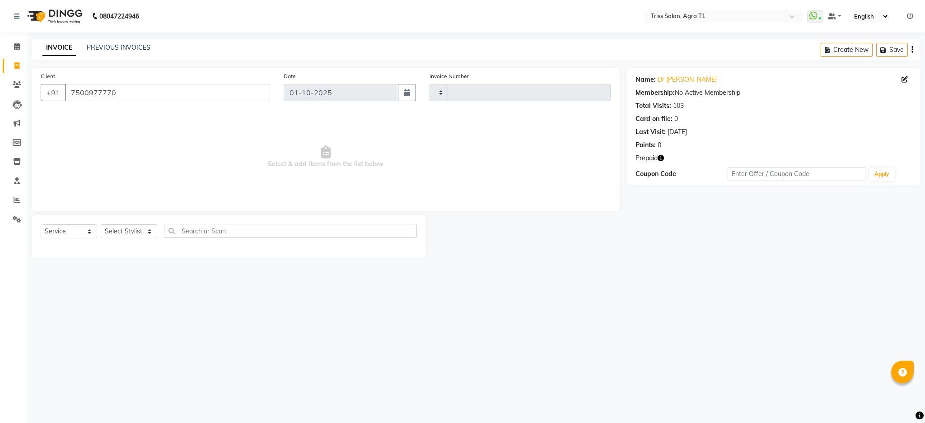
click at [70, 20] on img at bounding box center [54, 16] width 62 height 25
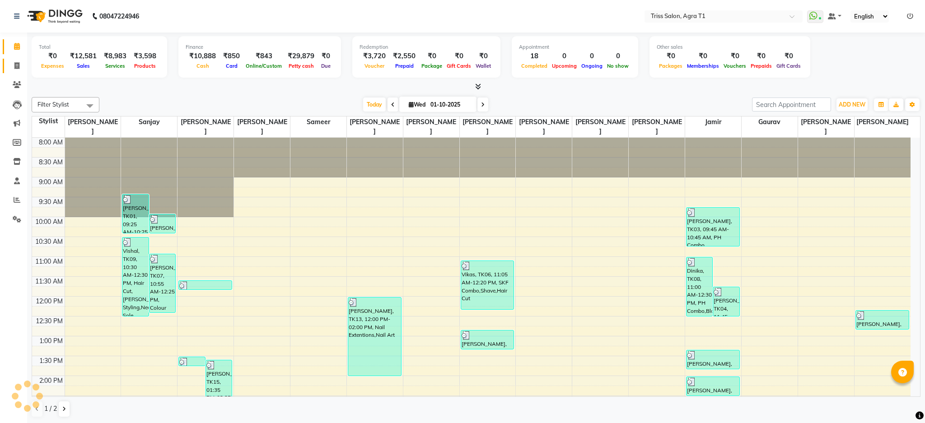
click at [17, 65] on icon at bounding box center [16, 65] width 5 height 7
select select "service"
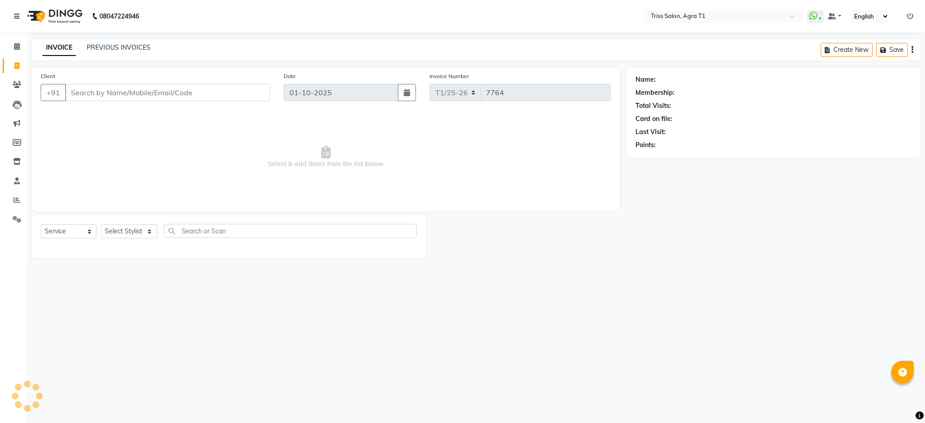
click at [145, 95] on input "Client" at bounding box center [167, 92] width 205 height 17
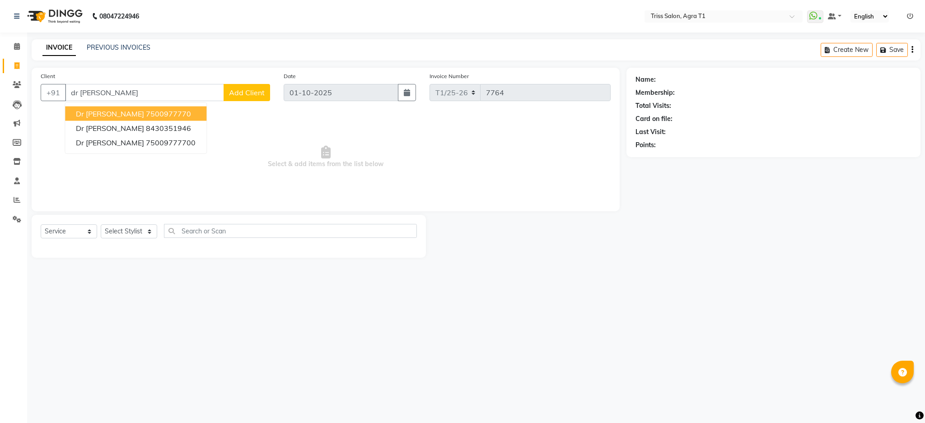
click at [74, 109] on button "Dr Sachin 7500977770" at bounding box center [135, 114] width 141 height 14
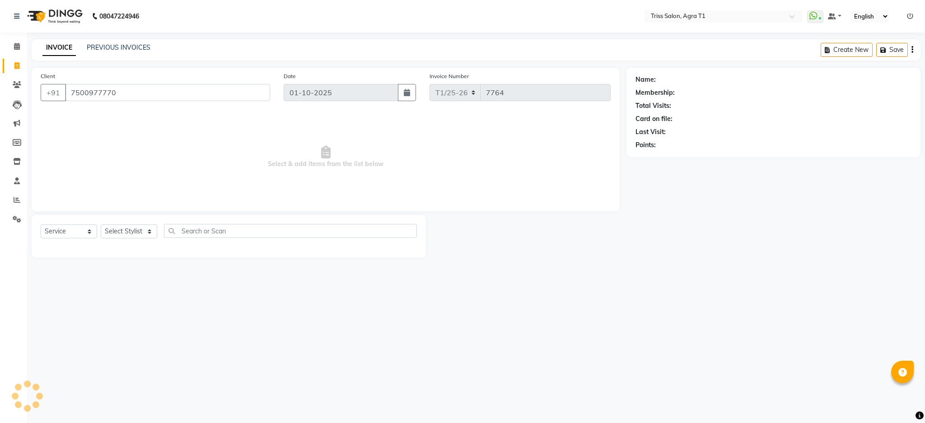
type input "7500977770"
click at [119, 226] on select "Select Stylist Apoorva Dipesh Gaurav Jamir Jasbir Singh Kamal Kanchan Kishor Ne…" at bounding box center [129, 231] width 56 height 14
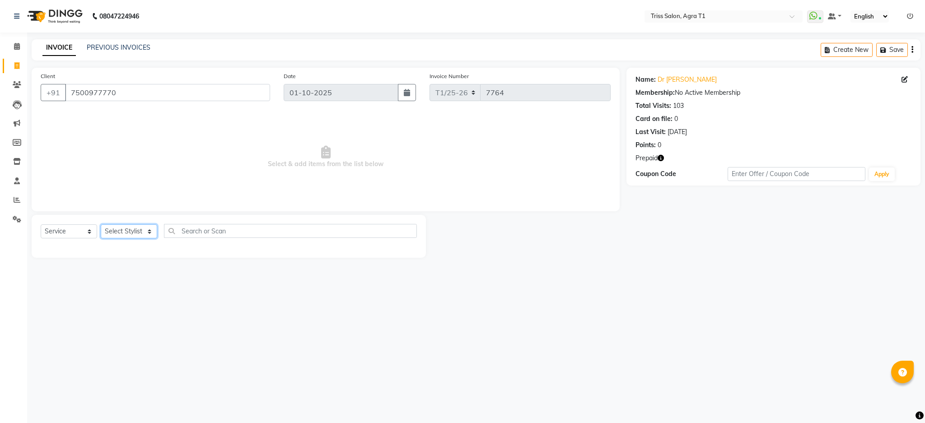
select select "14691"
click at [101, 225] on select "Select Stylist Apoorva Dipesh Gaurav Jamir Jasbir Singh Kamal Kanchan Kishor Ne…" at bounding box center [129, 231] width 56 height 14
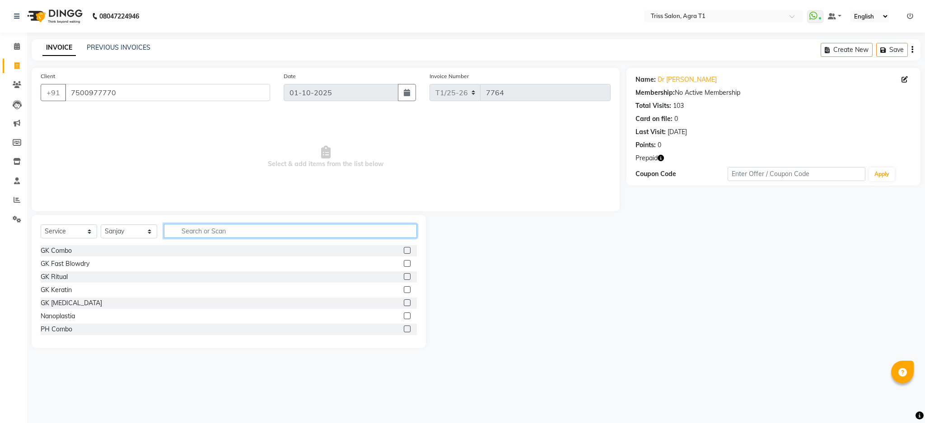
click at [193, 229] on input "text" at bounding box center [290, 231] width 253 height 14
click at [192, 237] on input "text" at bounding box center [290, 231] width 253 height 14
click at [194, 237] on input "text" at bounding box center [290, 231] width 253 height 14
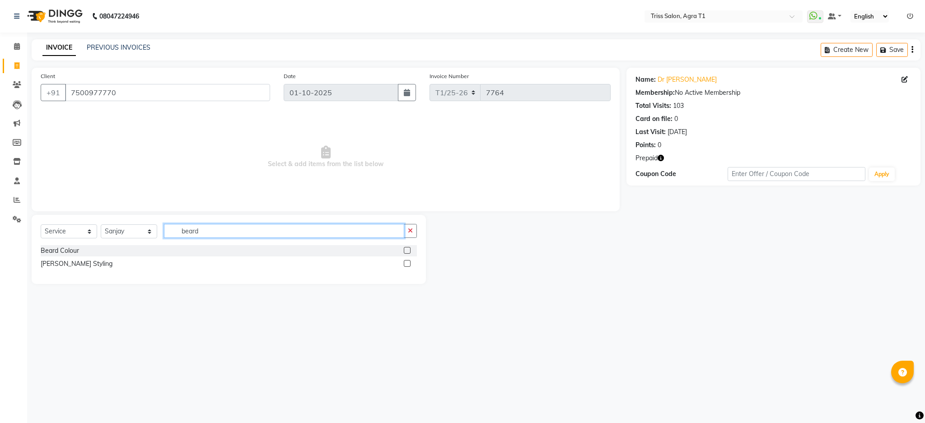
type input "beard"
click at [409, 263] on label at bounding box center [407, 263] width 7 height 7
click at [409, 263] on input "checkbox" at bounding box center [407, 264] width 6 height 6
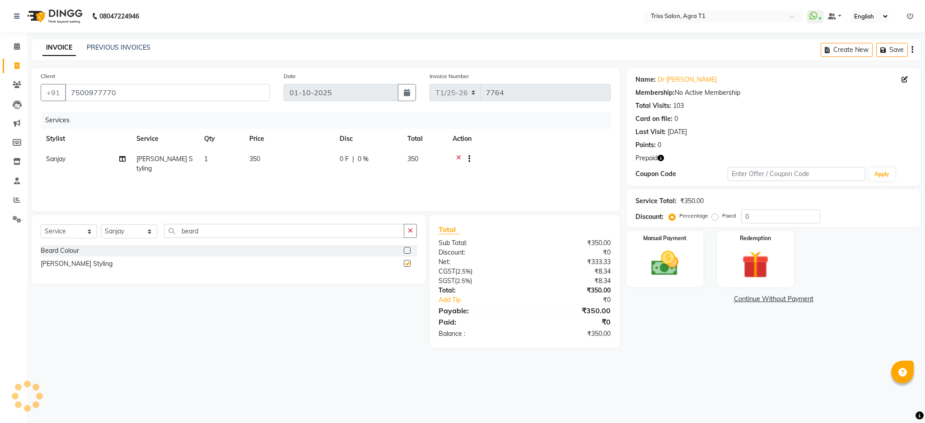
checkbox input "false"
click at [680, 278] on img at bounding box center [665, 264] width 46 height 33
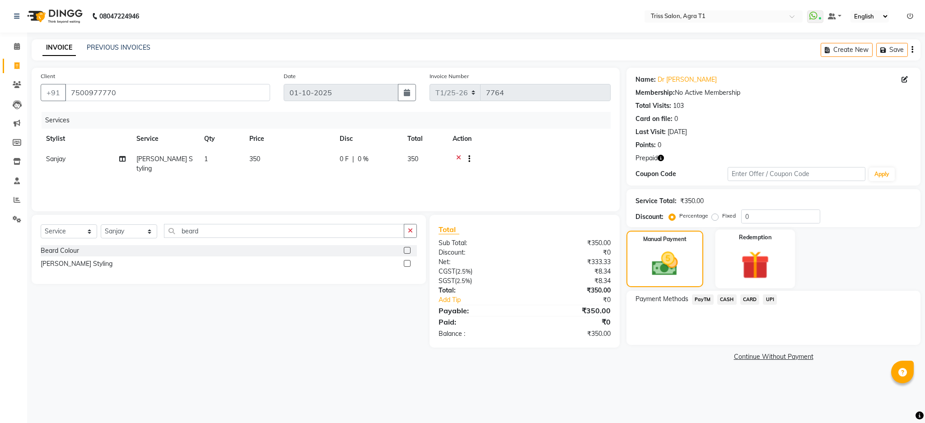
click at [758, 269] on img at bounding box center [756, 265] width 46 height 35
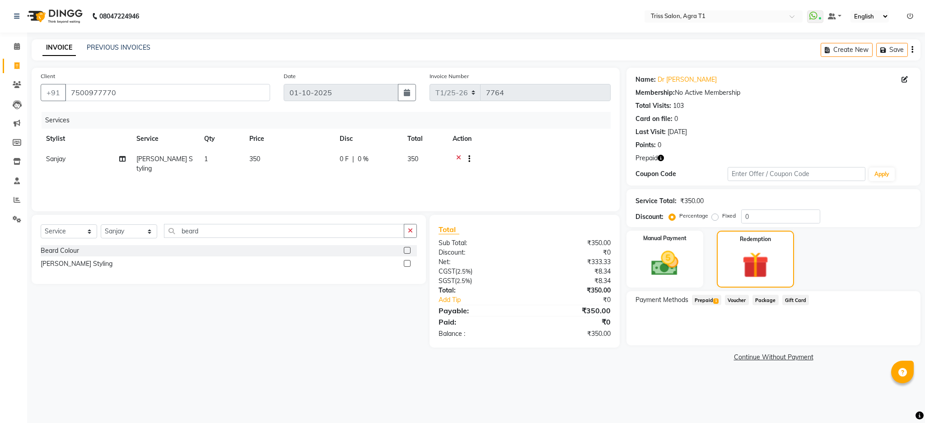
click at [706, 304] on span "Prepaid 1" at bounding box center [706, 300] width 29 height 10
click at [889, 336] on button "Add" at bounding box center [889, 336] width 33 height 15
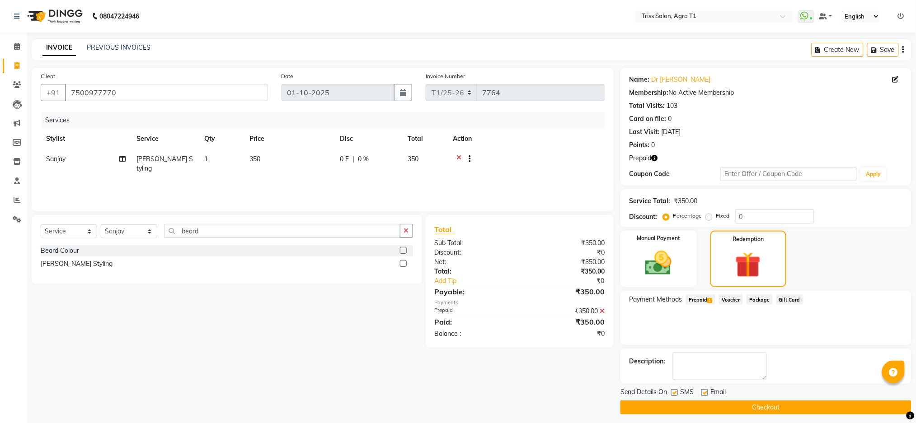
click at [834, 401] on button "Checkout" at bounding box center [765, 408] width 291 height 14
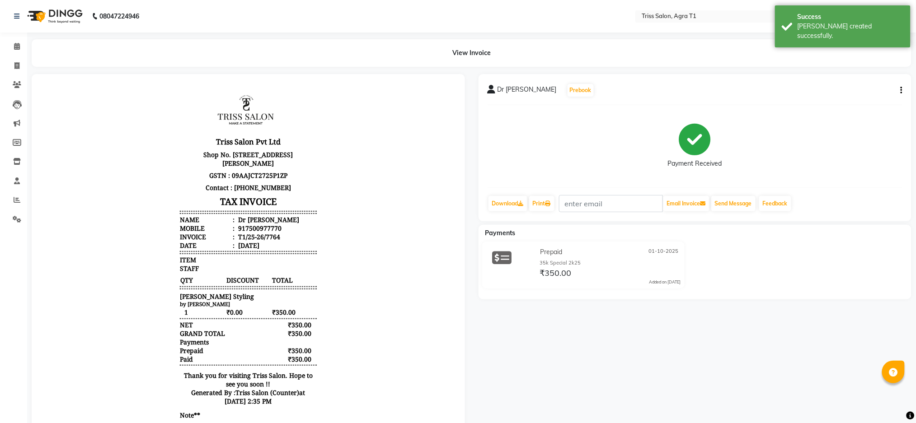
click at [52, 15] on img at bounding box center [54, 16] width 62 height 25
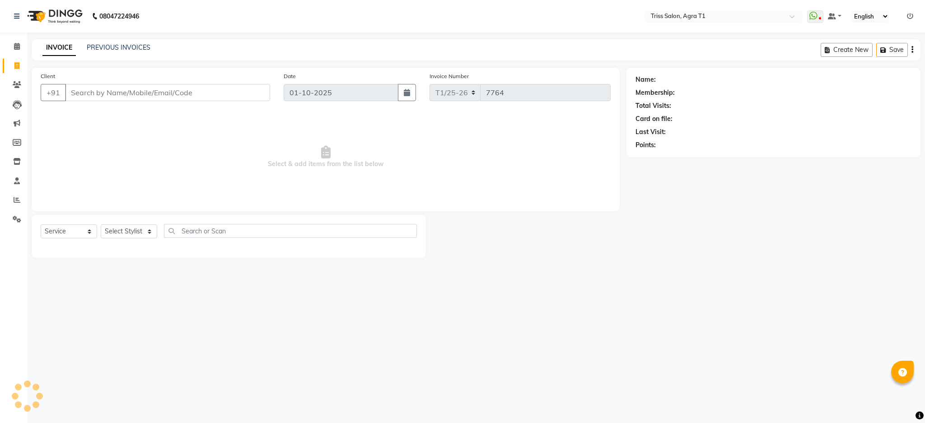
select select "service"
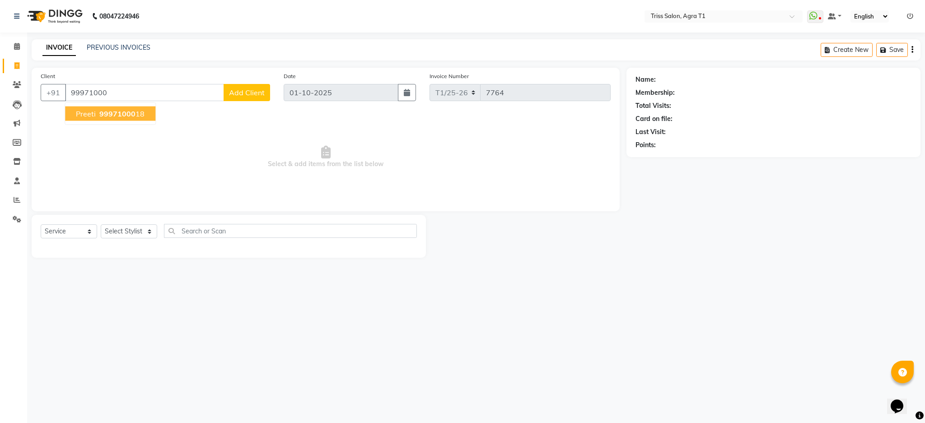
click at [80, 113] on span "Preeti" at bounding box center [86, 113] width 20 height 9
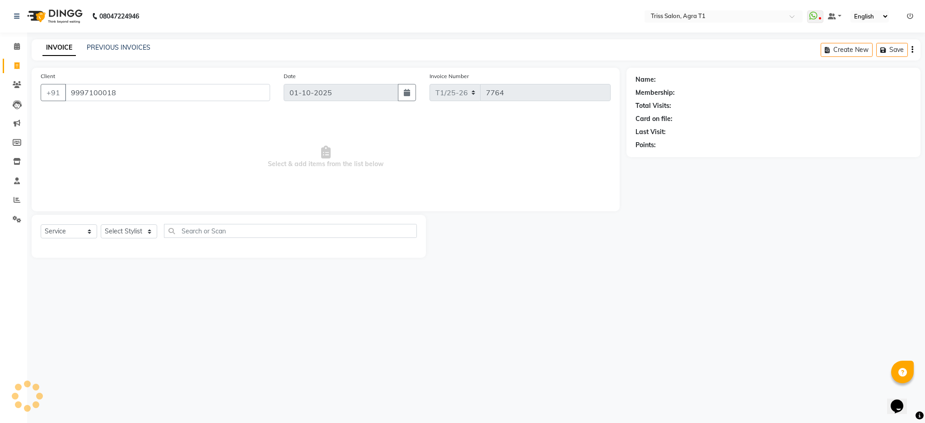
type input "9997100018"
click at [126, 231] on select "Select Stylist Apoorva Dipesh Gaurav Jamir Jasbir Singh Kamal Kanchan Kishor Ne…" at bounding box center [129, 231] width 56 height 14
click at [134, 238] on select "Select Stylist Apoorva Dipesh Gaurav Jamir Jasbir Singh Kamal Kanchan Kishor Ne…" at bounding box center [129, 231] width 56 height 14
click at [123, 233] on select "Select Stylist Apoorva Dipesh Gaurav Jamir Jasbir Singh Kamal Kanchan Kishor Ne…" at bounding box center [129, 231] width 56 height 14
select select "24769"
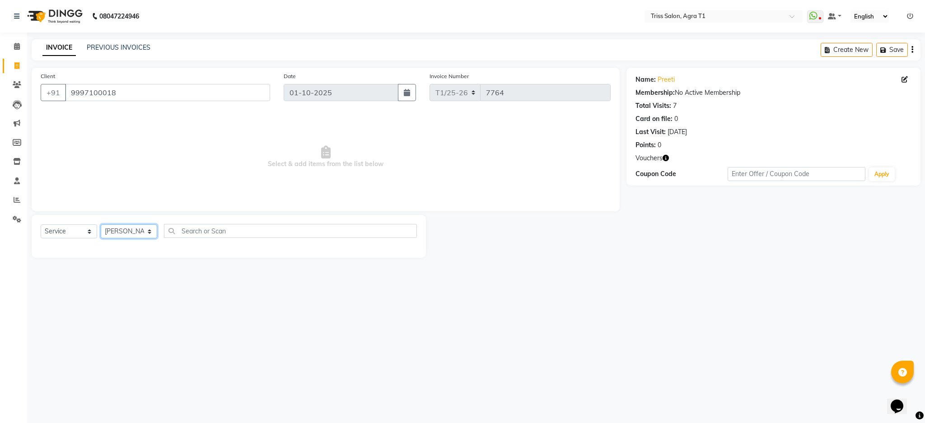
click at [101, 225] on select "Select Stylist Apoorva Dipesh Gaurav Jamir Jasbir Singh Kamal Kanchan Kishor Ne…" at bounding box center [129, 231] width 56 height 14
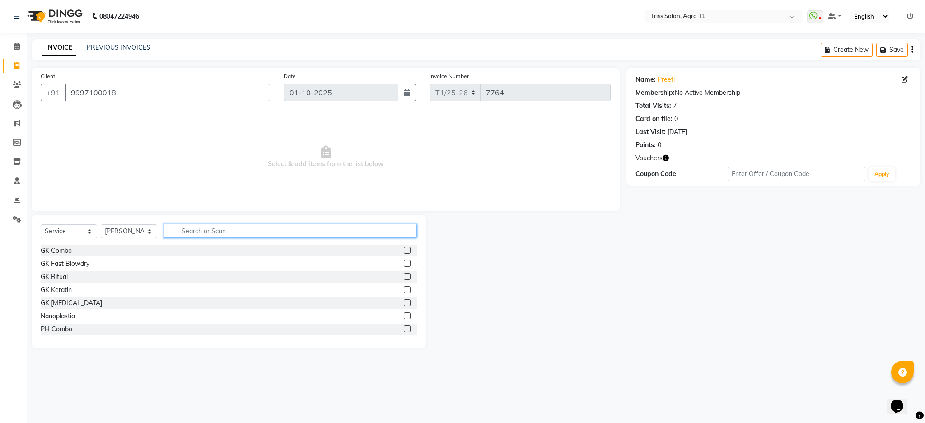
click at [191, 231] on input "text" at bounding box center [290, 231] width 253 height 14
type input "nail ex"
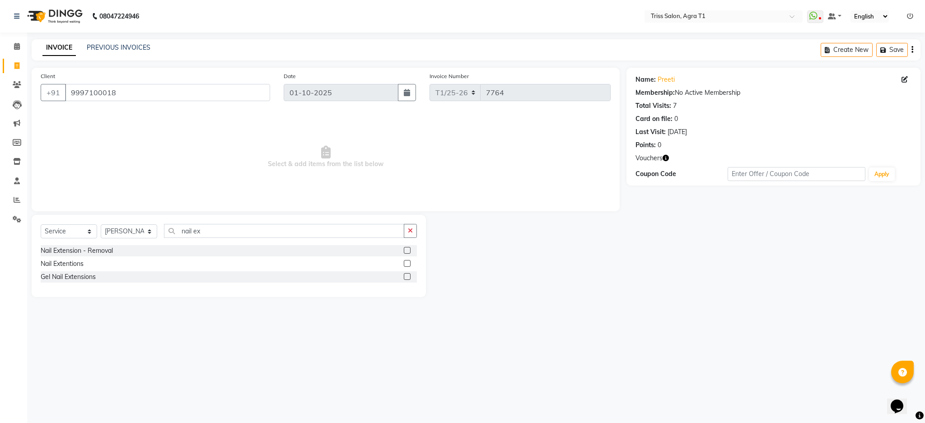
click at [409, 263] on label at bounding box center [407, 263] width 7 height 7
click at [409, 263] on input "checkbox" at bounding box center [407, 264] width 6 height 6
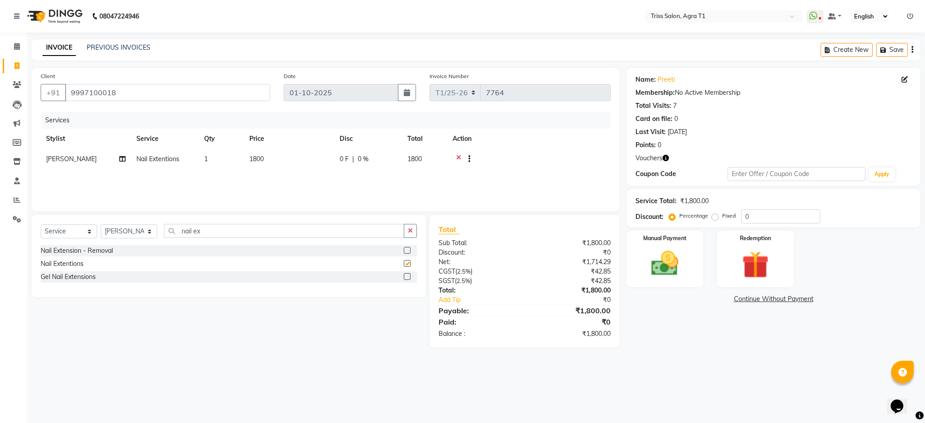
click at [424, 229] on div "Select Service Product Membership Package Voucher Prepaid Gift Card Select Styl…" at bounding box center [229, 256] width 394 height 82
checkbox input "false"
click at [410, 229] on icon "button" at bounding box center [410, 231] width 5 height 6
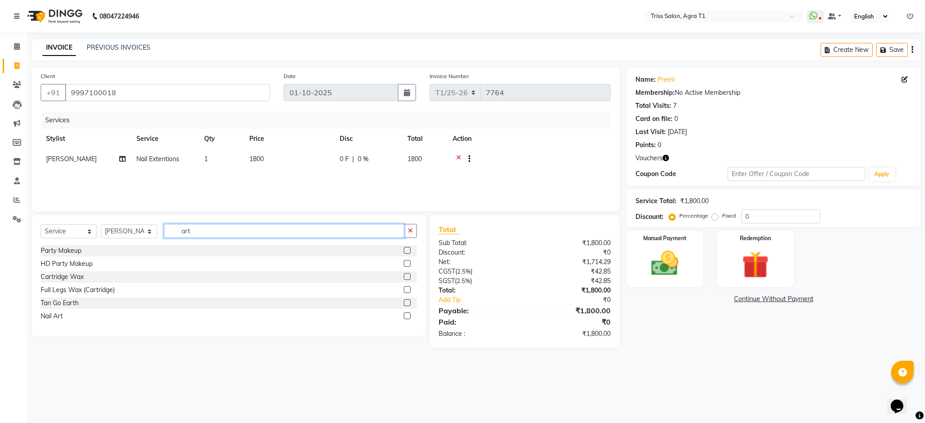
type input "art"
click at [406, 317] on label at bounding box center [407, 316] width 7 height 7
click at [406, 317] on input "checkbox" at bounding box center [407, 316] width 6 height 6
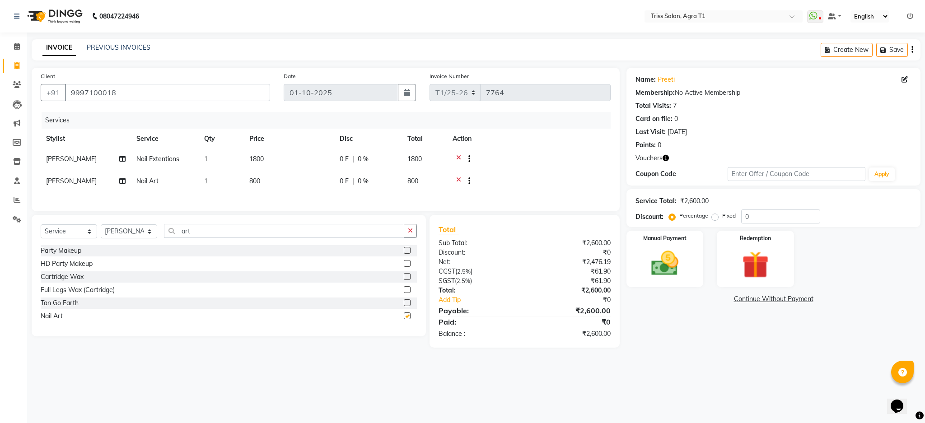
checkbox input "false"
click at [266, 168] on td "1800" at bounding box center [289, 160] width 90 height 22
select select "24769"
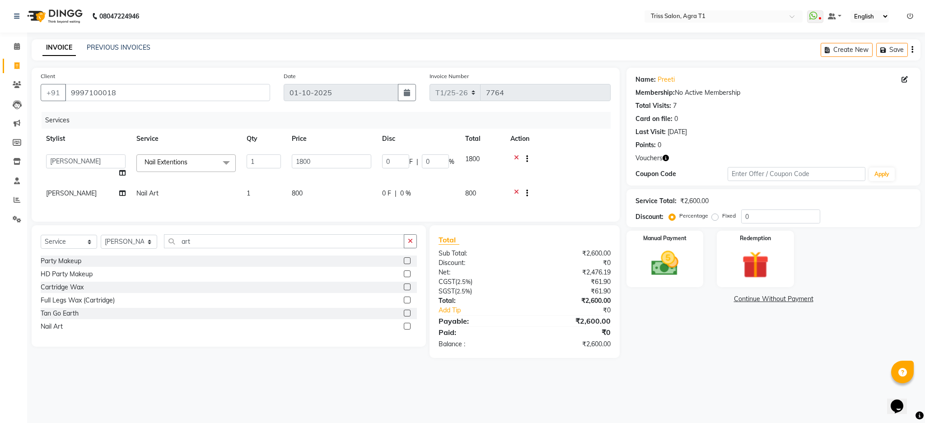
click at [316, 204] on td "800" at bounding box center [331, 194] width 90 height 22
select select "24769"
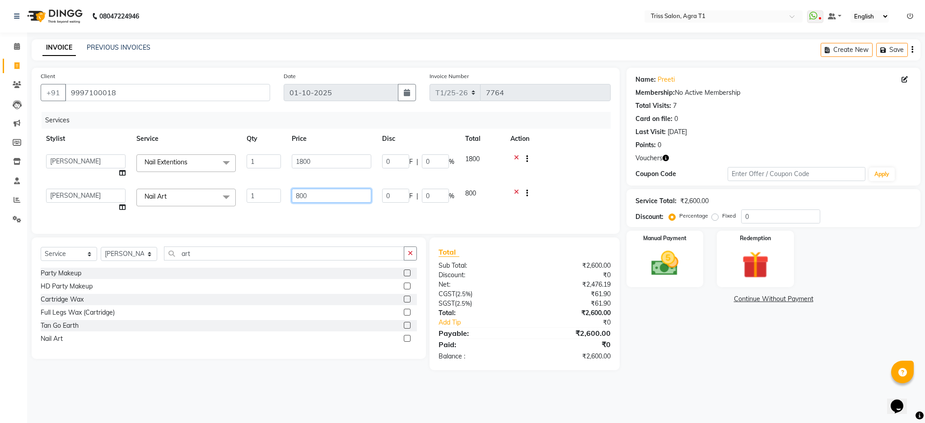
click at [353, 198] on input "800" at bounding box center [331, 196] width 79 height 14
type input "8"
type input "120"
click at [701, 358] on div "Name: Preeti Membership: No Active Membership Total Visits: 7 Card on file: 0 L…" at bounding box center [776, 219] width 301 height 303
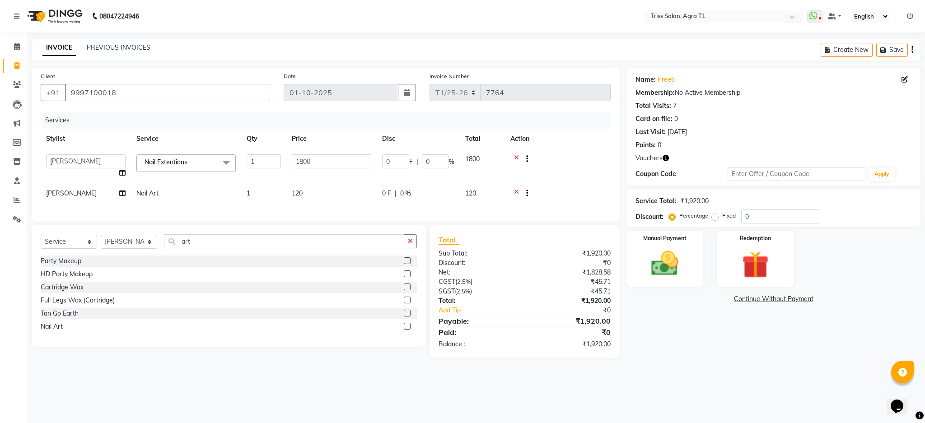
click at [308, 192] on td "120" at bounding box center [331, 194] width 90 height 22
select select "24769"
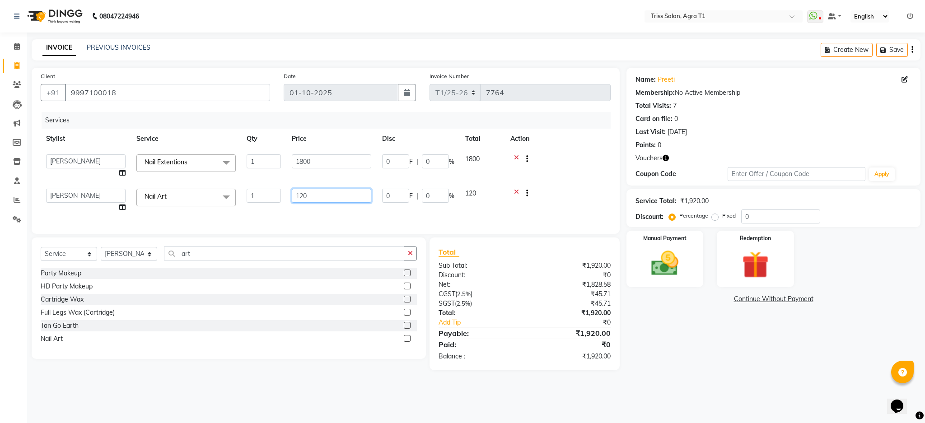
click at [338, 196] on input "120" at bounding box center [331, 196] width 79 height 14
type input "1200"
click at [687, 363] on div "Name: Preeti Membership: No Active Membership Total Visits: 7 Card on file: 0 L…" at bounding box center [776, 219] width 301 height 303
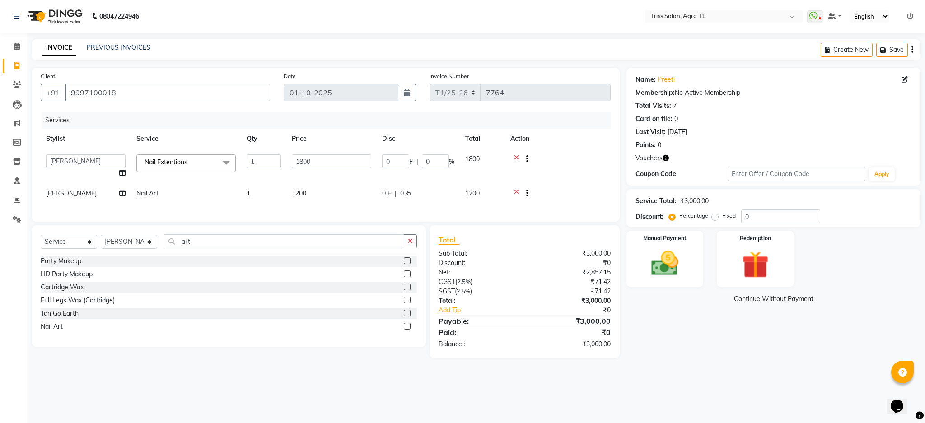
click at [319, 203] on td "1200" at bounding box center [331, 194] width 90 height 22
select select "24769"
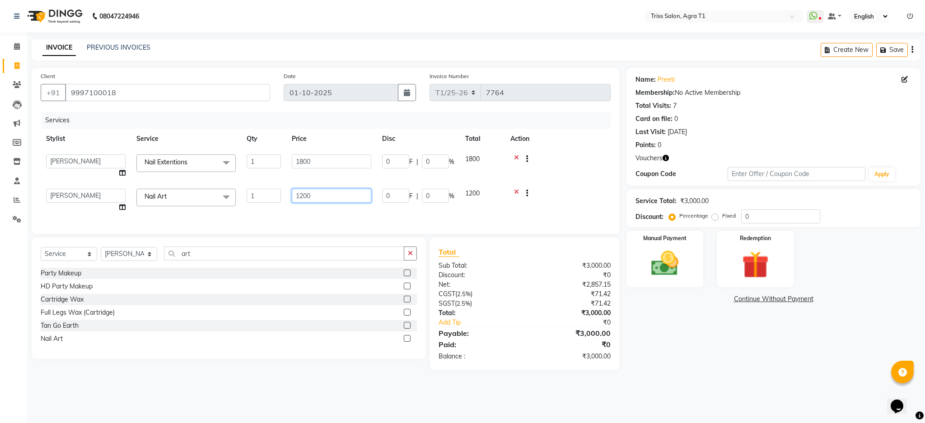
click at [344, 196] on input "1200" at bounding box center [331, 196] width 79 height 14
type input "1"
type input "2000"
click at [796, 150] on div "Name: Preeti Membership: No Active Membership Total Visits: 7 Card on file: 0 L…" at bounding box center [773, 127] width 294 height 118
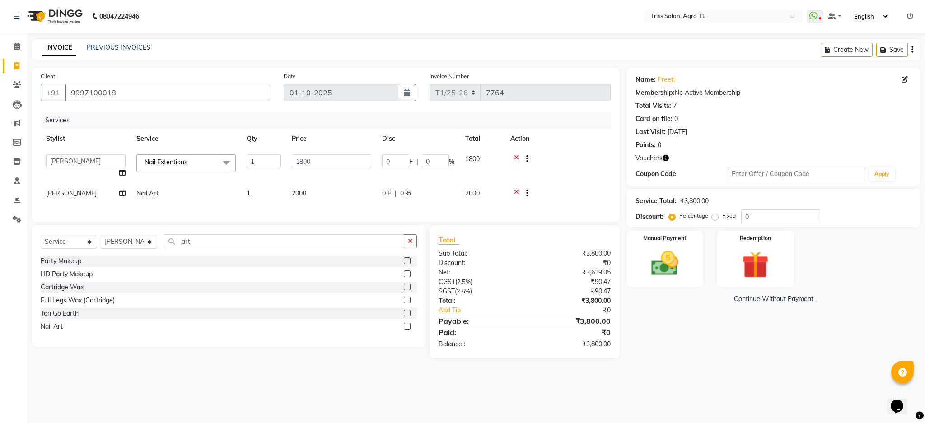
click at [663, 159] on icon "button" at bounding box center [666, 158] width 6 height 6
click at [754, 372] on main "INVOICE PREVIOUS INVOICES Create New Save Client +91 9997100018 Date 01-10-2025…" at bounding box center [476, 205] width 898 height 332
click at [763, 257] on img at bounding box center [756, 265] width 46 height 35
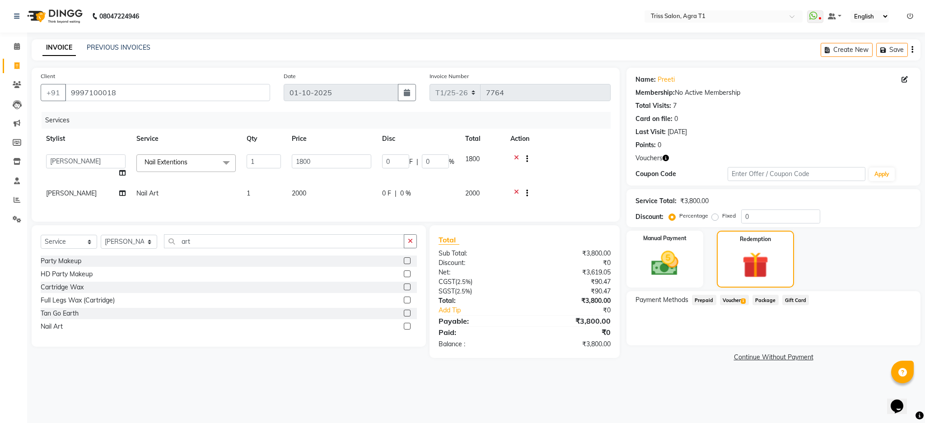
click at [743, 300] on span "1" at bounding box center [743, 301] width 5 height 5
click at [889, 334] on button "Add" at bounding box center [889, 336] width 33 height 15
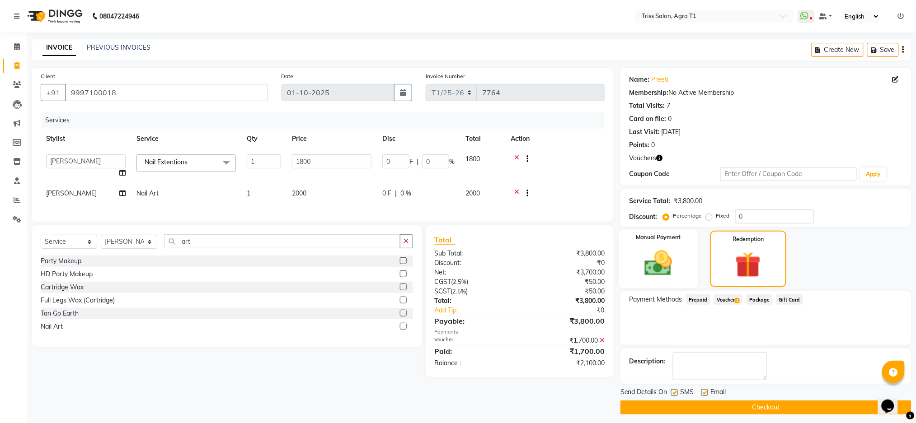
click at [682, 269] on div "Manual Payment" at bounding box center [658, 258] width 79 height 59
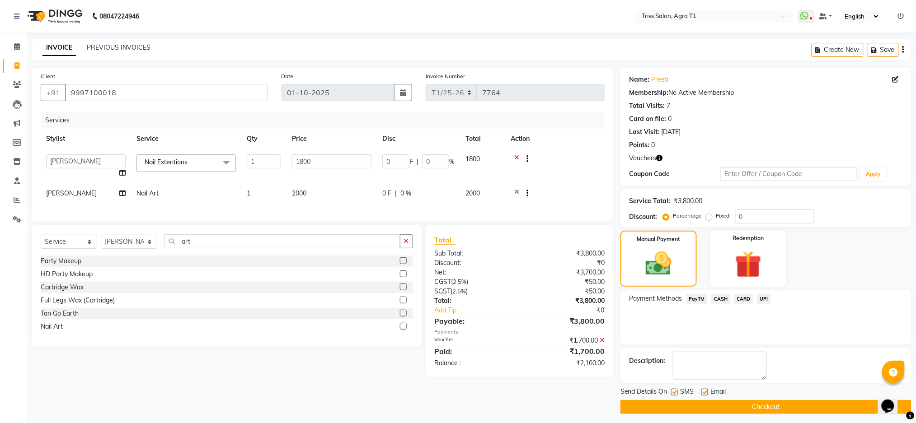
click at [717, 302] on span "CASH" at bounding box center [720, 299] width 19 height 10
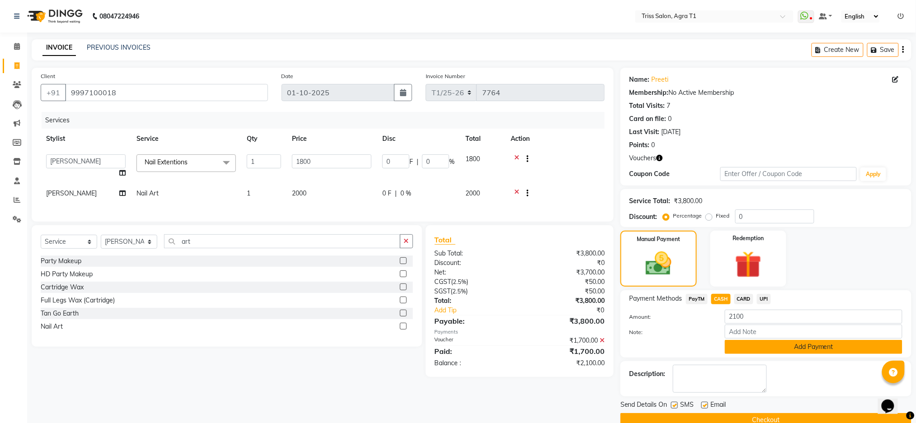
click at [865, 351] on button "Add Payment" at bounding box center [813, 347] width 178 height 14
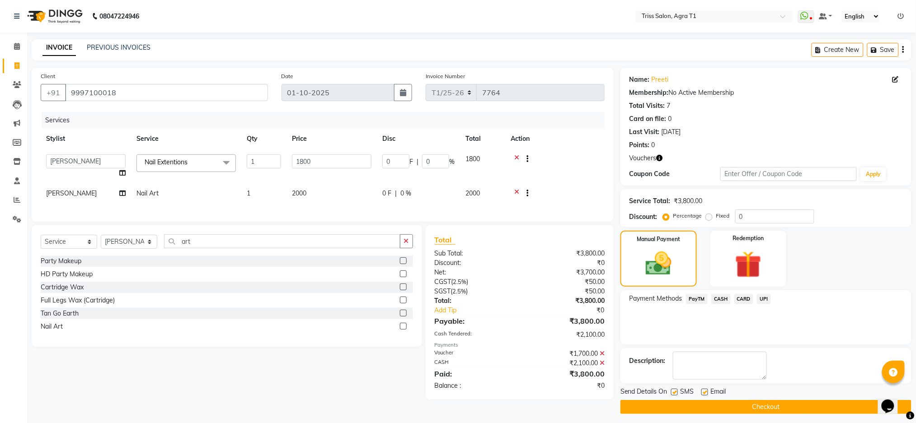
click at [851, 402] on button "Checkout" at bounding box center [765, 407] width 291 height 14
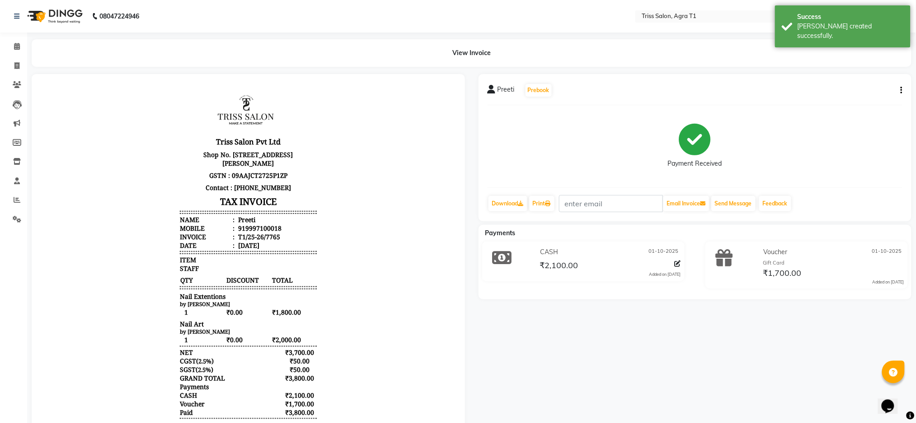
click at [51, 26] on img at bounding box center [54, 16] width 62 height 25
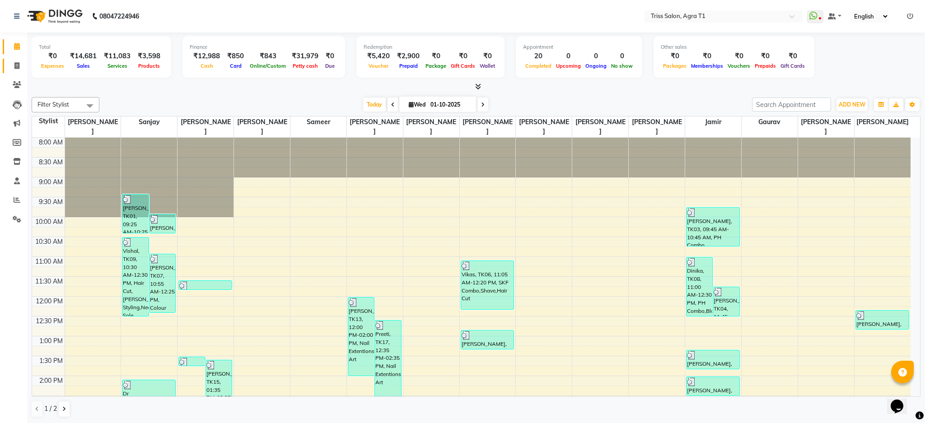
click at [14, 66] on icon at bounding box center [16, 65] width 5 height 7
select select "service"
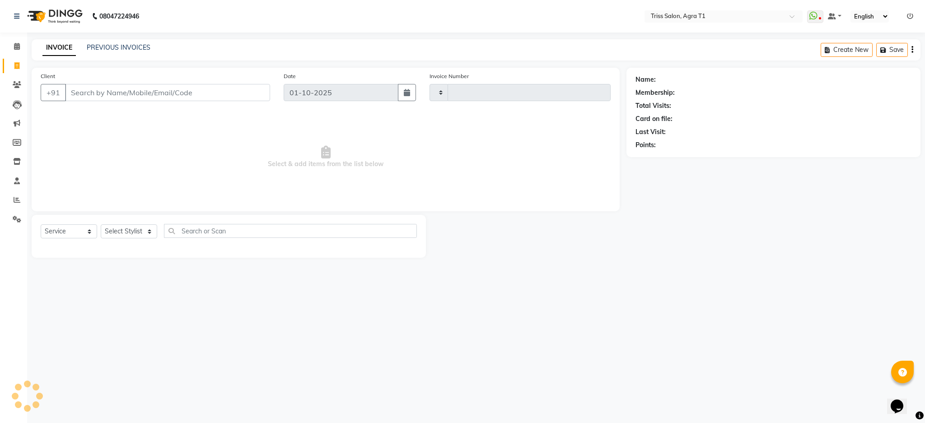
type input "7766"
select select "4300"
click at [116, 230] on select "Select Stylist" at bounding box center [129, 231] width 56 height 14
select select "92800"
click at [101, 225] on select "Select Stylist Apoorva Dipesh Gaurav Jamir Jasbir Singh Kamal Kanchan Kishor Ne…" at bounding box center [129, 231] width 56 height 14
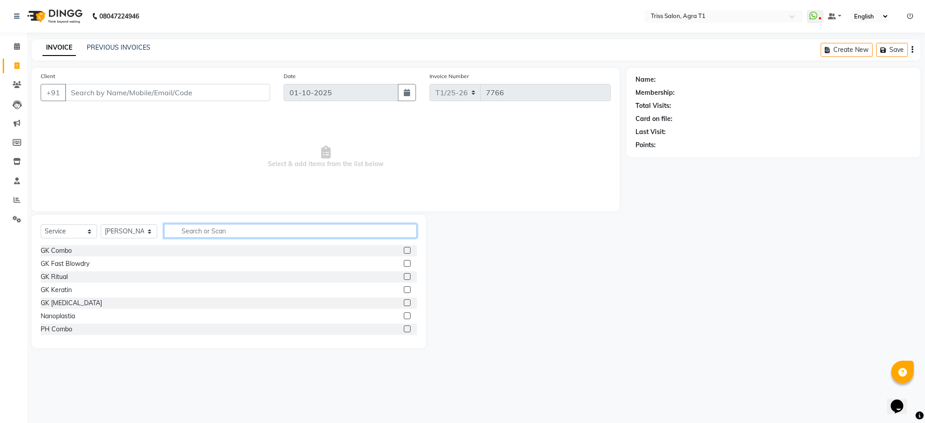
click at [184, 229] on input "text" at bounding box center [290, 231] width 253 height 14
type input "cut"
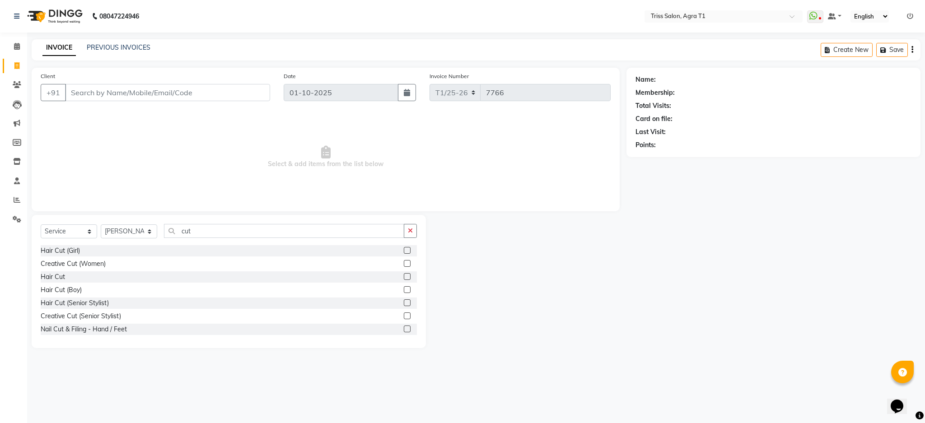
click at [404, 277] on label at bounding box center [407, 276] width 7 height 7
click at [404, 277] on input "checkbox" at bounding box center [407, 277] width 6 height 6
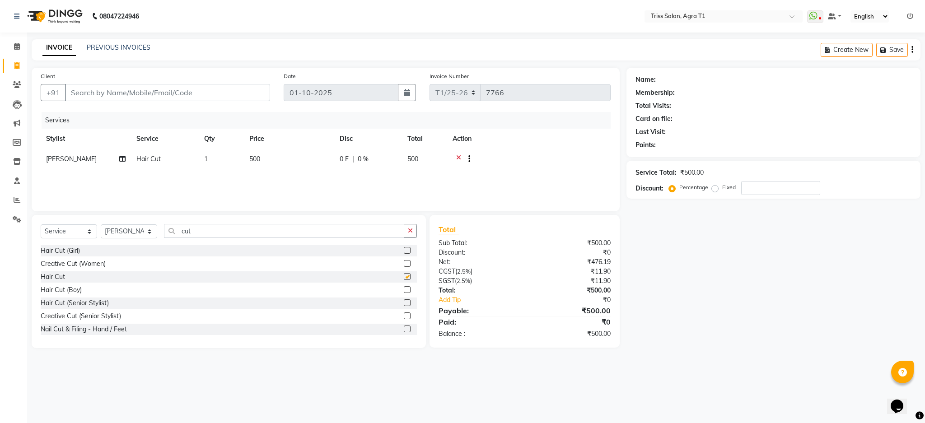
checkbox input "false"
click at [226, 96] on input "Client" at bounding box center [167, 92] width 205 height 17
type input "9"
type input "0"
click at [87, 113] on span "Kush" at bounding box center [84, 113] width 16 height 9
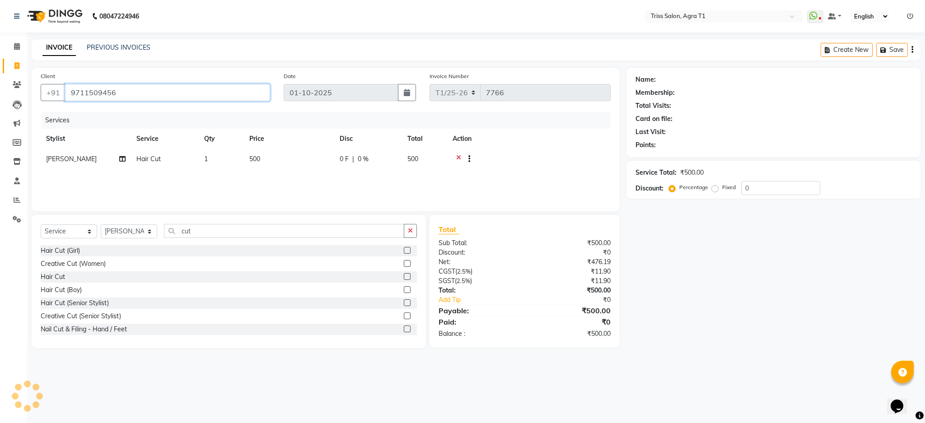
type input "9711509456"
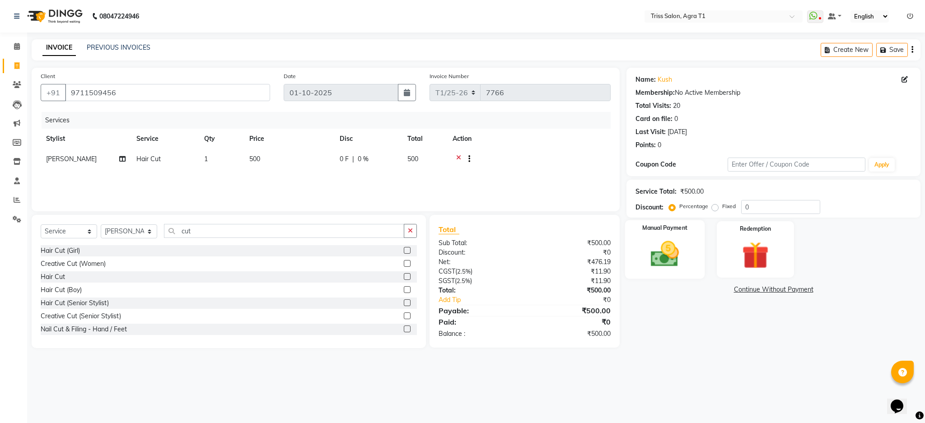
click at [692, 266] on div "Manual Payment" at bounding box center [665, 249] width 80 height 59
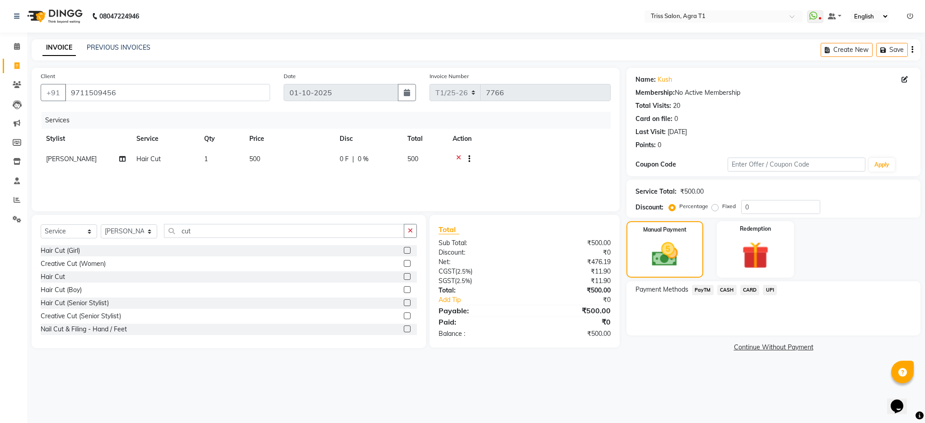
click at [733, 291] on span "CASH" at bounding box center [726, 290] width 19 height 10
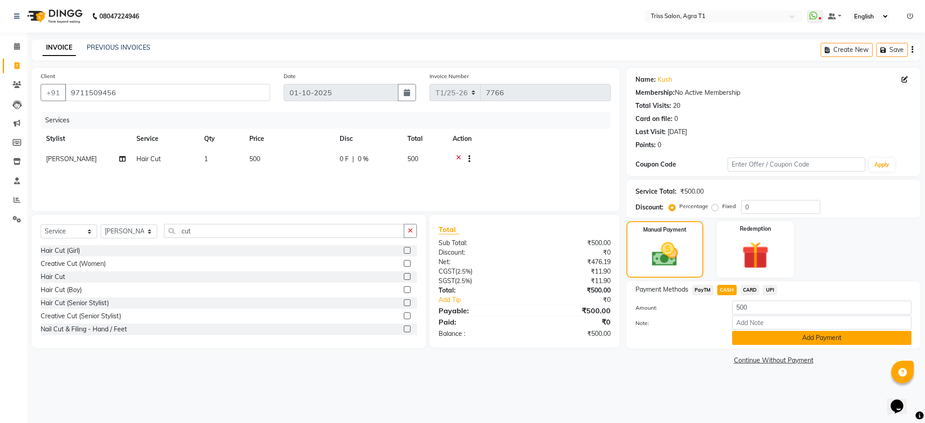
click at [844, 336] on button "Add Payment" at bounding box center [821, 338] width 179 height 14
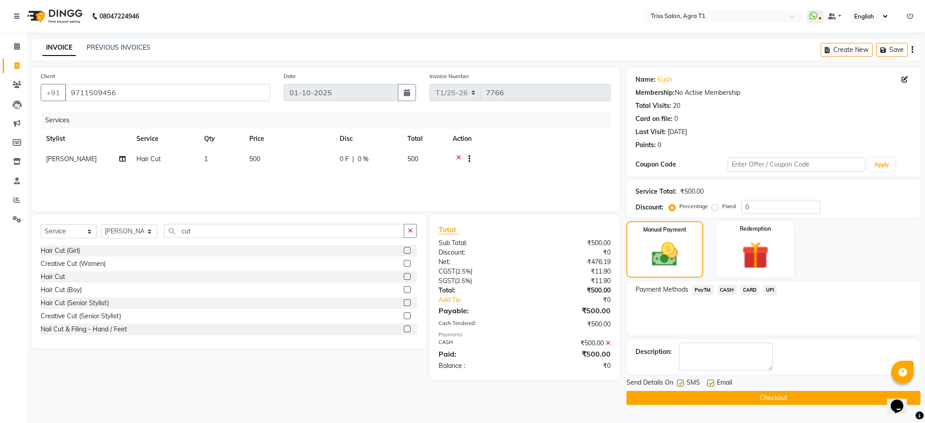
click at [607, 343] on icon at bounding box center [608, 343] width 5 height 6
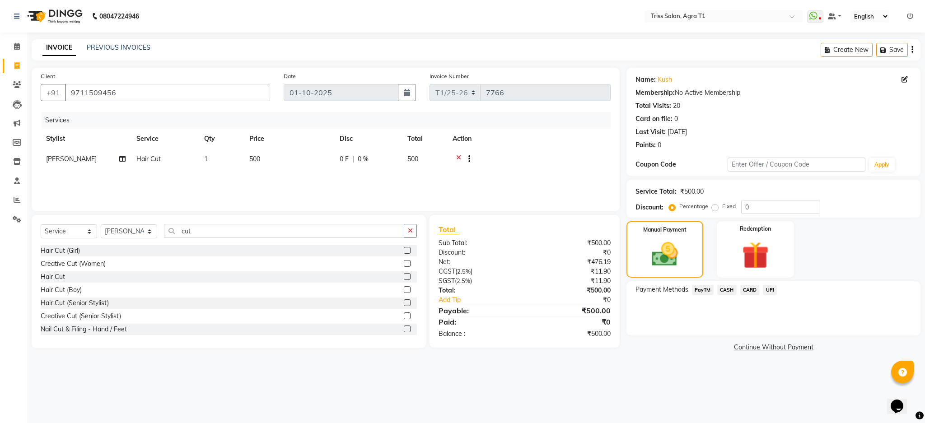
click at [776, 290] on span "UPI" at bounding box center [770, 290] width 14 height 10
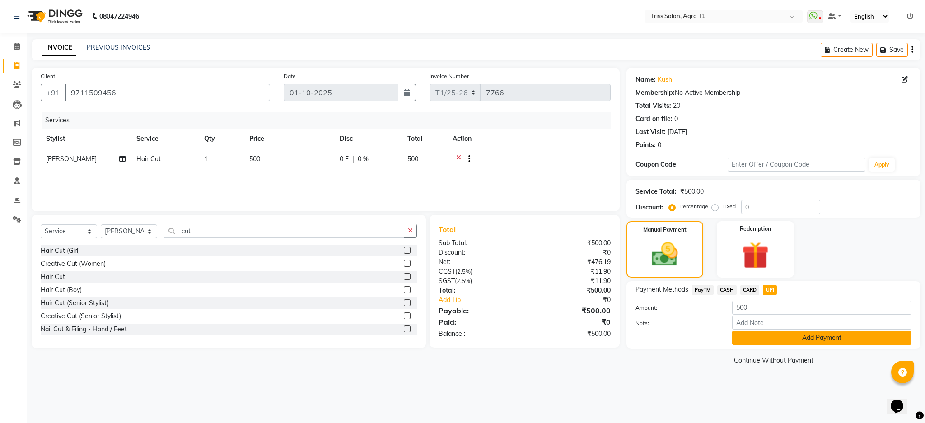
click at [859, 345] on button "Add Payment" at bounding box center [821, 338] width 179 height 14
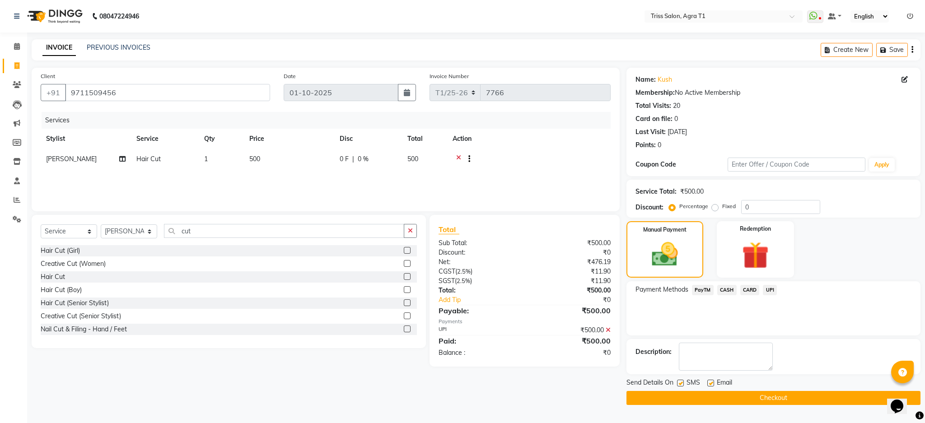
click at [843, 399] on button "Checkout" at bounding box center [773, 398] width 294 height 14
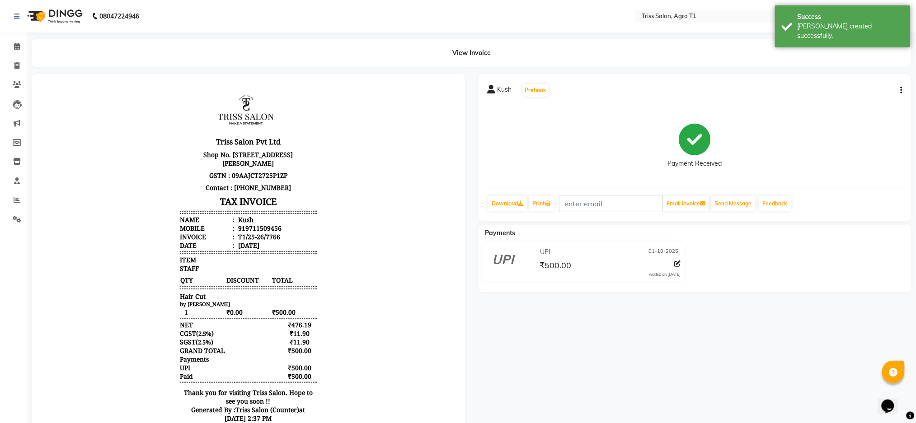
click at [63, 17] on img at bounding box center [54, 16] width 62 height 25
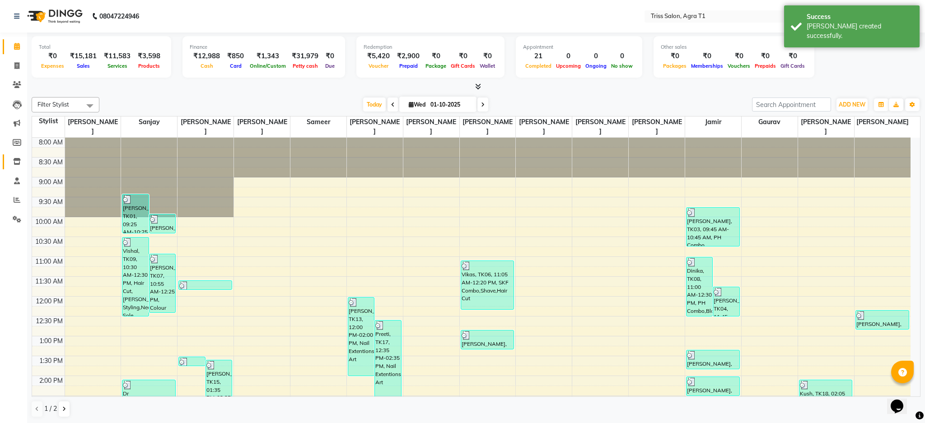
click at [7, 157] on link "Inventory" at bounding box center [14, 161] width 22 height 15
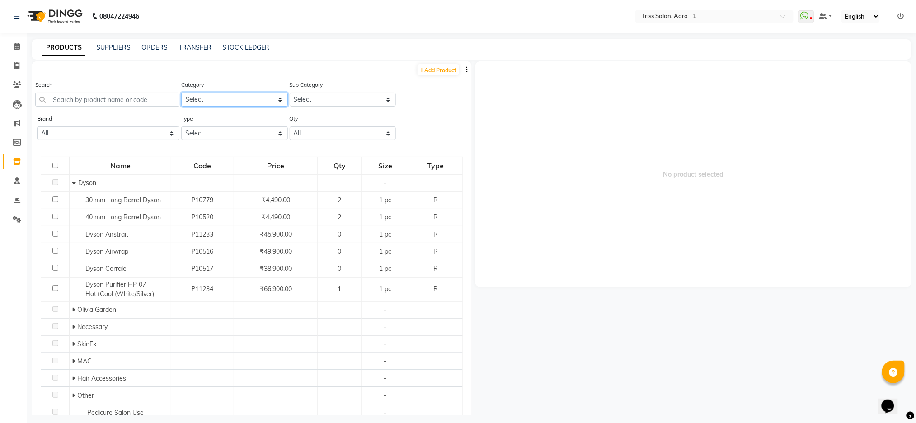
click at [214, 93] on select "Select PH [PERSON_NAME] Moroccan Oil 3TenX K18 Schwarzkopf Mintree Kanpeki Thal…" at bounding box center [234, 100] width 106 height 14
select select "367302550"
click at [181, 93] on select "Select PH [PERSON_NAME] Moroccan Oil 3TenX K18 Schwarzkopf Mintree Kanpeki Thal…" at bounding box center [234, 100] width 106 height 14
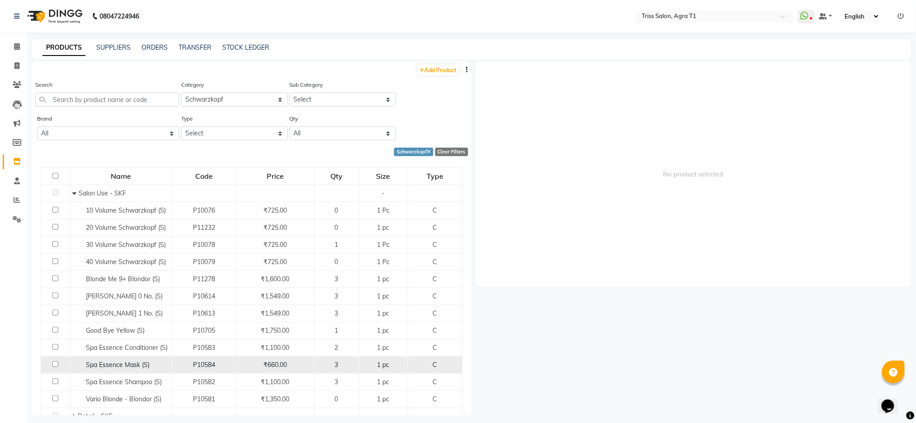
click at [54, 364] on input "checkbox" at bounding box center [55, 364] width 6 height 6
checkbox input "true"
select select
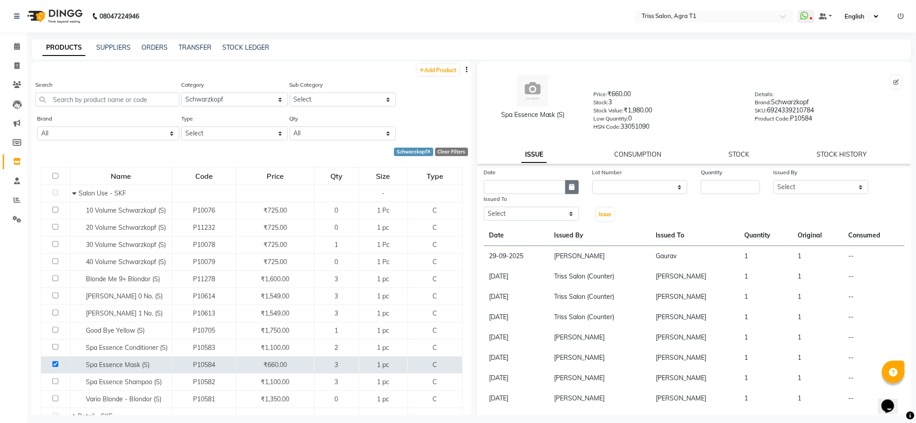
click at [565, 183] on button "button" at bounding box center [572, 187] width 14 height 14
select select "10"
select select "2025"
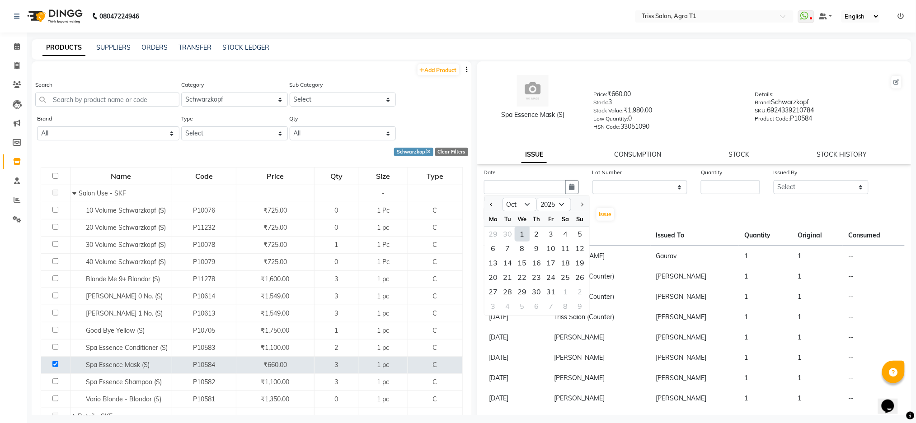
click at [523, 229] on div "1" at bounding box center [522, 234] width 14 height 14
type input "01-10-2025"
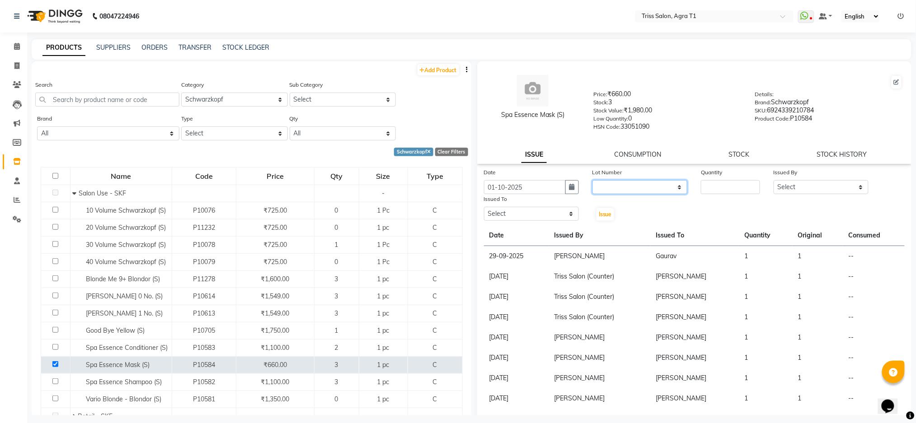
click at [673, 182] on select "None" at bounding box center [639, 187] width 95 height 14
select select "0: null"
click at [592, 180] on select "None" at bounding box center [639, 187] width 95 height 14
click at [728, 184] on input "number" at bounding box center [730, 187] width 59 height 14
type input "1"
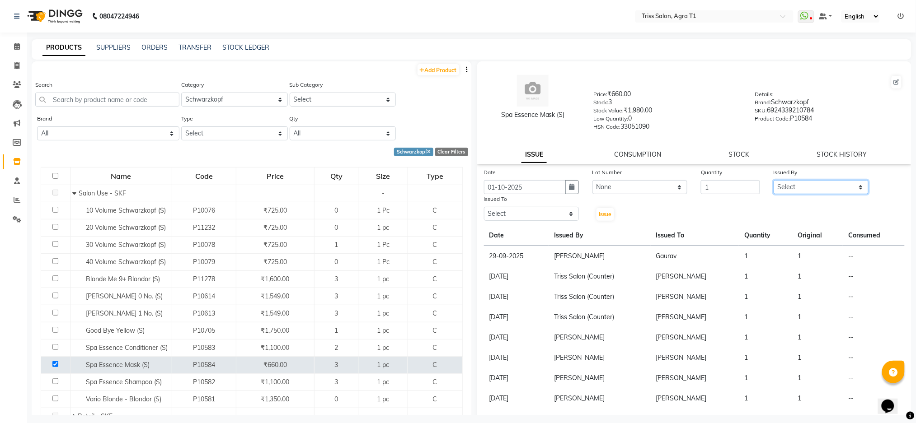
click at [813, 182] on select "Select Apoorva Dipesh Gaurav Jamir Jasbir Singh Kamal Kanchan Kishor Neha Moolc…" at bounding box center [820, 187] width 95 height 14
select select "14700"
click at [773, 180] on select "Select Apoorva Dipesh Gaurav Jamir Jasbir Singh Kamal Kanchan Kishor Neha Moolc…" at bounding box center [820, 187] width 95 height 14
click at [549, 217] on select "Select Apoorva Dipesh Gaurav Jamir Jasbir Singh Kamal Kanchan Kishor Neha Moolc…" at bounding box center [531, 214] width 95 height 14
select select "32494"
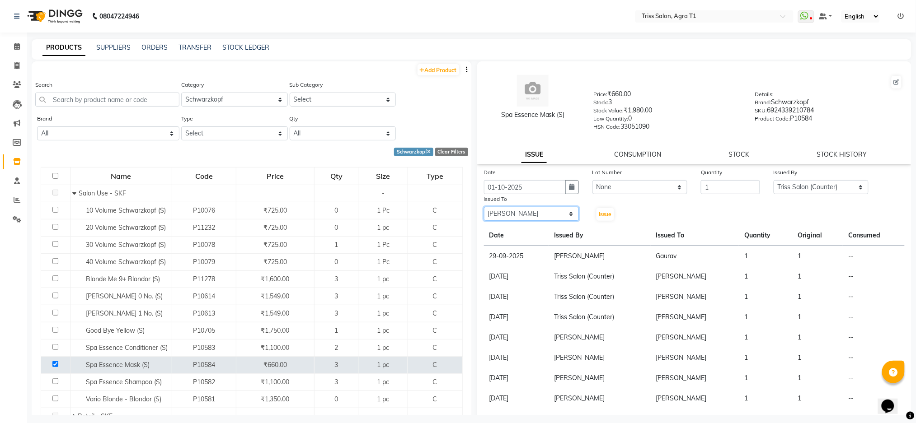
click at [484, 207] on select "Select Apoorva Dipesh Gaurav Jamir Jasbir Singh Kamal Kanchan Kishor Neha Moolc…" at bounding box center [531, 214] width 95 height 14
click at [610, 219] on button "Issue" at bounding box center [605, 214] width 18 height 13
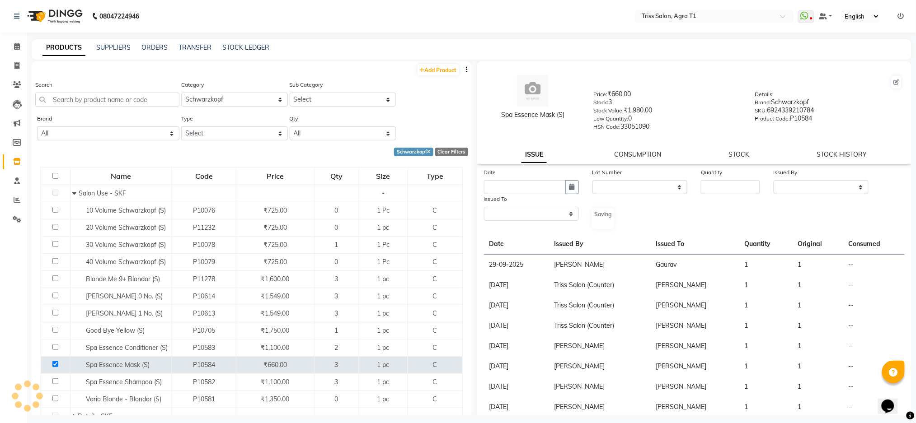
select select
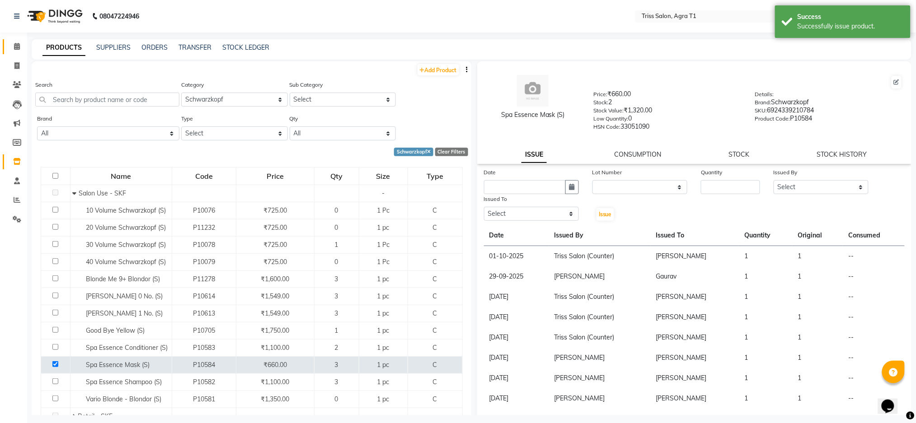
click at [11, 40] on link "Calendar" at bounding box center [14, 46] width 22 height 15
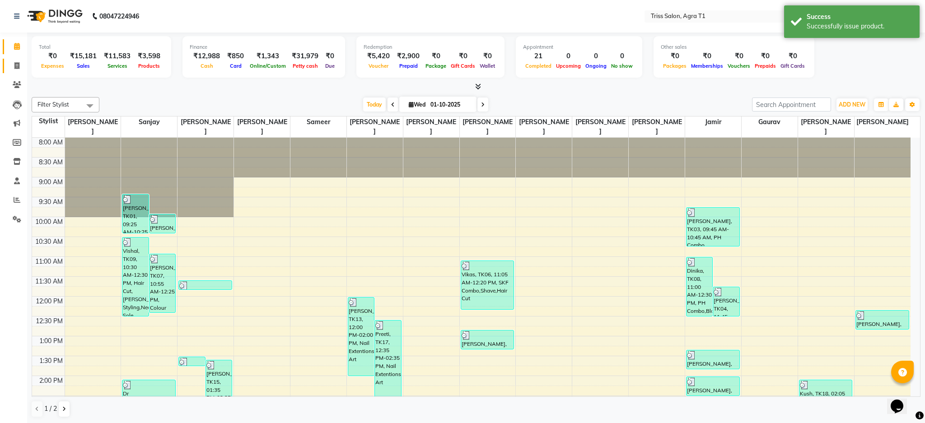
click at [14, 62] on icon at bounding box center [16, 65] width 5 height 7
select select "service"
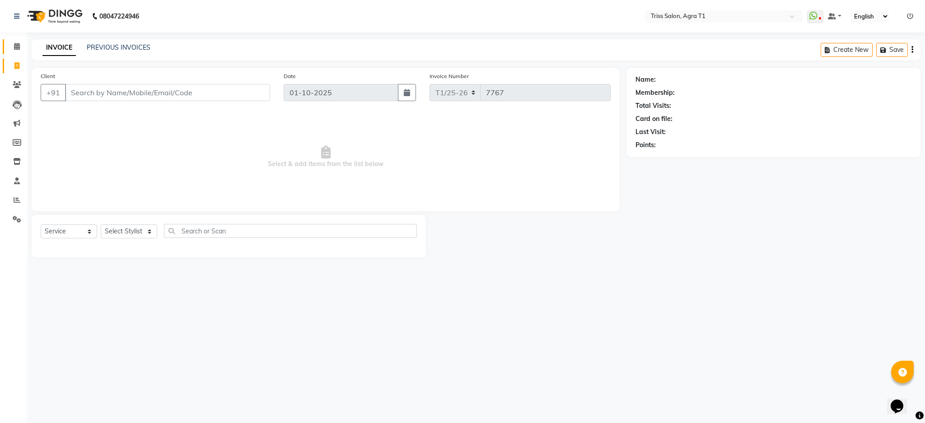
click at [14, 46] on icon at bounding box center [17, 46] width 6 height 7
